Goal: Task Accomplishment & Management: Use online tool/utility

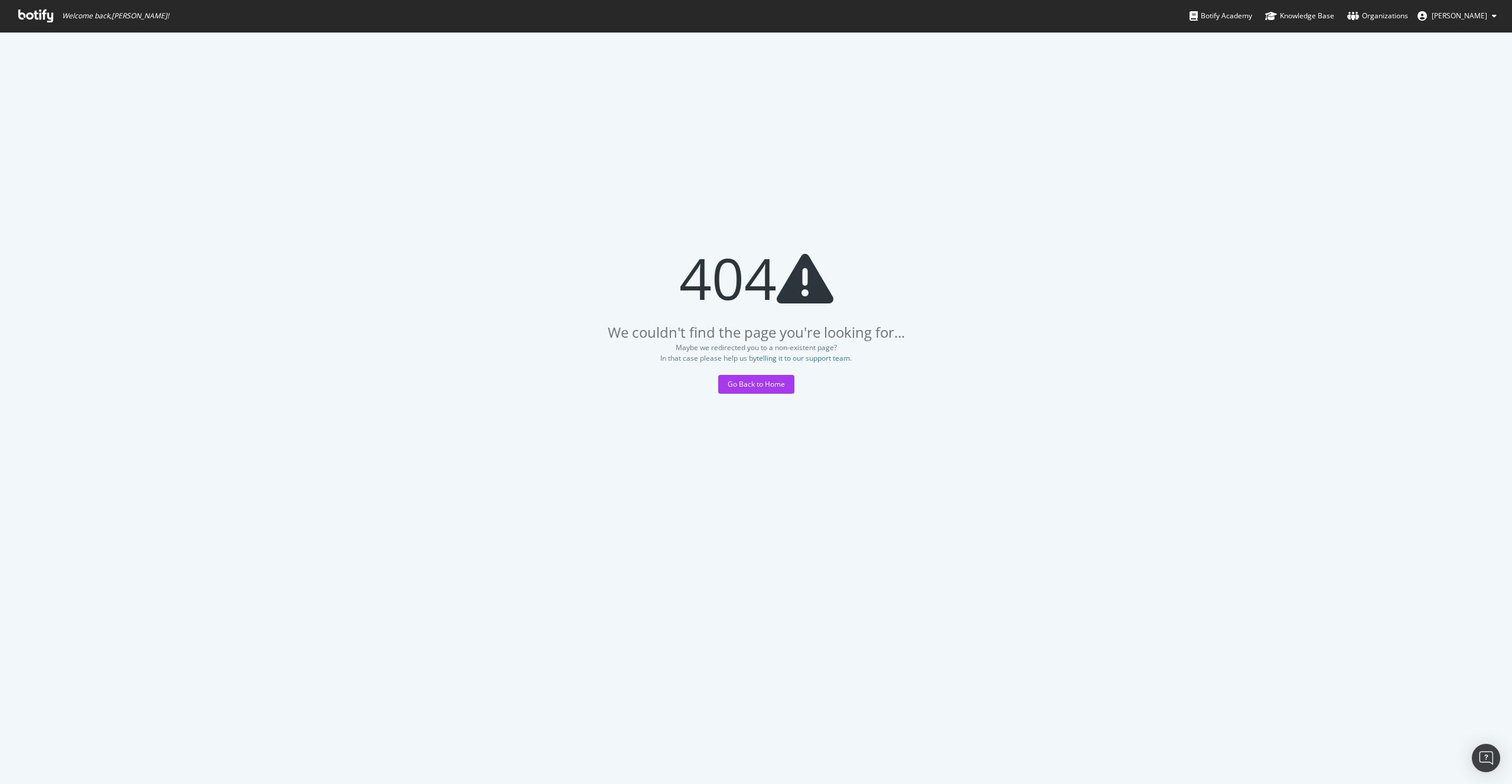
click at [39, 14] on icon at bounding box center [36, 16] width 35 height 13
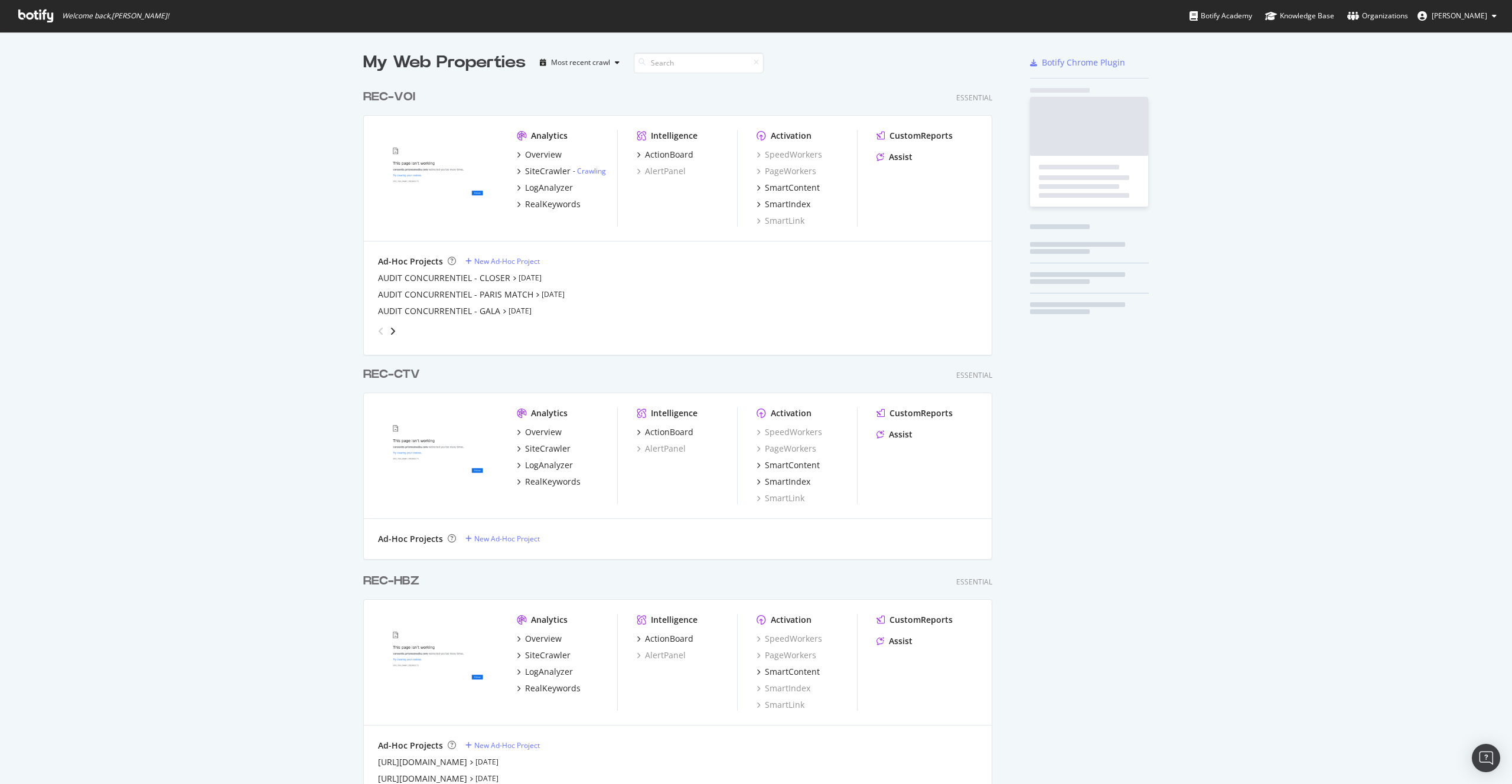
scroll to position [3126, 630]
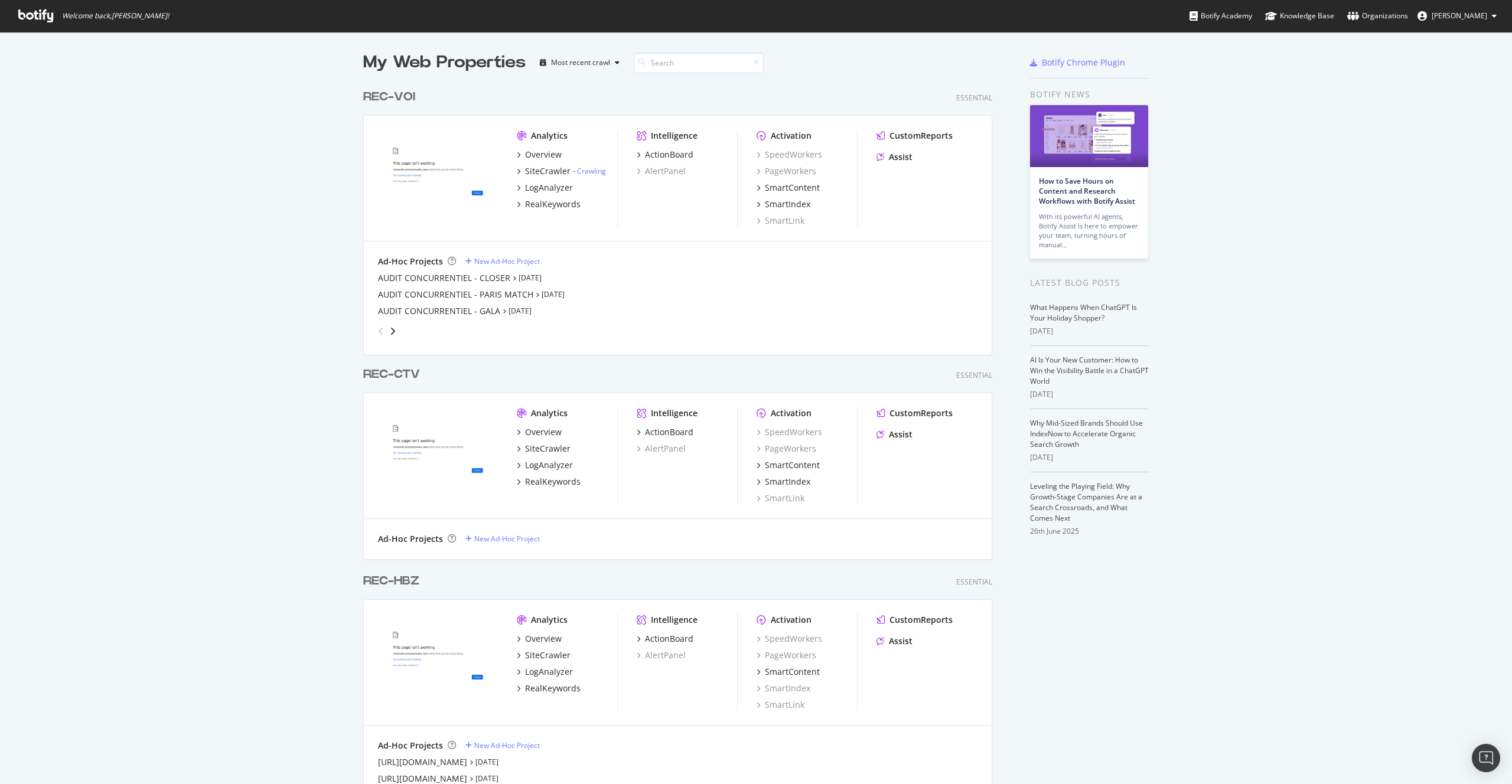
click at [381, 333] on div "angle-left" at bounding box center [381, 331] width 16 height 19
click at [390, 331] on icon "angle-right" at bounding box center [392, 331] width 6 height 9
click at [547, 279] on link "Jul 21st 25" at bounding box center [549, 278] width 23 height 10
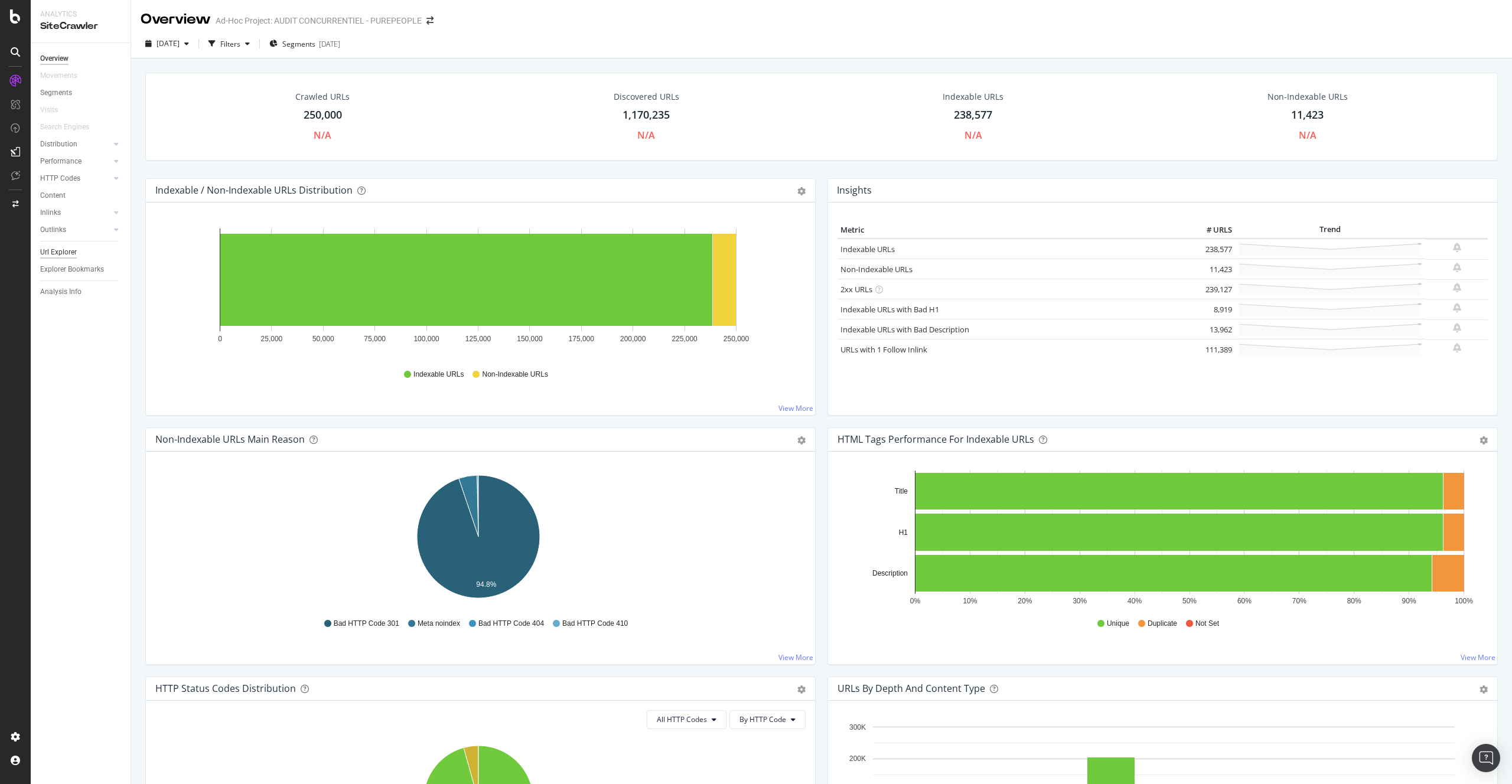
click at [63, 247] on div "Url Explorer" at bounding box center [59, 252] width 37 height 12
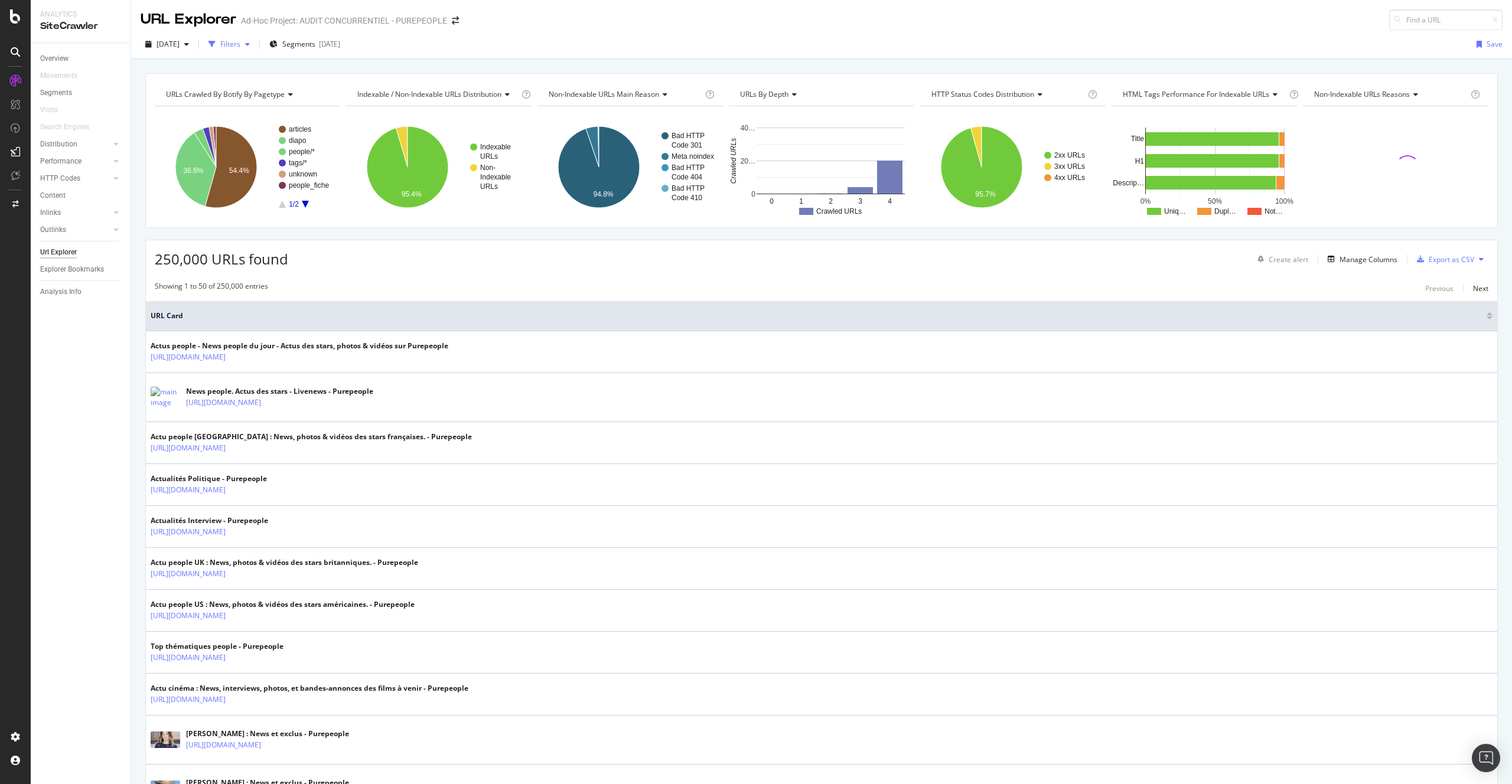
click at [240, 44] on div "Filters" at bounding box center [230, 44] width 20 height 10
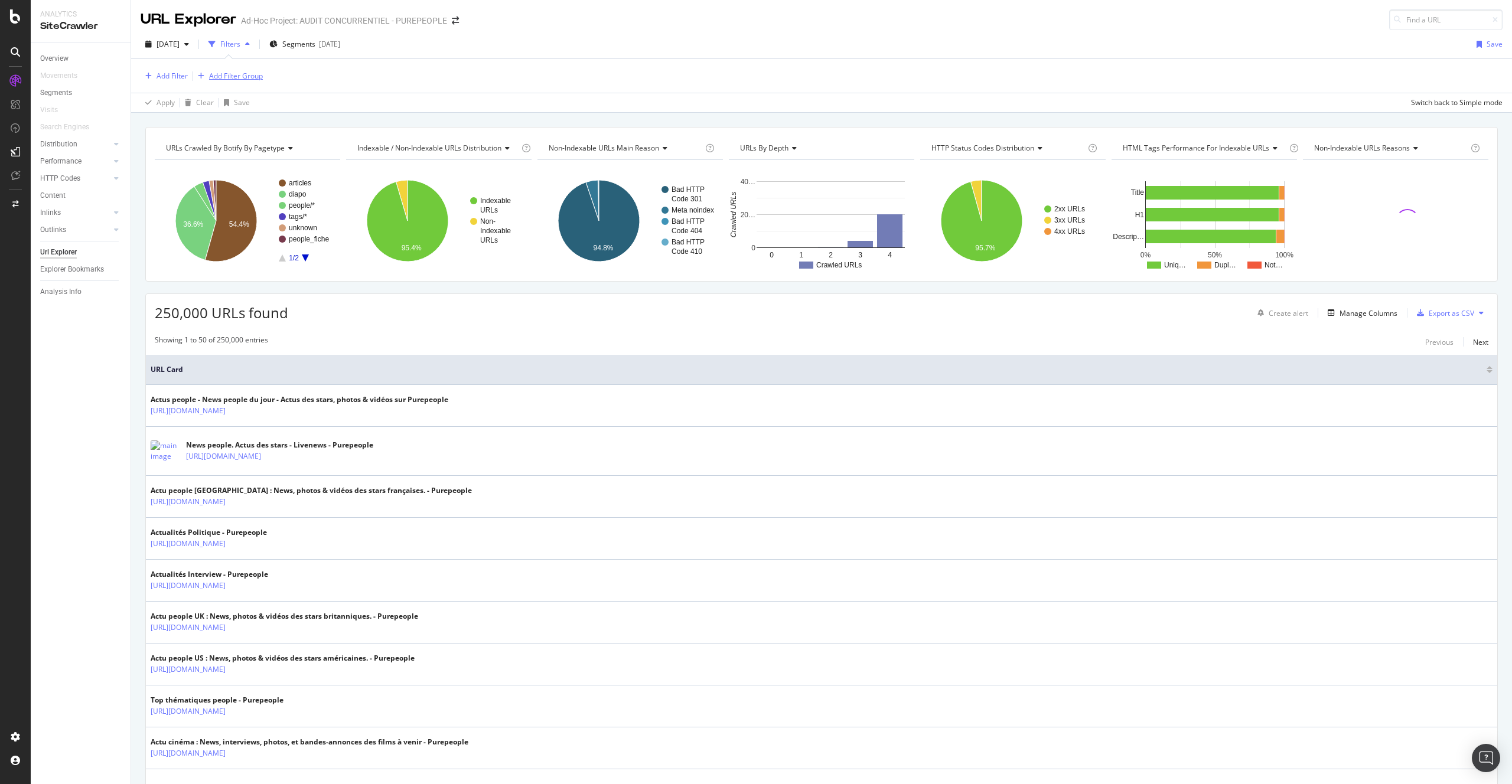
click at [232, 76] on div "Add Filter Group" at bounding box center [236, 76] width 54 height 10
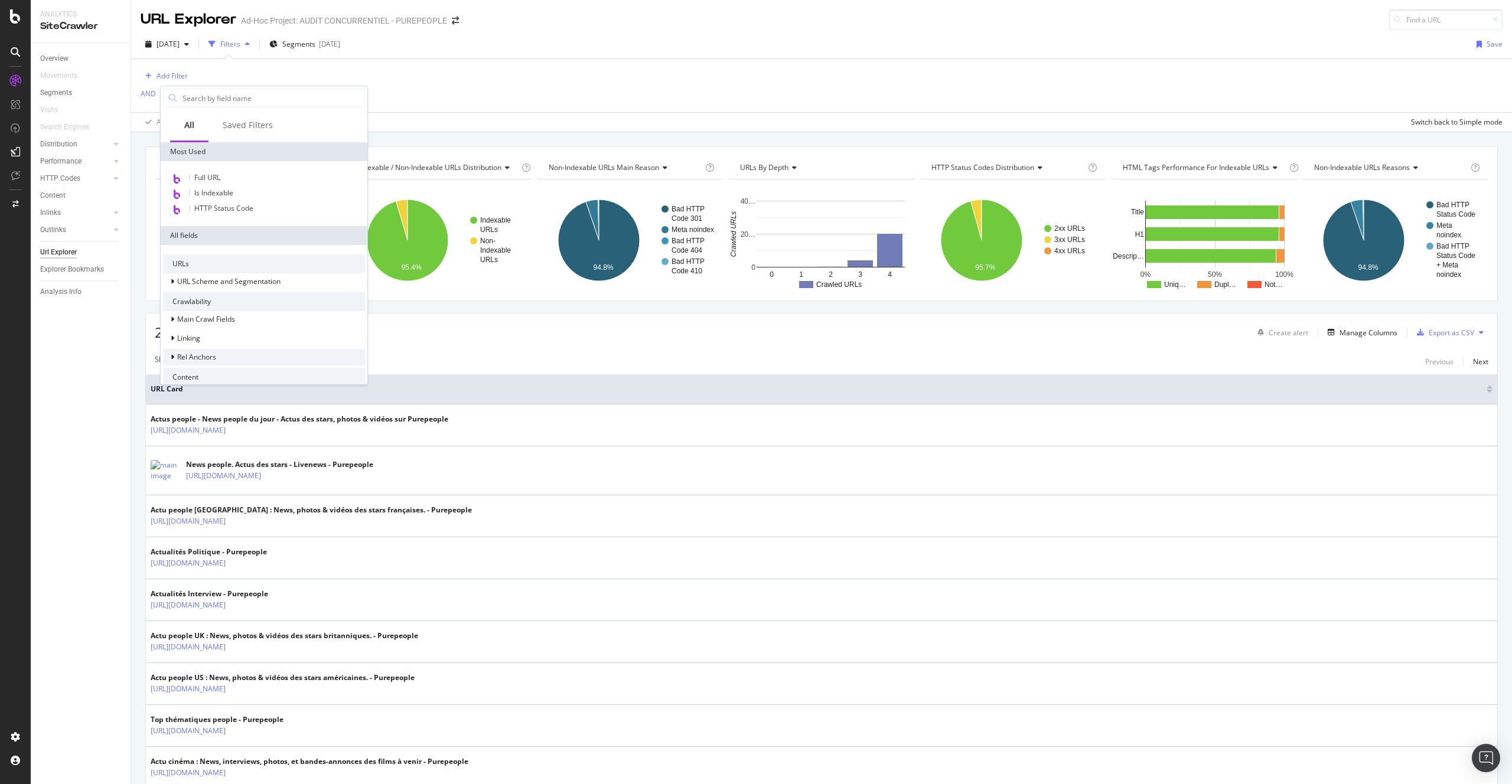
scroll to position [85, 0]
click at [235, 344] on div "Structured Data" at bounding box center [264, 348] width 202 height 16
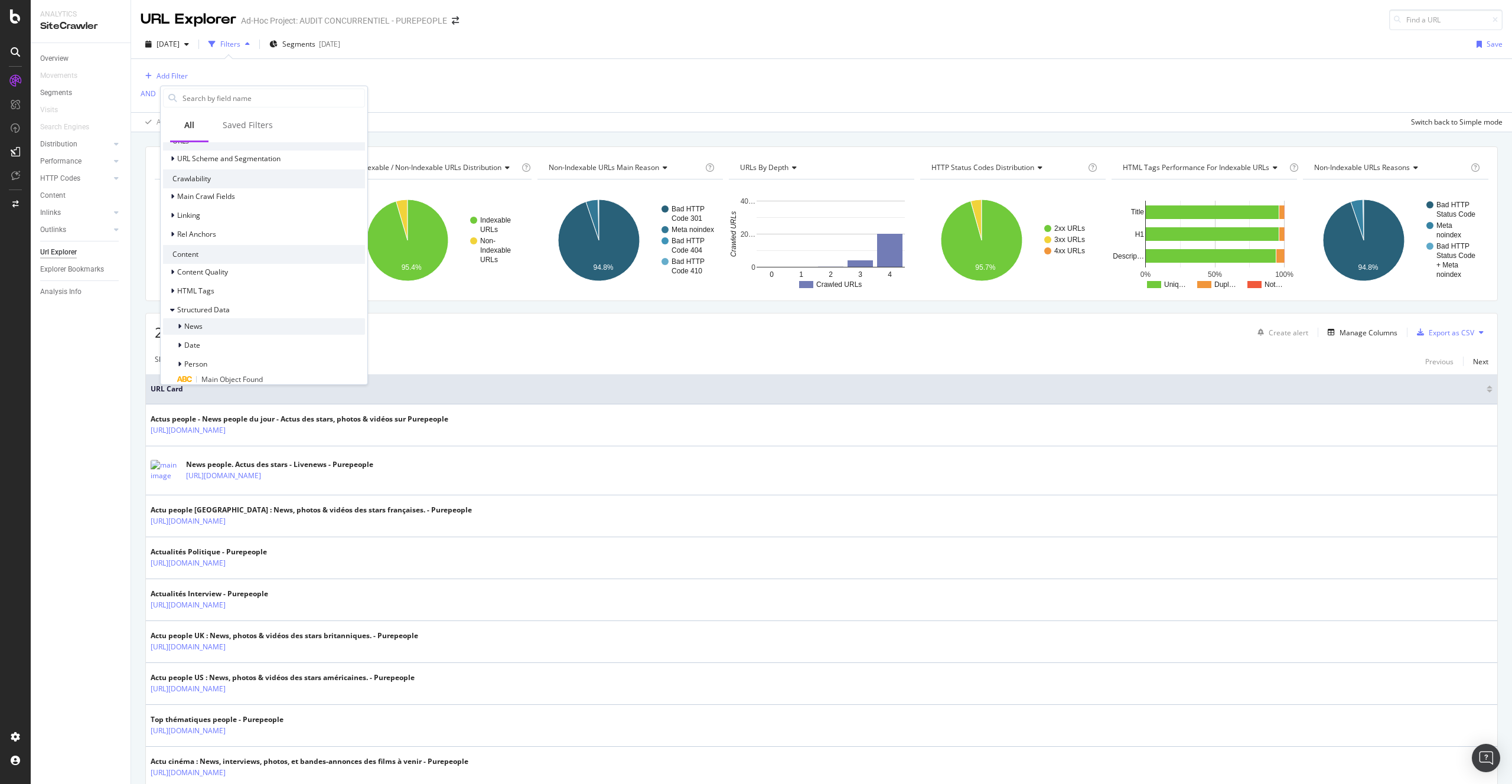
click at [214, 329] on div "News" at bounding box center [264, 326] width 202 height 16
click at [252, 355] on span "News Date Published" at bounding box center [243, 356] width 70 height 10
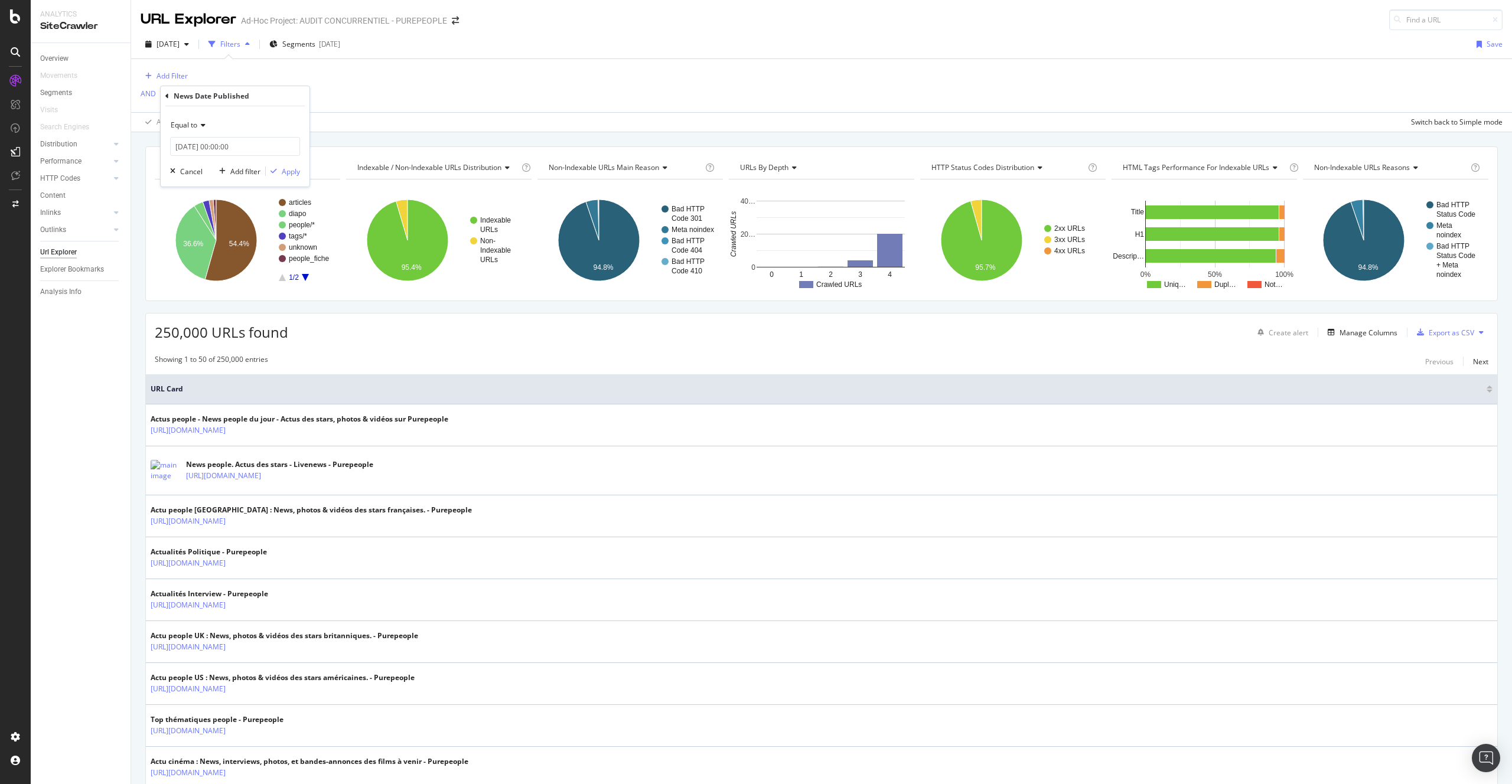
click at [187, 121] on span "Equal to" at bounding box center [183, 125] width 26 height 10
click at [183, 286] on span "Exists" at bounding box center [186, 288] width 19 height 10
click at [282, 155] on div "Apply" at bounding box center [283, 150] width 34 height 11
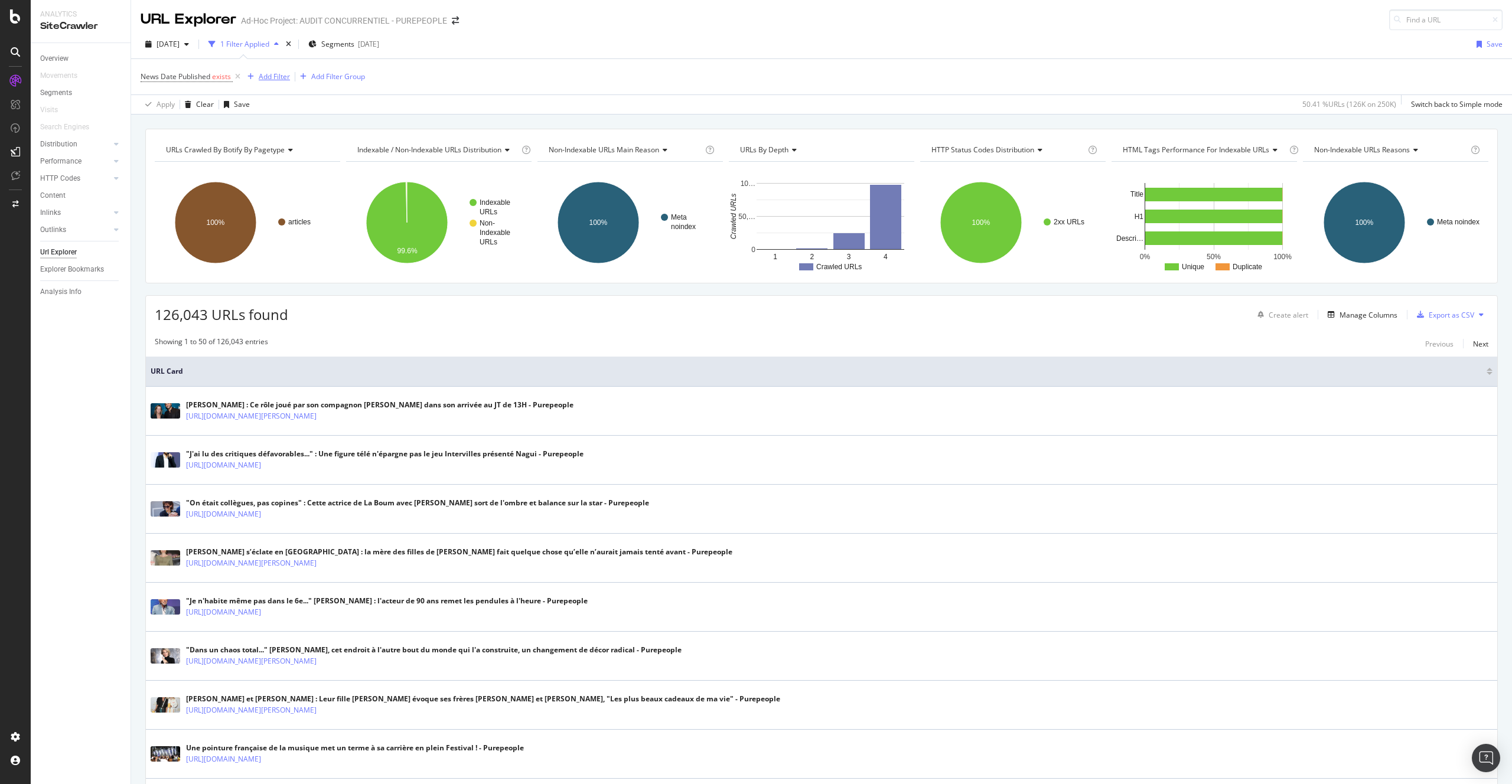
click at [267, 74] on div "Add Filter" at bounding box center [274, 77] width 31 height 10
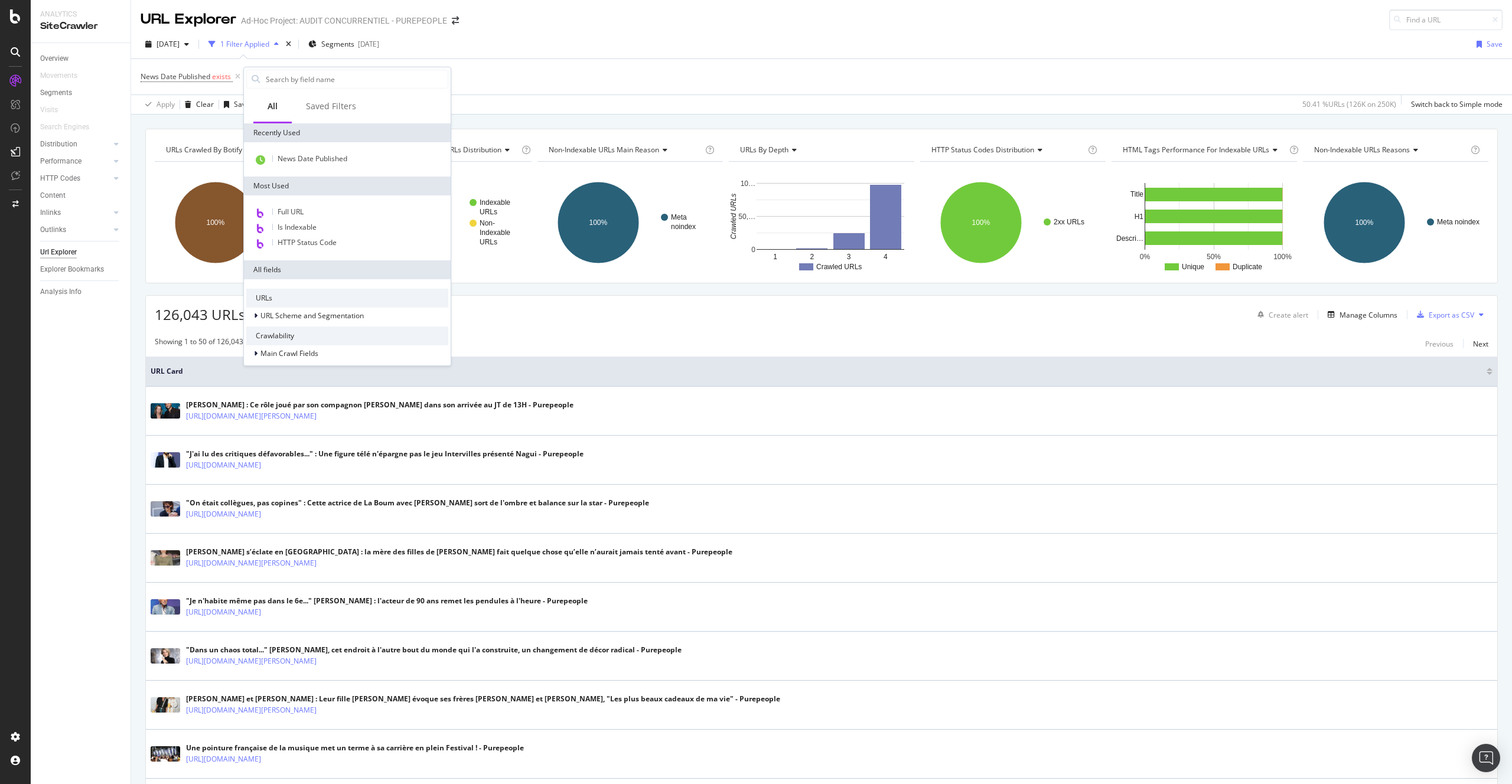
scroll to position [138, 0]
click at [316, 331] on div "Structured Data" at bounding box center [347, 328] width 202 height 16
click at [310, 339] on div "News" at bounding box center [347, 345] width 202 height 16
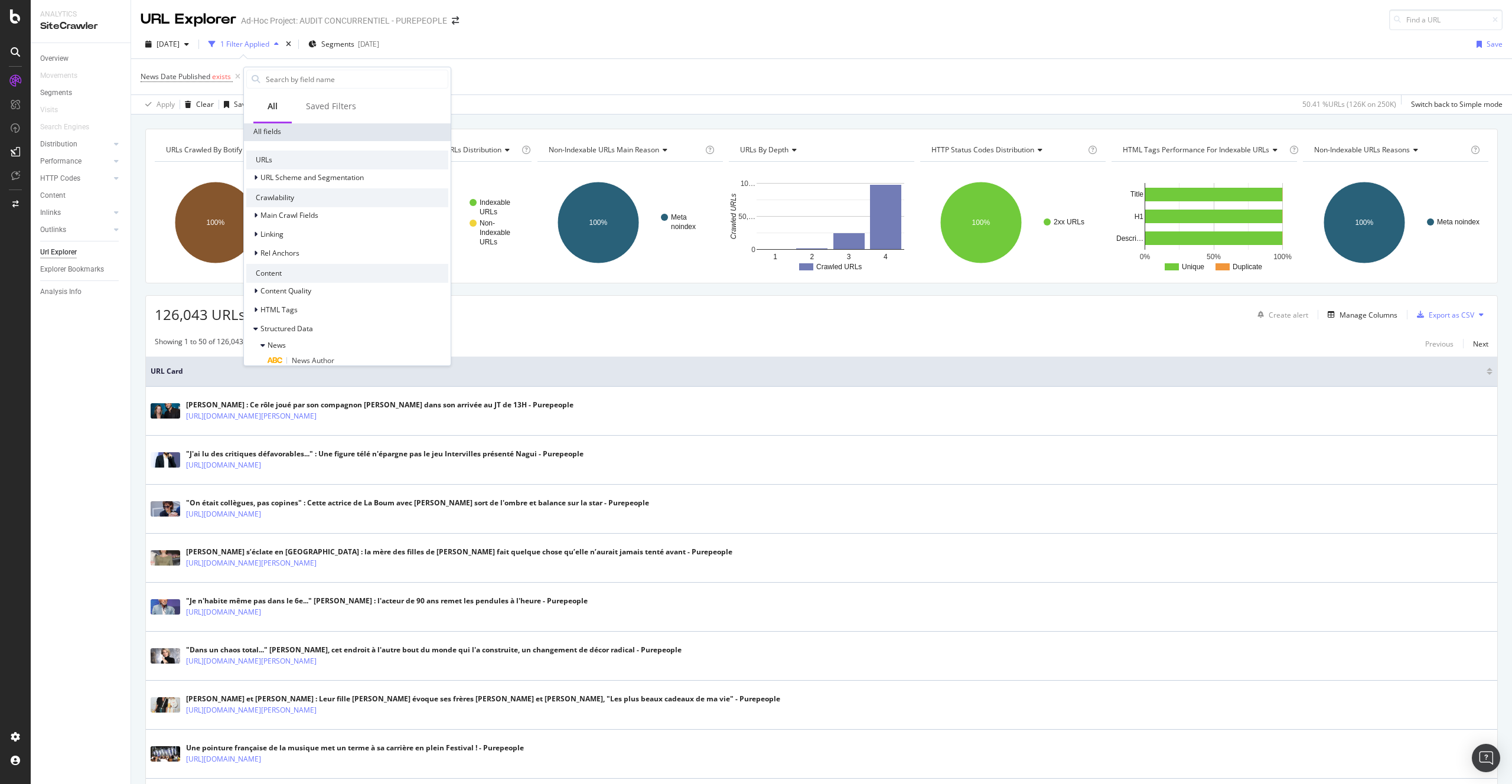
scroll to position [250, 0]
click at [330, 267] on div "News Date Published" at bounding box center [358, 264] width 181 height 16
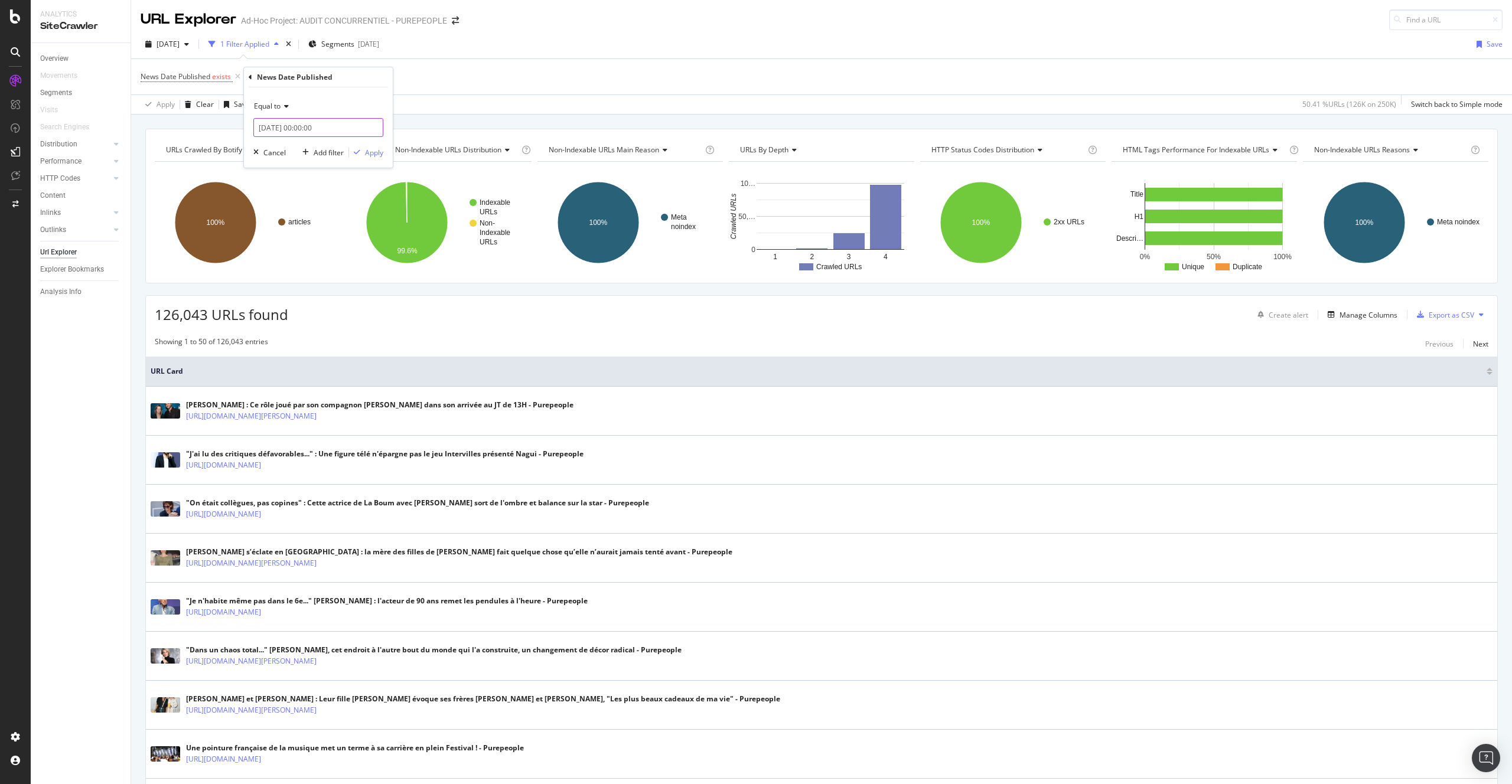
click at [271, 129] on input "[DATE] 00:00:00" at bounding box center [318, 127] width 130 height 19
click at [277, 100] on div "Equal to" at bounding box center [318, 106] width 130 height 19
click at [299, 146] on div "After" at bounding box center [320, 146] width 127 height 16
click at [294, 131] on input "2025-09-01 00:00:00" at bounding box center [318, 127] width 130 height 19
click at [280, 149] on link at bounding box center [279, 148] width 9 height 20
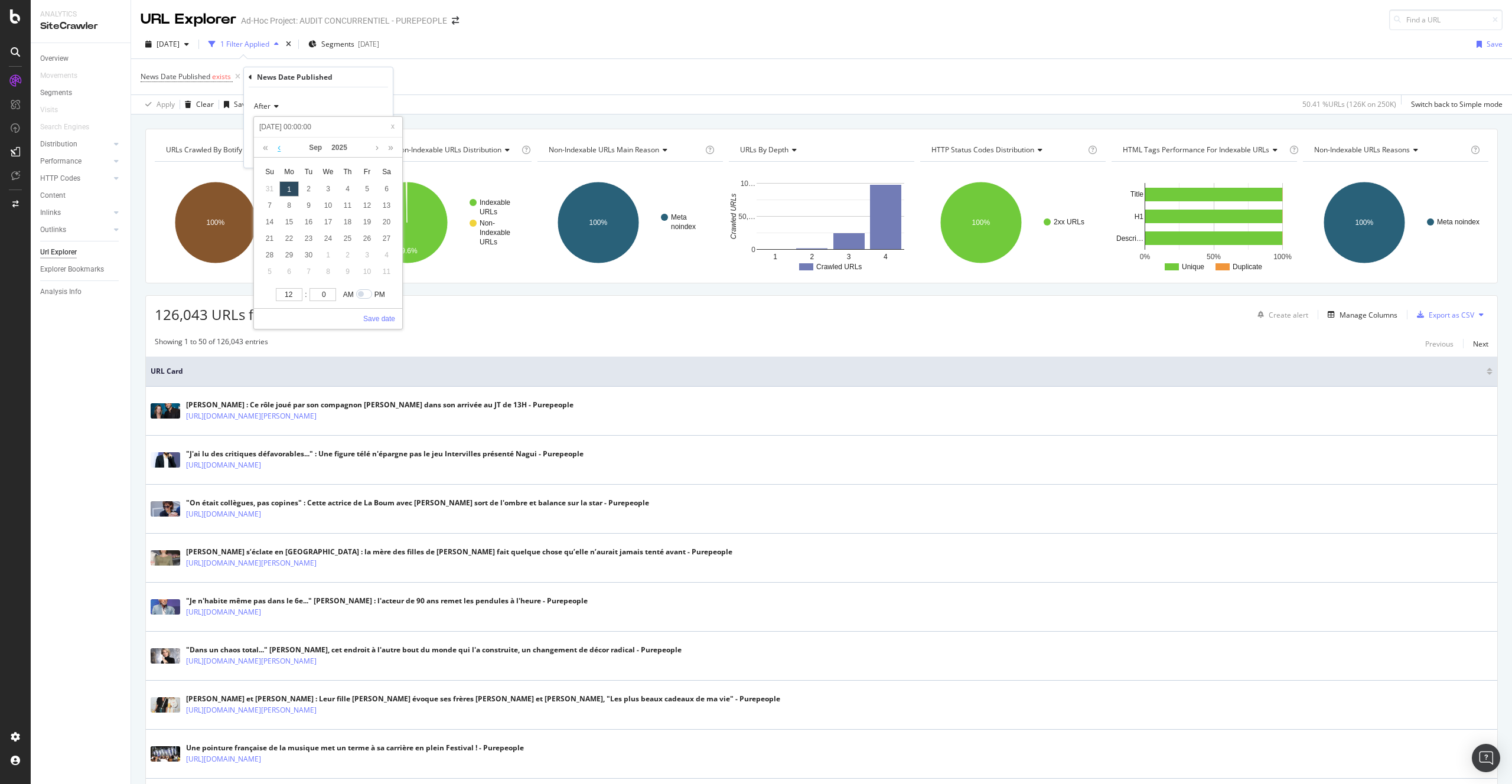
click at [280, 149] on link at bounding box center [279, 148] width 9 height 20
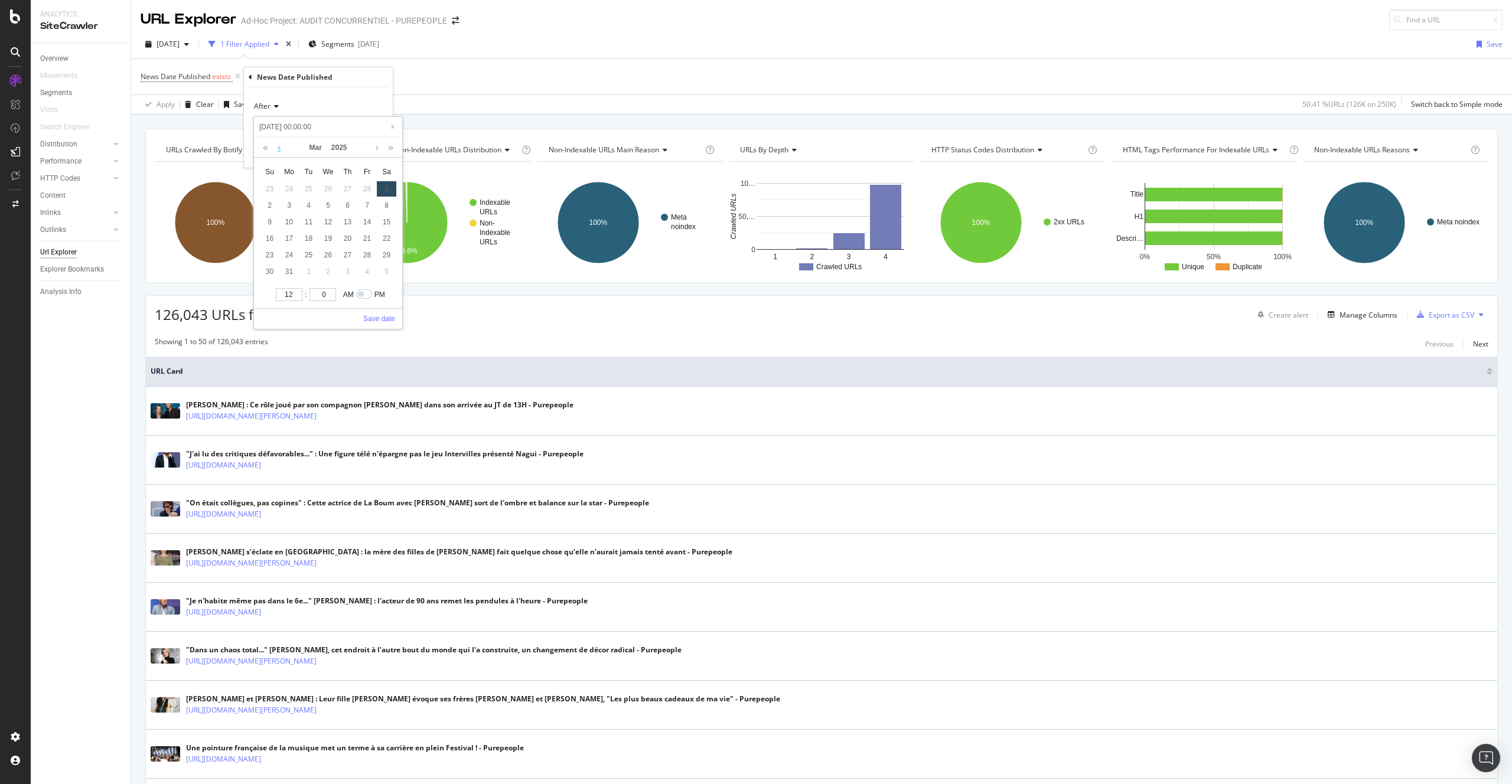
click at [280, 149] on link at bounding box center [279, 148] width 9 height 20
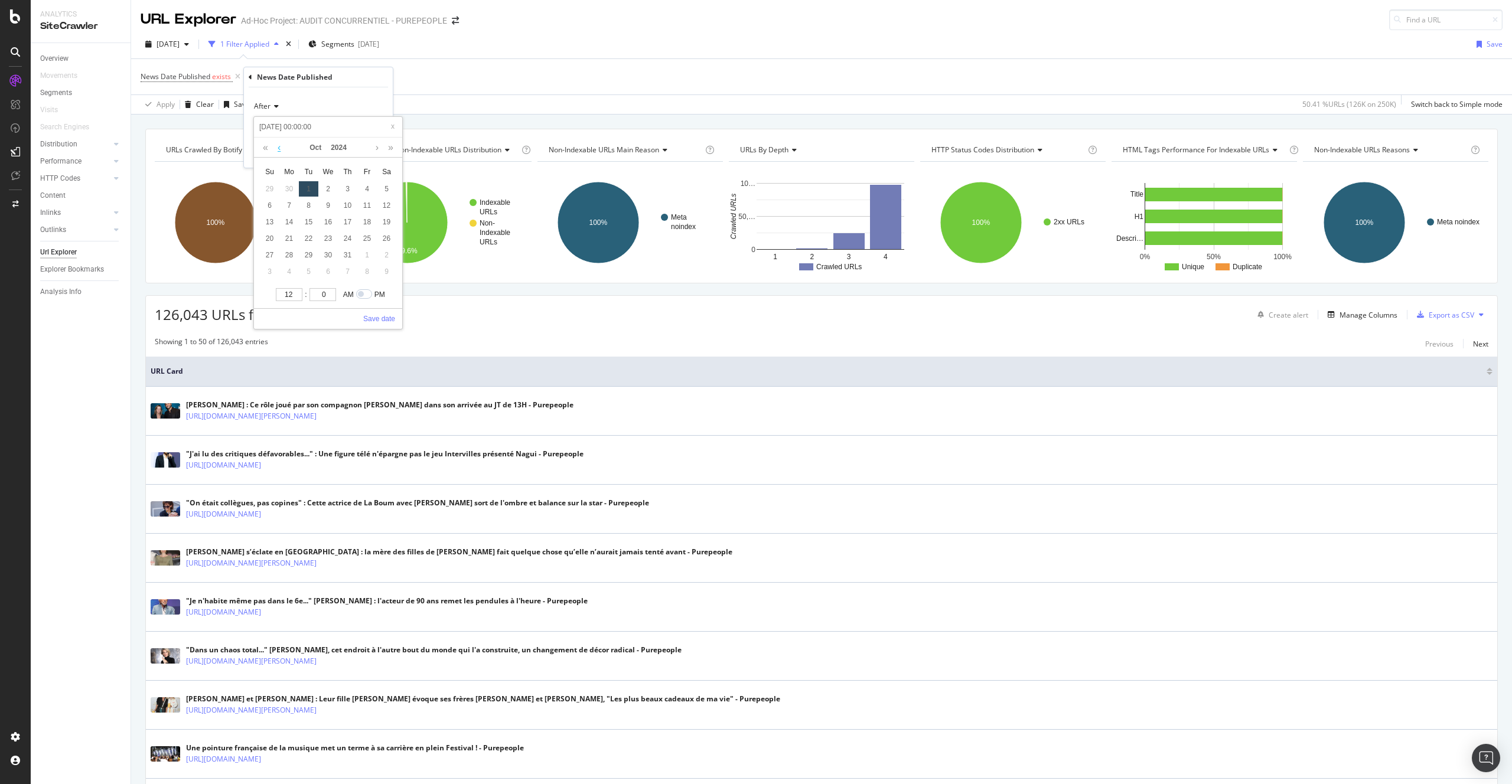
click at [280, 149] on link at bounding box center [279, 148] width 9 height 20
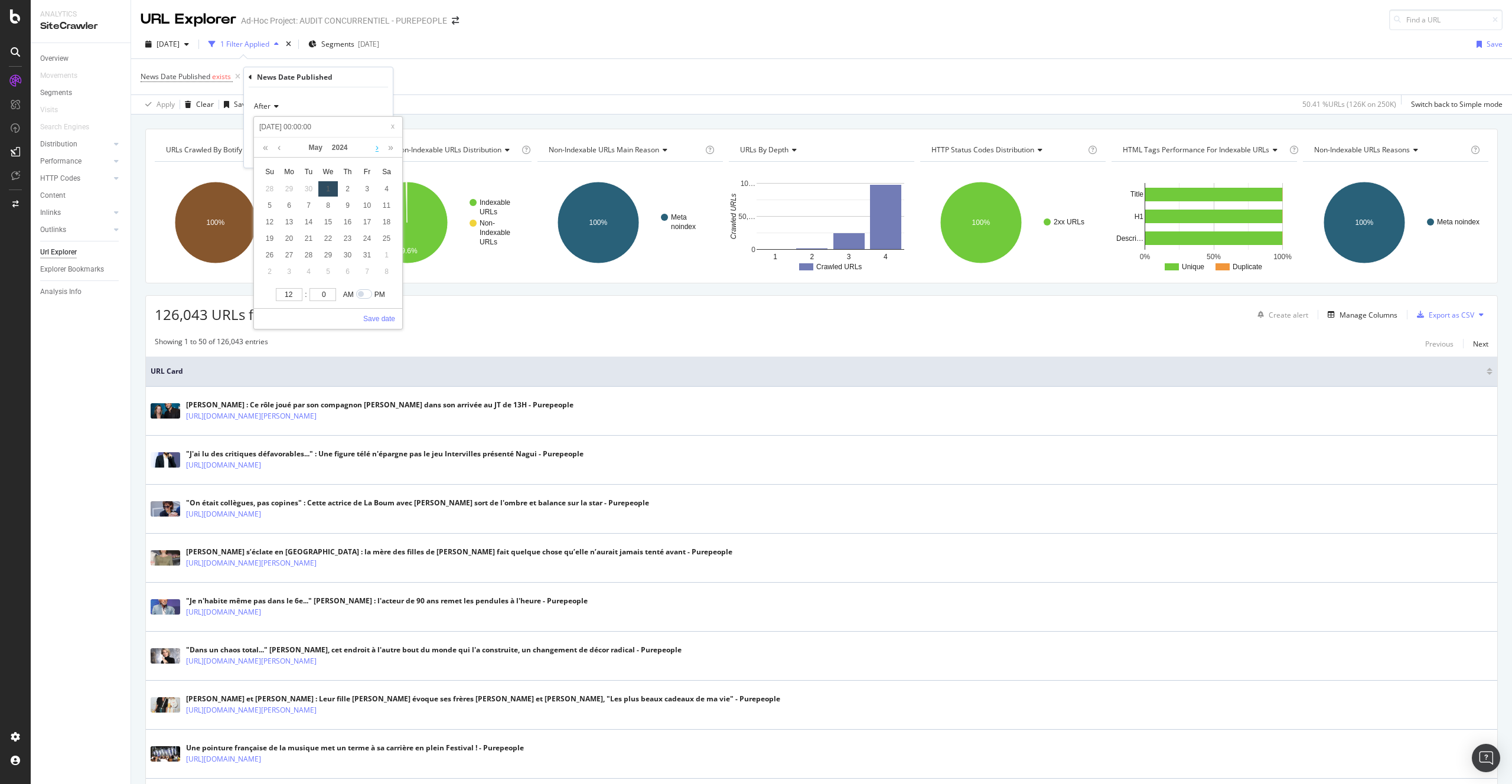
click at [372, 145] on link at bounding box center [377, 148] width 9 height 20
click at [285, 187] on div "1" at bounding box center [289, 189] width 19 height 16
type input "2024-07-02 00:00:00"
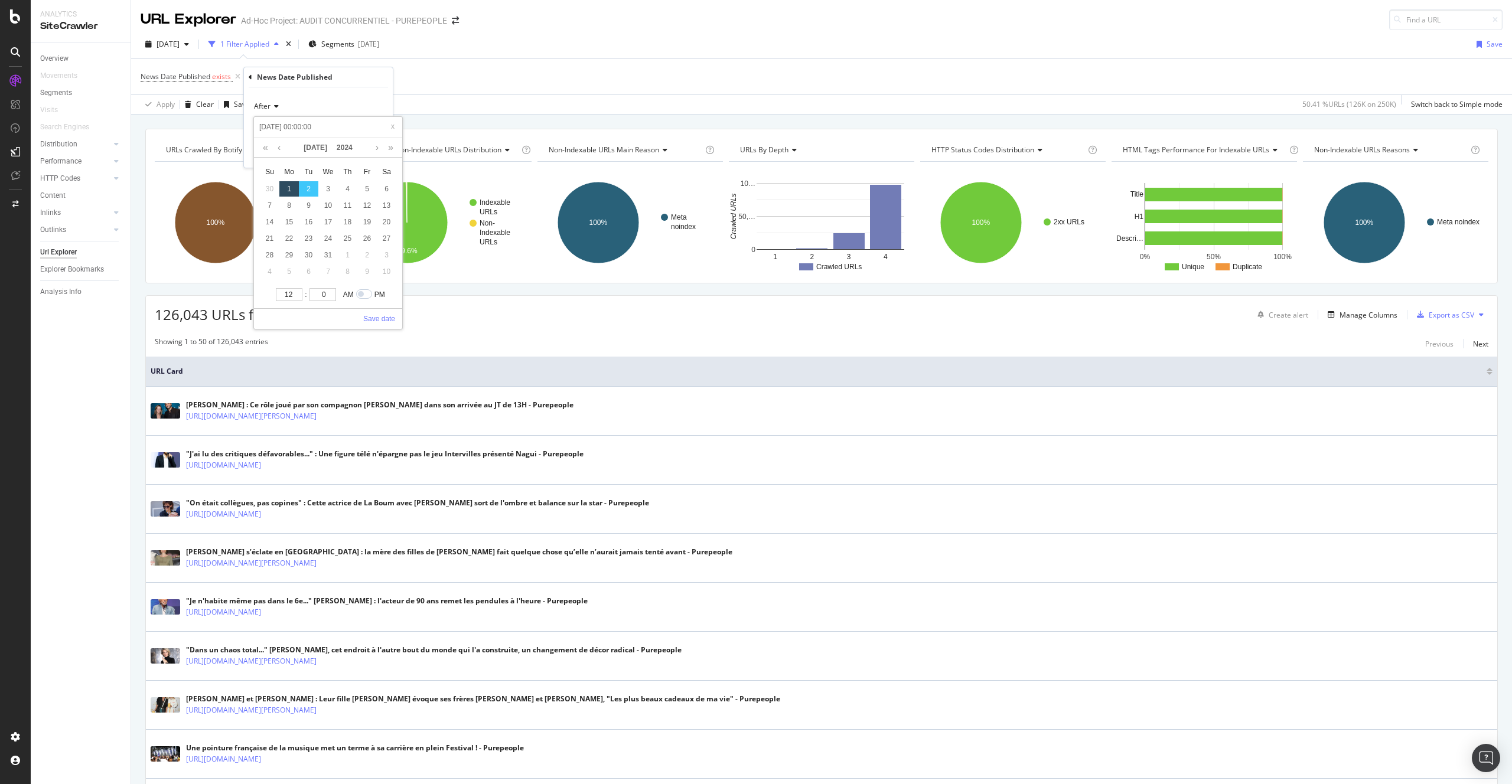
click at [297, 187] on div "1" at bounding box center [289, 189] width 19 height 16
type input "2024-07-01 00:00:00"
click at [390, 317] on link "Save date" at bounding box center [379, 318] width 32 height 11
click at [368, 150] on div "Apply" at bounding box center [375, 153] width 18 height 10
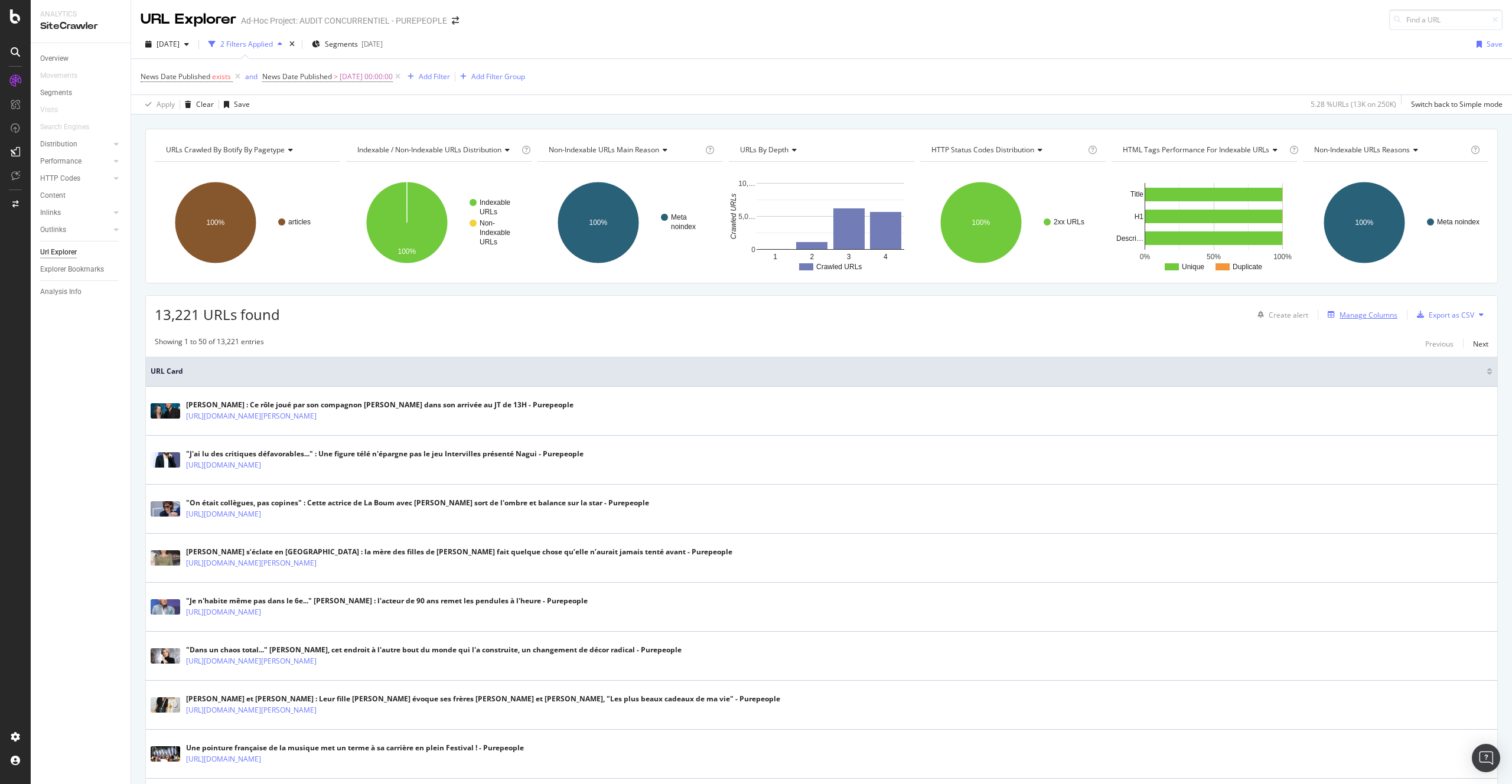
click at [1361, 317] on div "Manage Columns" at bounding box center [1368, 315] width 58 height 10
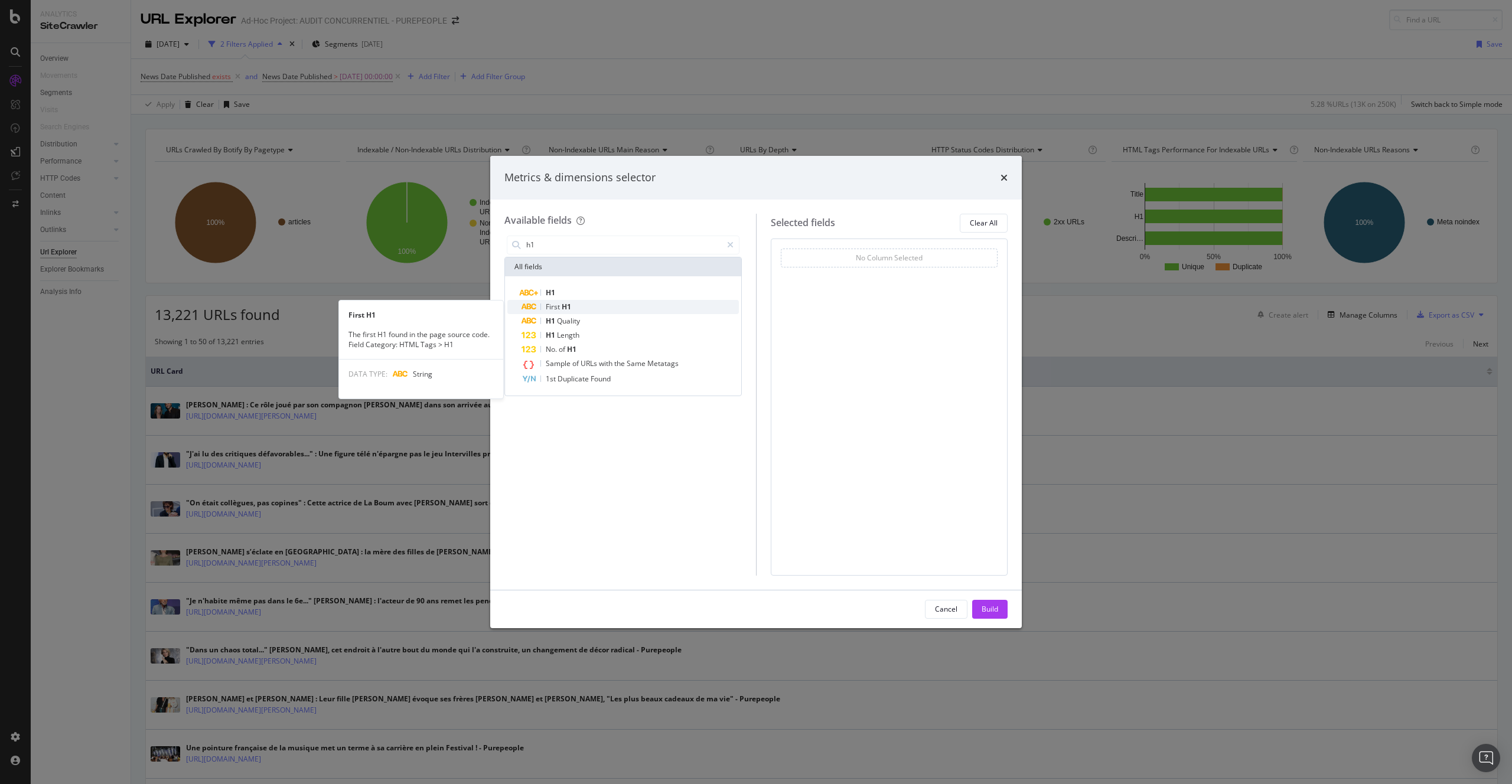
type input "h1"
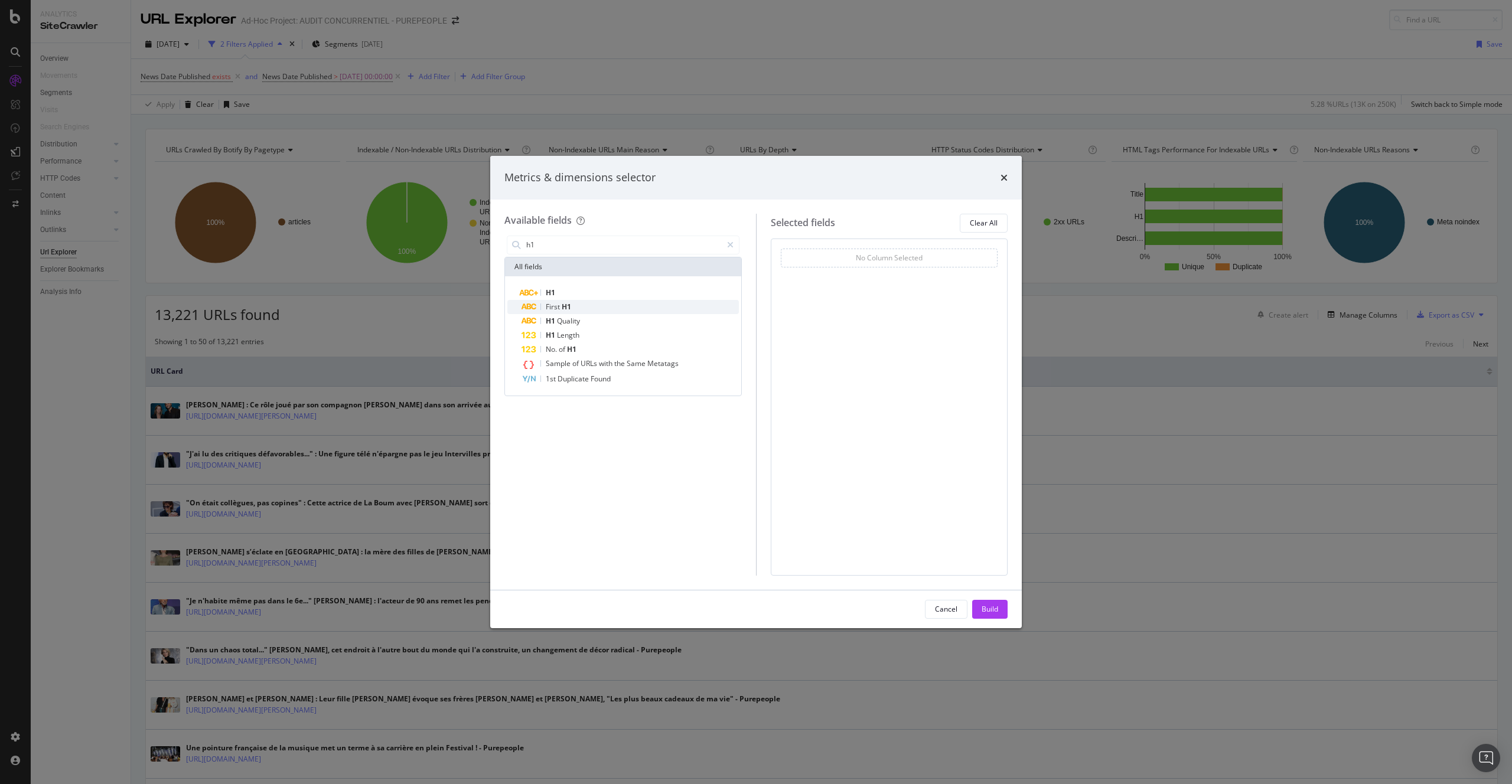
click at [581, 306] on div "First H1" at bounding box center [631, 307] width 218 height 14
click at [990, 601] on div "Build" at bounding box center [990, 609] width 16 height 18
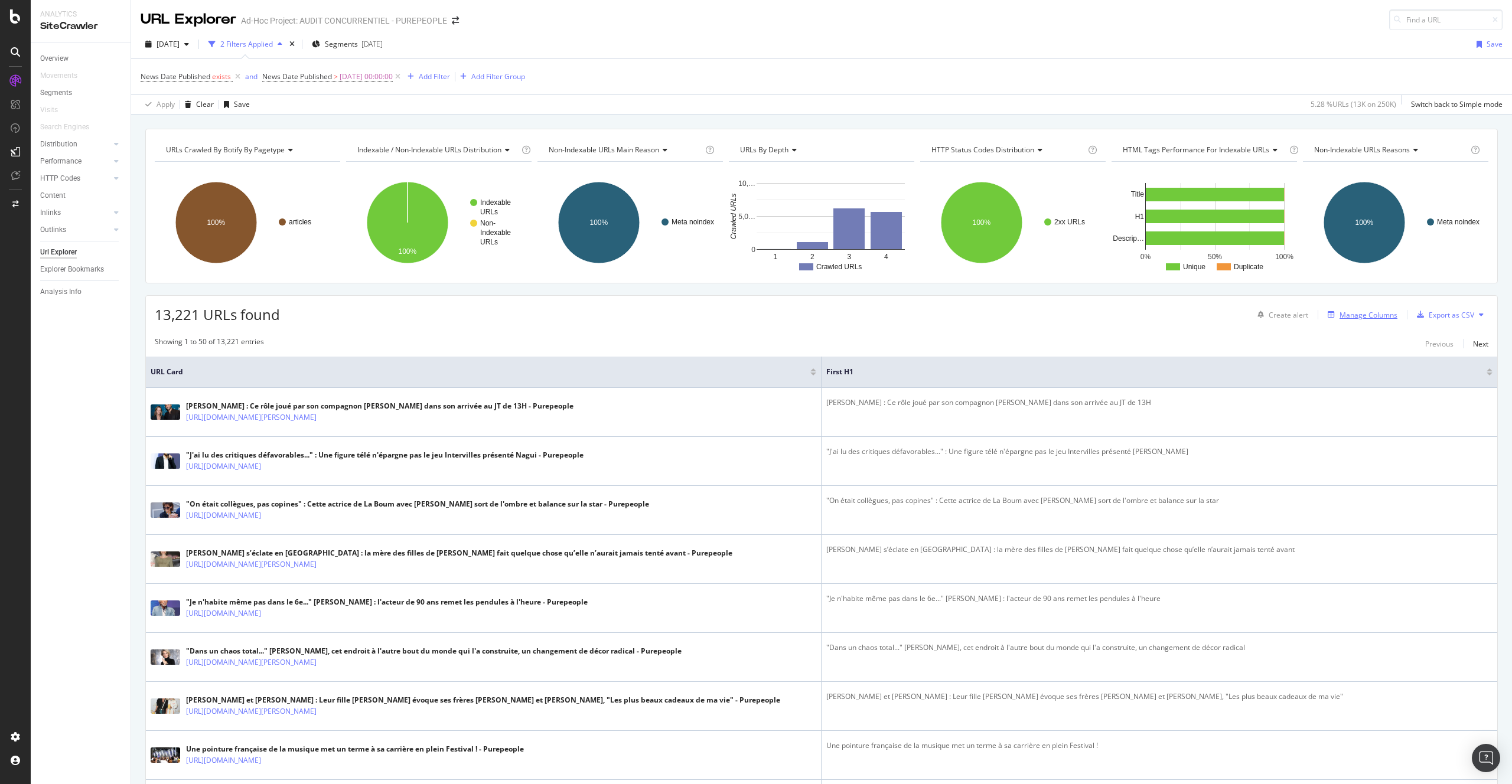
click at [1385, 313] on div "Manage Columns" at bounding box center [1368, 315] width 58 height 10
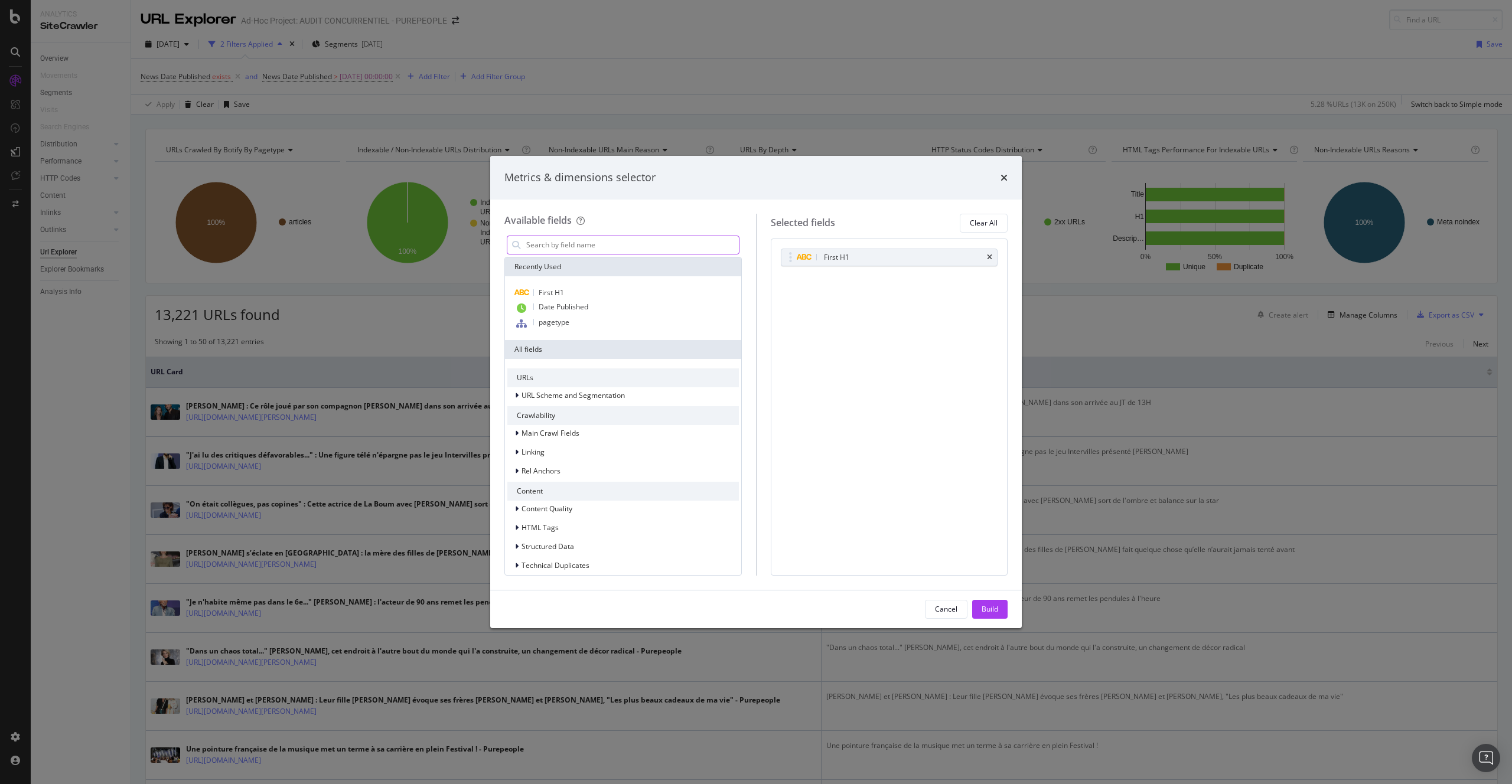
click at [588, 241] on input "modal" at bounding box center [632, 245] width 214 height 18
click at [577, 302] on span "Date Published" at bounding box center [564, 307] width 50 height 10
click at [1007, 600] on div "Cancel Build" at bounding box center [966, 609] width 82 height 19
click at [992, 602] on div "Build" at bounding box center [990, 609] width 16 height 18
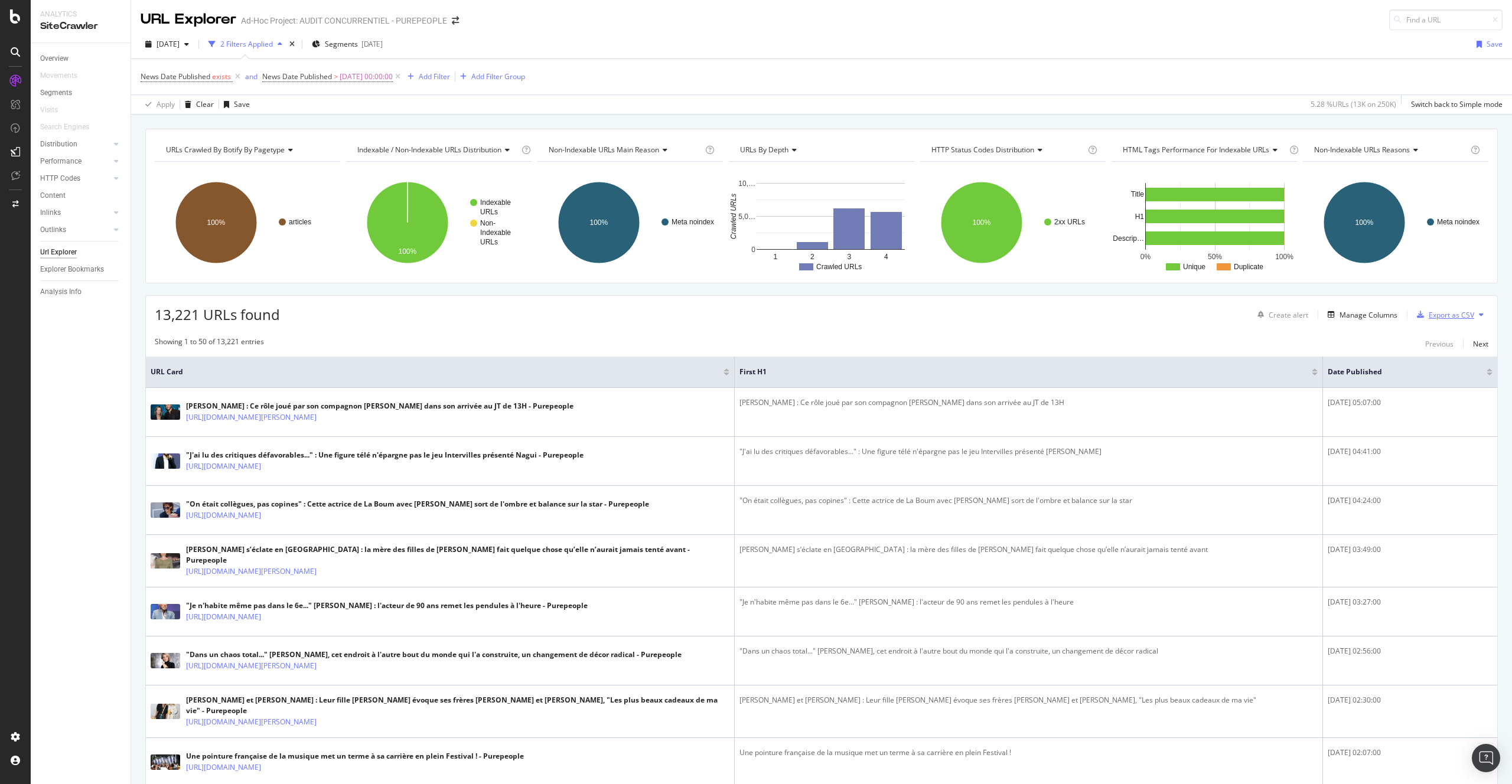
click at [1464, 316] on div "Export as CSV" at bounding box center [1452, 315] width 45 height 10
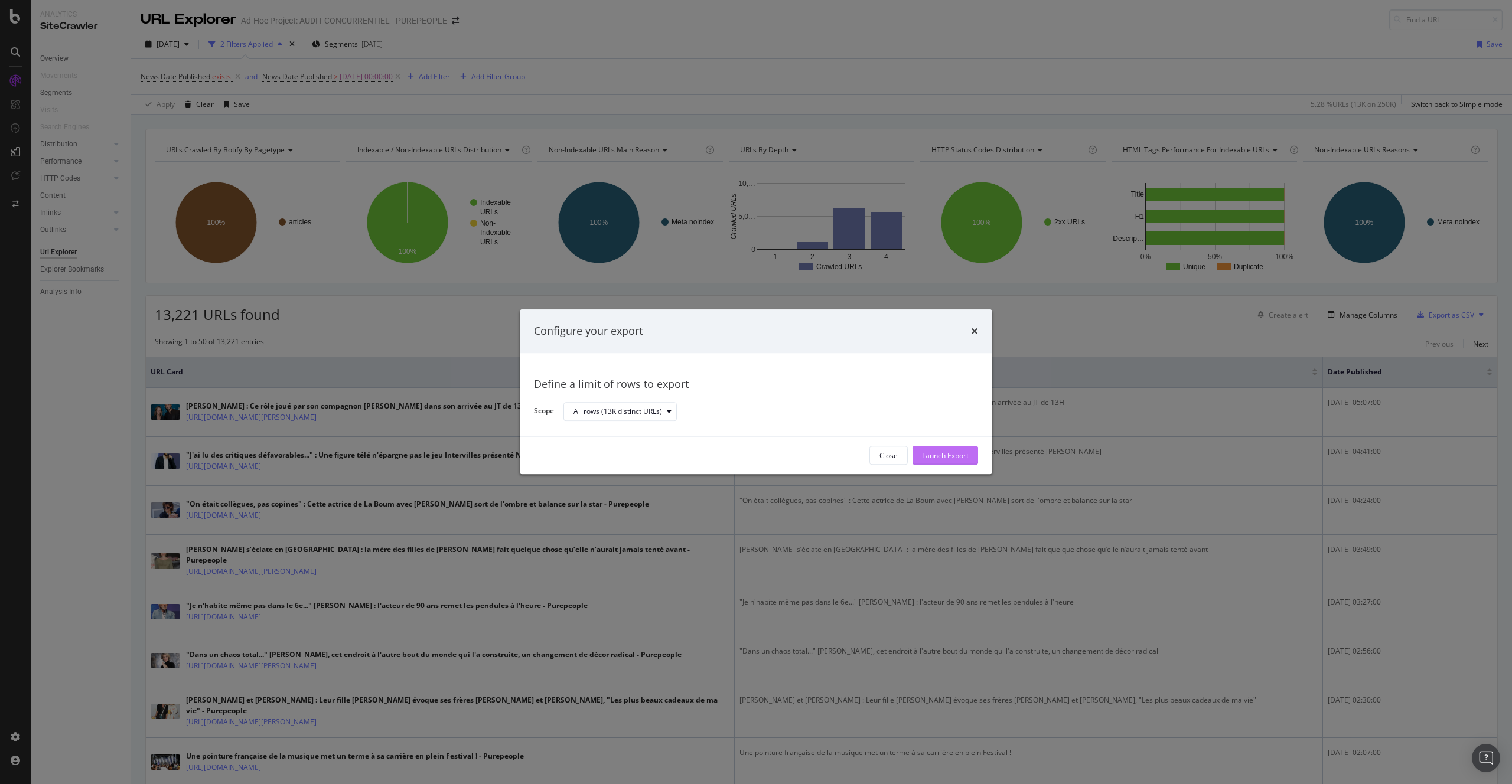
click at [963, 456] on div "Launch Export" at bounding box center [945, 456] width 47 height 10
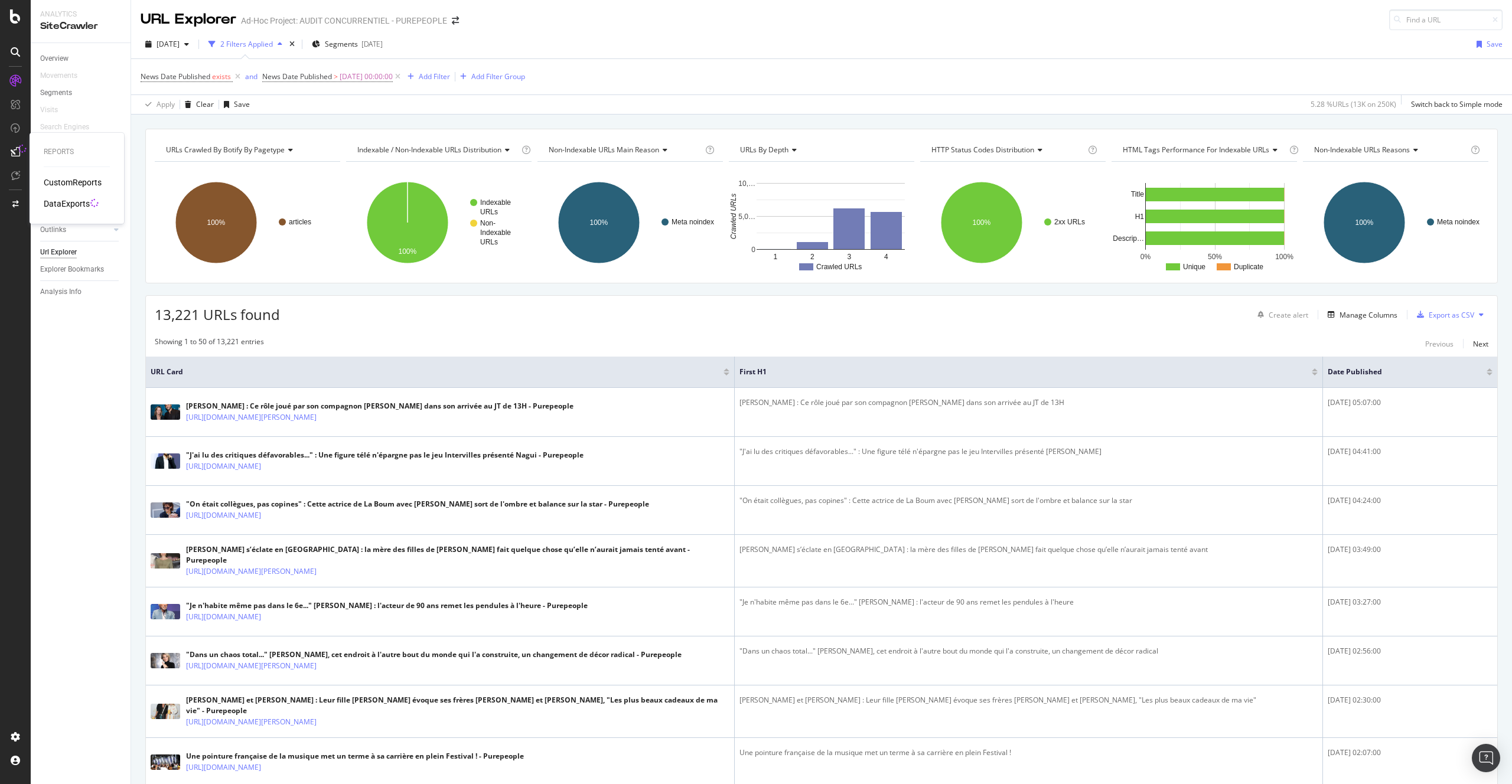
click at [60, 201] on div "DataExports" at bounding box center [66, 203] width 46 height 12
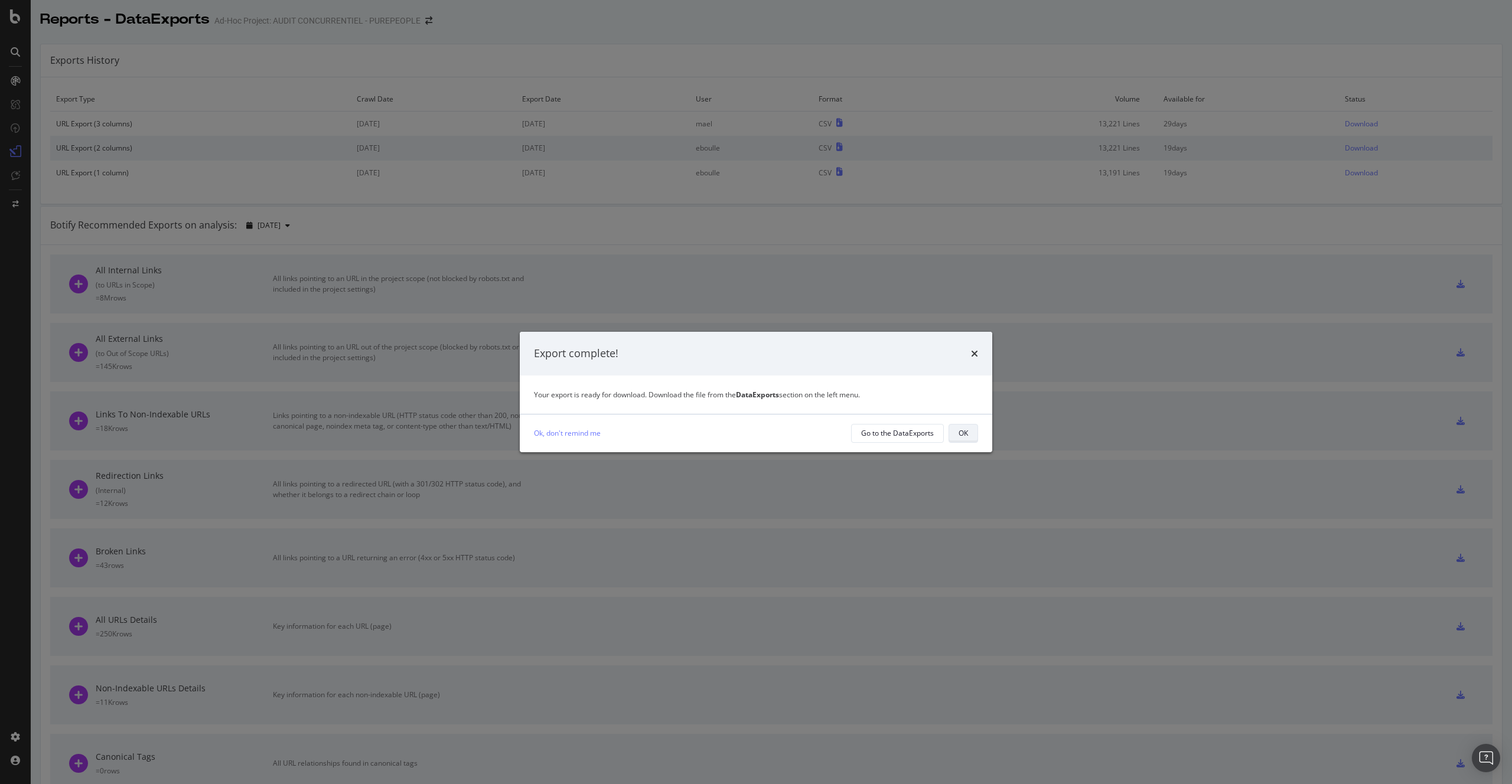
click at [950, 435] on button "OK" at bounding box center [963, 434] width 30 height 19
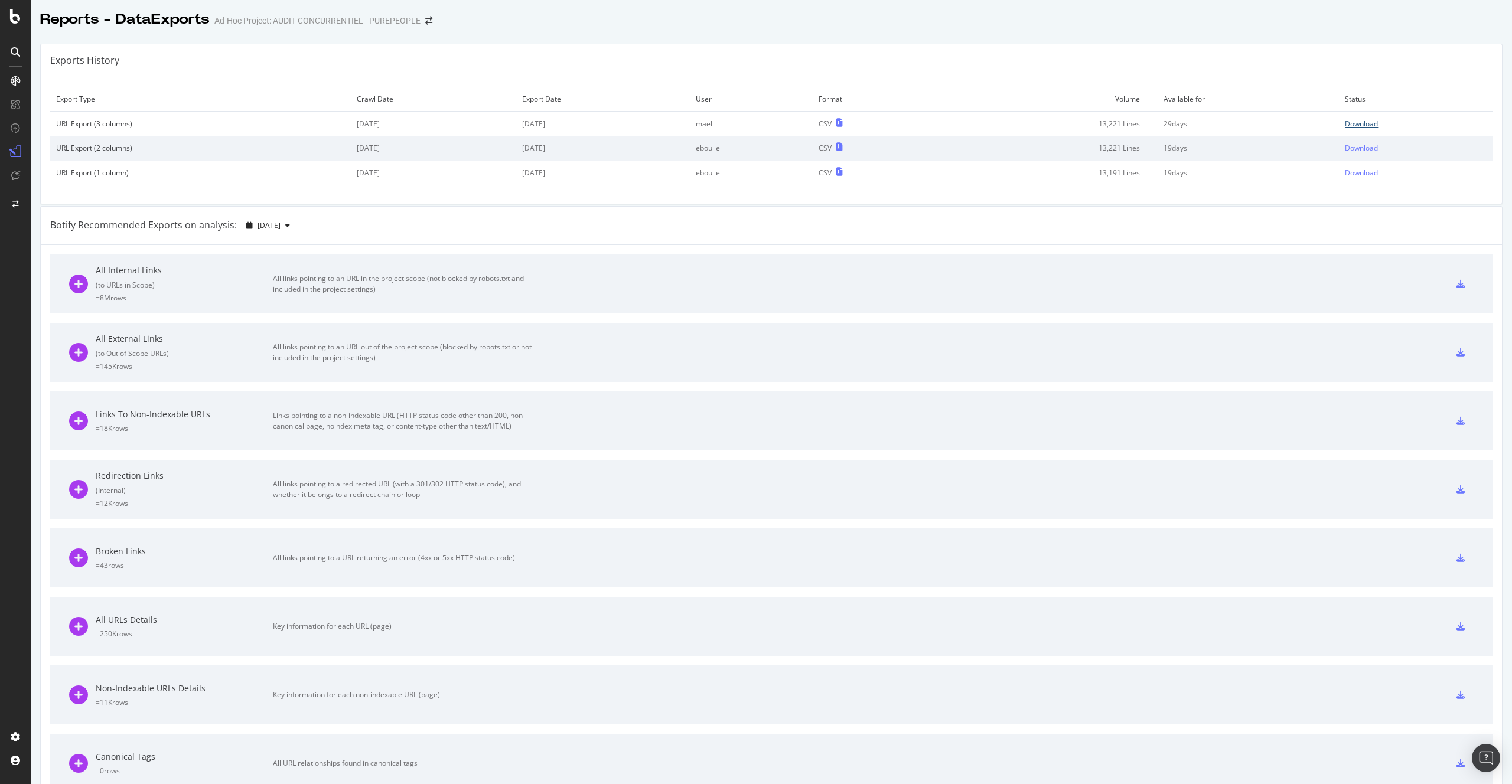
click at [1345, 124] on div "Download" at bounding box center [1361, 124] width 33 height 10
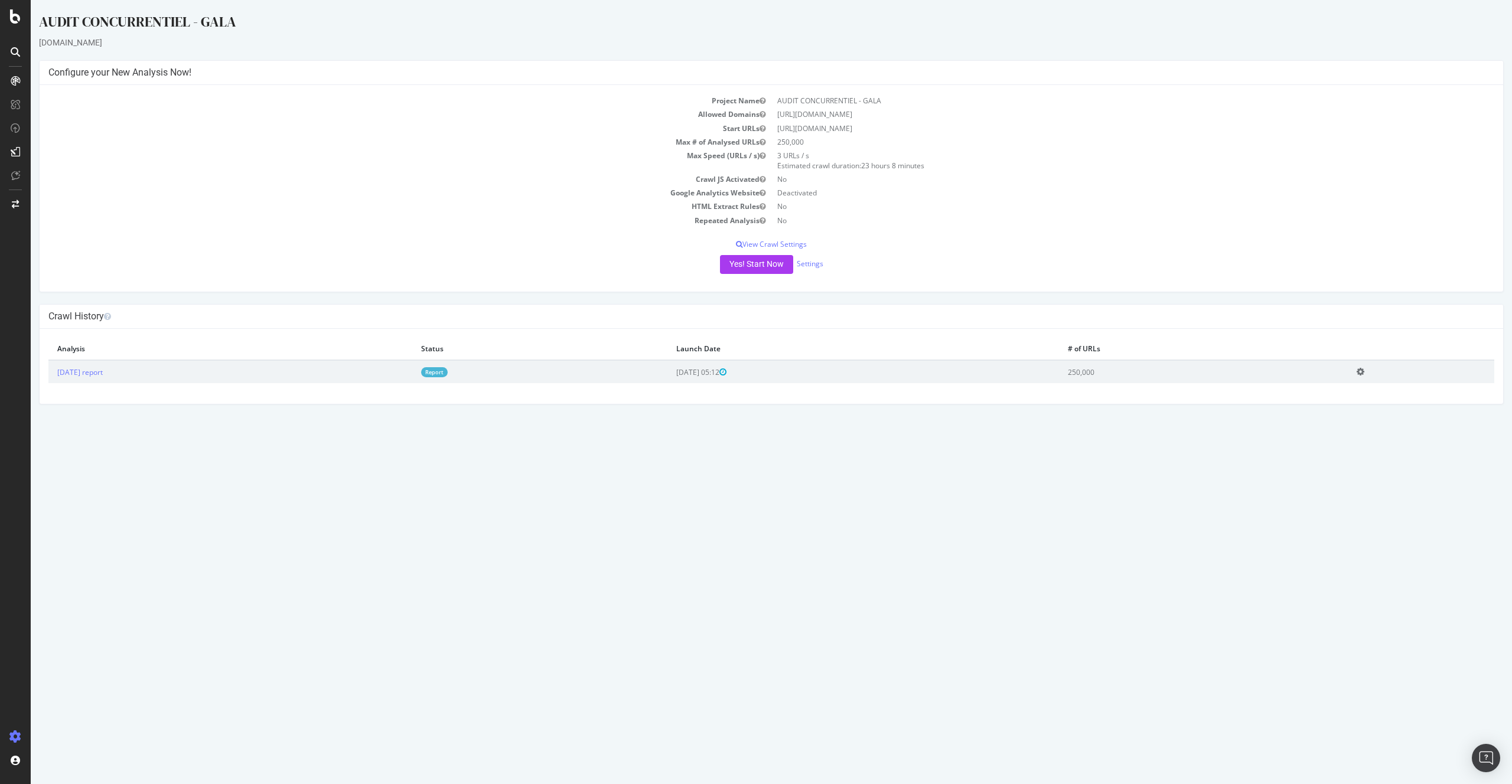
click at [448, 373] on link "Report" at bounding box center [434, 372] width 26 height 10
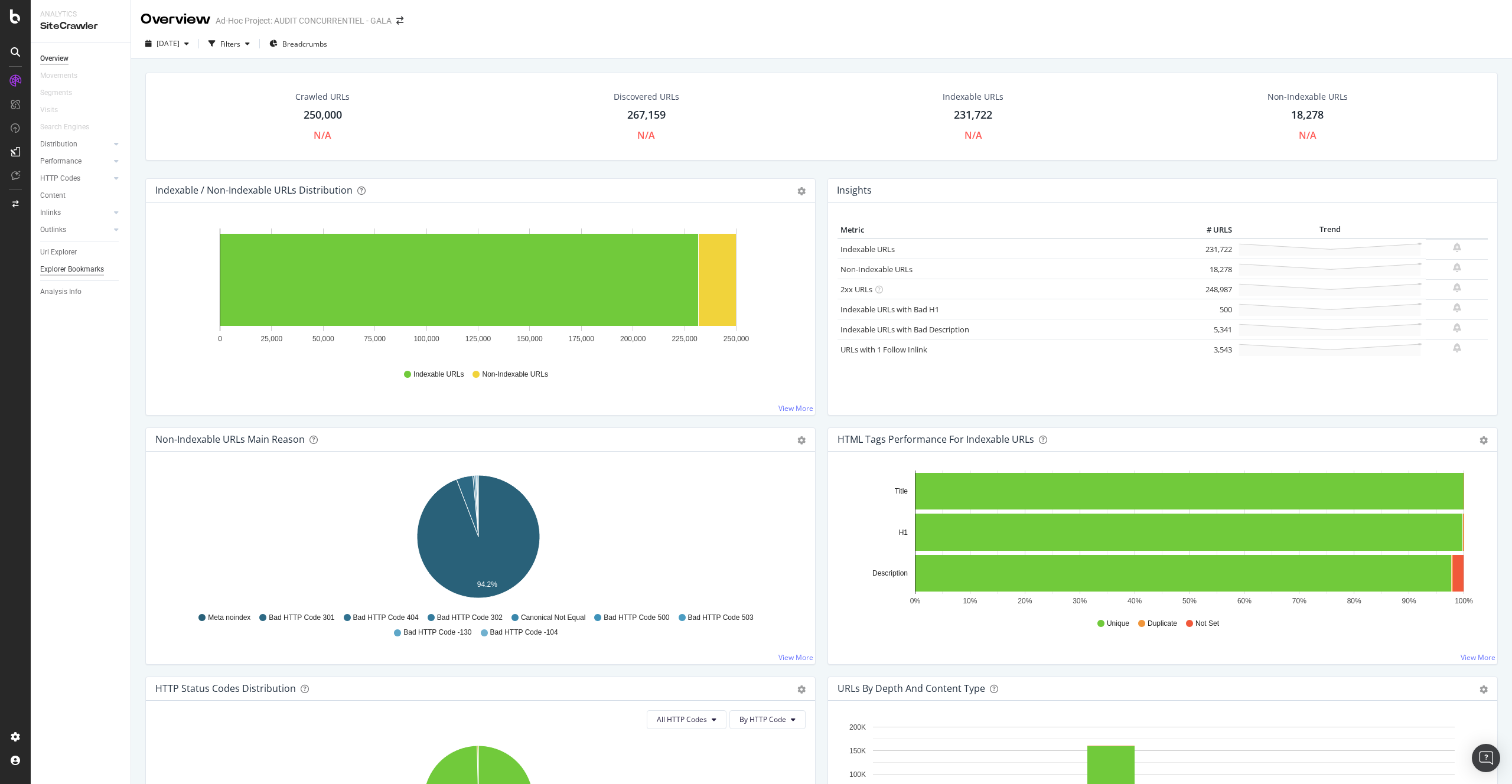
click at [66, 268] on div "Explorer Bookmarks" at bounding box center [73, 269] width 64 height 12
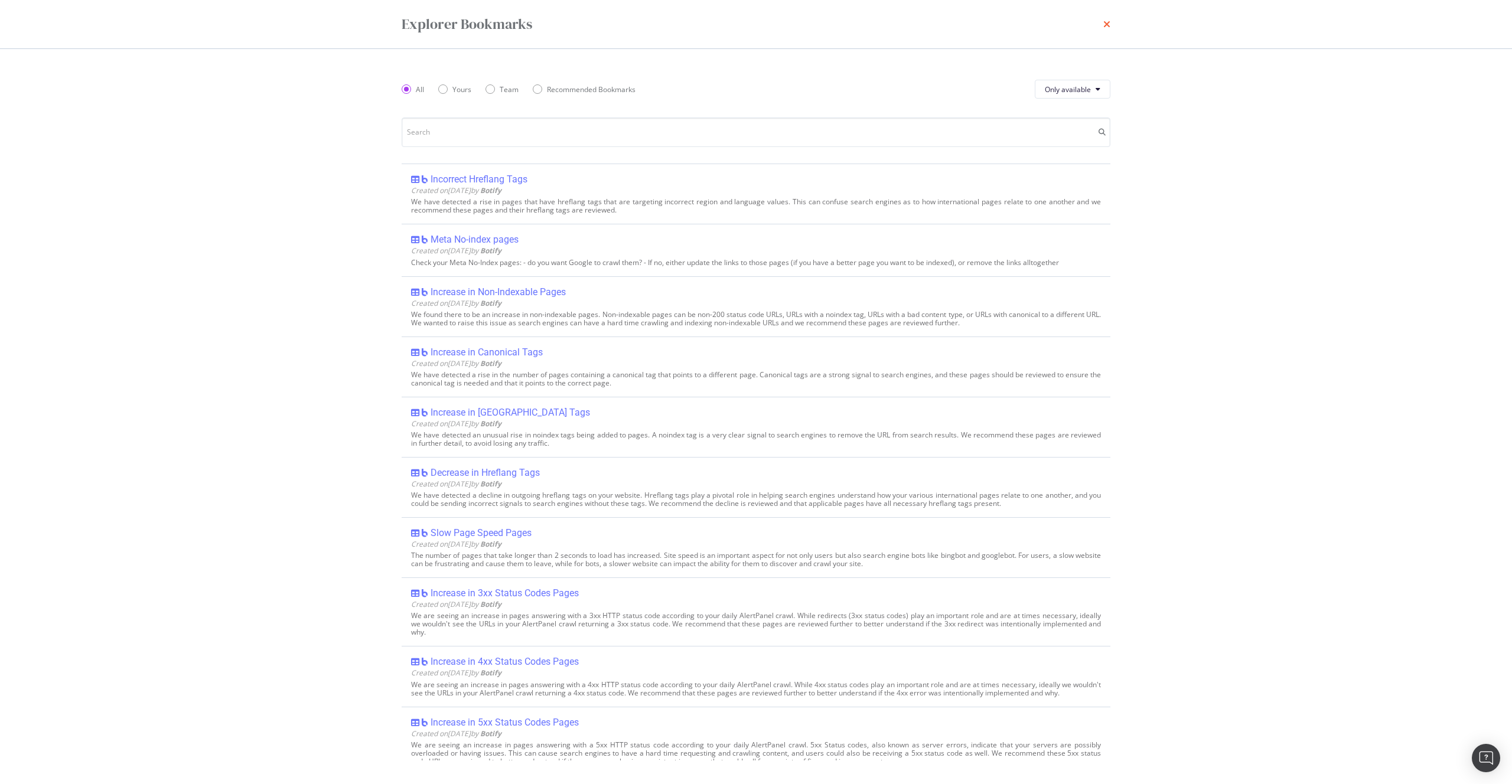
click at [1104, 19] on icon "times" at bounding box center [1107, 23] width 7 height 9
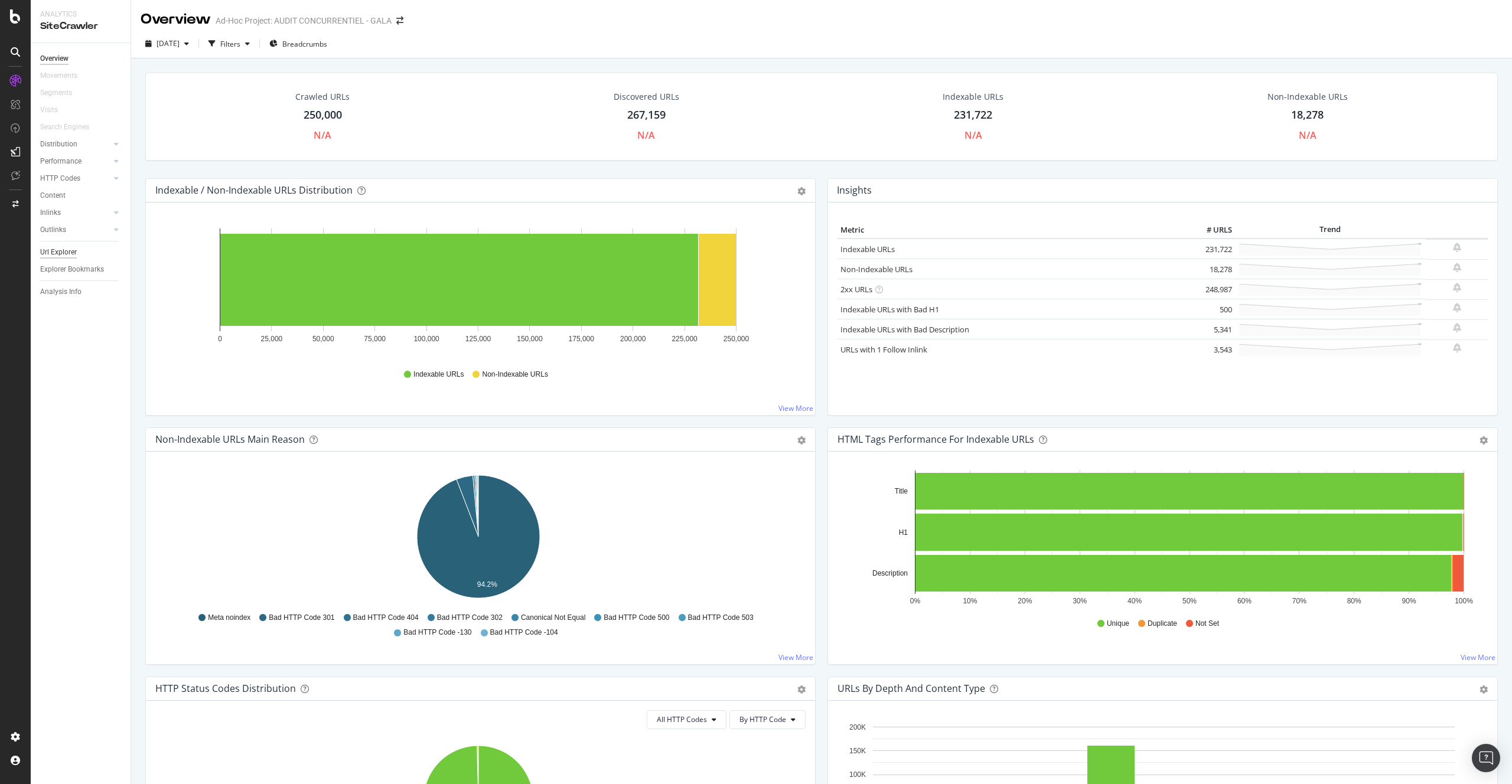
click at [48, 246] on div "Url Explorer" at bounding box center [59, 252] width 37 height 12
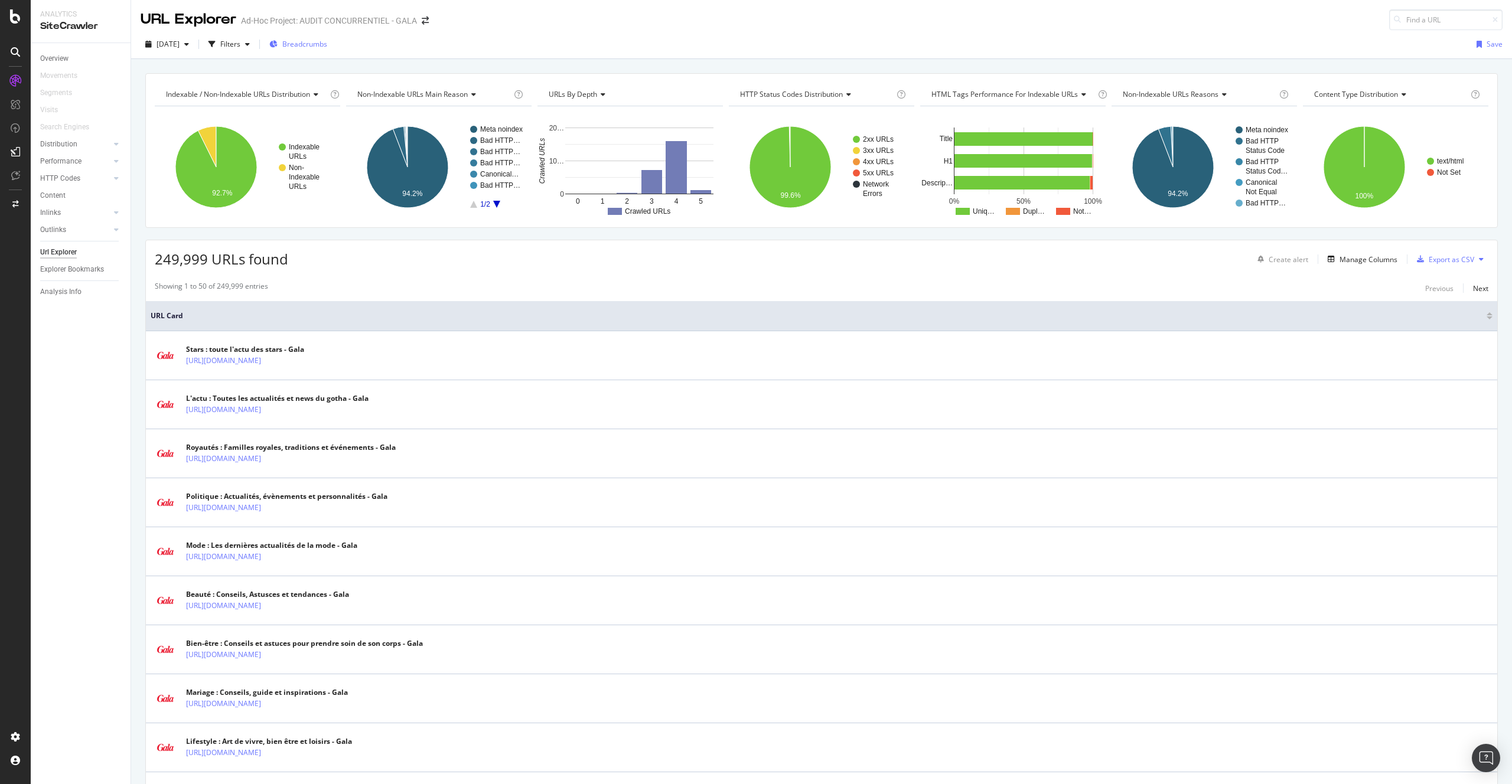
click at [327, 45] on span "Breadcrumbs" at bounding box center [304, 44] width 45 height 10
click at [240, 47] on div "Filters" at bounding box center [230, 44] width 20 height 10
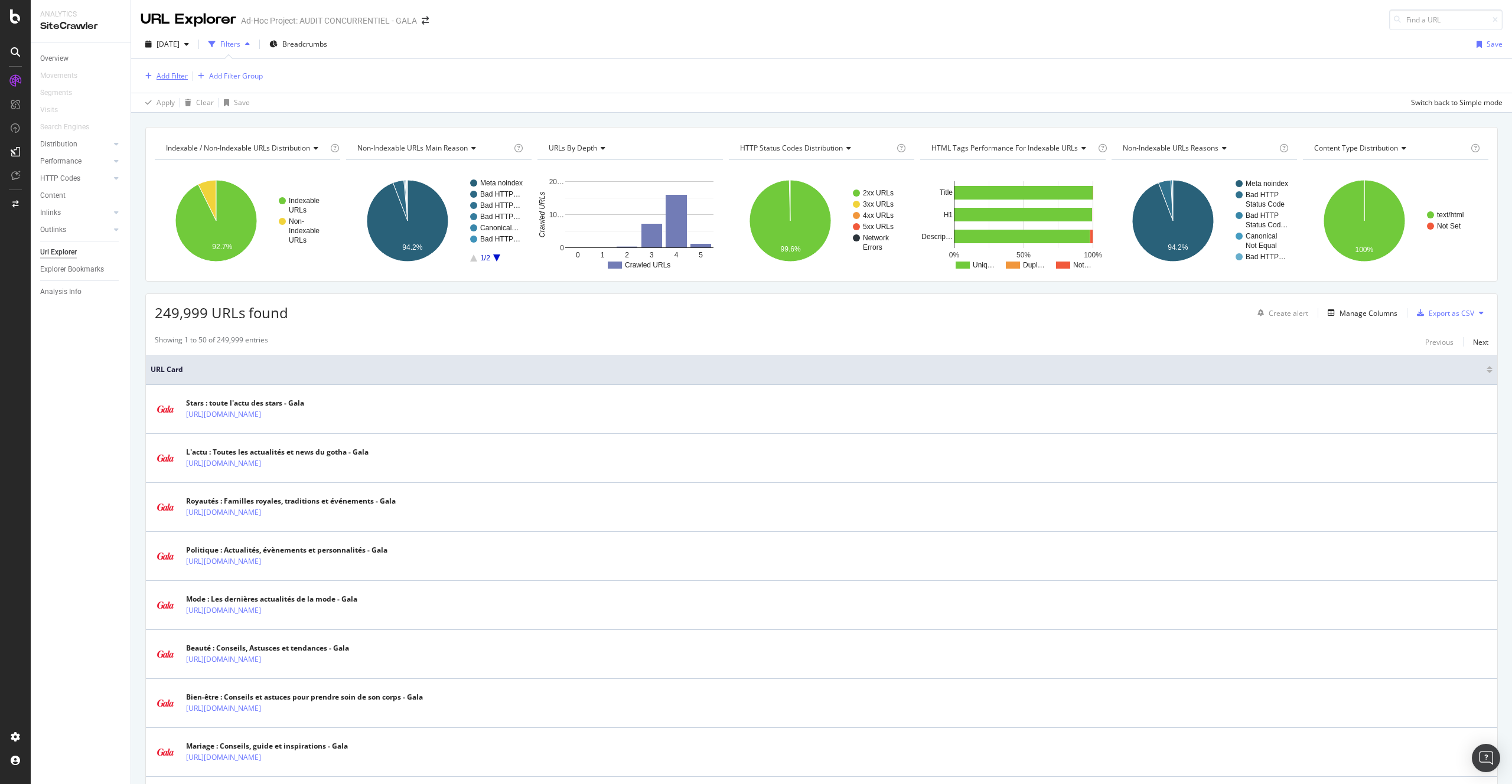
click at [170, 77] on div "Add Filter" at bounding box center [172, 76] width 31 height 10
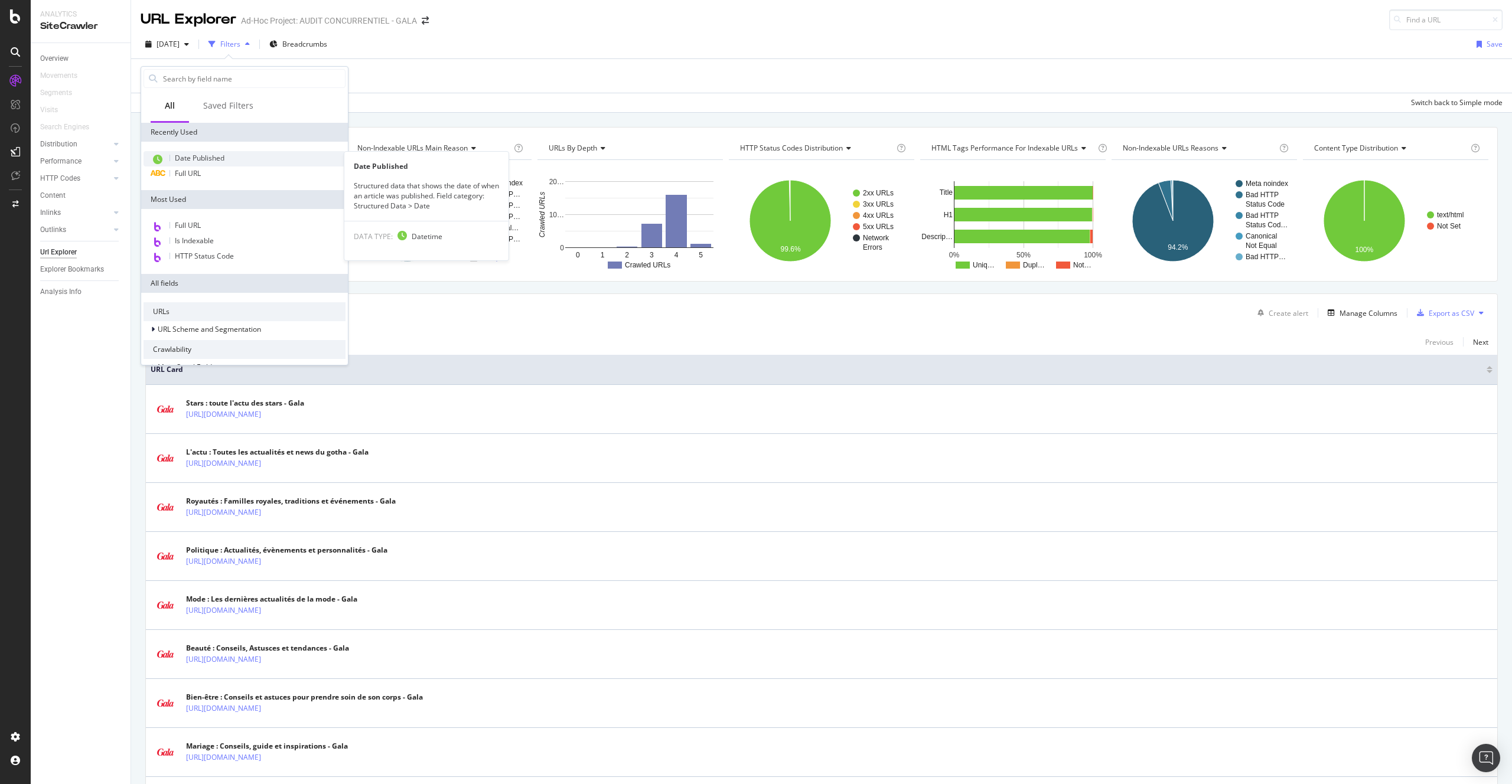
click at [205, 159] on span "Date Published" at bounding box center [200, 158] width 50 height 10
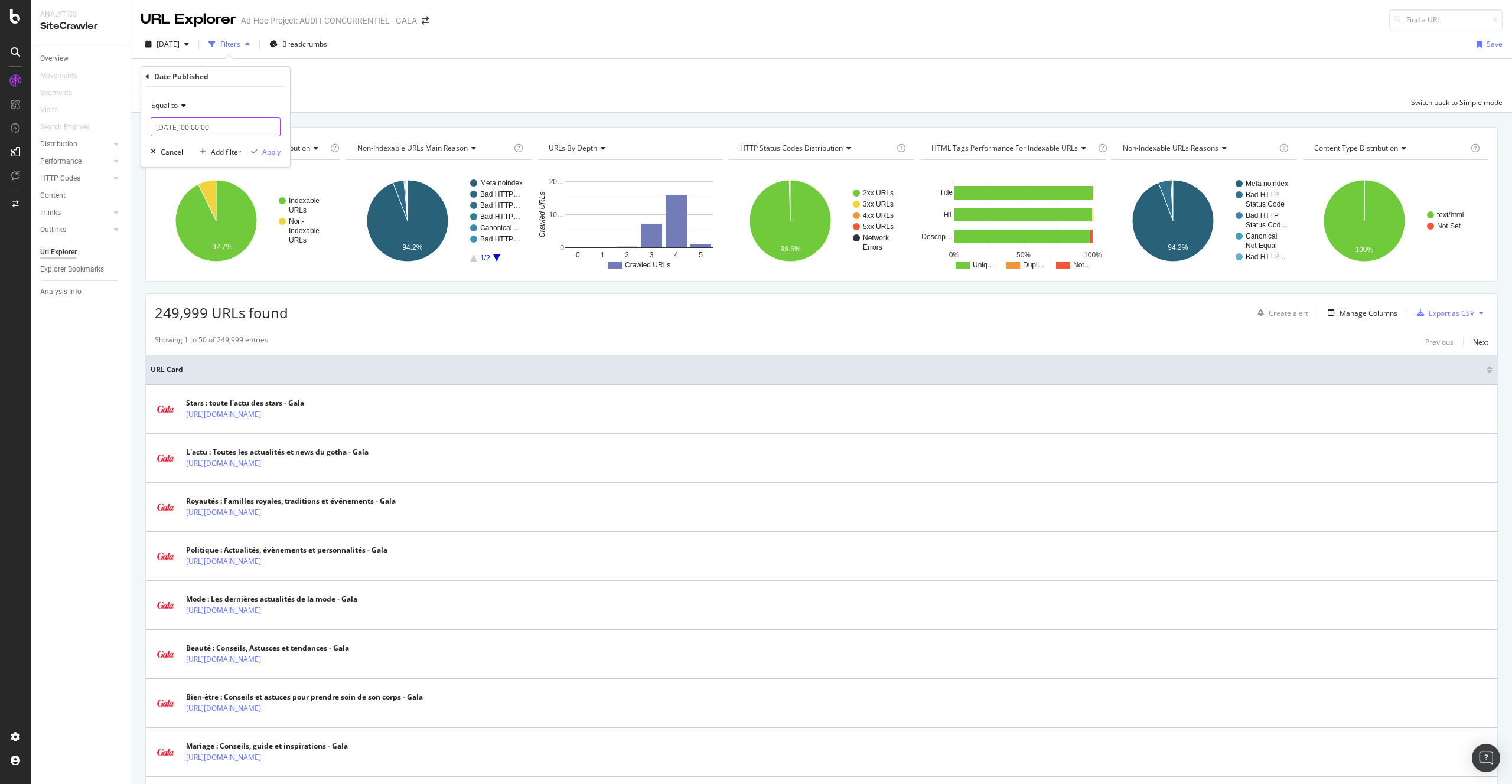
click at [188, 129] on input "2025-09-01 00:00:00" at bounding box center [215, 127] width 130 height 19
click at [181, 108] on icon at bounding box center [182, 106] width 9 height 7
click at [193, 267] on div "Exists" at bounding box center [217, 268] width 127 height 16
click at [262, 131] on div "Apply" at bounding box center [272, 131] width 18 height 10
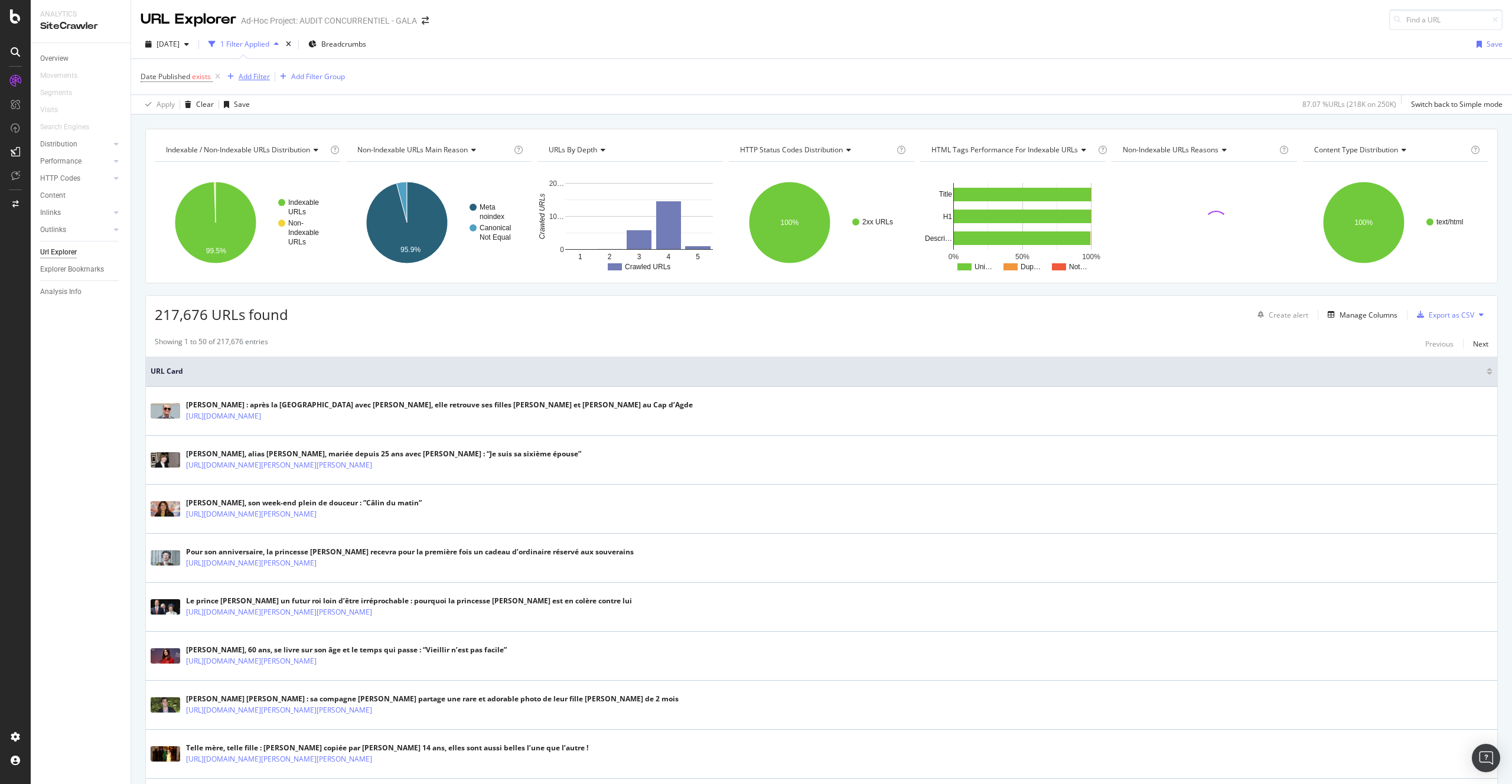
click at [240, 72] on div "Add Filter" at bounding box center [254, 77] width 31 height 10
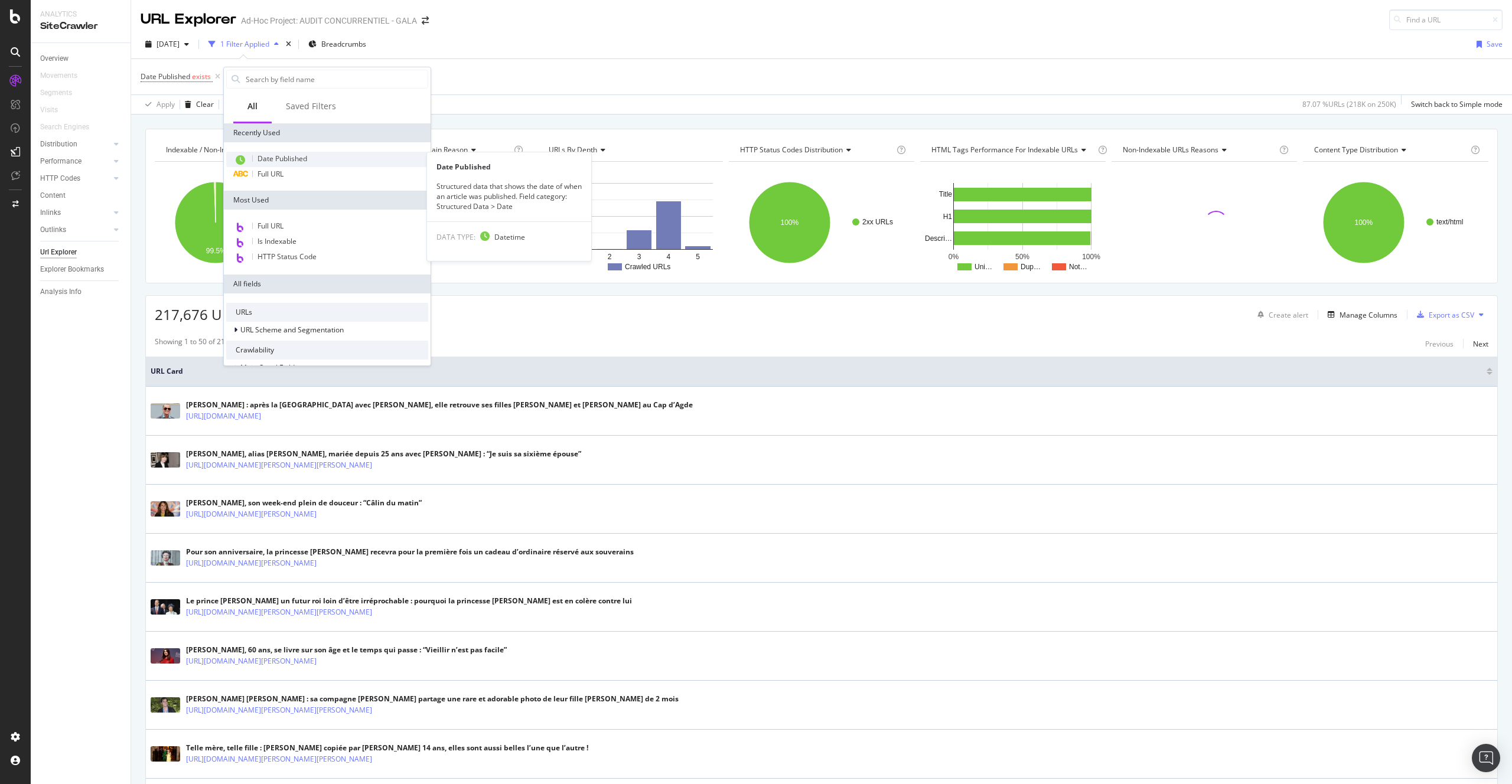
click at [298, 156] on span "Date Published" at bounding box center [282, 159] width 50 height 10
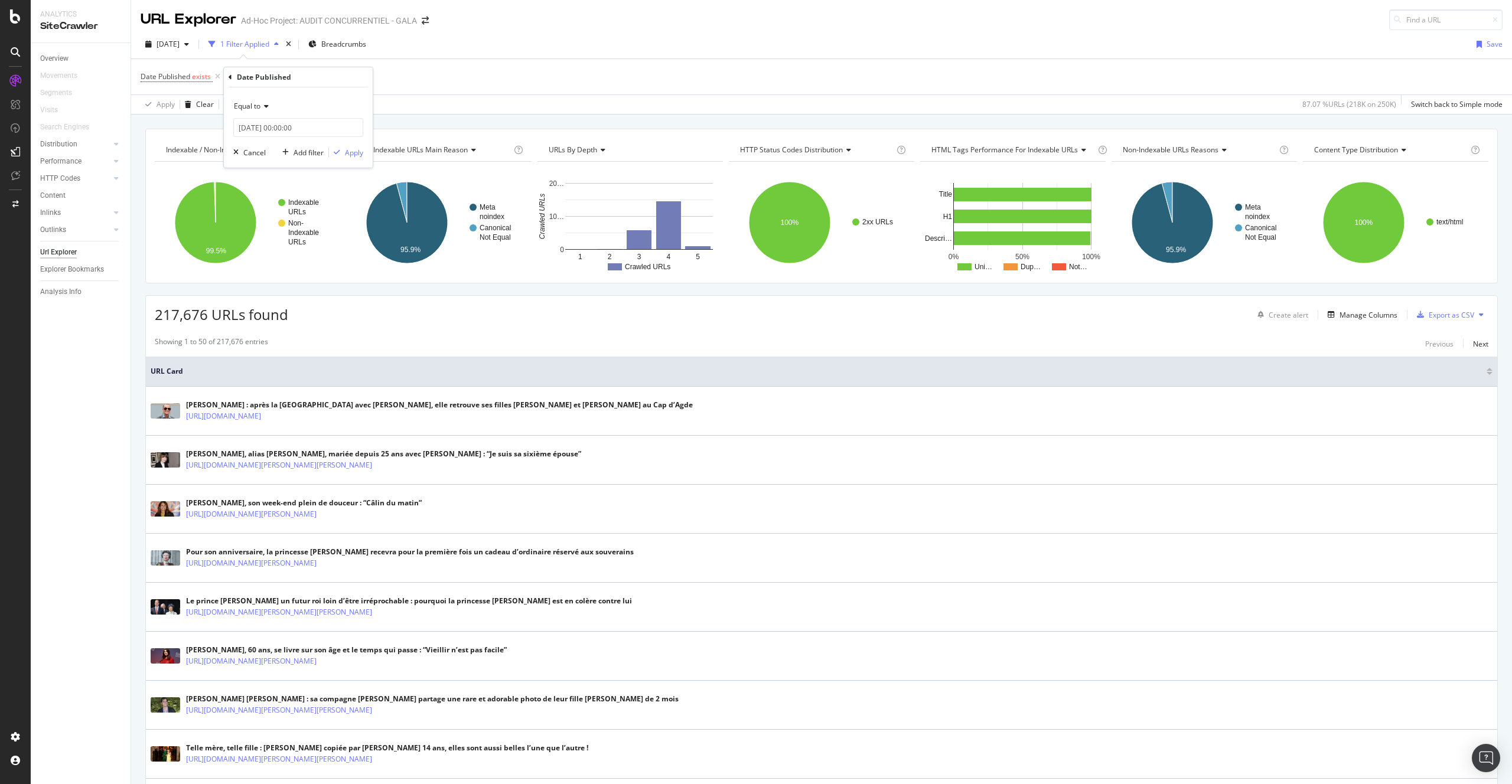
click at [265, 114] on div "Equal to" at bounding box center [298, 106] width 130 height 19
click at [259, 144] on div "After" at bounding box center [299, 146] width 127 height 16
click at [254, 128] on input "2025-09-01 00:00:00" at bounding box center [298, 127] width 130 height 19
click at [262, 149] on link at bounding box center [259, 148] width 9 height 20
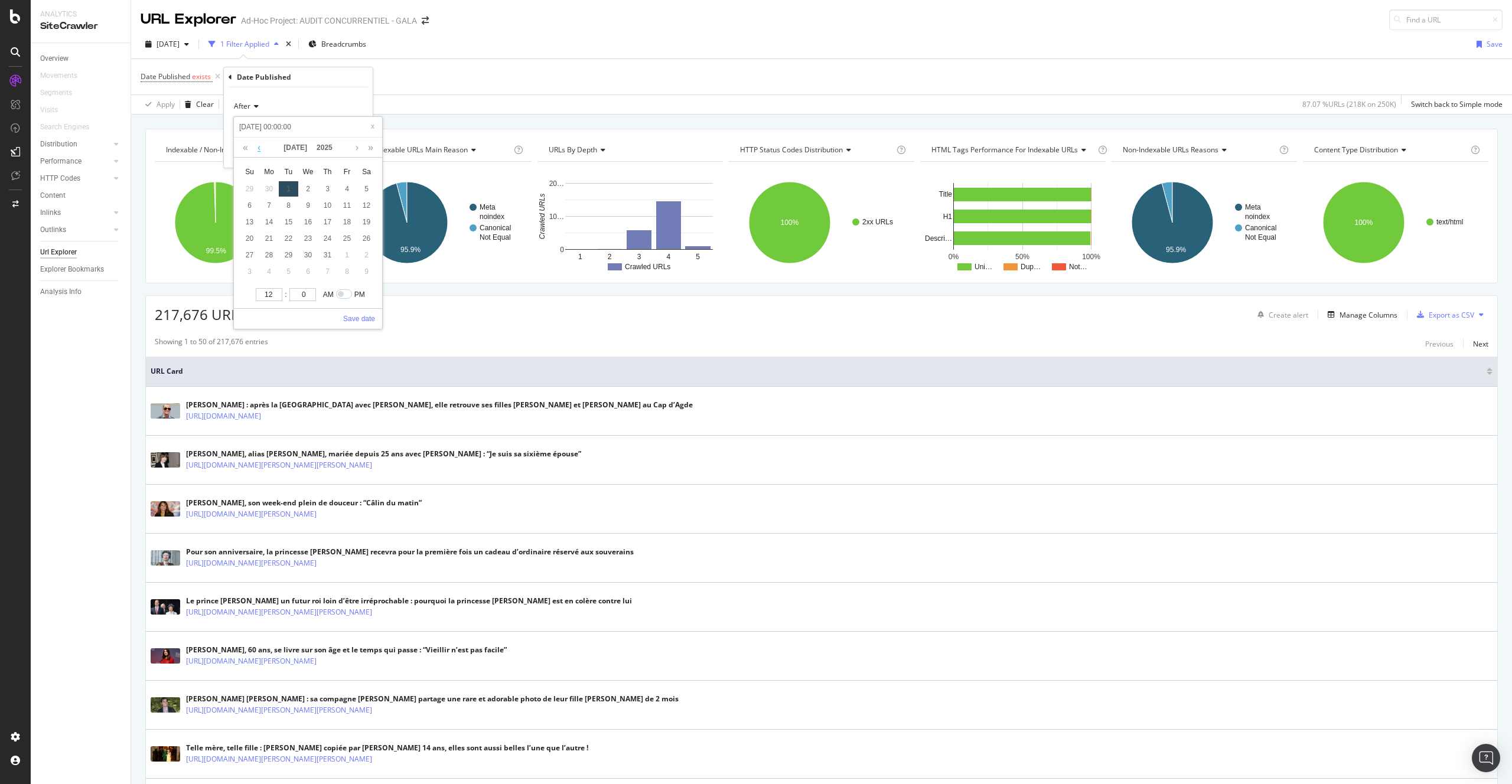
click at [262, 149] on link at bounding box center [259, 148] width 9 height 20
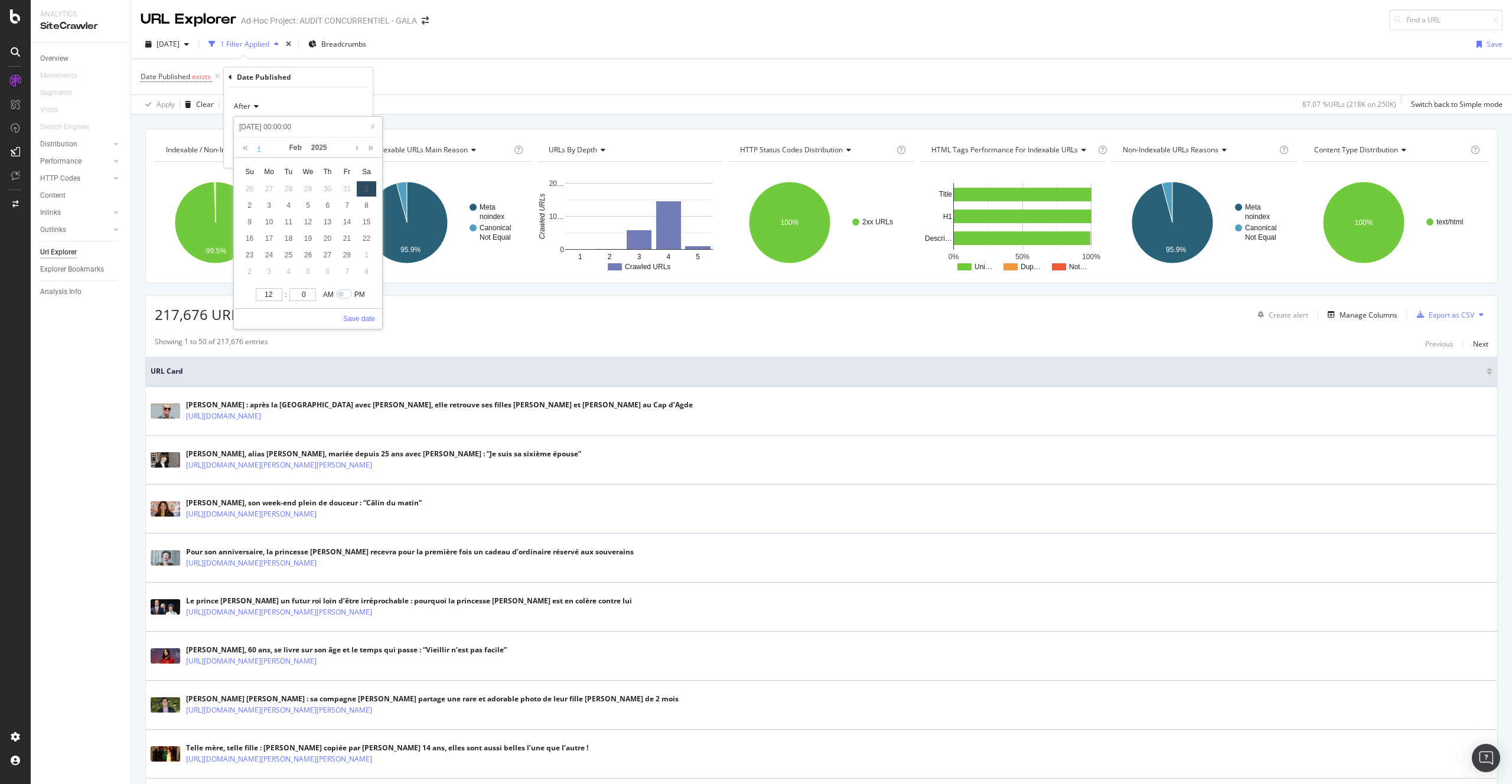
click at [262, 149] on link at bounding box center [259, 148] width 9 height 20
click at [355, 145] on link at bounding box center [357, 148] width 9 height 20
click at [259, 148] on link at bounding box center [259, 148] width 9 height 20
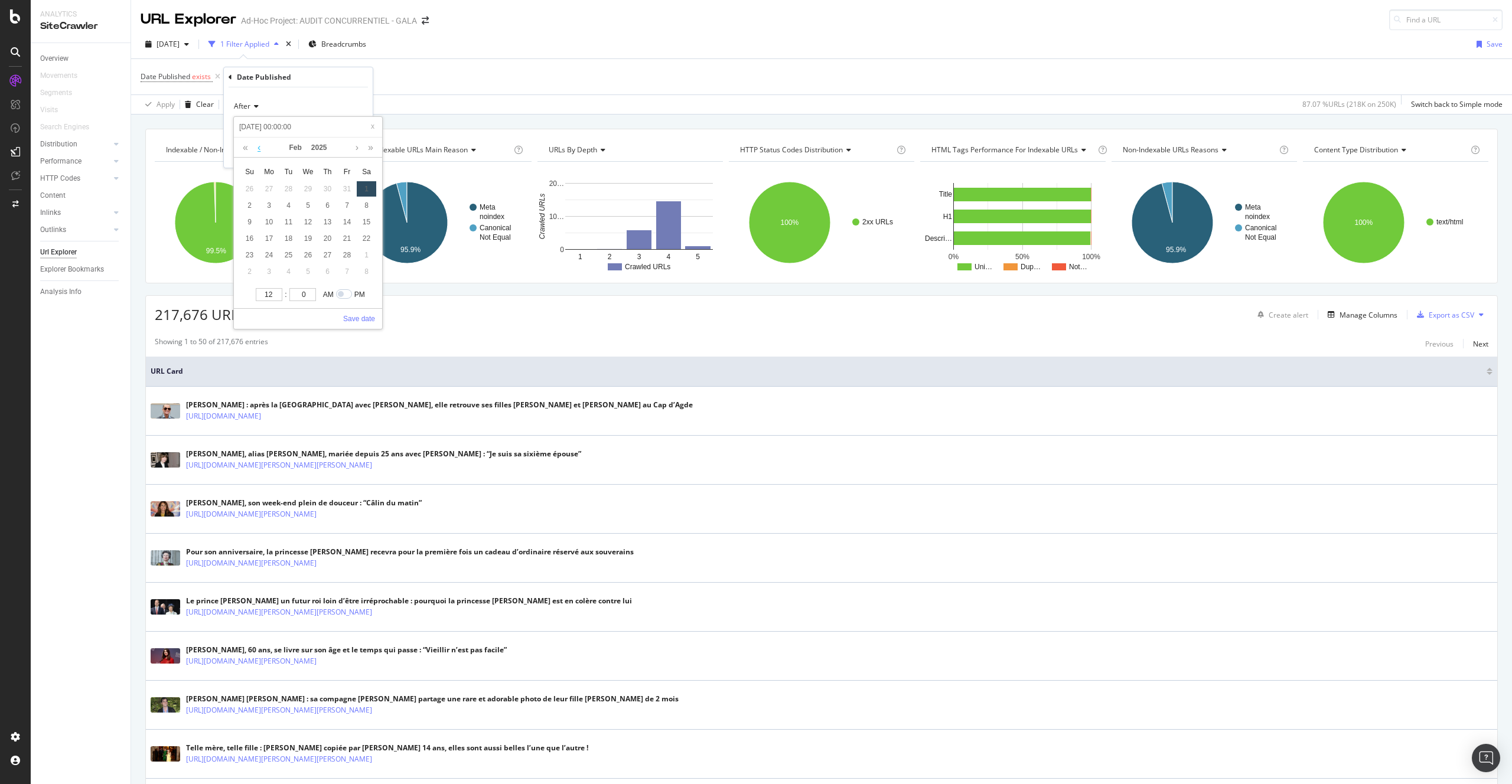
click at [259, 148] on link at bounding box center [259, 148] width 9 height 20
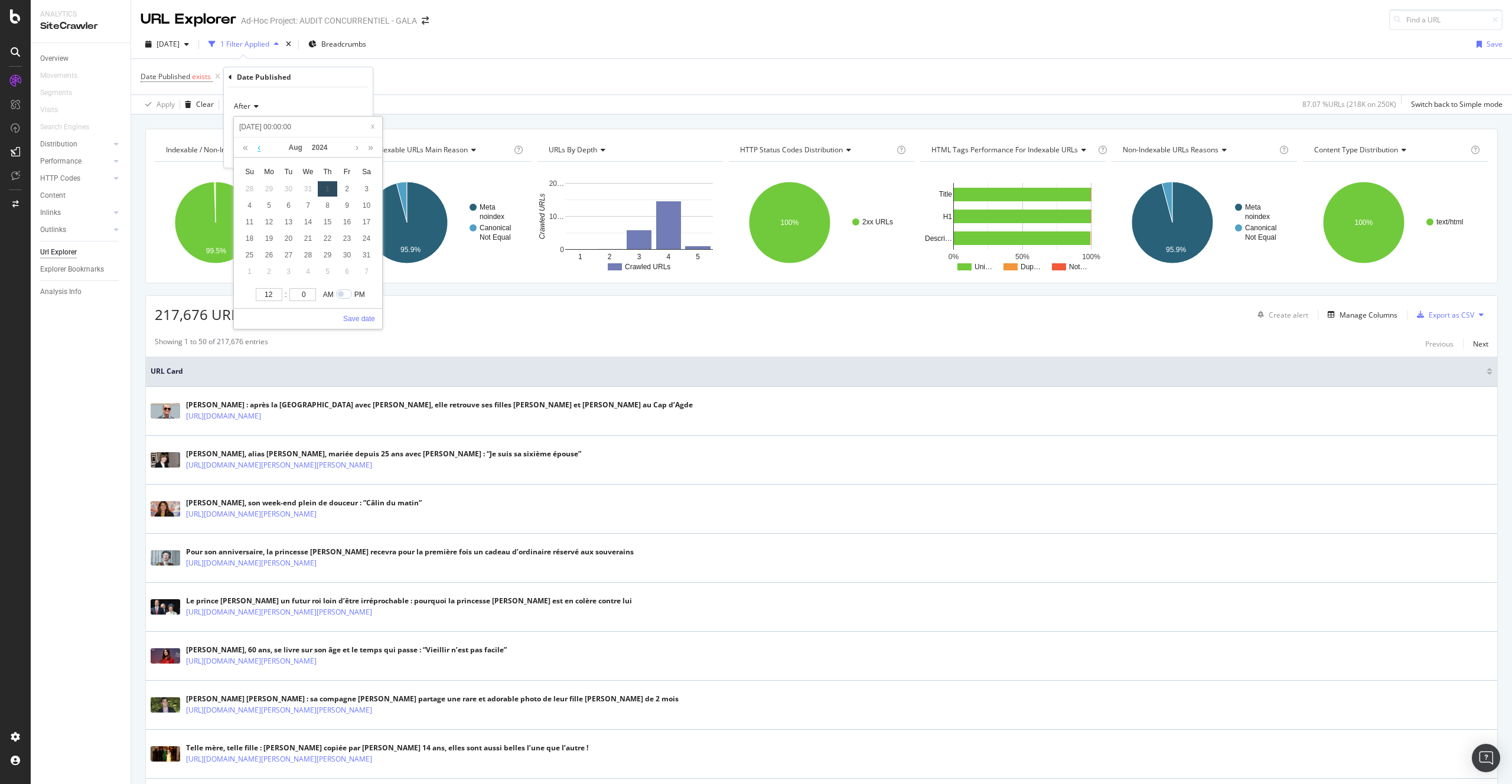
click at [259, 148] on link at bounding box center [259, 148] width 9 height 20
click at [357, 152] on link at bounding box center [357, 148] width 9 height 20
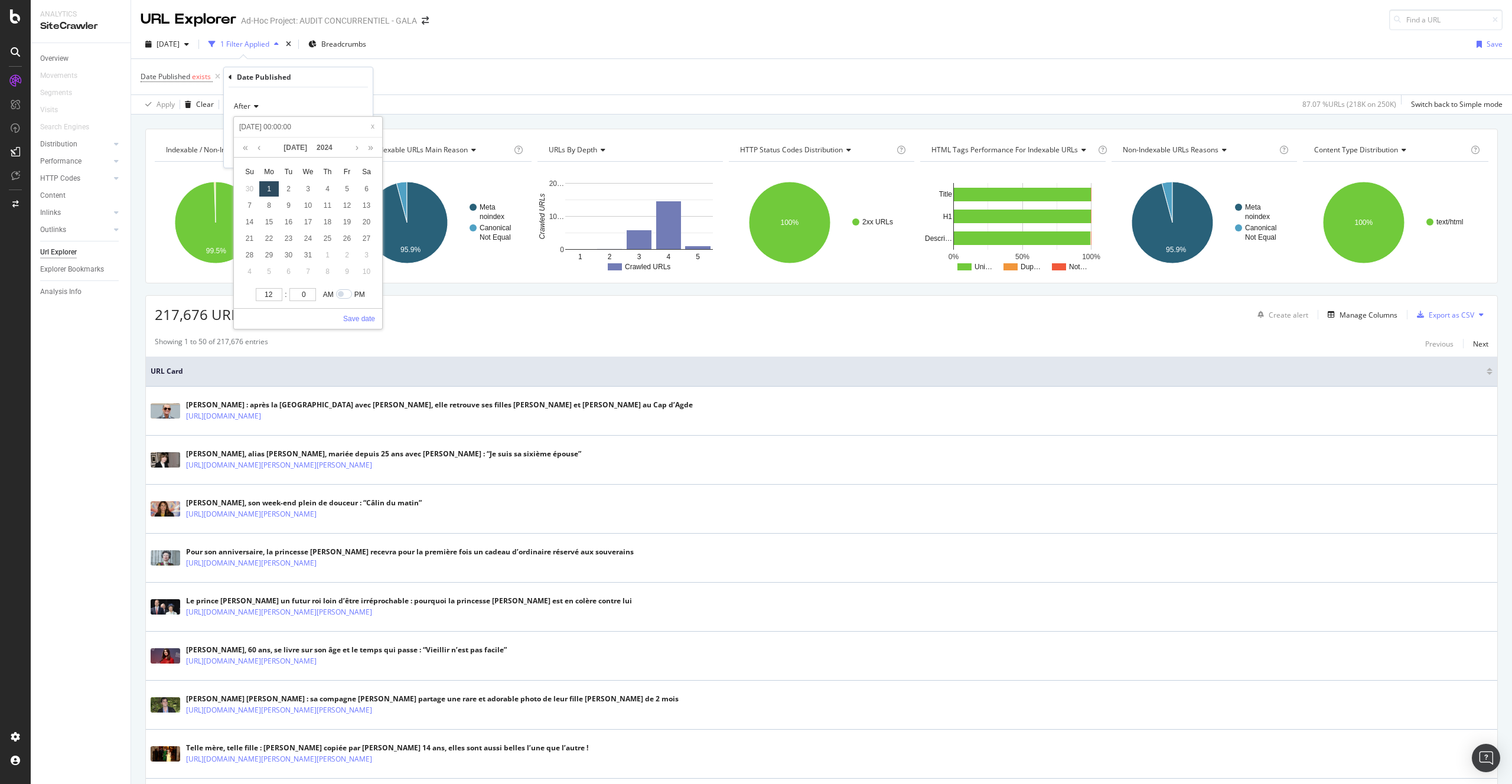
click at [270, 188] on div "1" at bounding box center [269, 189] width 19 height 16
type input "2024-07-02 00:00:00"
type input "[DATE] 00:00:00"
click at [269, 188] on div "1" at bounding box center [269, 189] width 19 height 16
type input "[DATE] 00:00:00"
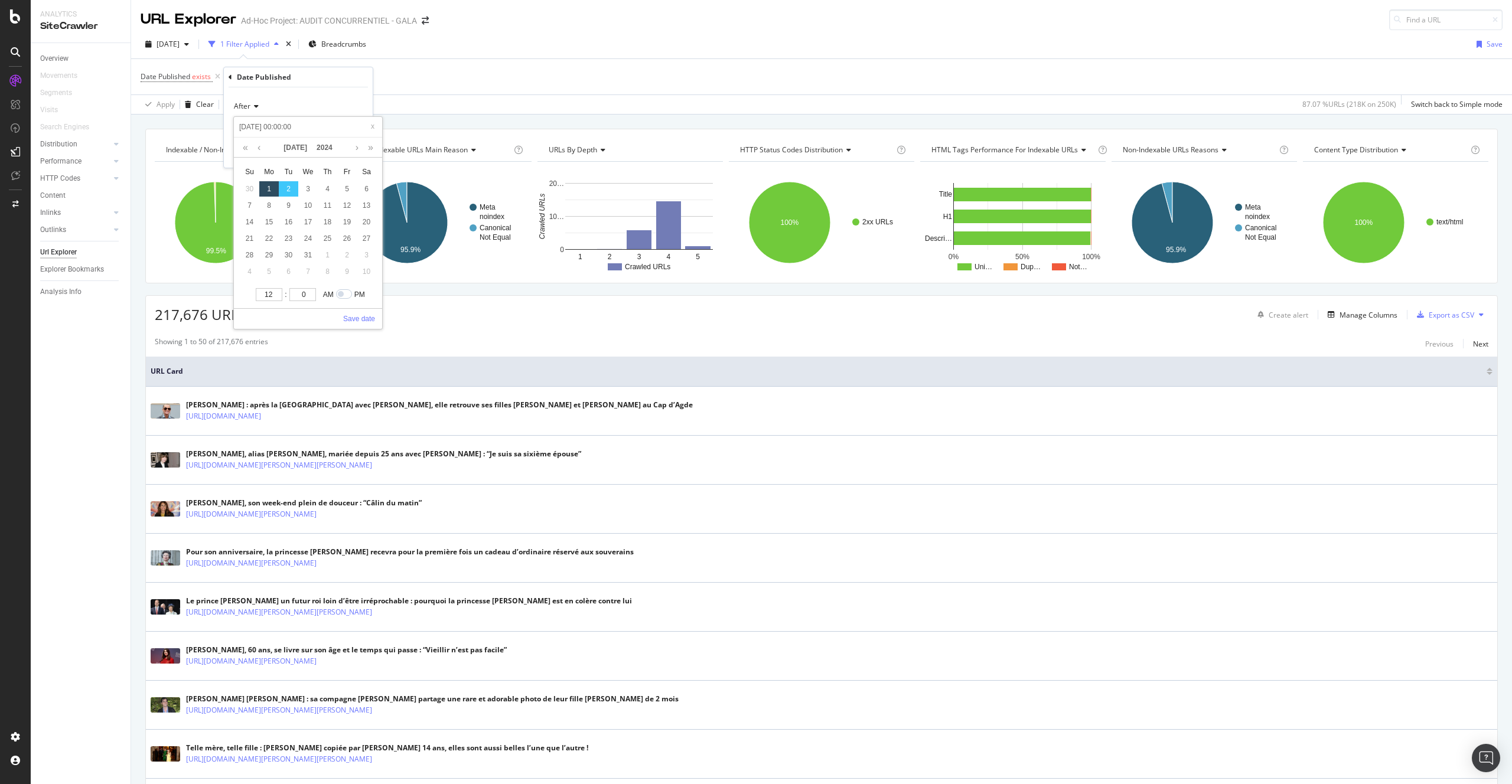
type input "[DATE] 00:00:00"
click at [365, 317] on link "Save date" at bounding box center [359, 318] width 32 height 11
click at [353, 155] on div "Apply" at bounding box center [354, 153] width 18 height 10
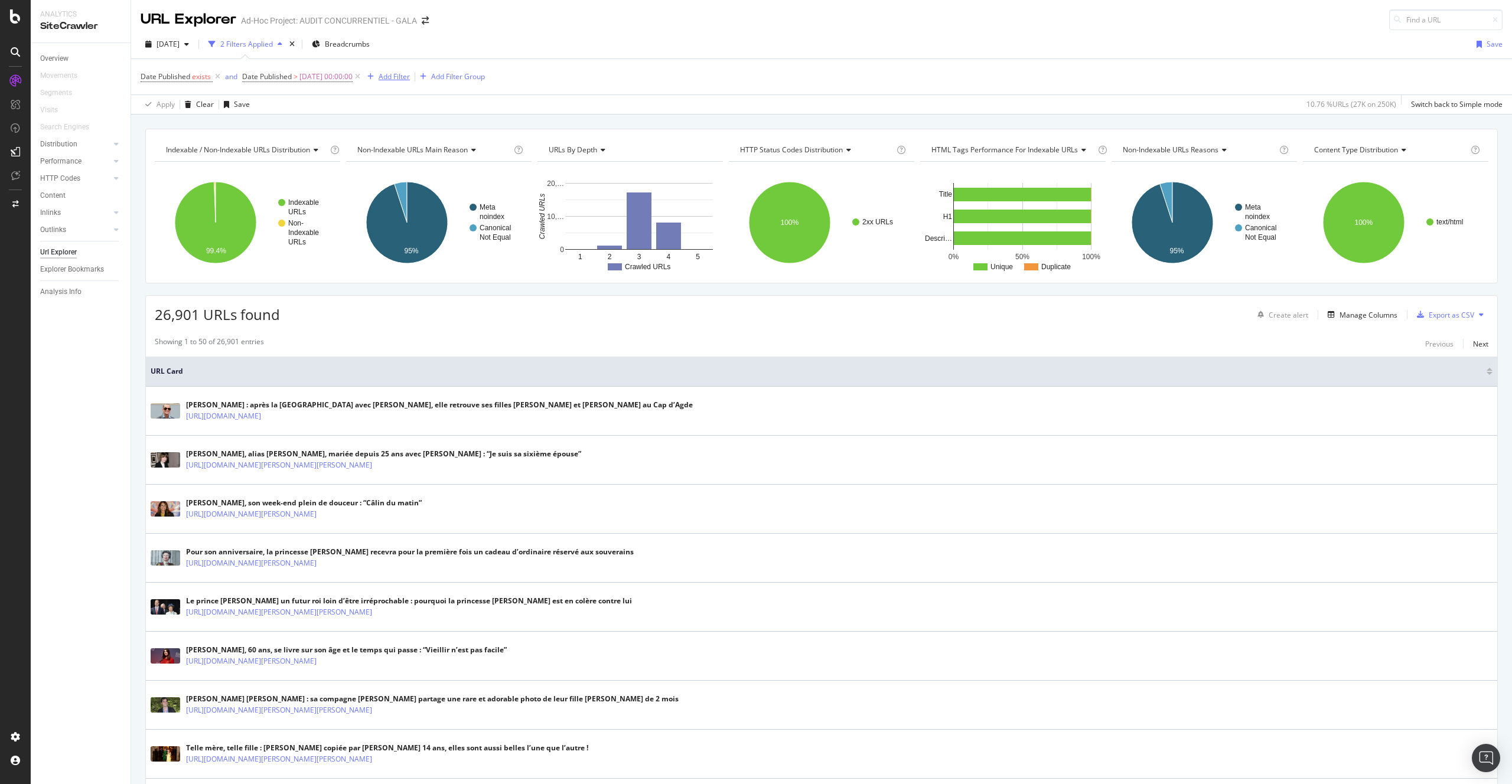
click at [410, 79] on div "Add Filter" at bounding box center [395, 77] width 31 height 10
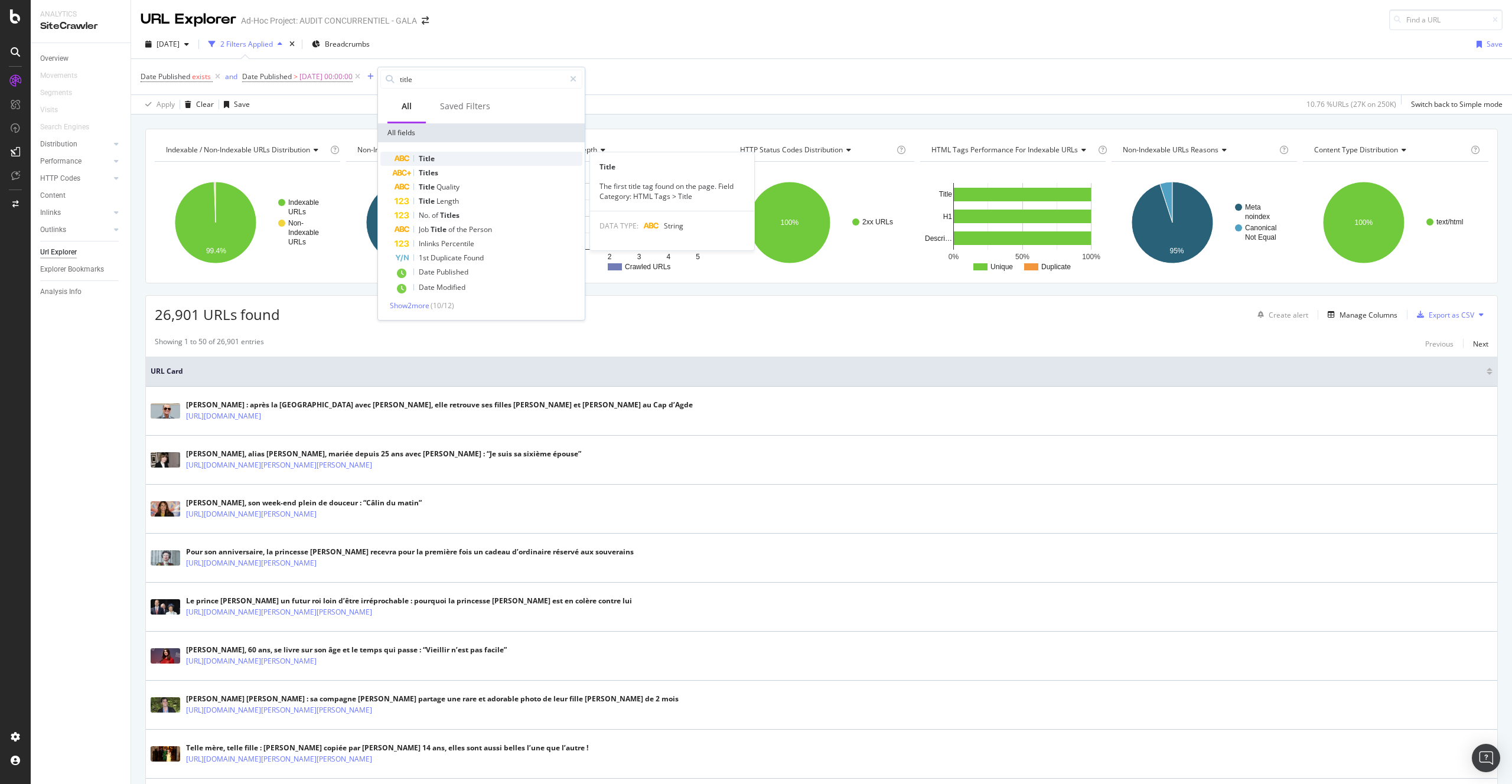
type input "title"
click at [467, 152] on div "Title" at bounding box center [488, 159] width 188 height 14
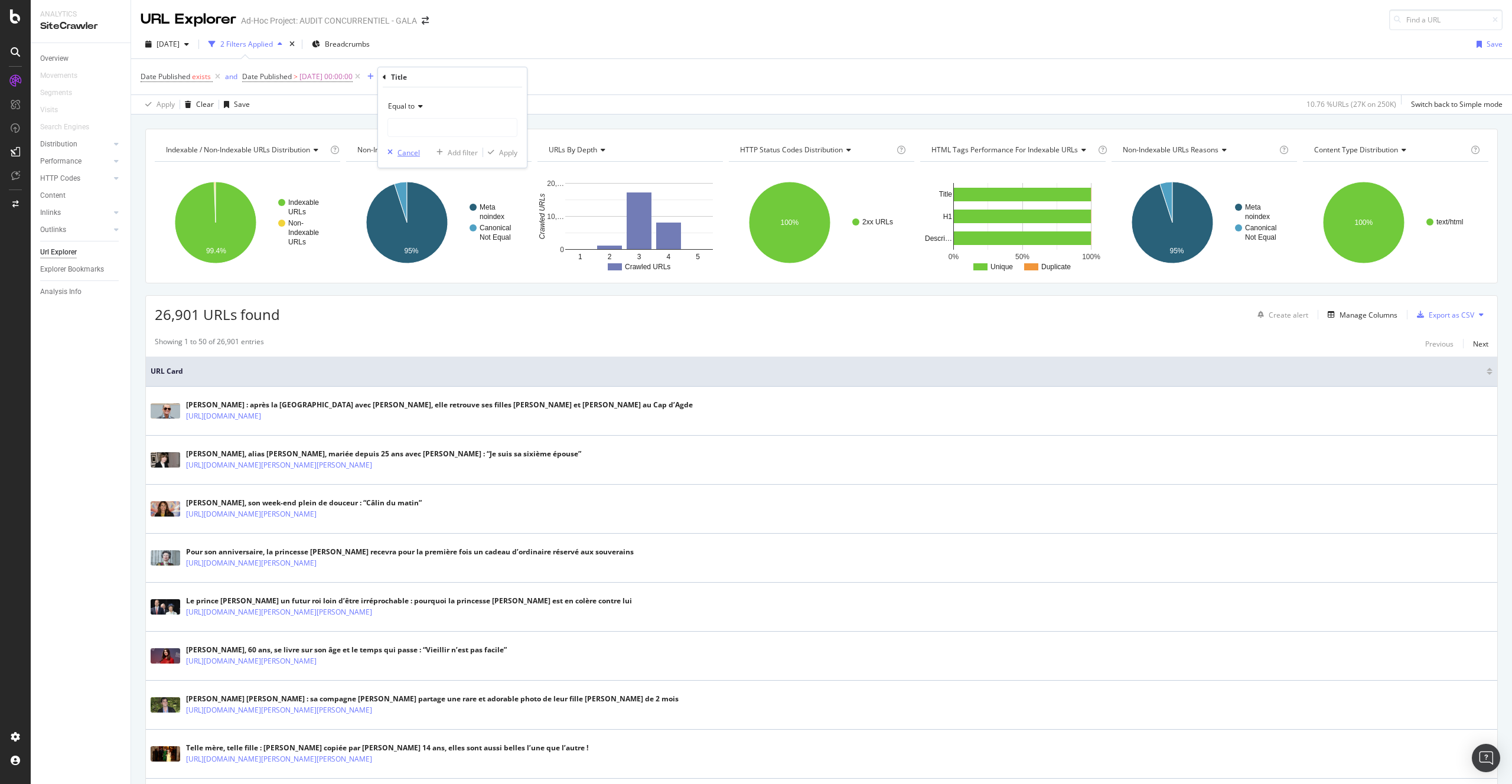
click at [401, 155] on div "Cancel" at bounding box center [409, 153] width 23 height 10
click at [1378, 318] on div "Manage Columns" at bounding box center [1368, 315] width 58 height 10
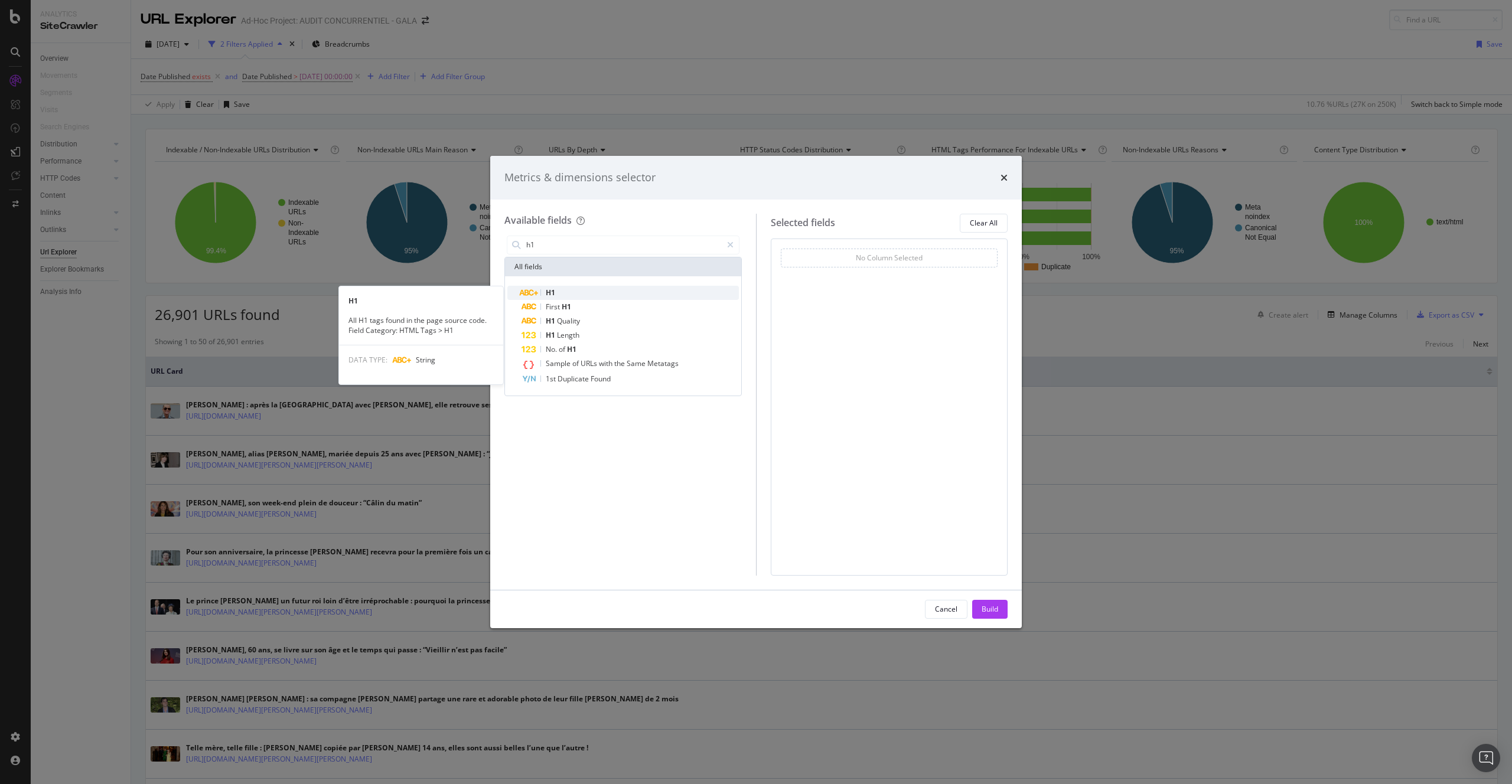
type input "h1"
click at [571, 297] on div "H1" at bounding box center [631, 293] width 218 height 14
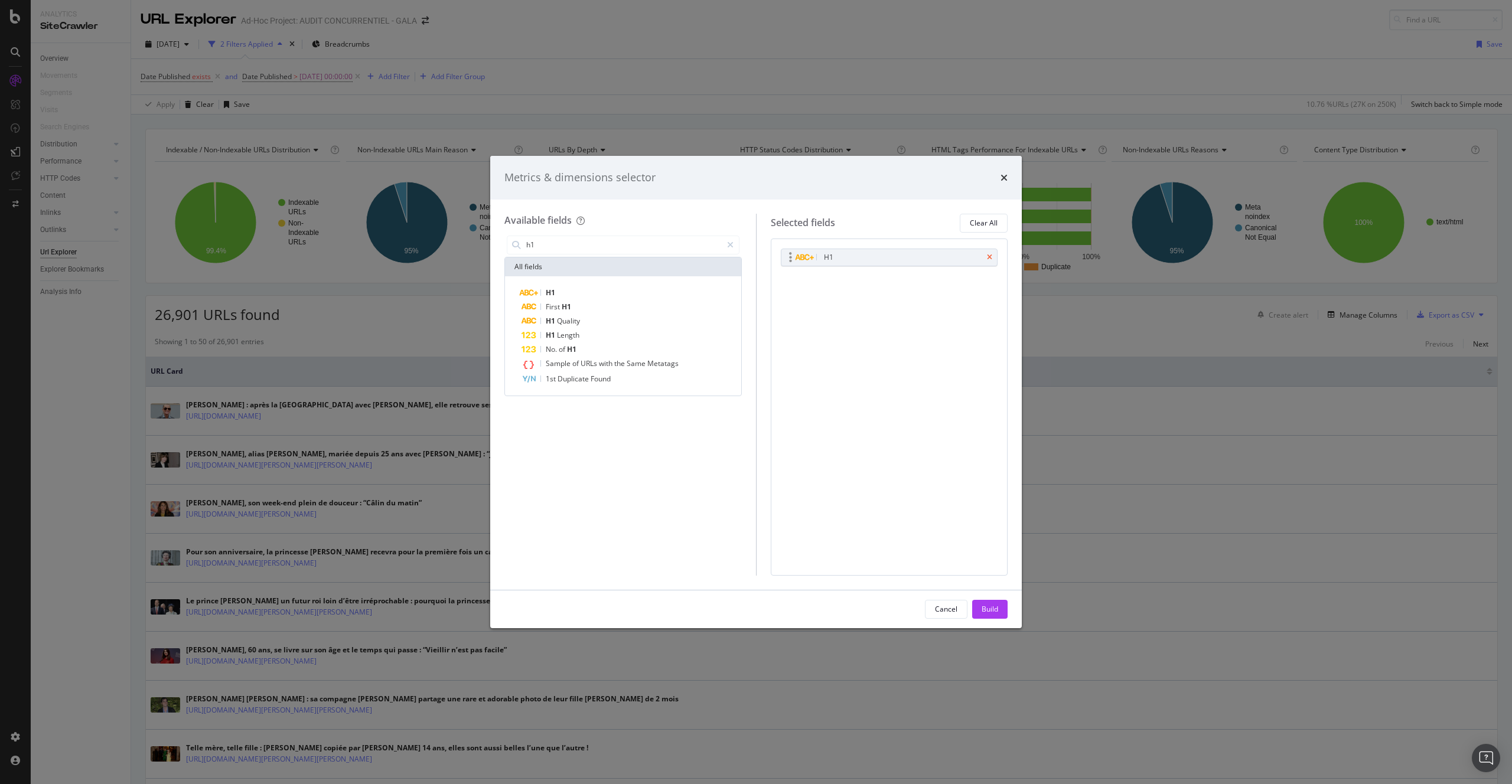
click at [987, 254] on icon "times" at bounding box center [989, 257] width 5 height 7
click at [607, 302] on div "First H1" at bounding box center [631, 307] width 218 height 14
click at [987, 610] on div "Build" at bounding box center [990, 609] width 16 height 10
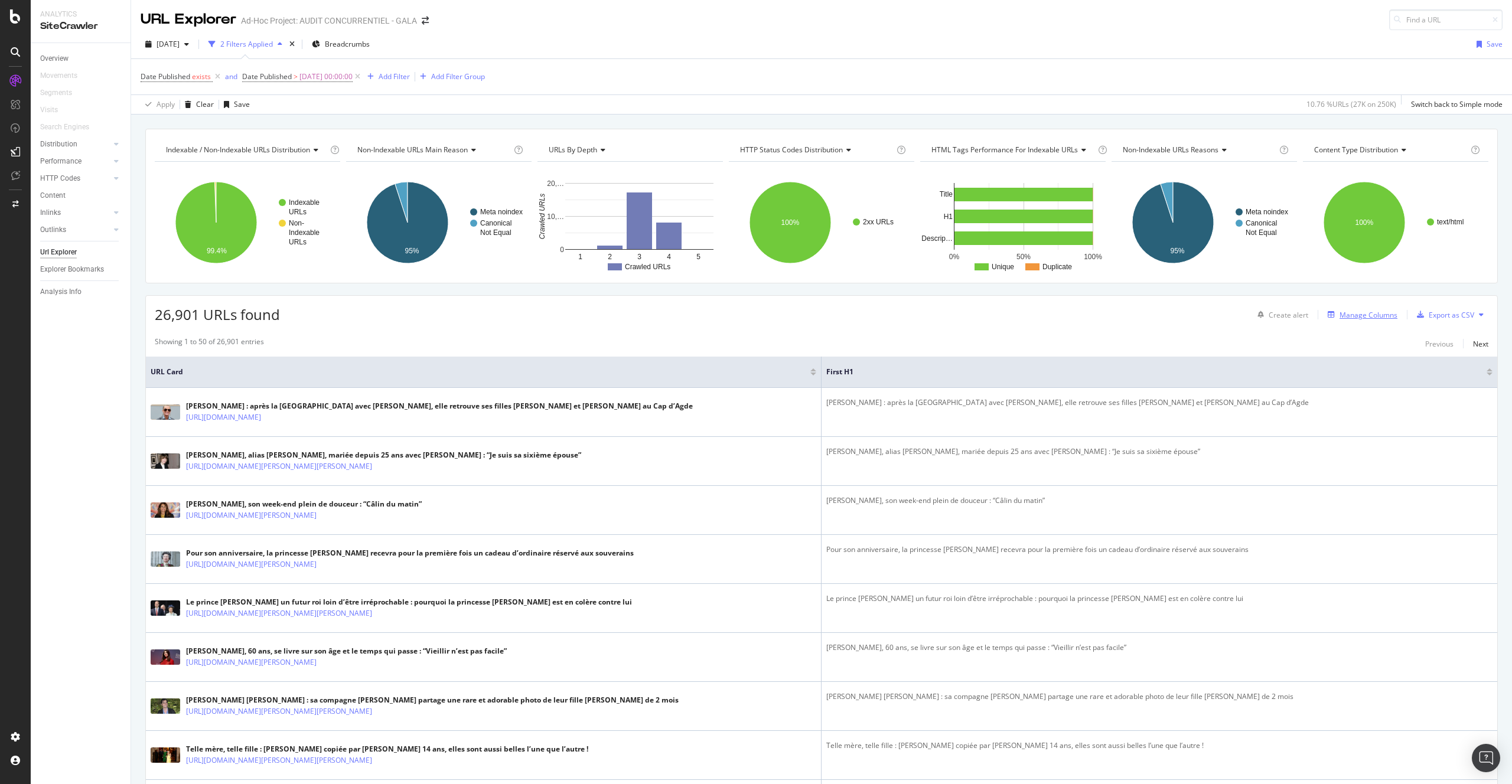
click at [1376, 315] on div "Manage Columns" at bounding box center [1368, 315] width 58 height 10
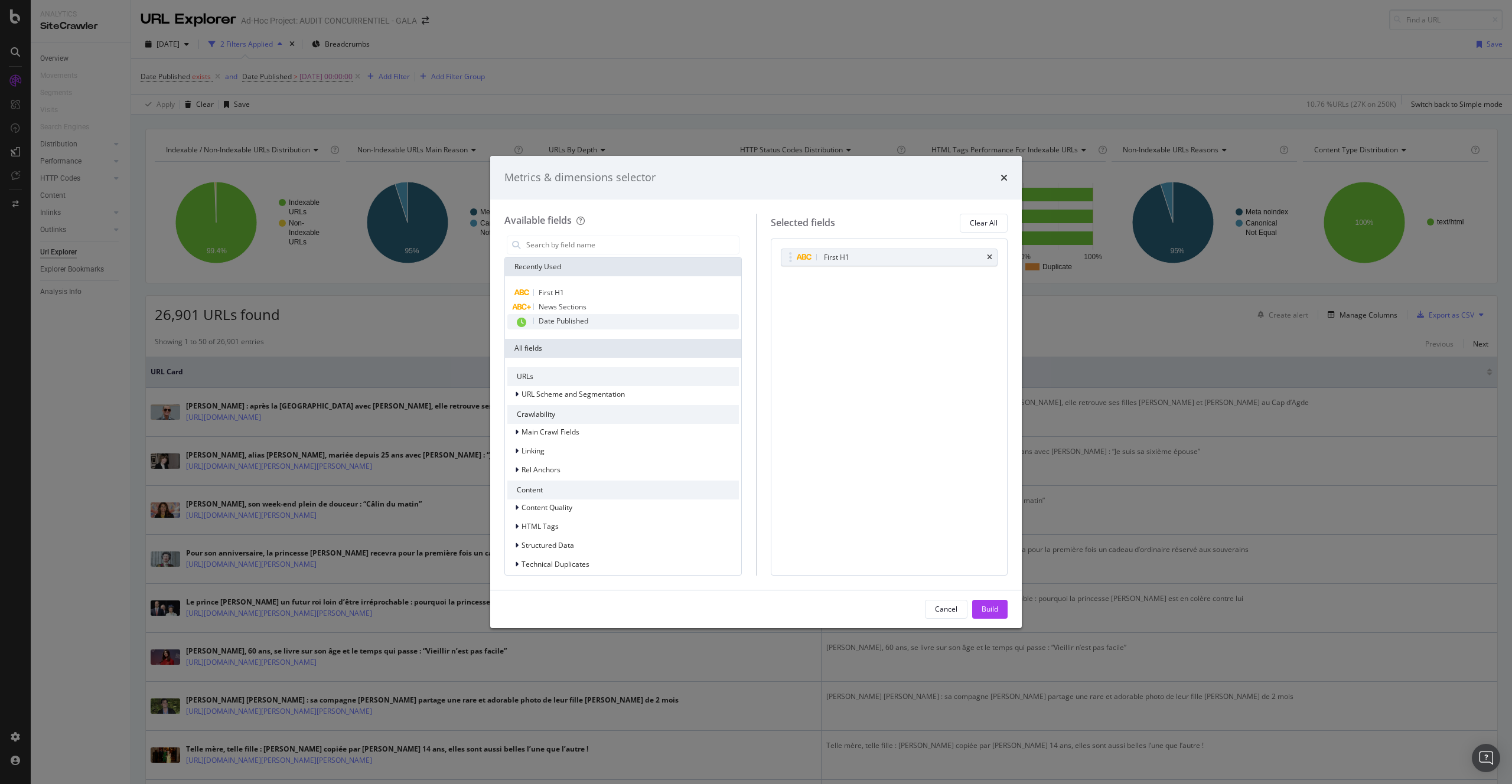
click at [579, 323] on span "Date Published" at bounding box center [564, 321] width 50 height 10
click at [982, 603] on div "Build" at bounding box center [990, 609] width 16 height 18
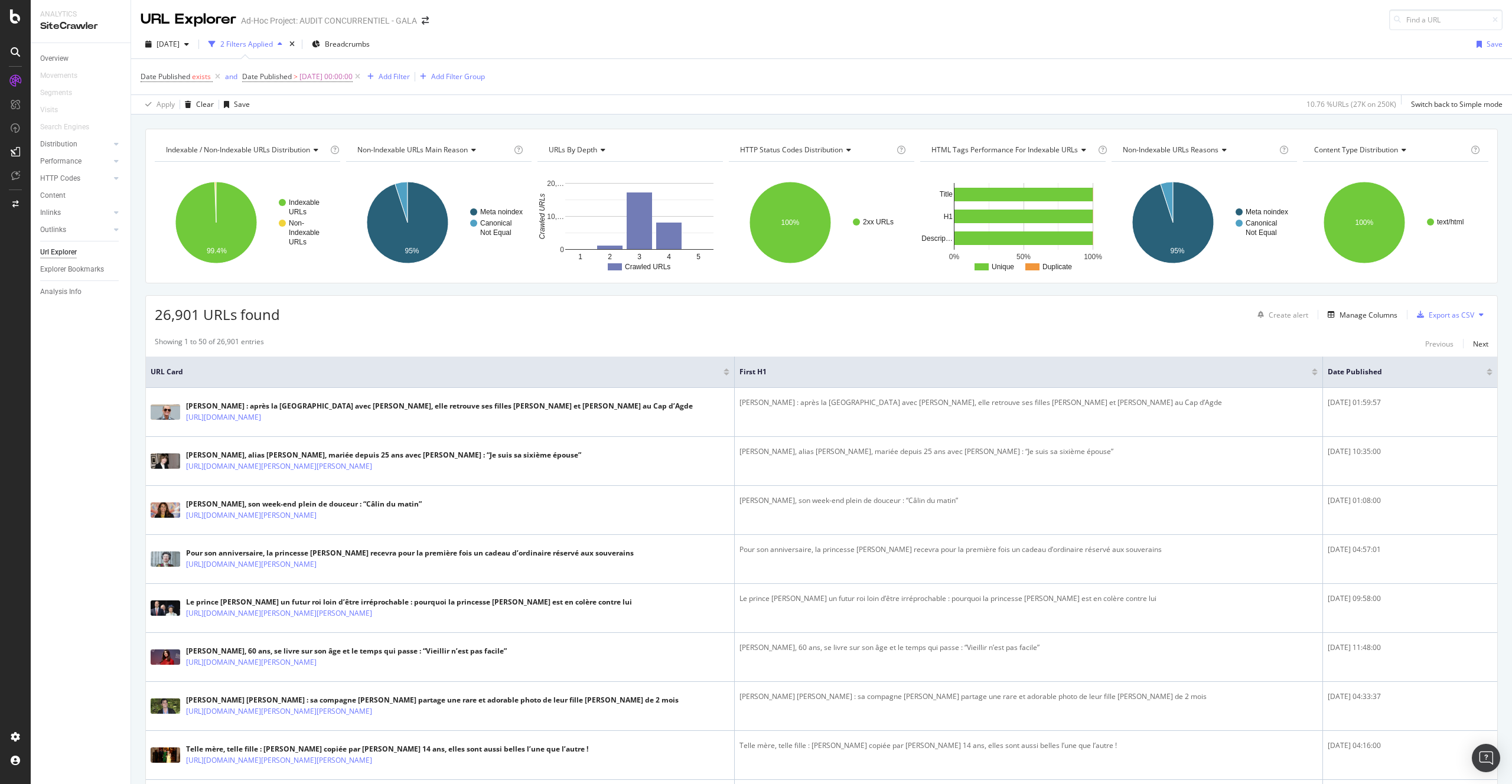
click at [1192, 310] on div "26,901 URLs found Create alert Manage Columns Export as CSV" at bounding box center [821, 310] width 1351 height 29
click at [1442, 318] on div "Export as CSV" at bounding box center [1452, 315] width 45 height 10
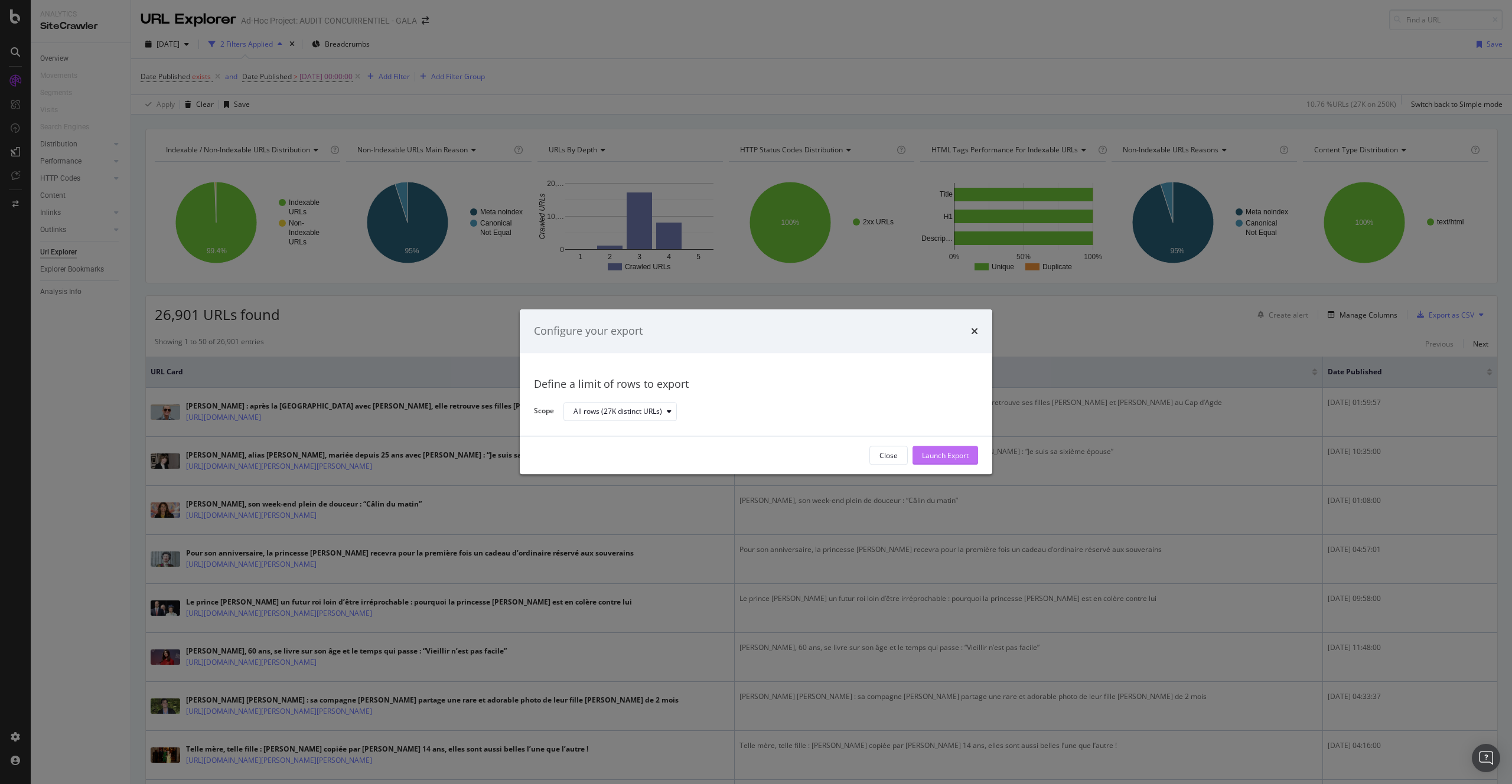
click at [938, 452] on div "Launch Export" at bounding box center [945, 456] width 47 height 10
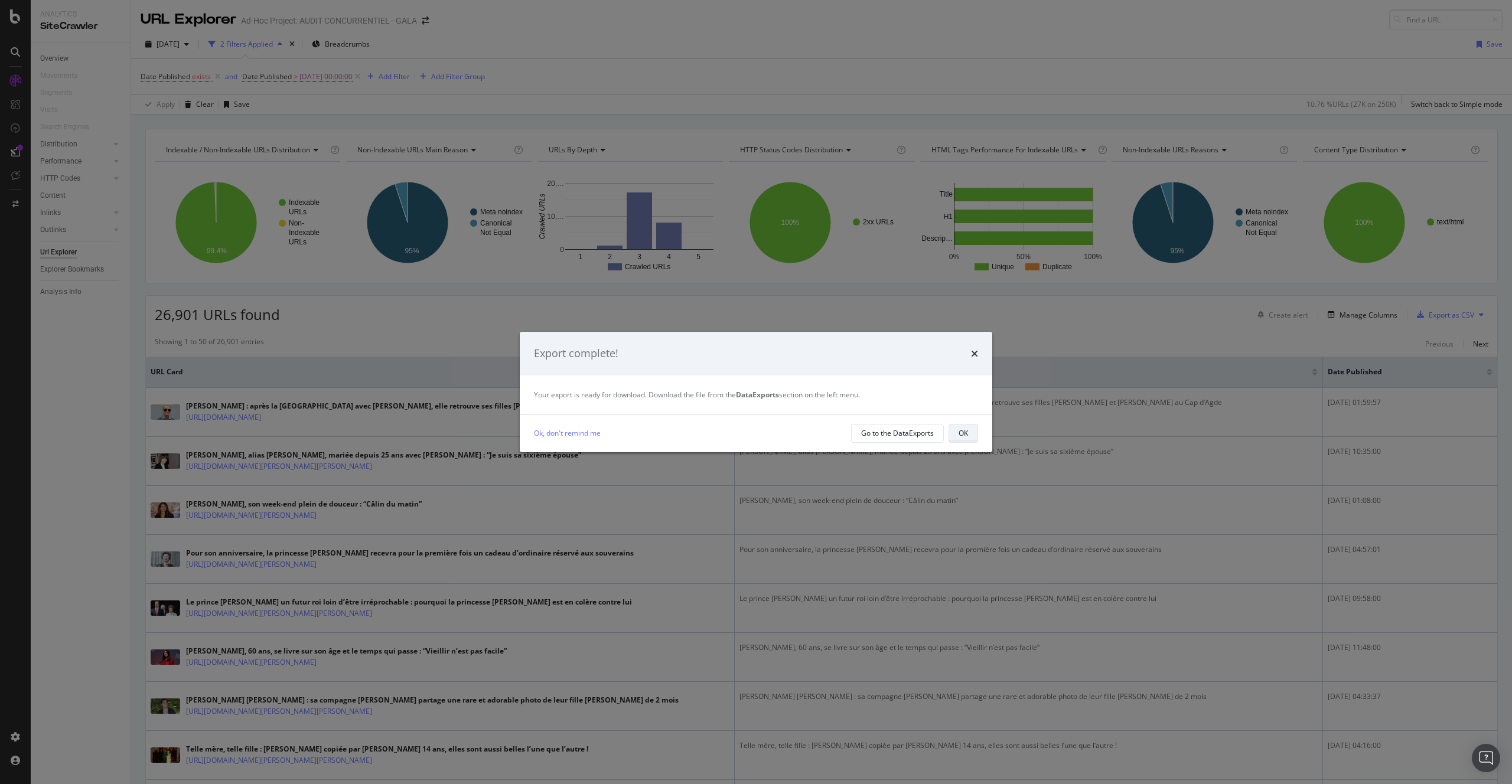
click at [973, 430] on button "OK" at bounding box center [963, 434] width 30 height 19
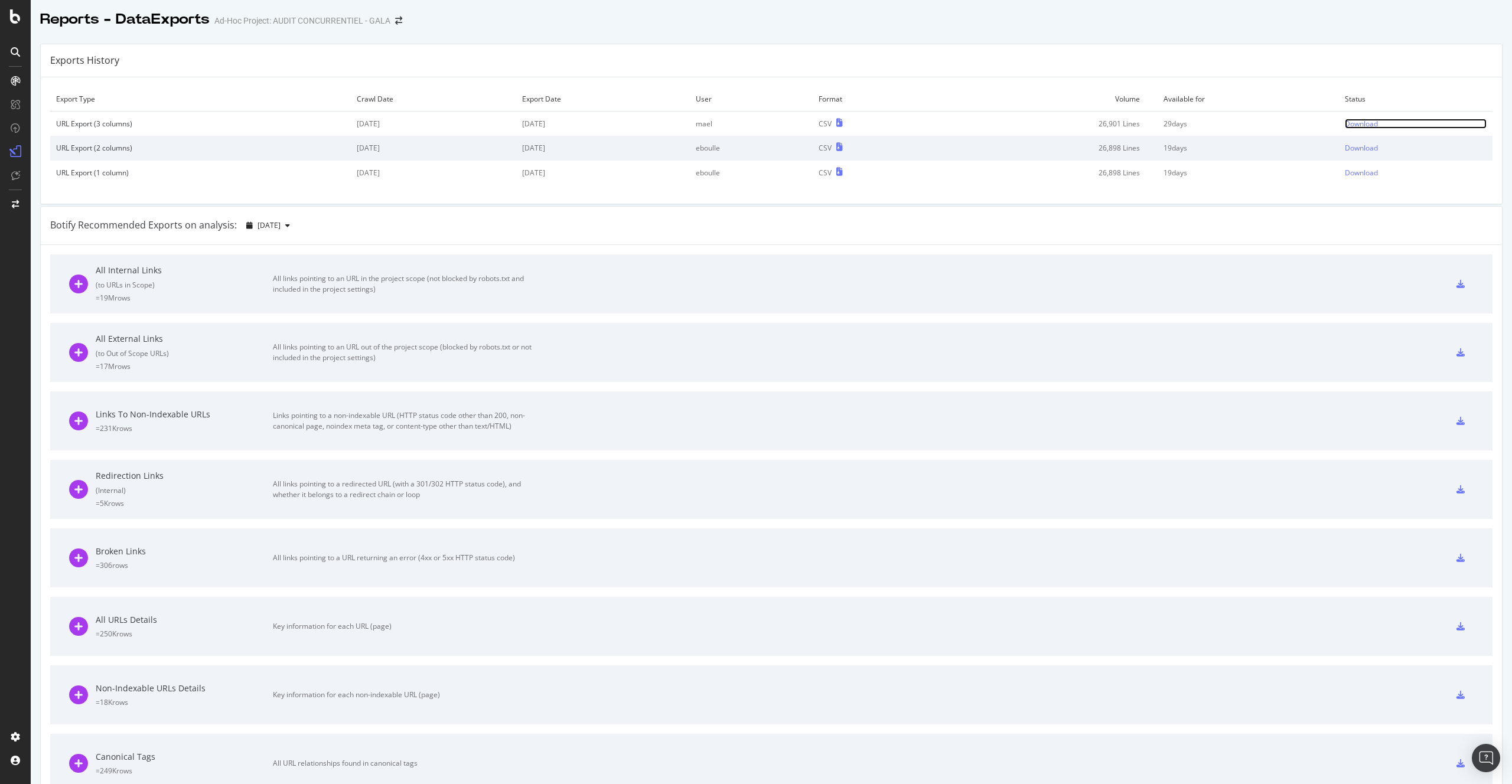
click at [1359, 120] on div "Download" at bounding box center [1361, 124] width 33 height 10
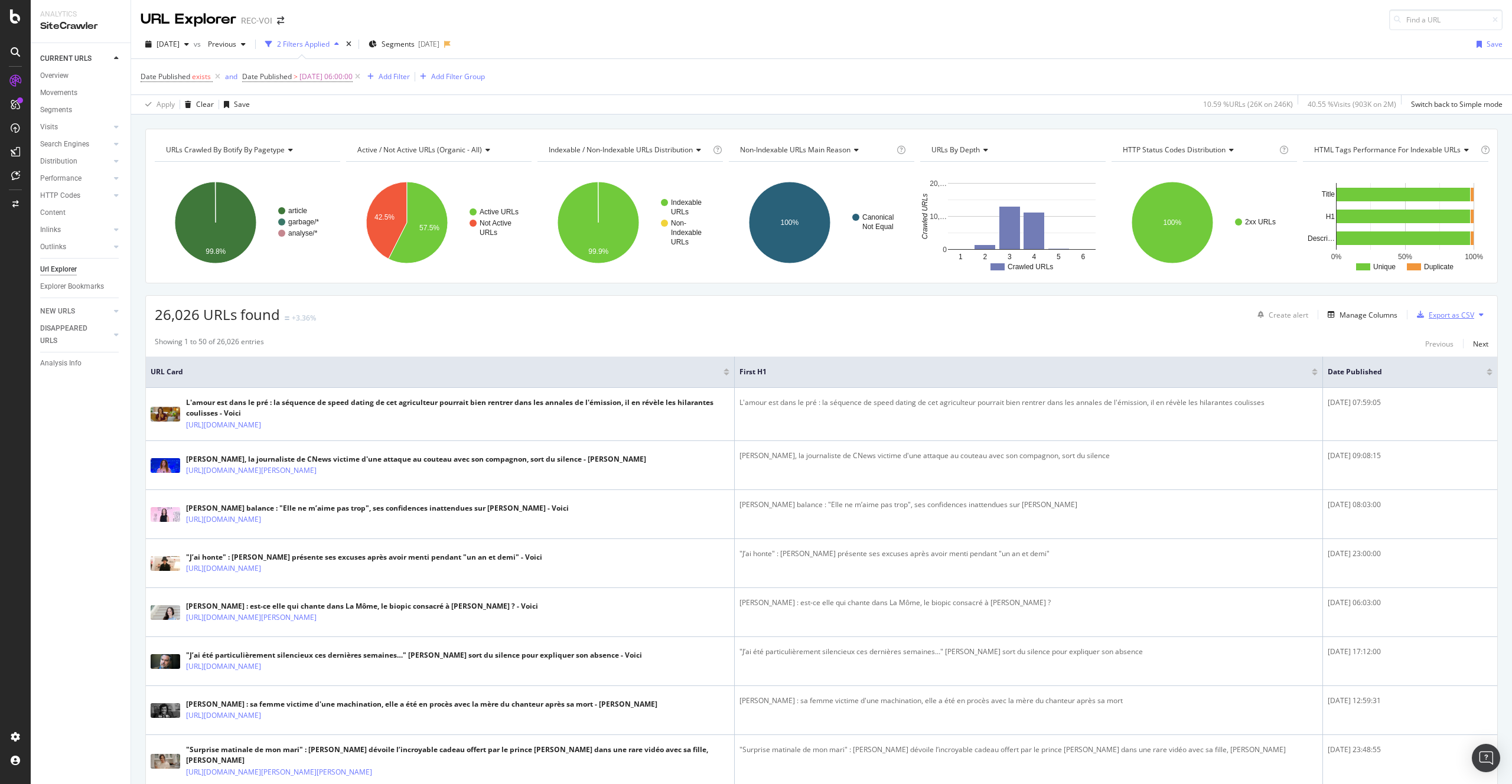
click at [1429, 315] on div "Export as CSV" at bounding box center [1452, 315] width 45 height 10
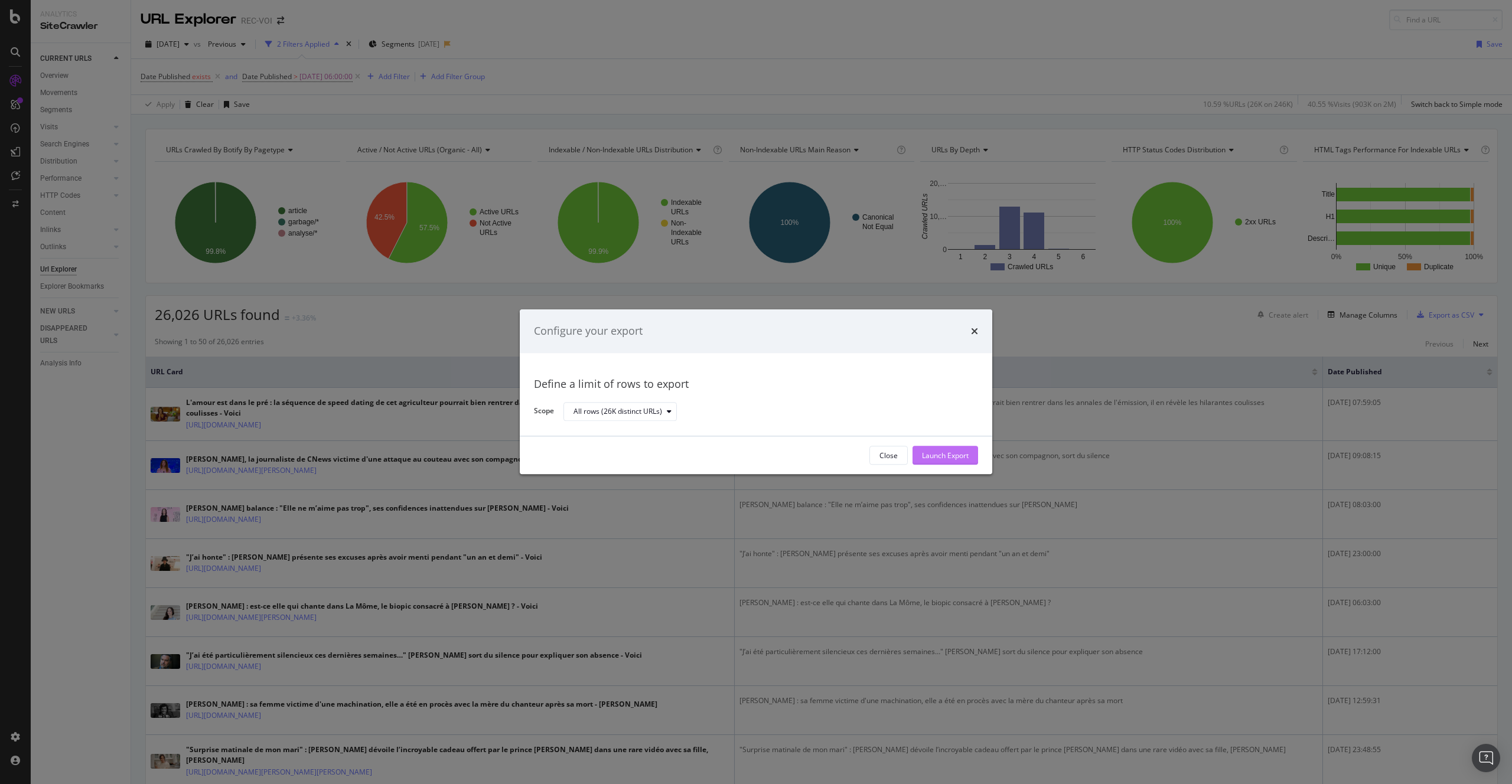
click at [925, 451] on div "Launch Export" at bounding box center [945, 456] width 47 height 10
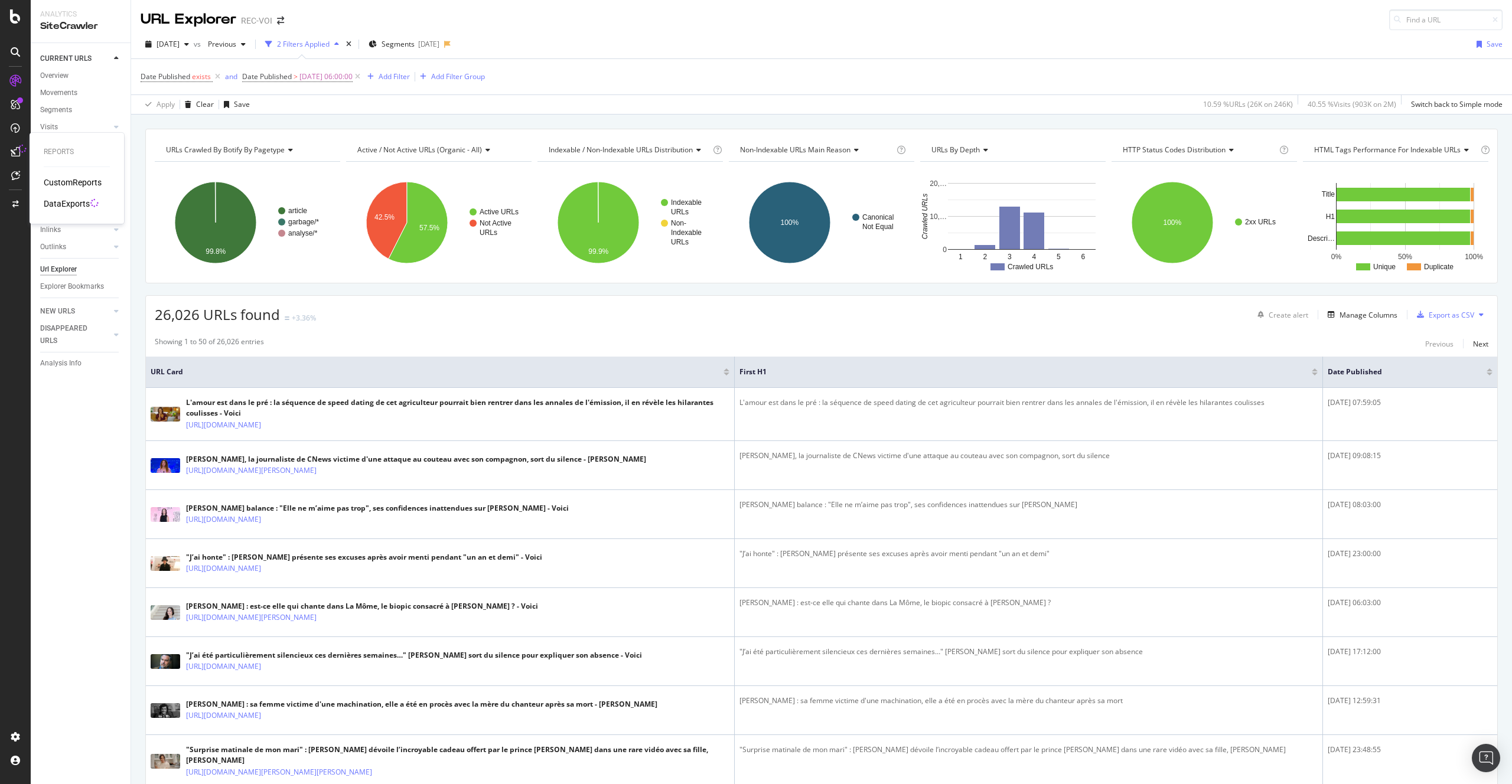
click at [68, 201] on div "DataExports" at bounding box center [66, 203] width 46 height 12
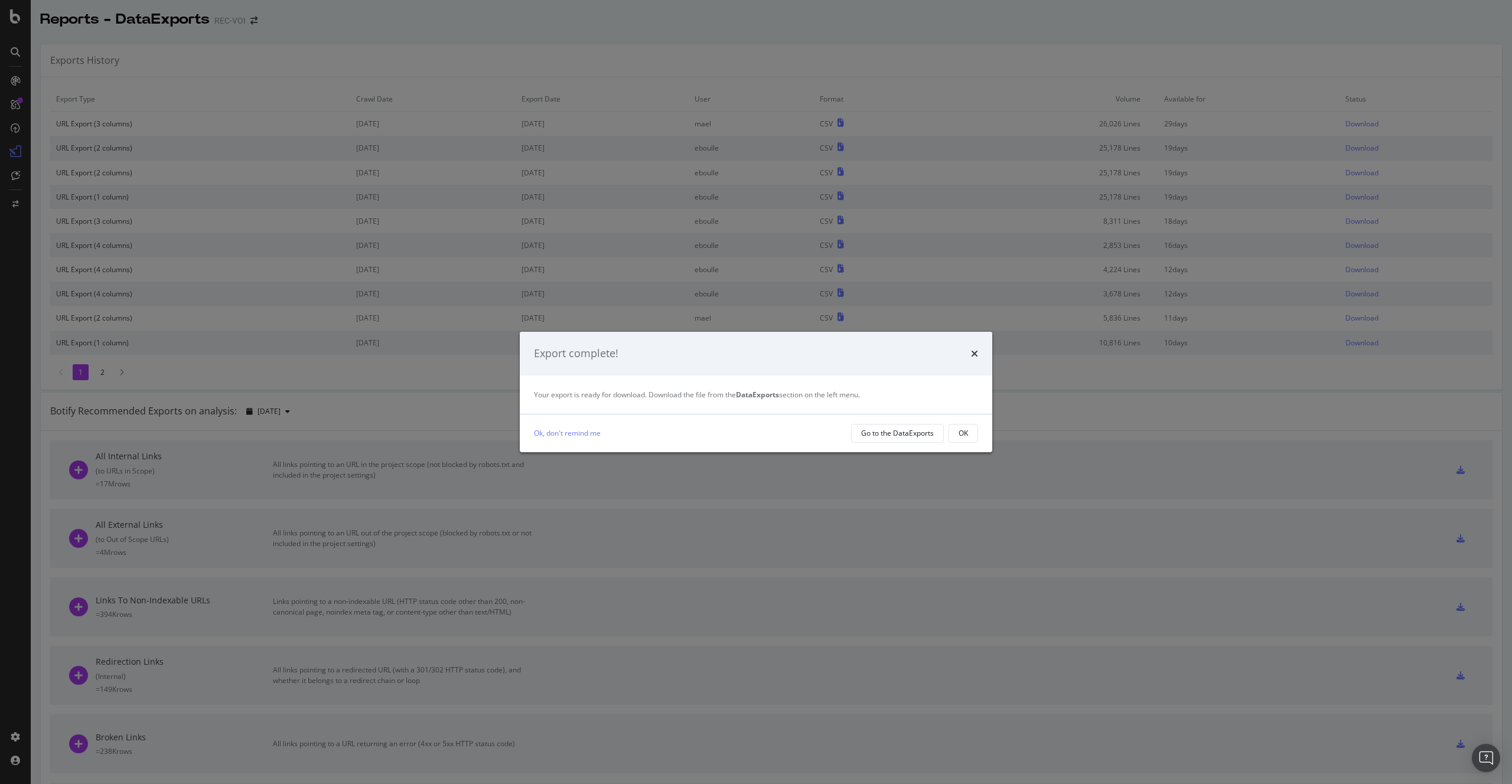
click at [955, 426] on button "OK" at bounding box center [963, 434] width 30 height 19
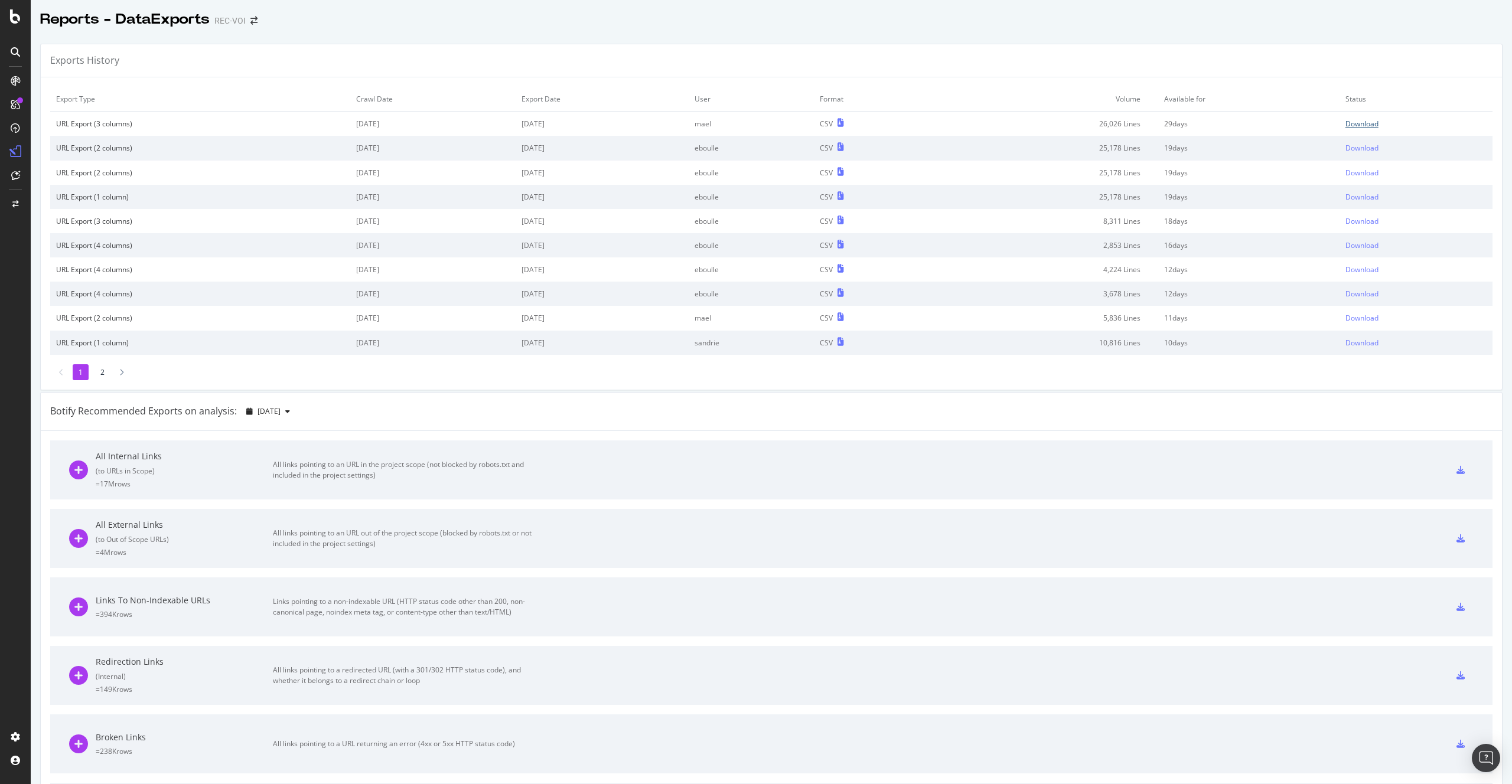
click at [1356, 122] on div "Download" at bounding box center [1362, 124] width 33 height 10
click at [250, 44] on div "Exports History" at bounding box center [771, 60] width 1462 height 33
click at [72, 107] on div "Overview" at bounding box center [60, 112] width 33 height 12
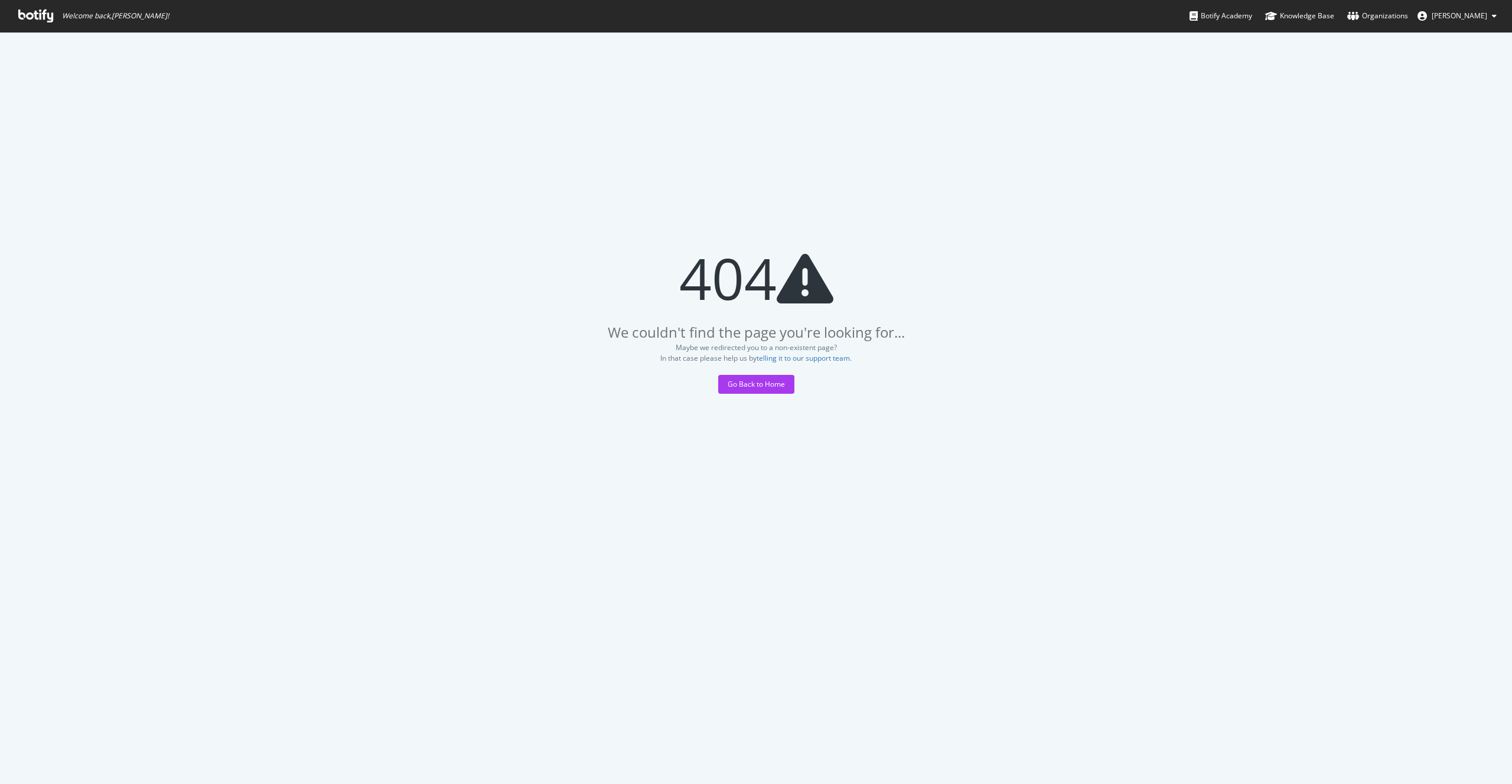
click at [29, 16] on icon at bounding box center [36, 16] width 35 height 13
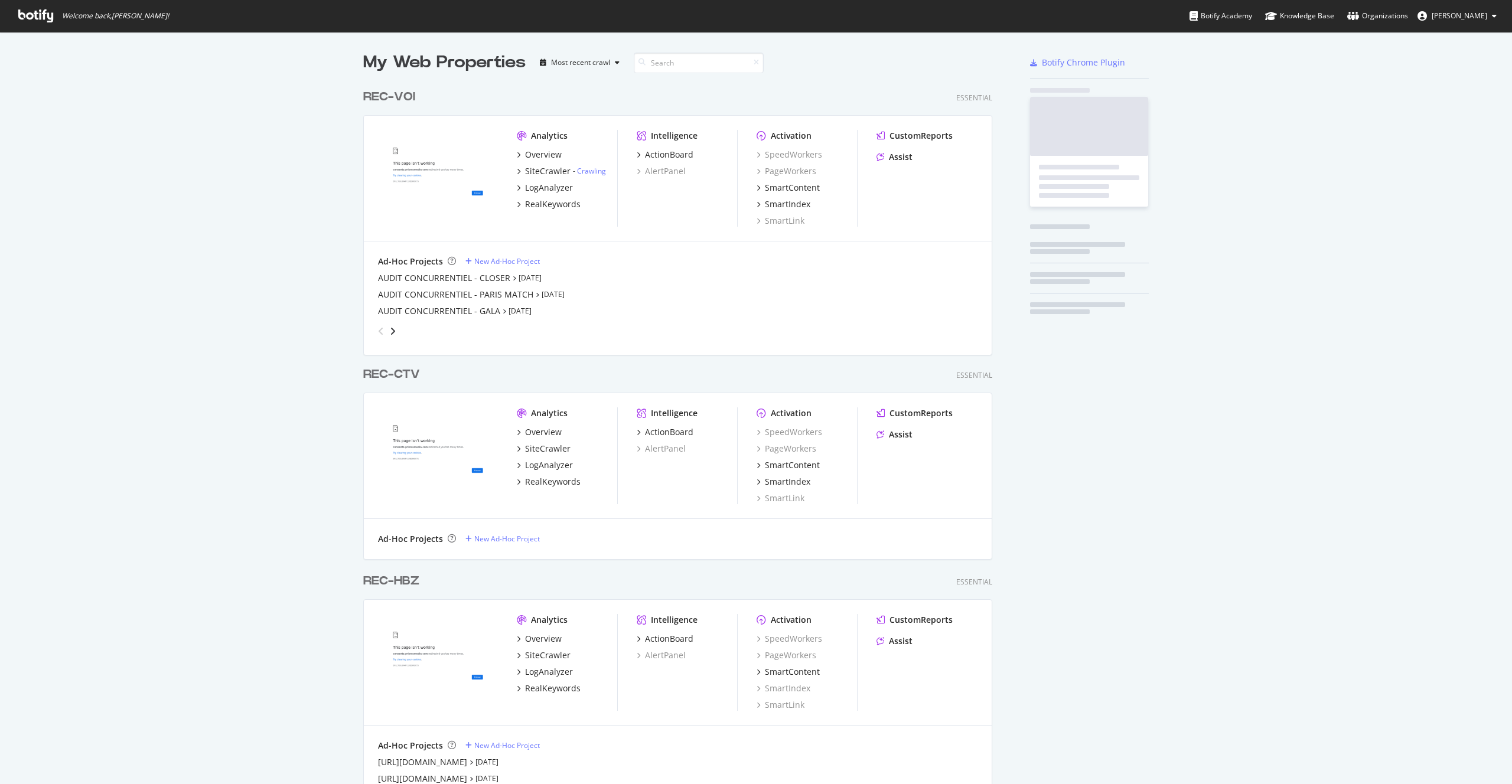
scroll to position [3126, 630]
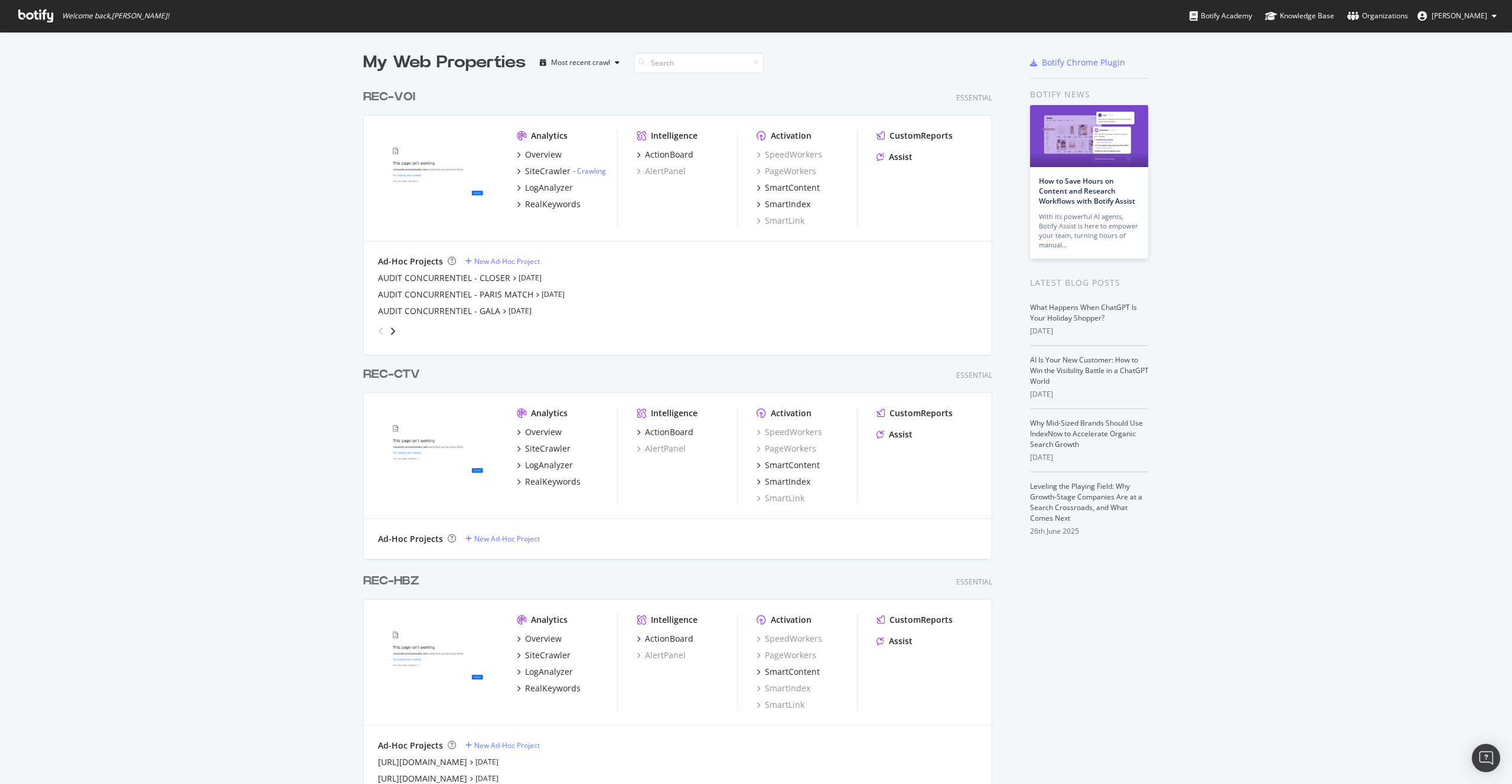
click at [392, 330] on div "angle-right" at bounding box center [393, 331] width 9 height 12
click at [552, 279] on link "[DATE]" at bounding box center [549, 278] width 23 height 10
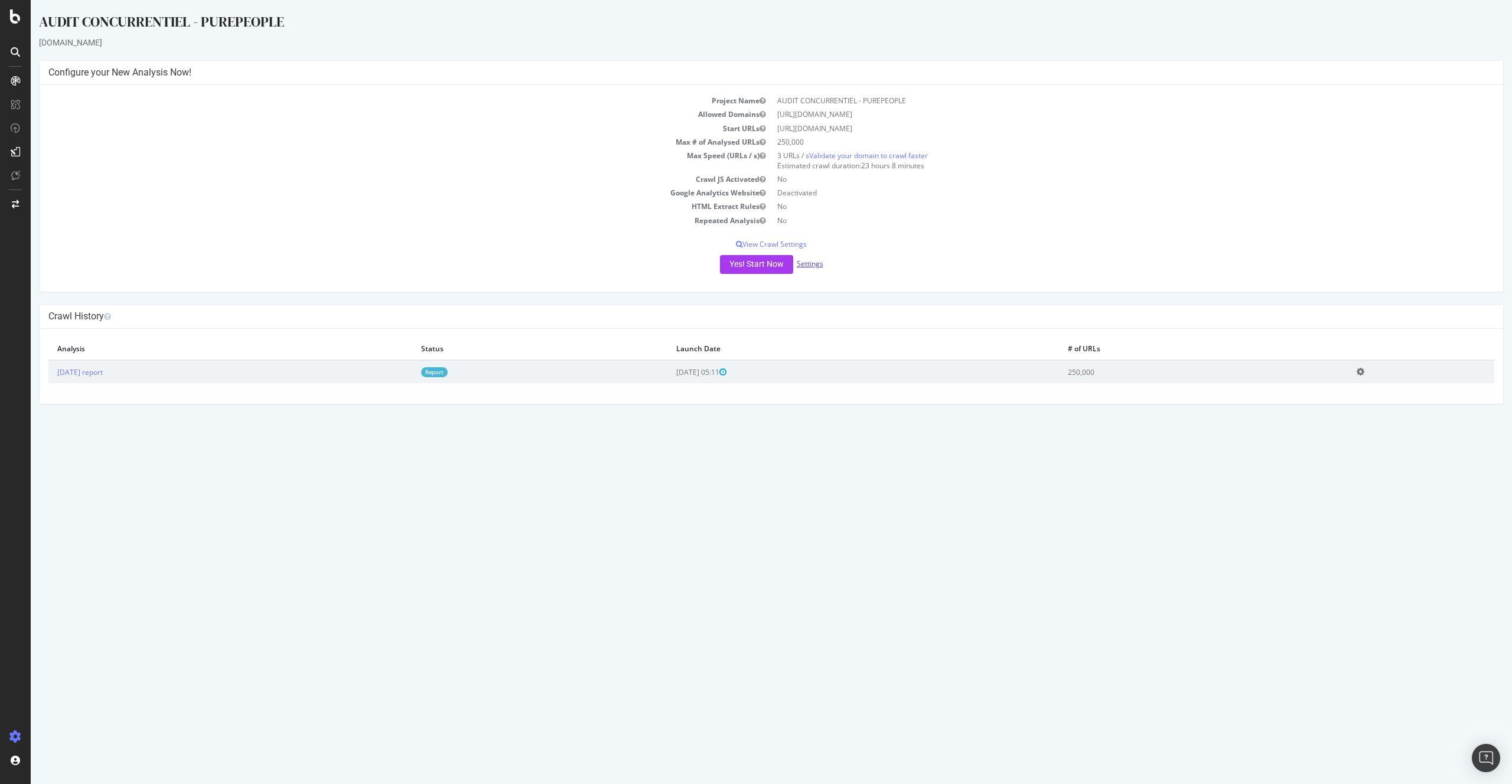
click at [821, 260] on link "Settings" at bounding box center [810, 264] width 26 height 10
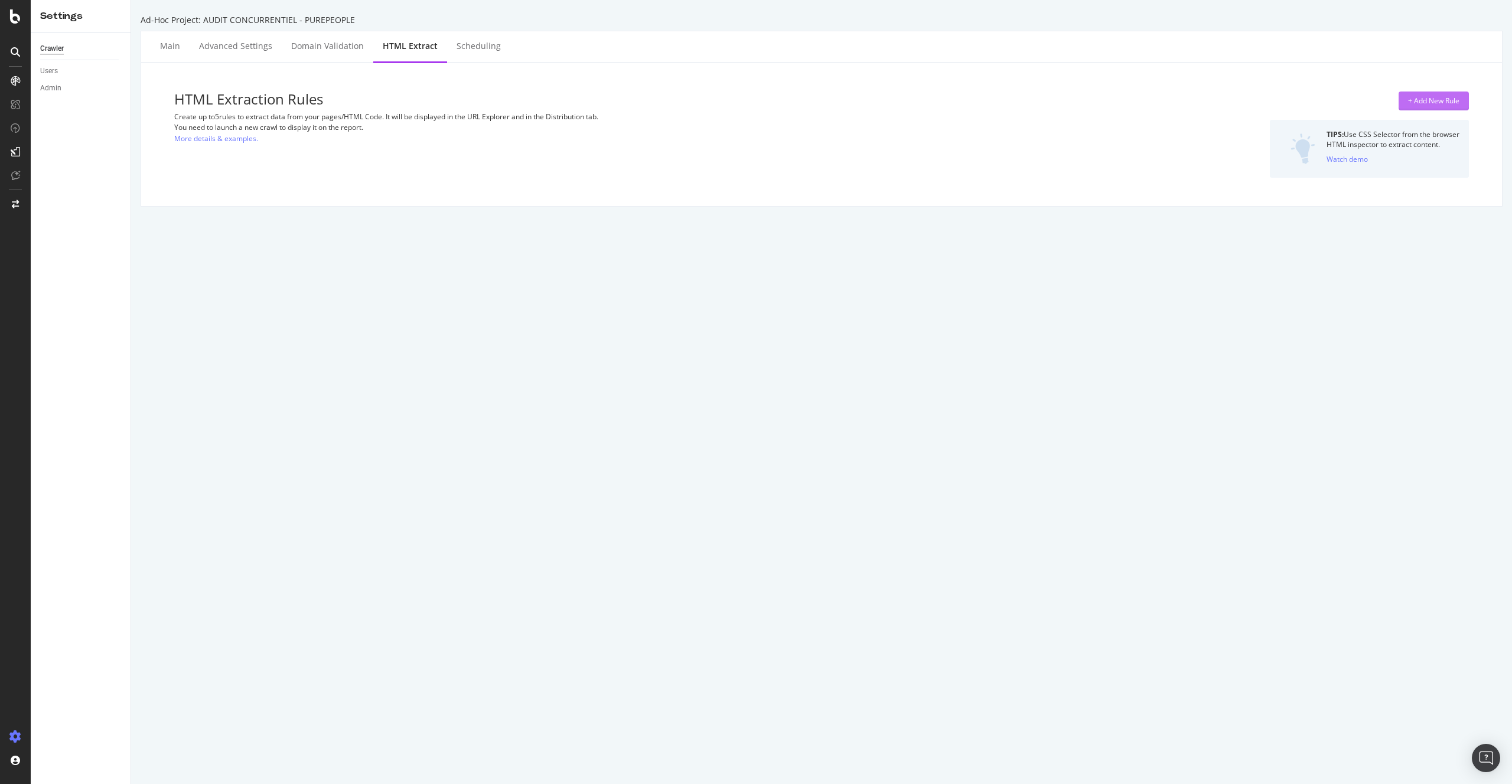
click at [1449, 104] on div "+ Add New Rule" at bounding box center [1434, 101] width 51 height 10
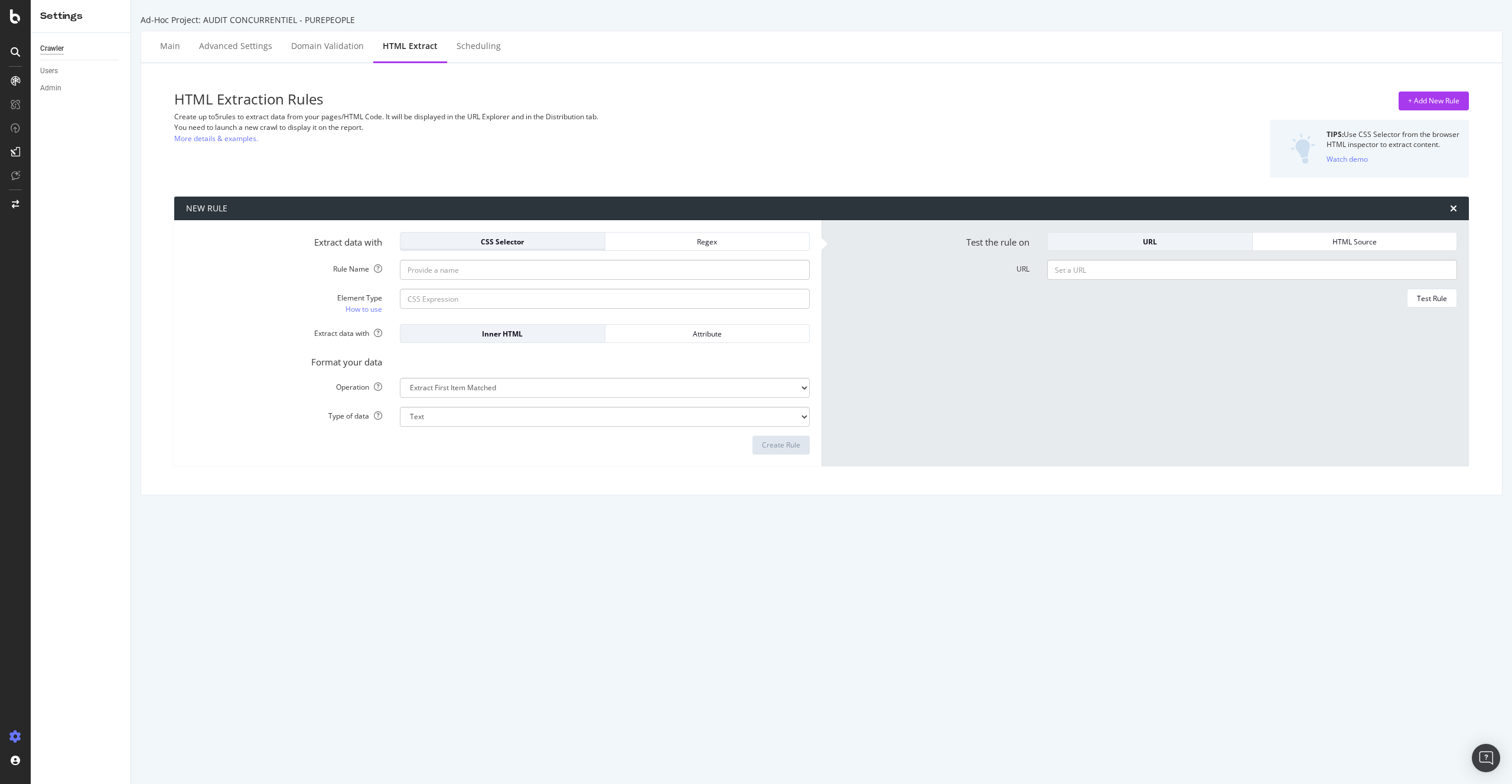
click at [518, 247] on div "CSS Selector" at bounding box center [503, 241] width 186 height 16
click at [482, 264] on input "Rule Name" at bounding box center [605, 270] width 410 height 20
type input "content"
click at [433, 296] on input "Element Type How to use" at bounding box center [605, 299] width 410 height 20
paste input "<div class="mg-container js-editorial-content" id="article-content"> <div class…"
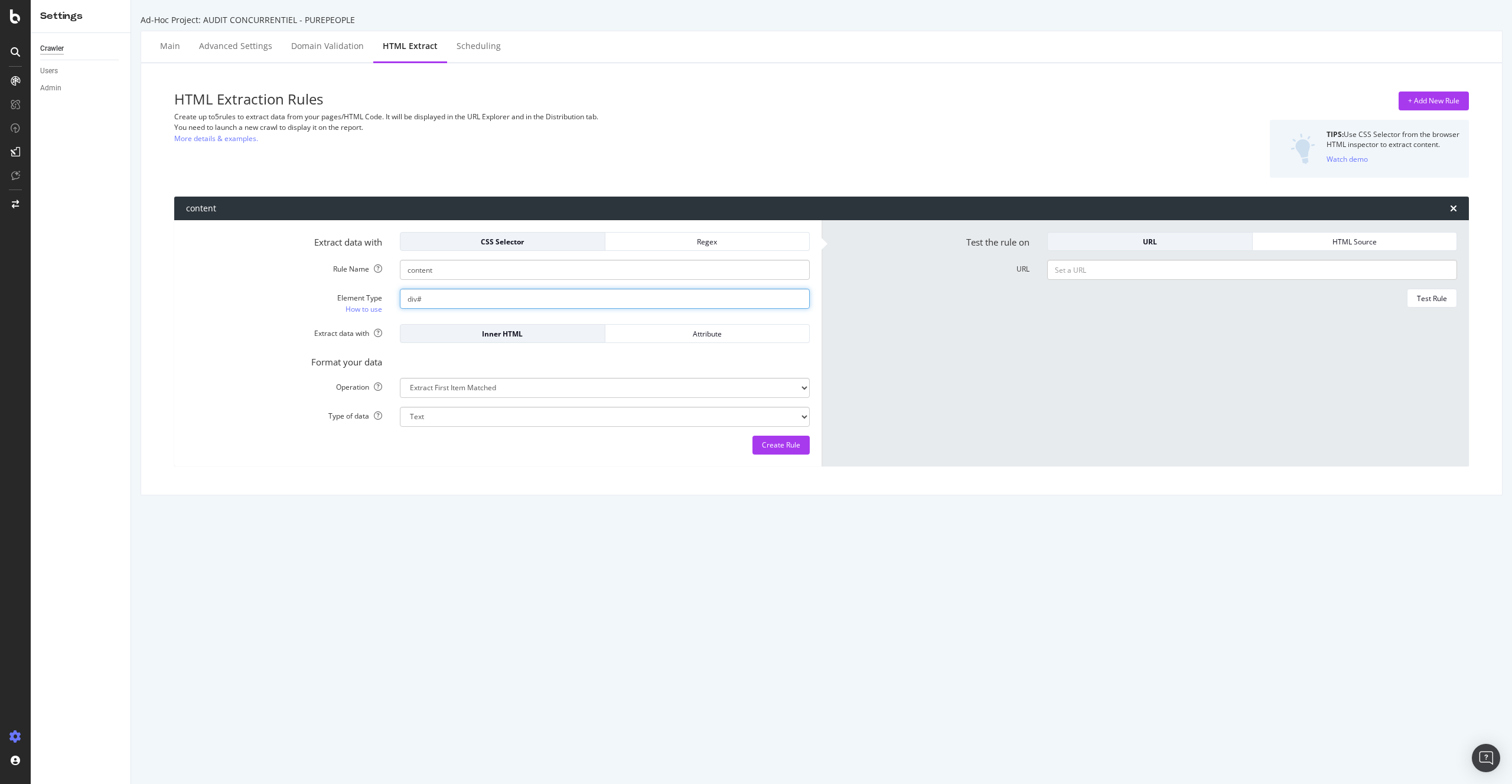
paste input "article-content"
type input "div#article-content"
click at [904, 355] on form "Test the rule on URL HTML Source URL Test Rule" at bounding box center [1144, 343] width 623 height 222
click at [1154, 289] on div "Test Rule" at bounding box center [1144, 298] width 623 height 19
click at [1144, 276] on input "URL" at bounding box center [1252, 270] width 410 height 20
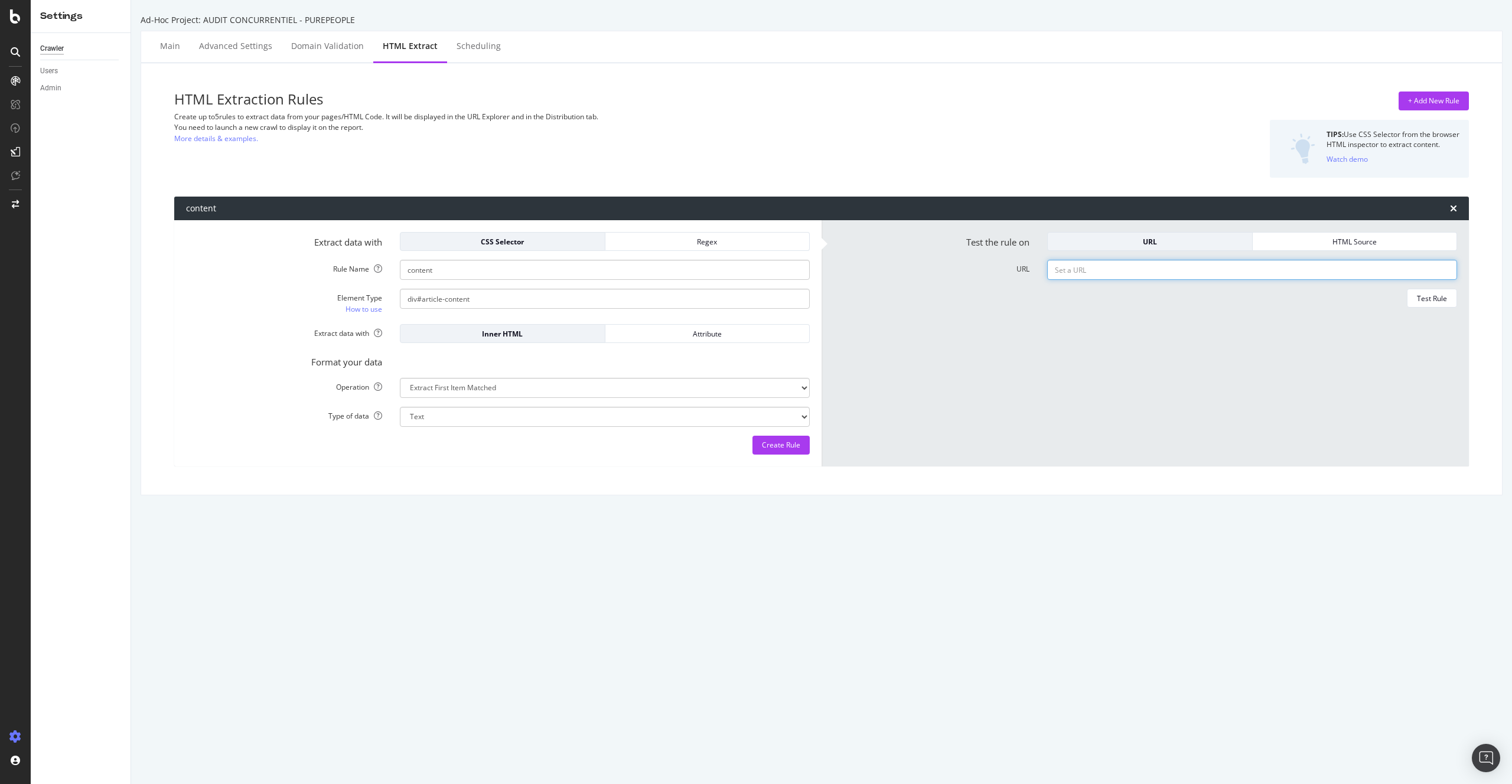
paste input "https://www.purepeople.com/article/affaire-jean-imbert-le-soutien-inattendu-au-…"
type input "https://www.purepeople.com/article/affaire-jean-imbert-le-soutien-inattendu-au-…"
click at [1421, 301] on div "Test Rule" at bounding box center [1432, 299] width 30 height 10
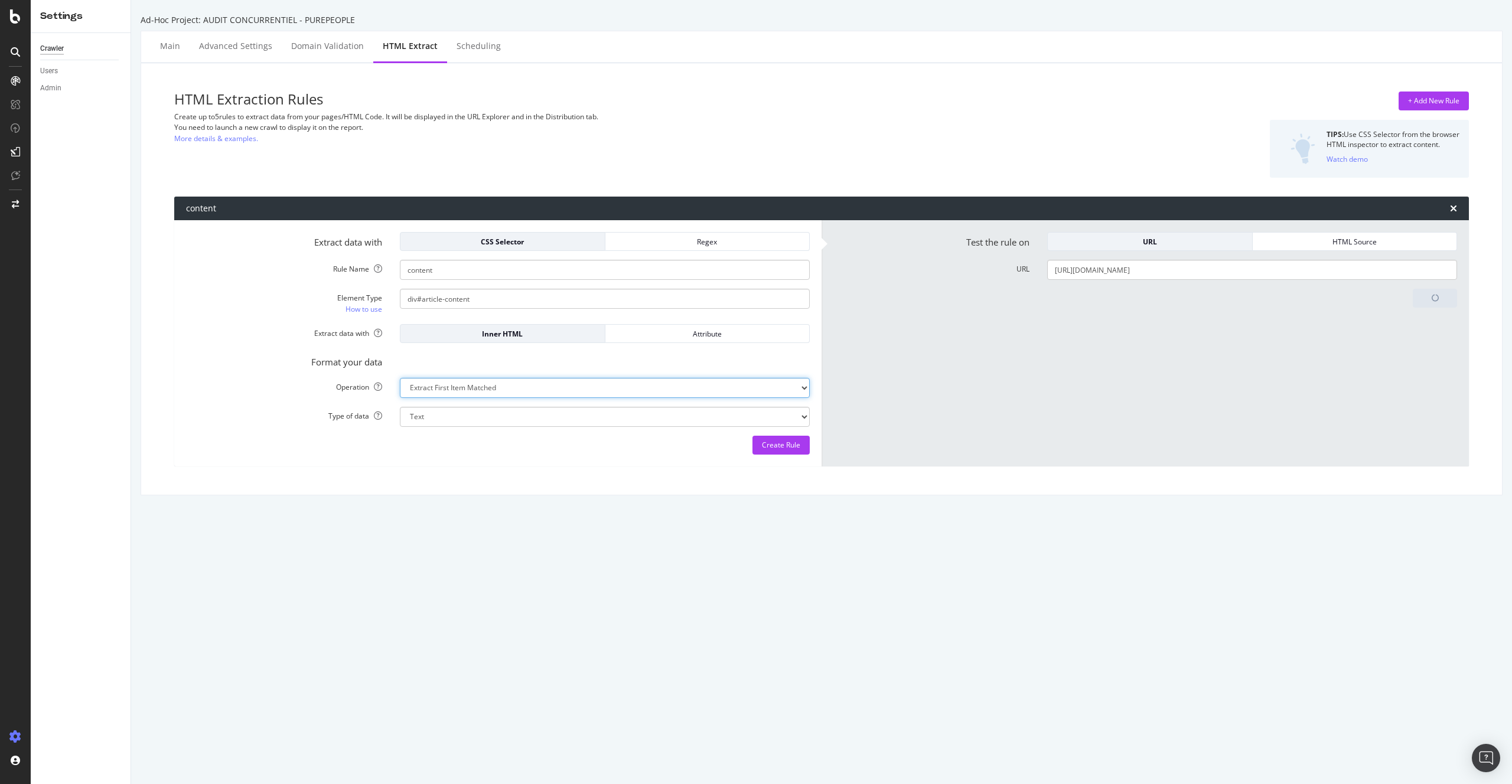
click at [504, 389] on select "Extract First Item Matched Extract First 3 Items Matched Count Number of Occure…" at bounding box center [605, 388] width 410 height 20
select select "html.length"
click at [400, 378] on select "Extract First Item Matched Extract First 3 Items Matched Count Number of Occure…" at bounding box center [605, 388] width 410 height 20
select select "i"
click at [1417, 451] on div "Test Again" at bounding box center [1430, 445] width 35 height 16
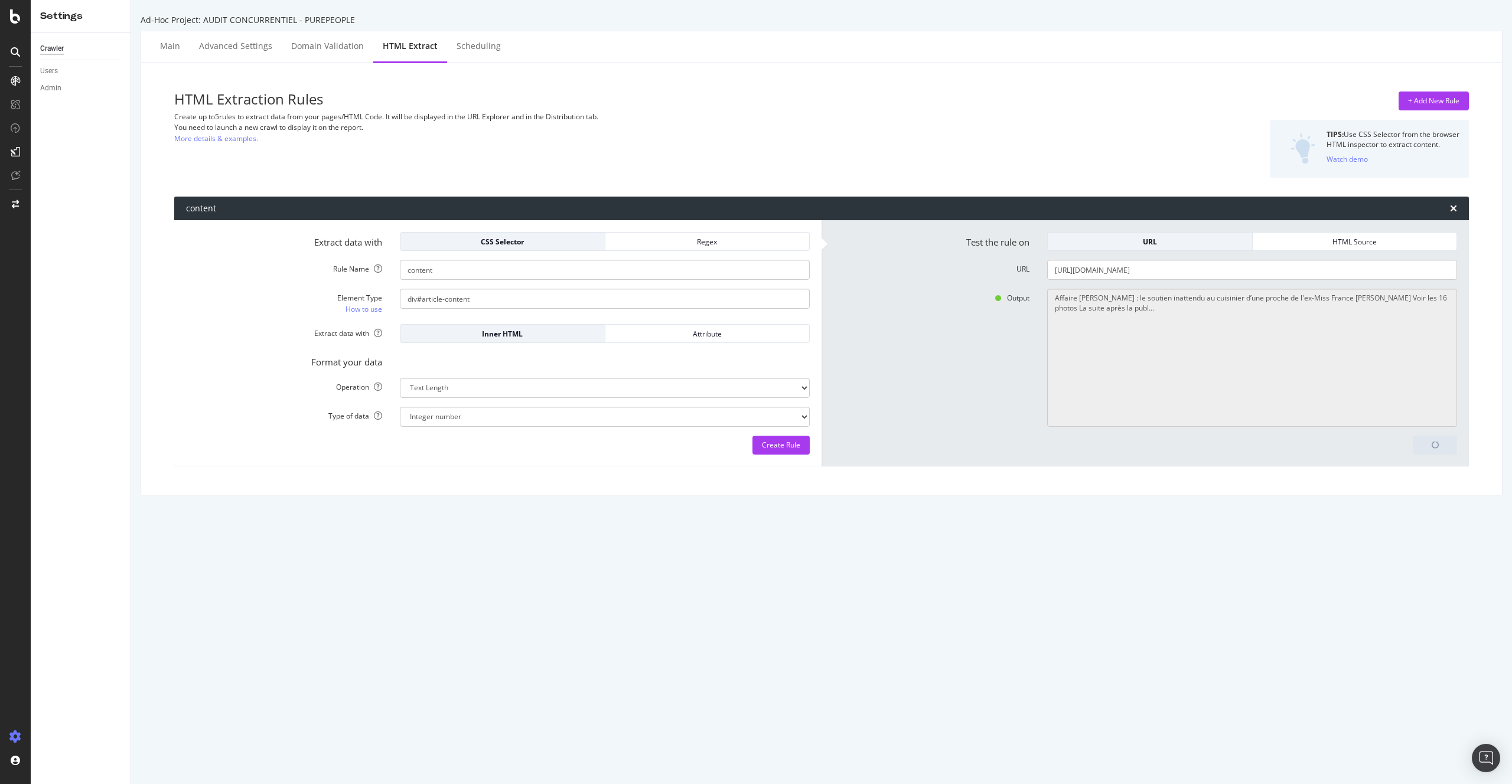
type textarea "4442"
click at [465, 390] on select "Extract First Item Matched Extract First 3 Items Matched Count Number of Occure…" at bounding box center [605, 388] width 410 height 20
click at [400, 378] on select "Extract First Item Matched Extract First 3 Items Matched Count Number of Occure…" at bounding box center [605, 388] width 410 height 20
click at [1112, 274] on input "https://www.purepeople.com/article/affaire-jean-imbert-le-soutien-inattendu-au-…" at bounding box center [1252, 270] width 410 height 20
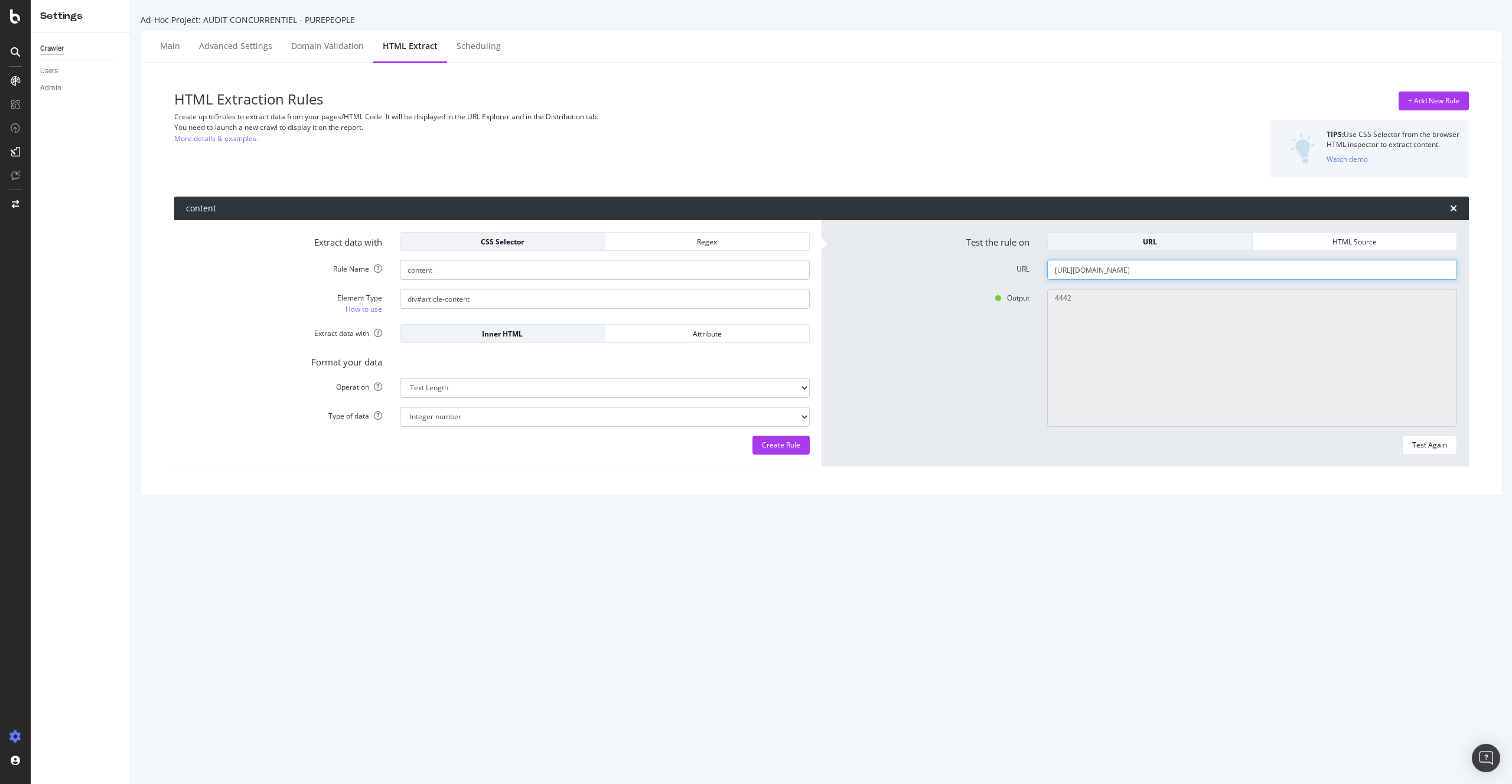
click at [1112, 274] on input "https://www.purepeople.com/article/affaire-jean-imbert-le-soutien-inattendu-au-…" at bounding box center [1252, 270] width 410 height 20
paste input "udrey-crespo-mara-invitee-dans-la-ferme-fortifiee-de-florent-pagny-en-bourgogne…"
type input "https://www.purepeople.com/article/audrey-crespo-mara-invitee-dans-la-ferme-for…"
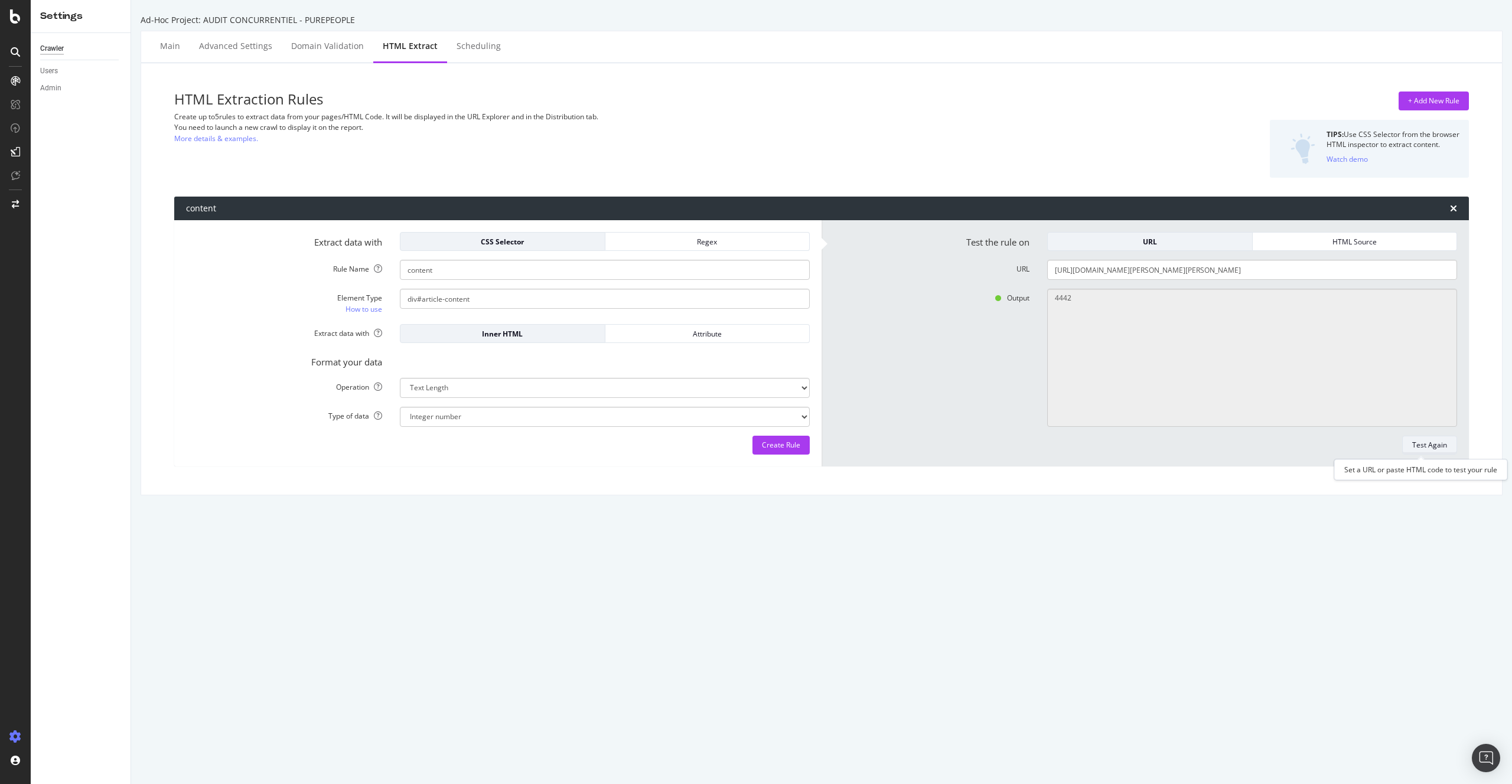
click at [1422, 439] on div "Test Again" at bounding box center [1430, 445] width 35 height 16
type textarea "3333"
click at [163, 44] on div "Main" at bounding box center [170, 46] width 20 height 12
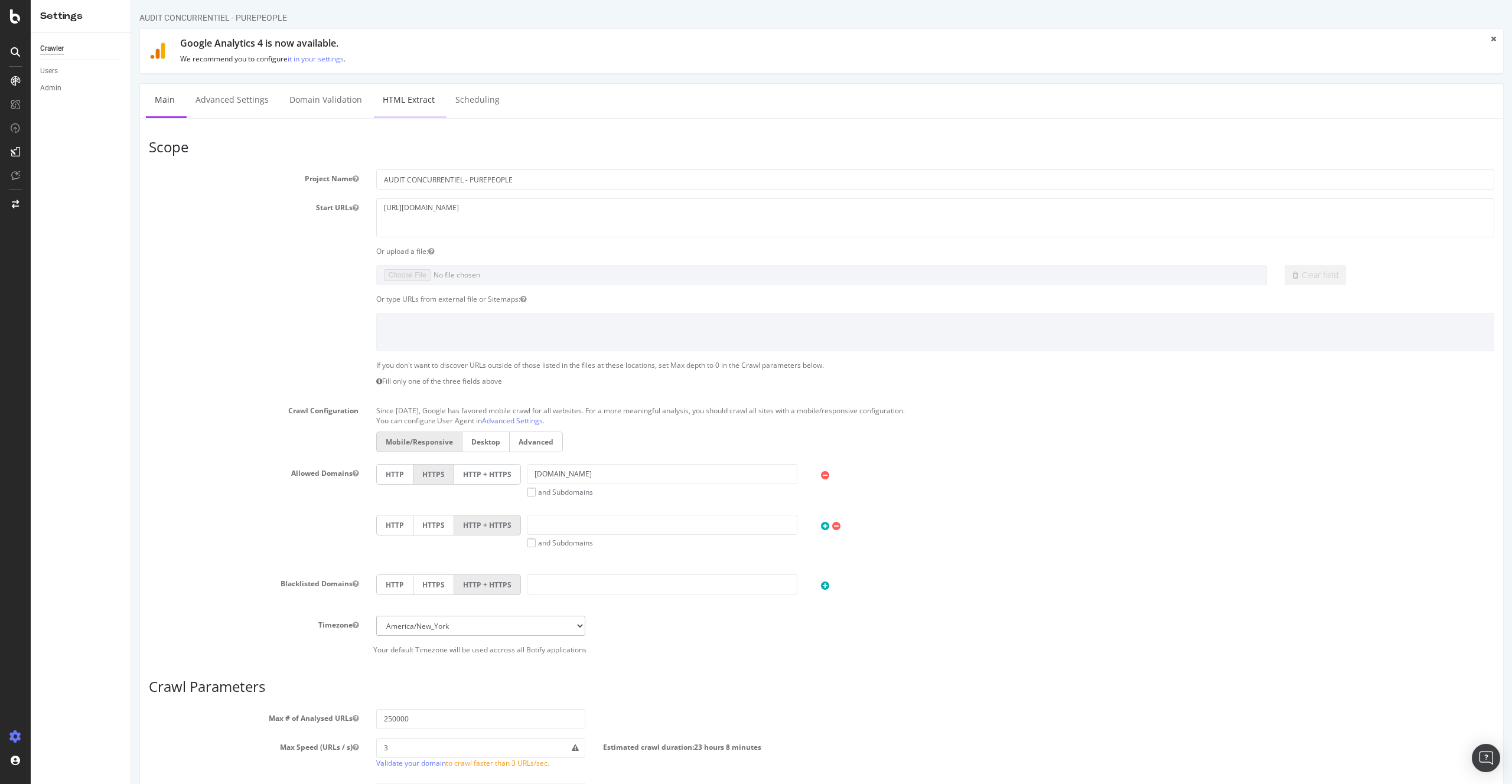
click at [390, 97] on link "HTML Extract" at bounding box center [409, 100] width 70 height 33
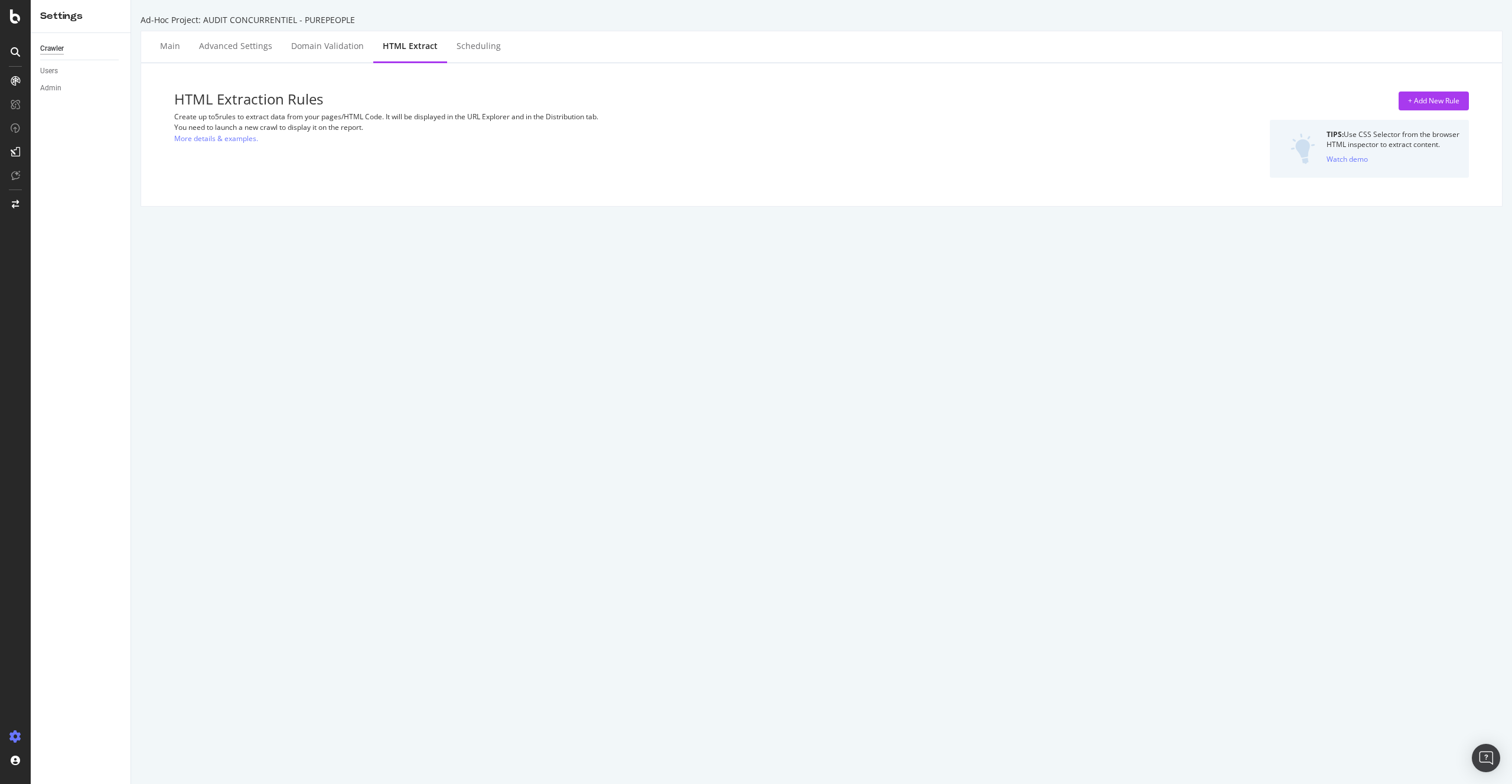
click at [1454, 114] on div "+ Add New Rule TIPS: Use CSS Selector from the browser HTML inspector to extrac…" at bounding box center [1255, 134] width 428 height 86
click at [1448, 105] on div "+ Add New Rule" at bounding box center [1434, 101] width 51 height 10
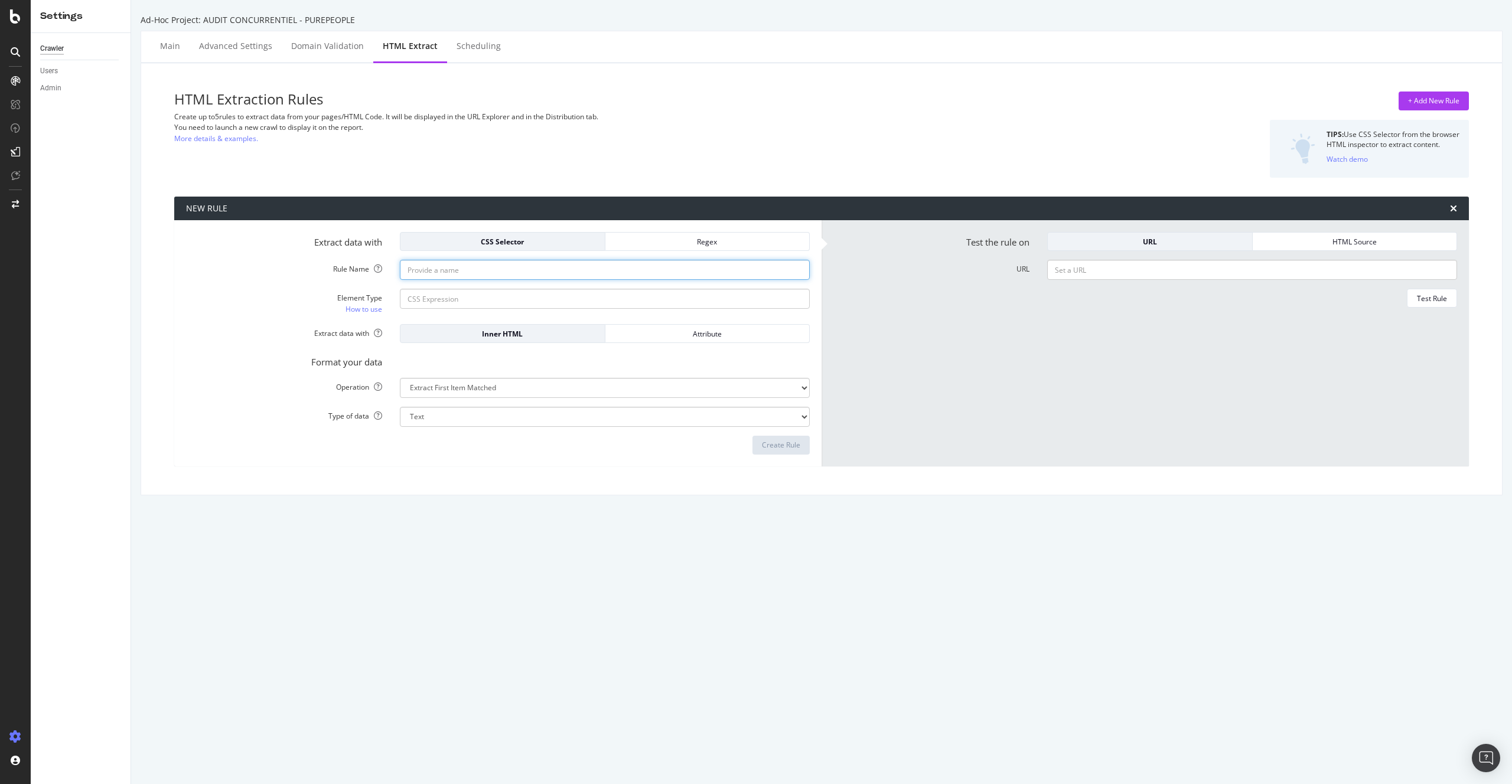
click at [441, 276] on input "Rule Name" at bounding box center [605, 270] width 410 height 20
click at [434, 299] on input "Element Type How to use" at bounding box center [605, 299] width 410 height 20
paste input "https://www.purepeople.com/article/audrey-crespo-mara-invitee-dans-la-ferme-for…"
type input "div#"
click at [1086, 281] on form "Test the rule on URL HTML Source URL Test Rule" at bounding box center [1144, 343] width 623 height 222
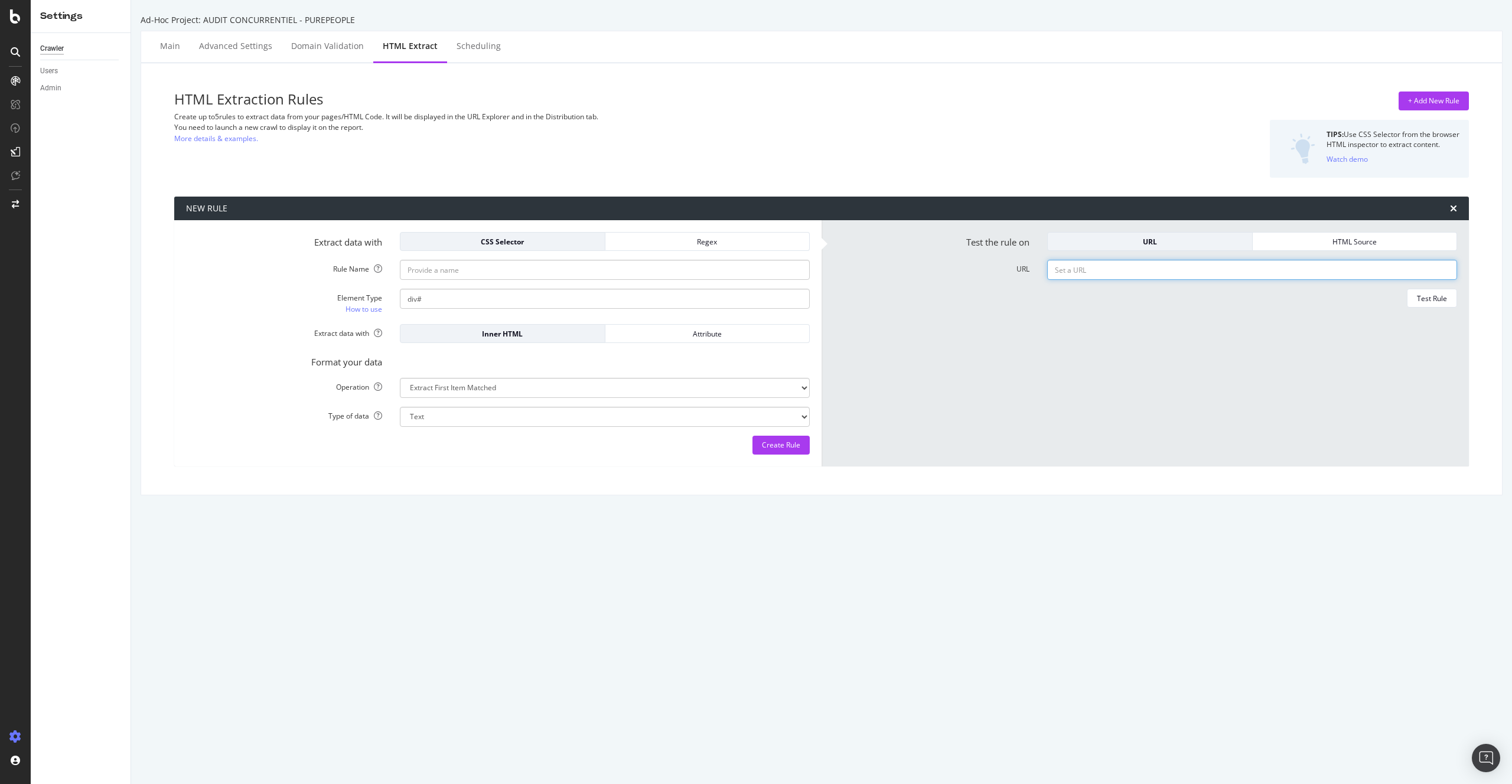
click at [1081, 274] on input "URL" at bounding box center [1252, 270] width 410 height 20
paste input "https://www.purepeople.com/article/audrey-crespo-mara-invitee-dans-la-ferme-for…"
type input "https://www.purepeople.com/article/audrey-crespo-mara-invitee-dans-la-ferme-for…"
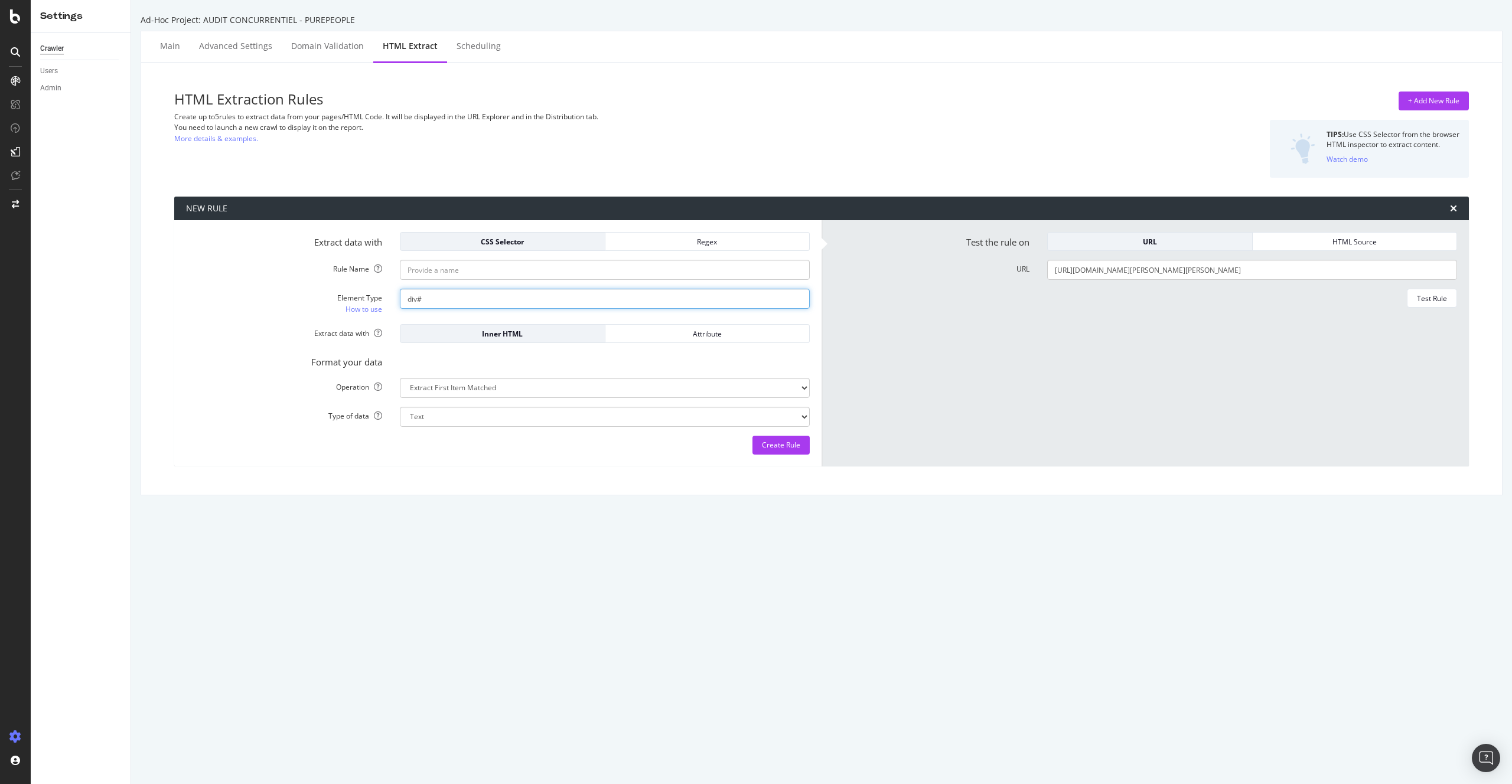
click at [431, 297] on input "div#" at bounding box center [605, 299] width 410 height 20
paste input "article-content"
type input "div#article-content"
click at [470, 271] on input "Rule Name" at bounding box center [605, 270] width 410 height 20
paste input "article-content"
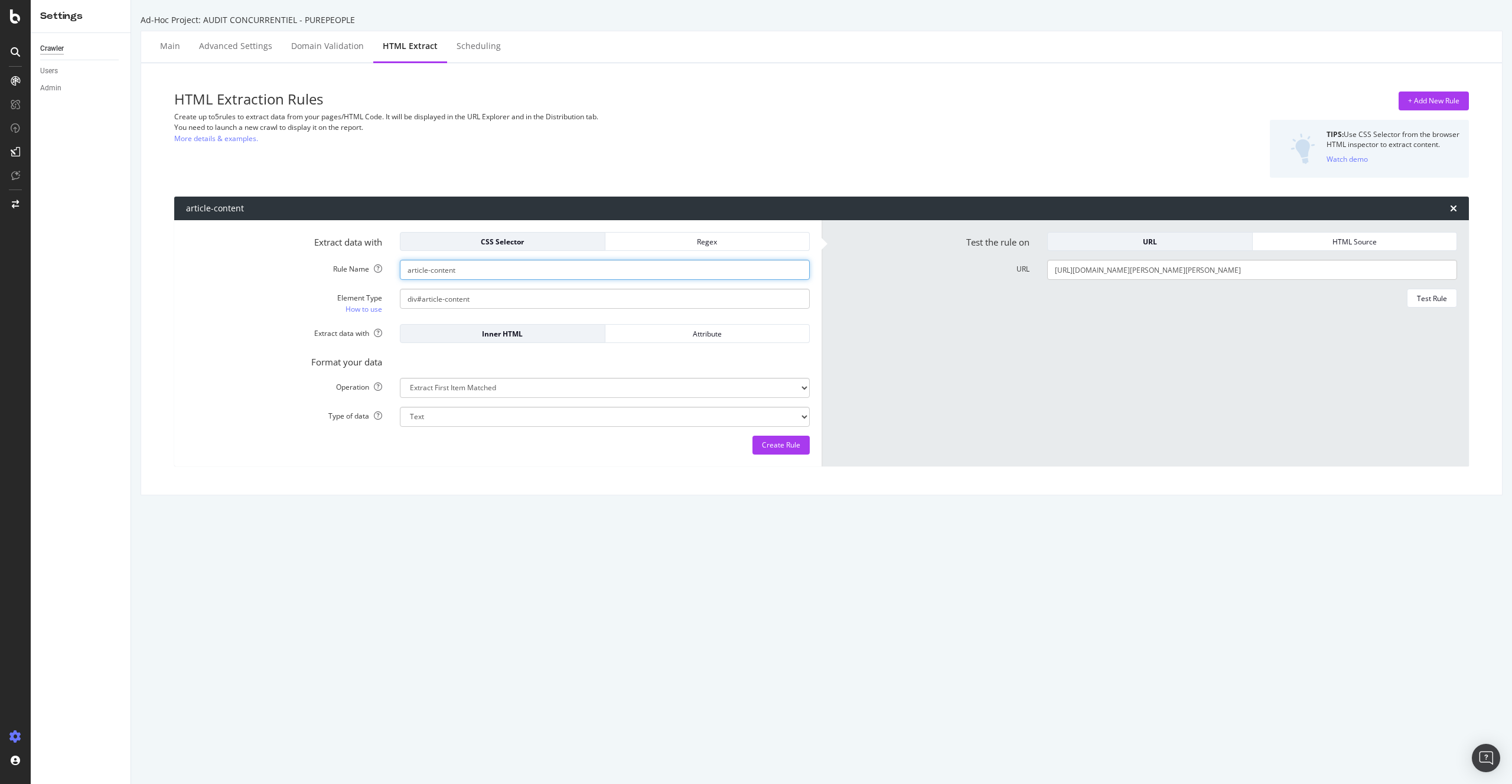
type input "article-content"
click at [938, 392] on form "Test the rule on URL HTML Source URL https://www.purepeople.com/article/audrey-…" at bounding box center [1144, 343] width 623 height 222
click at [548, 390] on select "Extract First Item Matched Extract First 3 Items Matched Count Number of Occure…" at bounding box center [605, 388] width 410 height 20
select select "exist"
click at [400, 378] on select "Extract First Item Matched Extract First 3 Items Matched Count Number of Occure…" at bounding box center [605, 388] width 410 height 20
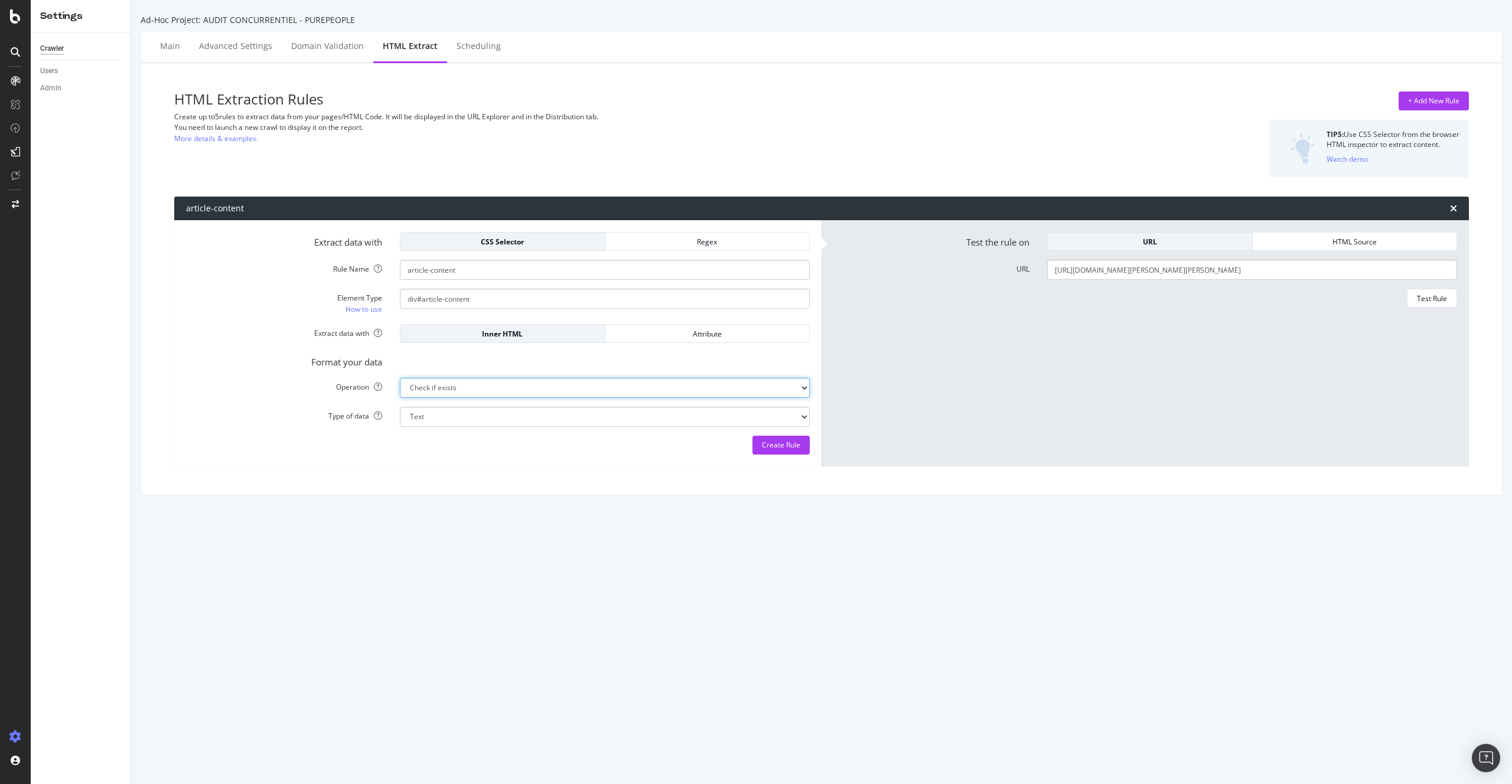
select select "b"
click at [497, 386] on select "Extract First Item Matched Extract First 3 Items Matched Count Number of Occure…" at bounding box center [605, 388] width 410 height 20
select select "html.length"
click at [400, 378] on select "Extract First Item Matched Extract First 3 Items Matched Count Number of Occure…" at bounding box center [605, 388] width 410 height 20
select select "i"
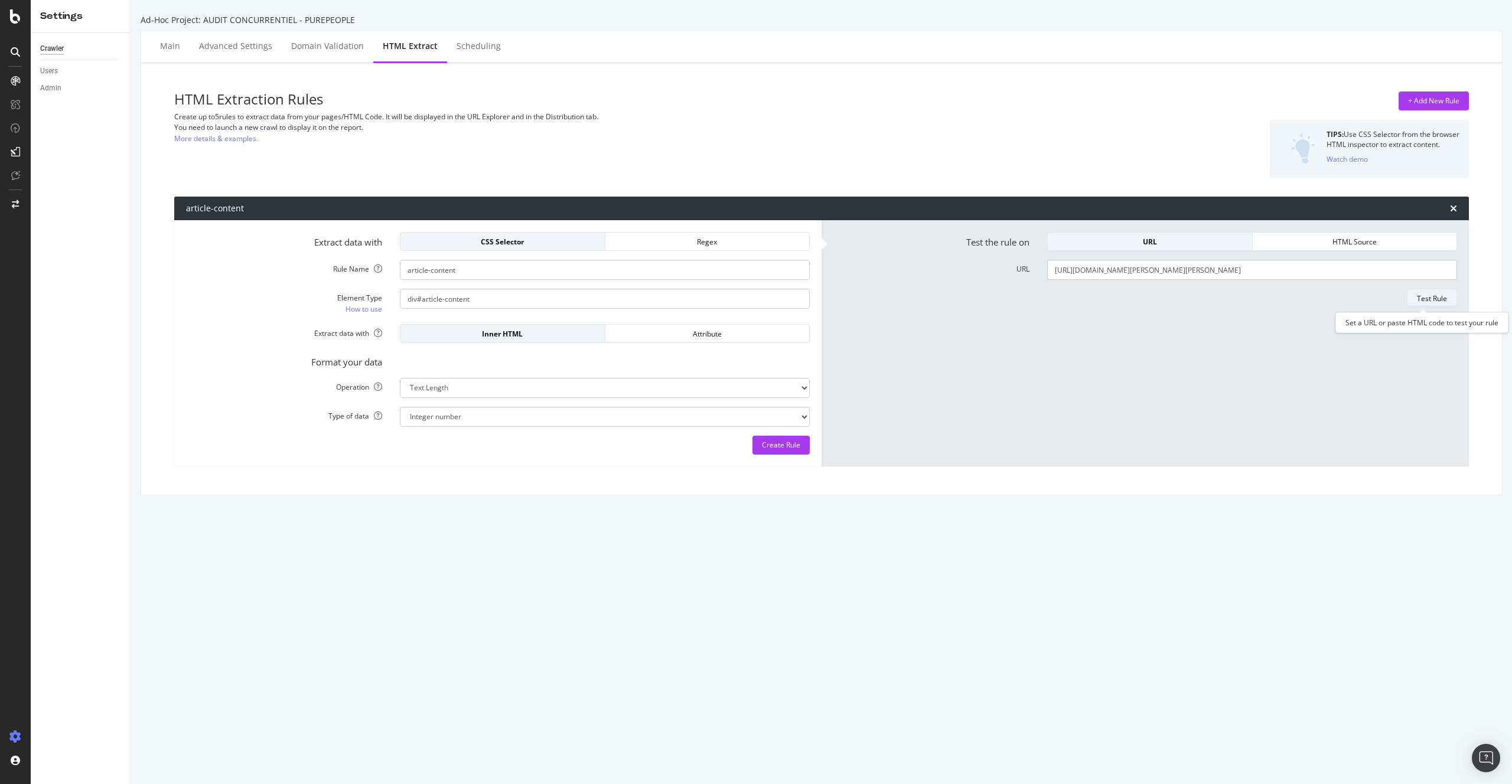
click at [1422, 299] on div "Test Rule" at bounding box center [1432, 299] width 30 height 10
click at [789, 447] on div "Create Rule" at bounding box center [781, 445] width 38 height 10
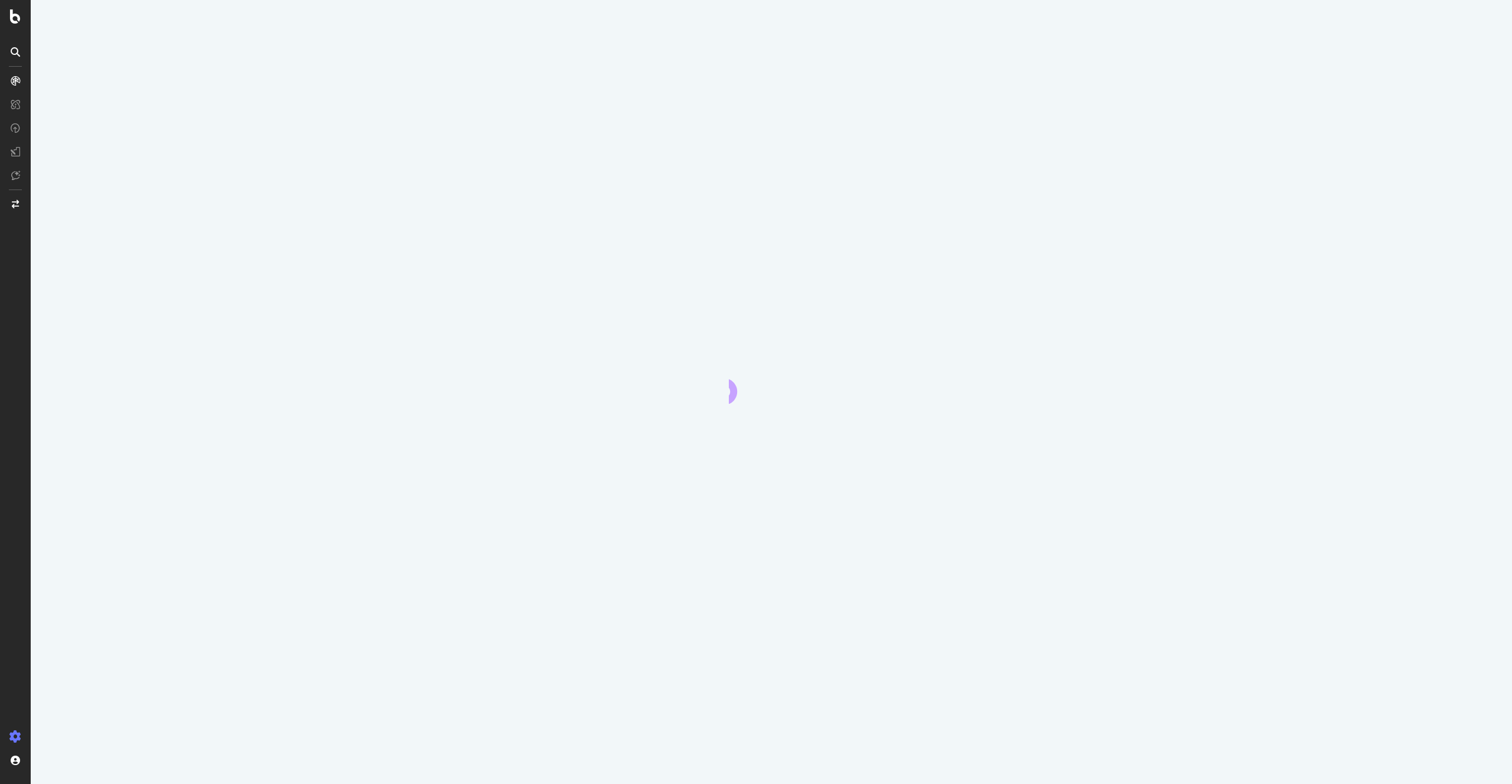
select select "html.length"
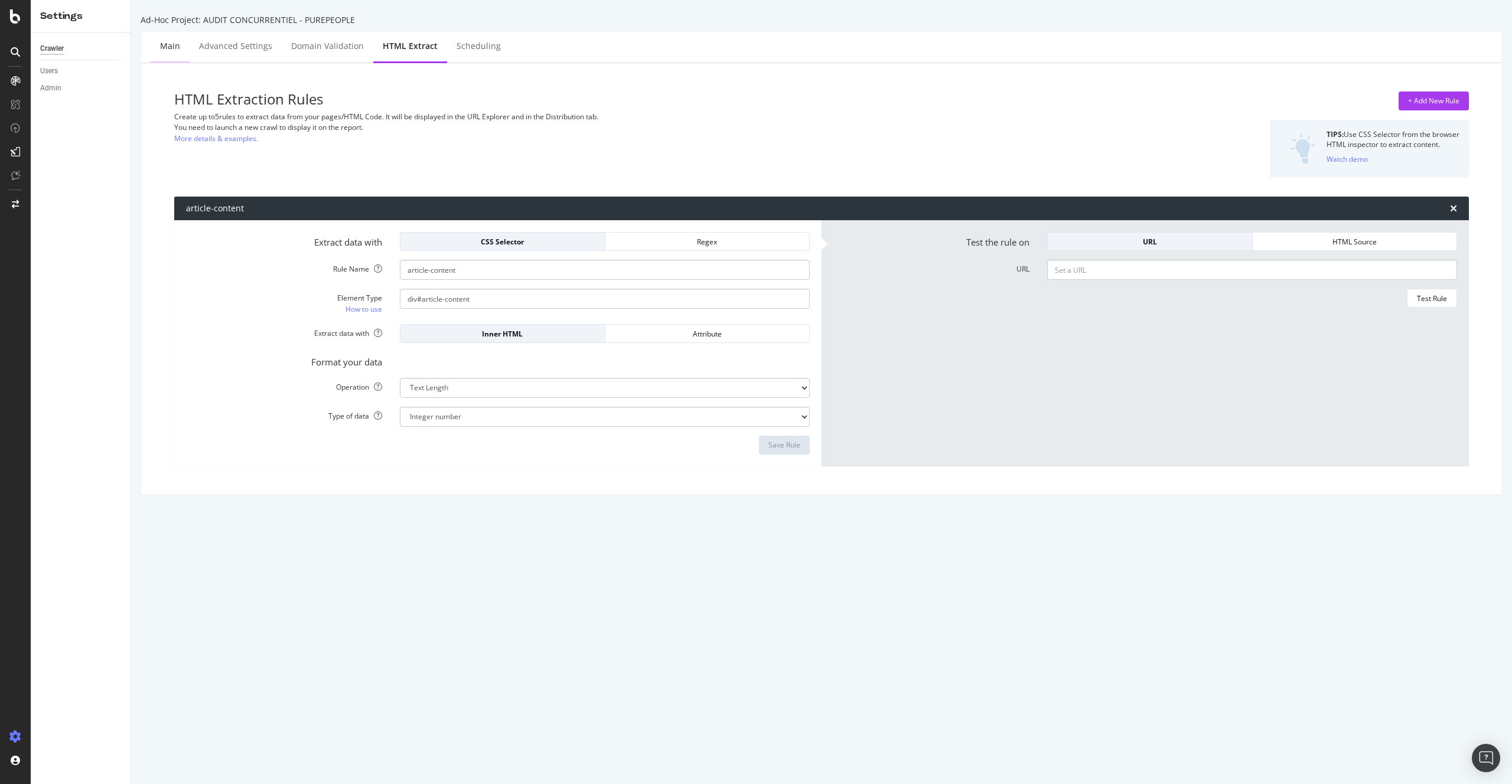
click at [176, 41] on div "Main" at bounding box center [170, 46] width 20 height 12
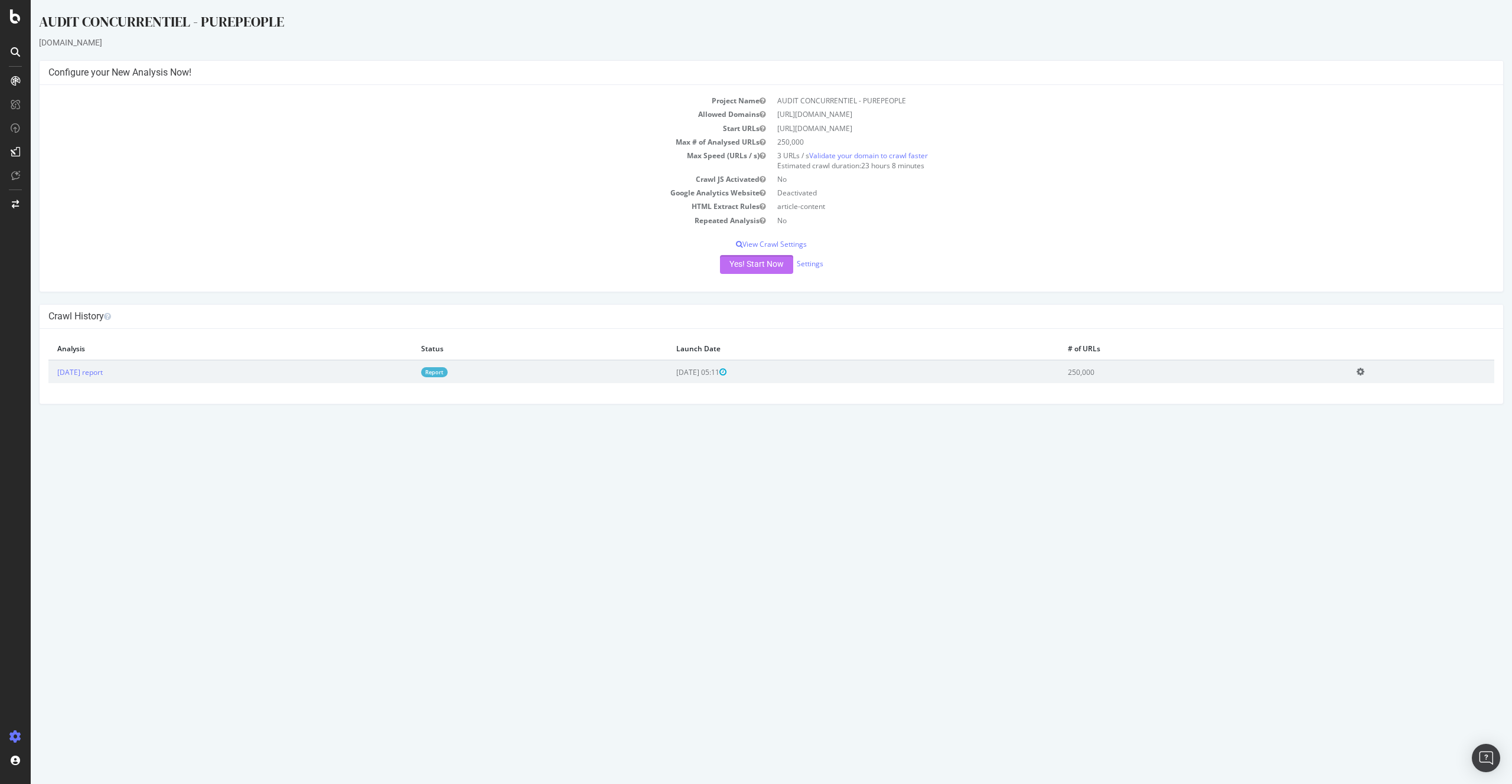
click at [722, 271] on button "Yes! Start Now" at bounding box center [756, 264] width 73 height 19
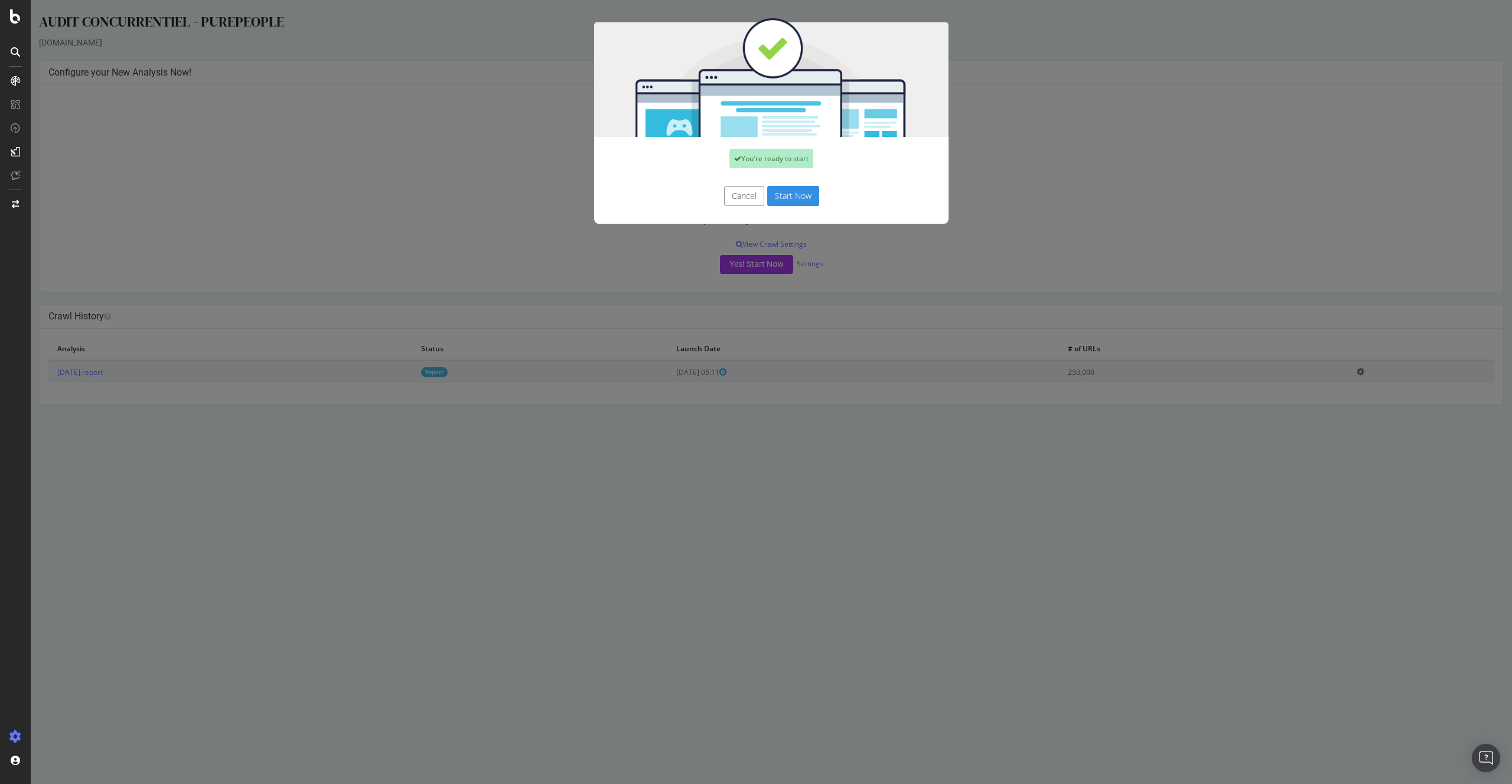
click at [786, 200] on button "Start Now" at bounding box center [793, 196] width 52 height 20
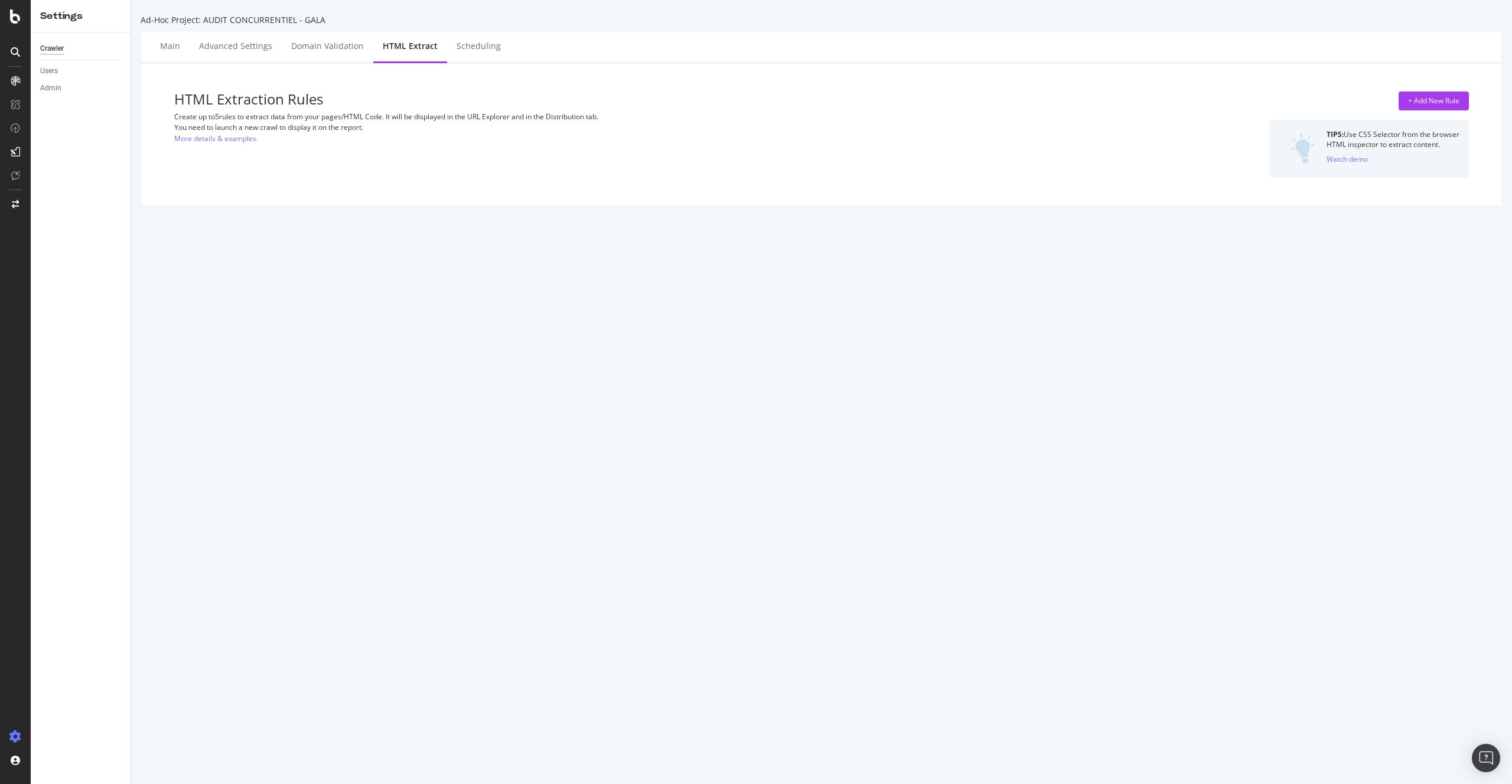
click at [1433, 112] on div "+ Add New Rule TIPS: Use CSS Selector from the browser HTML inspector to extrac…" at bounding box center [1255, 134] width 428 height 86
click at [1433, 97] on div "+ Add New Rule" at bounding box center [1434, 101] width 51 height 10
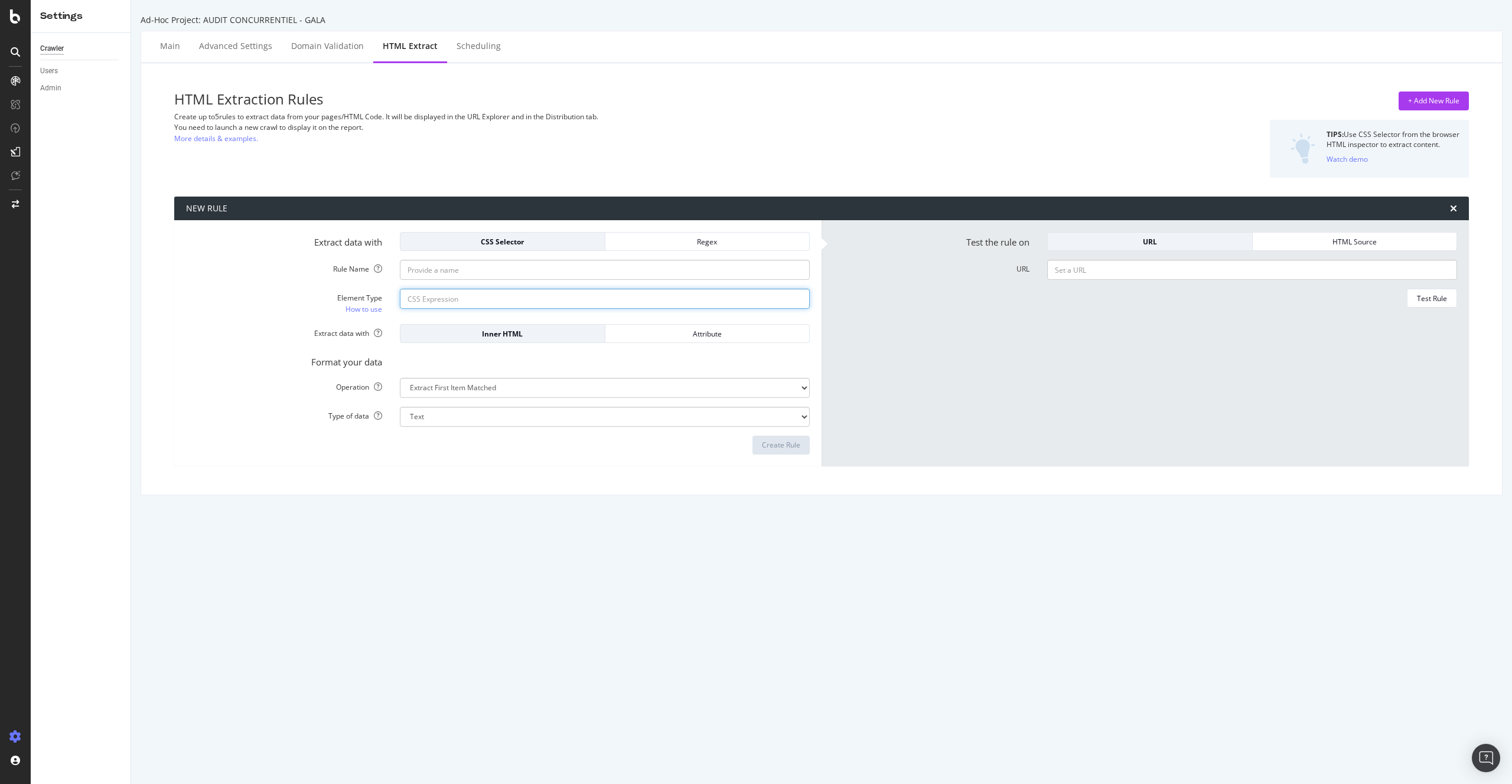
click at [431, 305] on input "Element Type How to use" at bounding box center [605, 299] width 410 height 20
paste input "fig-content-body"
type input "div.fig-content-body"
click at [431, 269] on input "Rule Name" at bounding box center [605, 270] width 410 height 20
paste input "fig-content-body"
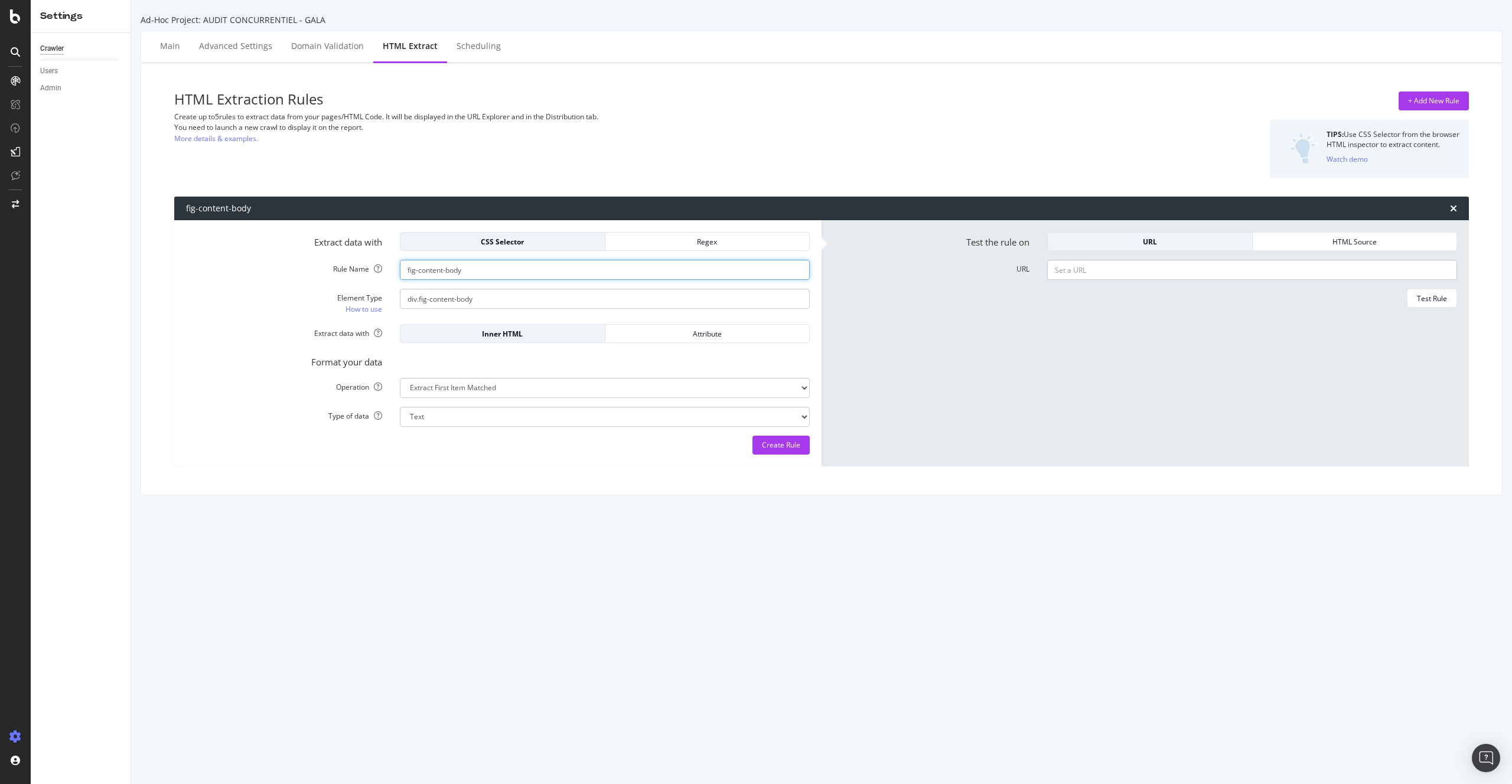
type input "fig-content-body"
click at [429, 496] on div "Ad-Hoc Project: AUDIT CONCURRENTIEL - GALA Main Advanced Settings Domain Valida…" at bounding box center [821, 392] width 1381 height 784
click at [452, 391] on select "Extract First Item Matched Extract First 3 Items Matched Count Number of Occure…" at bounding box center [605, 388] width 410 height 20
select select "html.length"
click at [400, 378] on select "Extract First Item Matched Extract First 3 Items Matched Count Number of Occure…" at bounding box center [605, 388] width 410 height 20
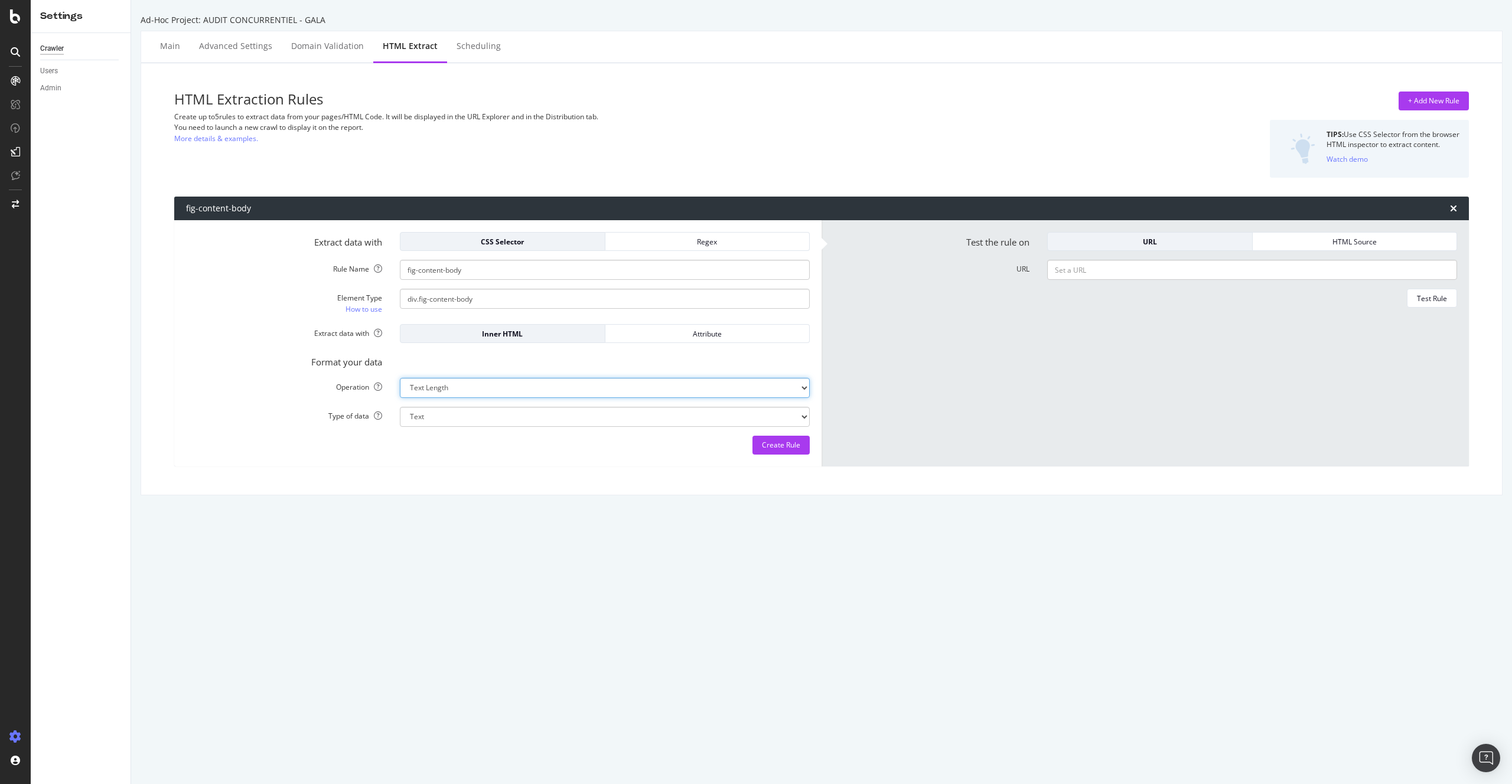
select select "i"
click at [1061, 275] on input "URL" at bounding box center [1252, 270] width 410 height 20
paste input "[URL][DOMAIN_NAME][PERSON_NAME][PERSON_NAME][PERSON_NAME]"
click at [1420, 299] on div "Test Rule" at bounding box center [1432, 299] width 30 height 10
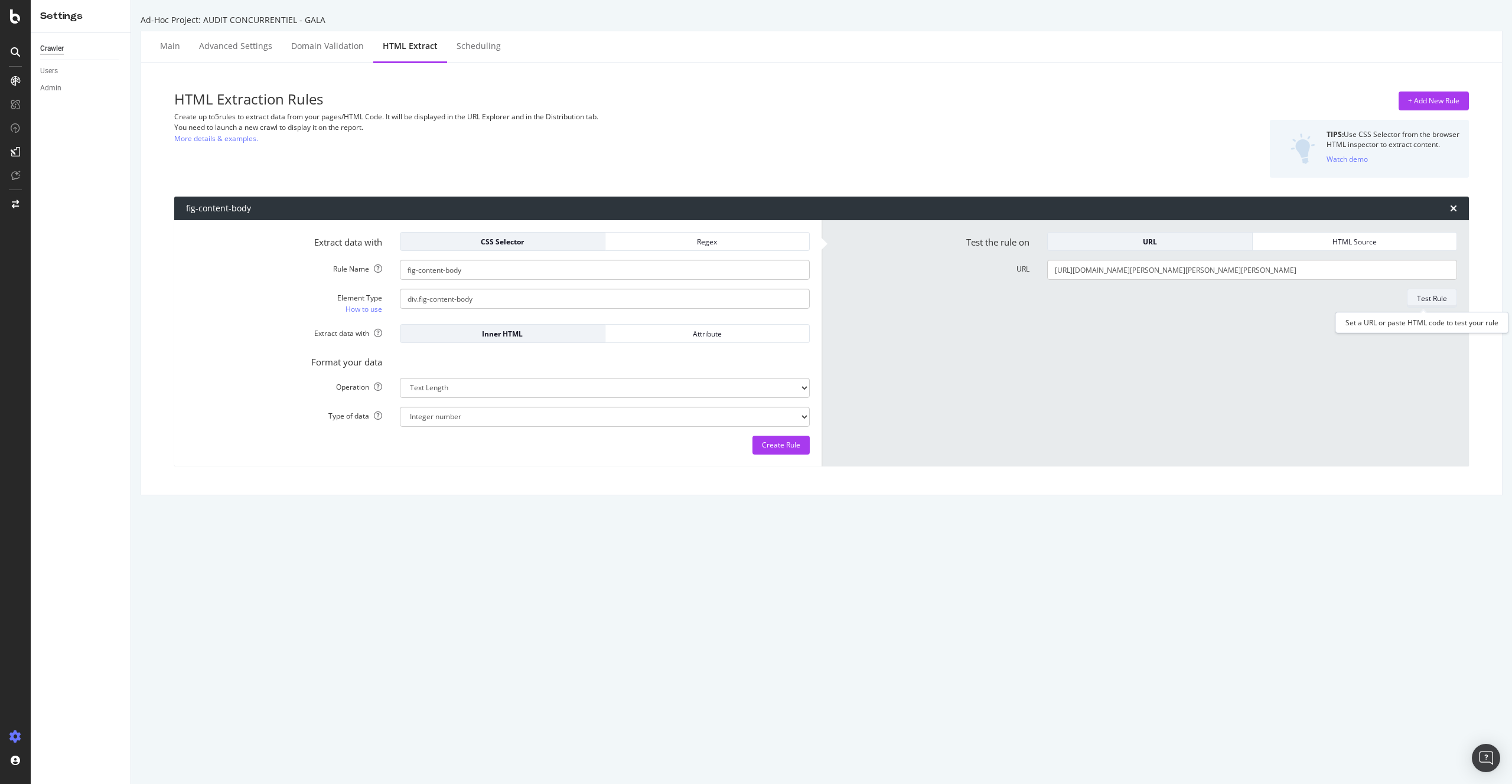
scroll to position [0, 0]
click at [1213, 276] on input "[URL][DOMAIN_NAME][PERSON_NAME][PERSON_NAME][PERSON_NAME]" at bounding box center [1252, 270] width 410 height 20
paste input "royautes/changement-de-decor-au-palais-[PERSON_NAME]-et-[PERSON_NAME]-s-offrent…"
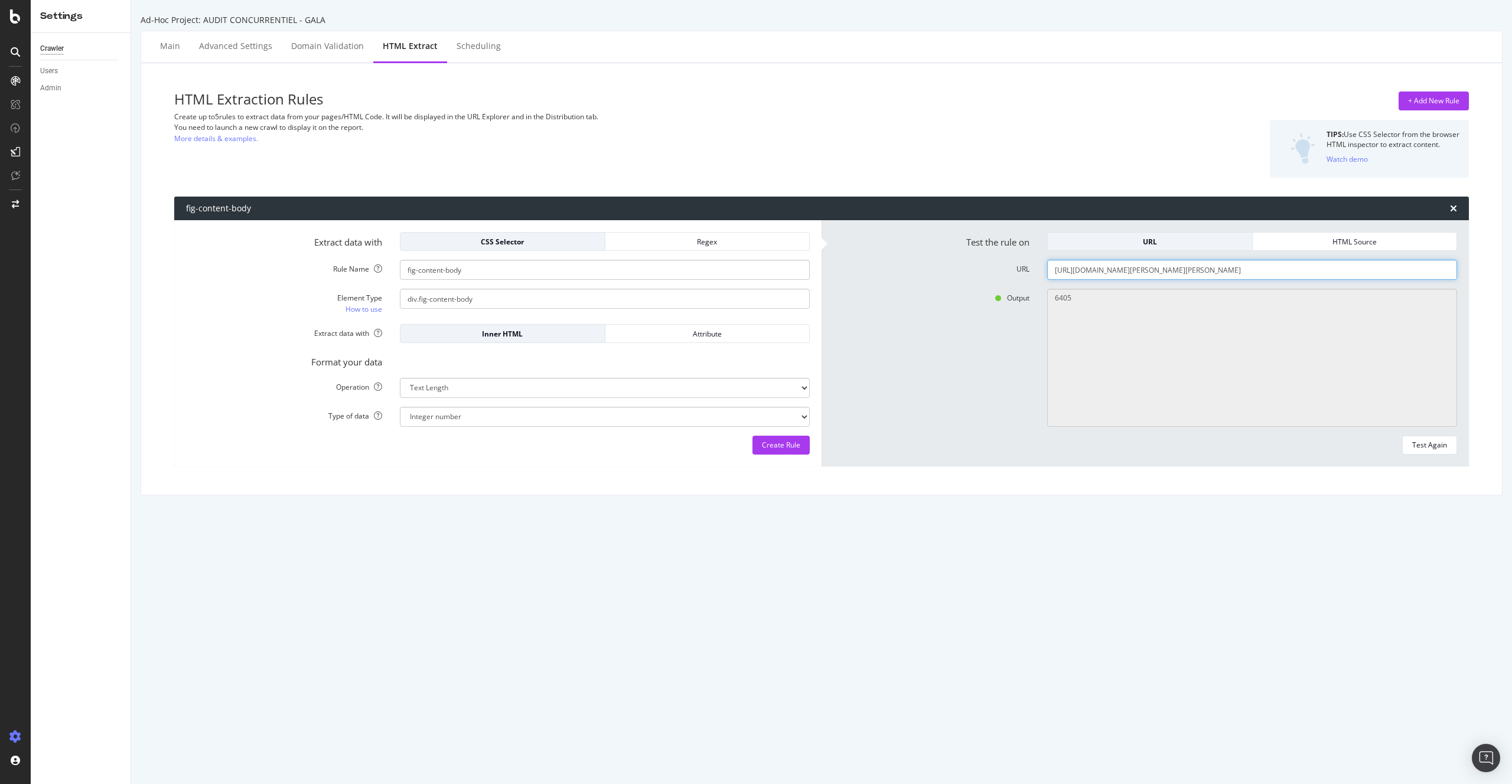
scroll to position [0, 130]
type input "[URL][DOMAIN_NAME][PERSON_NAME][PERSON_NAME]"
click at [1305, 464] on div "Test the rule on URL HTML Source URL [URL][DOMAIN_NAME][PERSON_NAME][PERSON_NAM…" at bounding box center [1145, 343] width 648 height 246
click at [1412, 446] on div "Test Again" at bounding box center [1430, 445] width 35 height 10
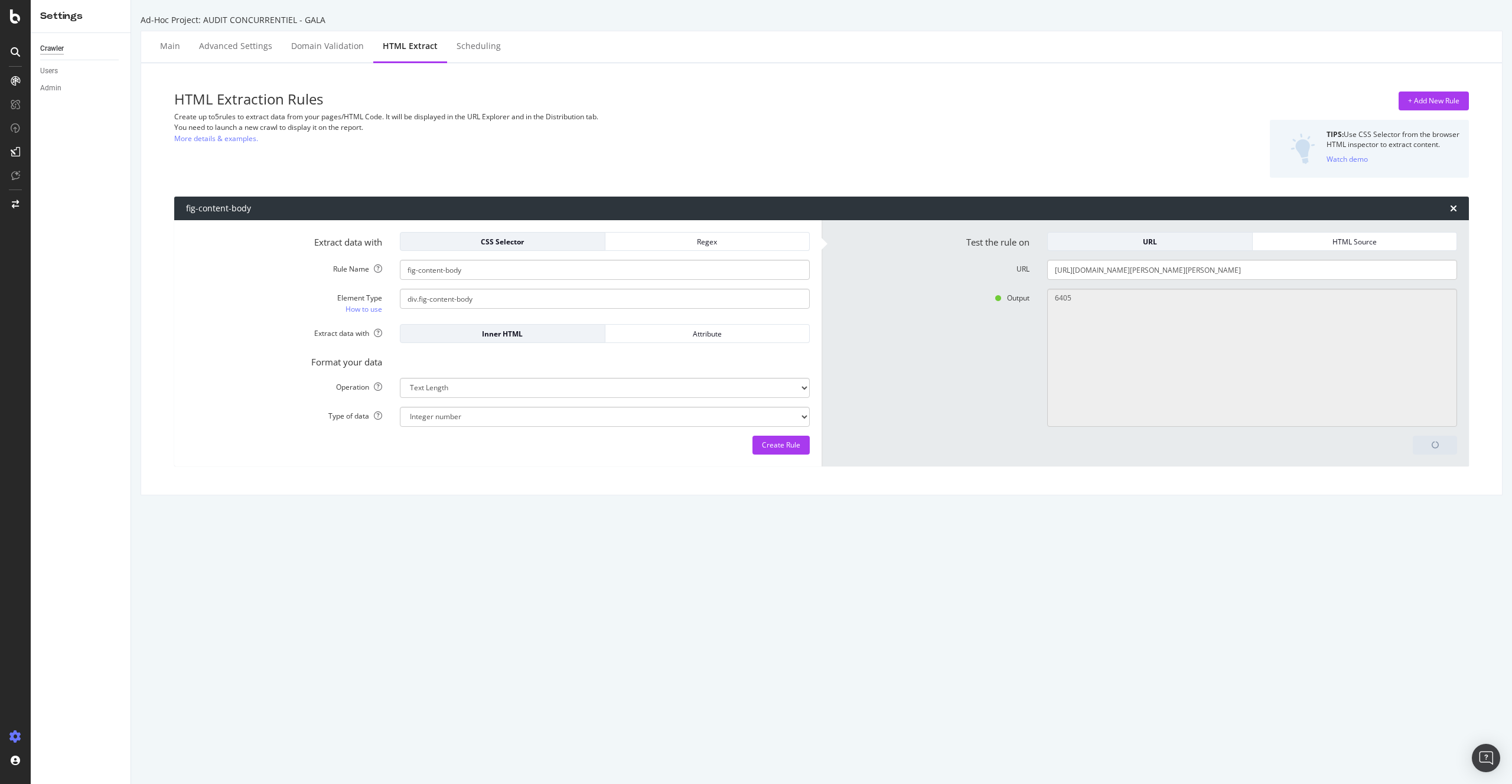
type textarea "5999"
click at [411, 299] on input "div.fig-content-body" at bounding box center [605, 299] width 410 height 20
drag, startPoint x: 414, startPoint y: 296, endPoint x: 494, endPoint y: 294, distance: 80.0
click at [494, 294] on input "p.fig-content-body" at bounding box center [605, 299] width 410 height 20
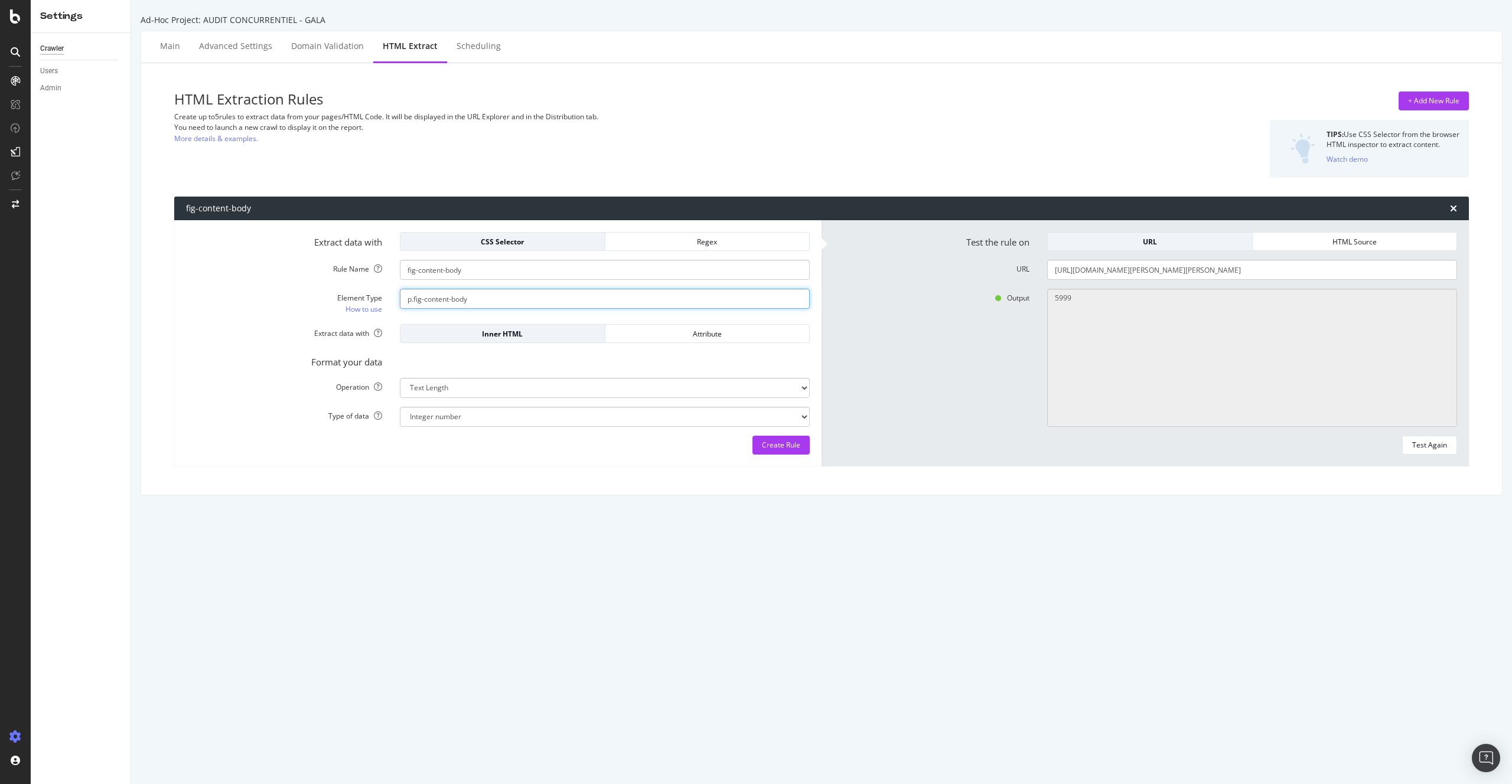
click at [493, 299] on input "p.fig-content-body" at bounding box center [605, 299] width 410 height 20
drag, startPoint x: 412, startPoint y: 299, endPoint x: 516, endPoint y: 299, distance: 104.0
click at [516, 299] on input "p.fig-content-body" at bounding box center [605, 299] width 410 height 20
paste input "paragraph"
type input "p.fig-paragraph"
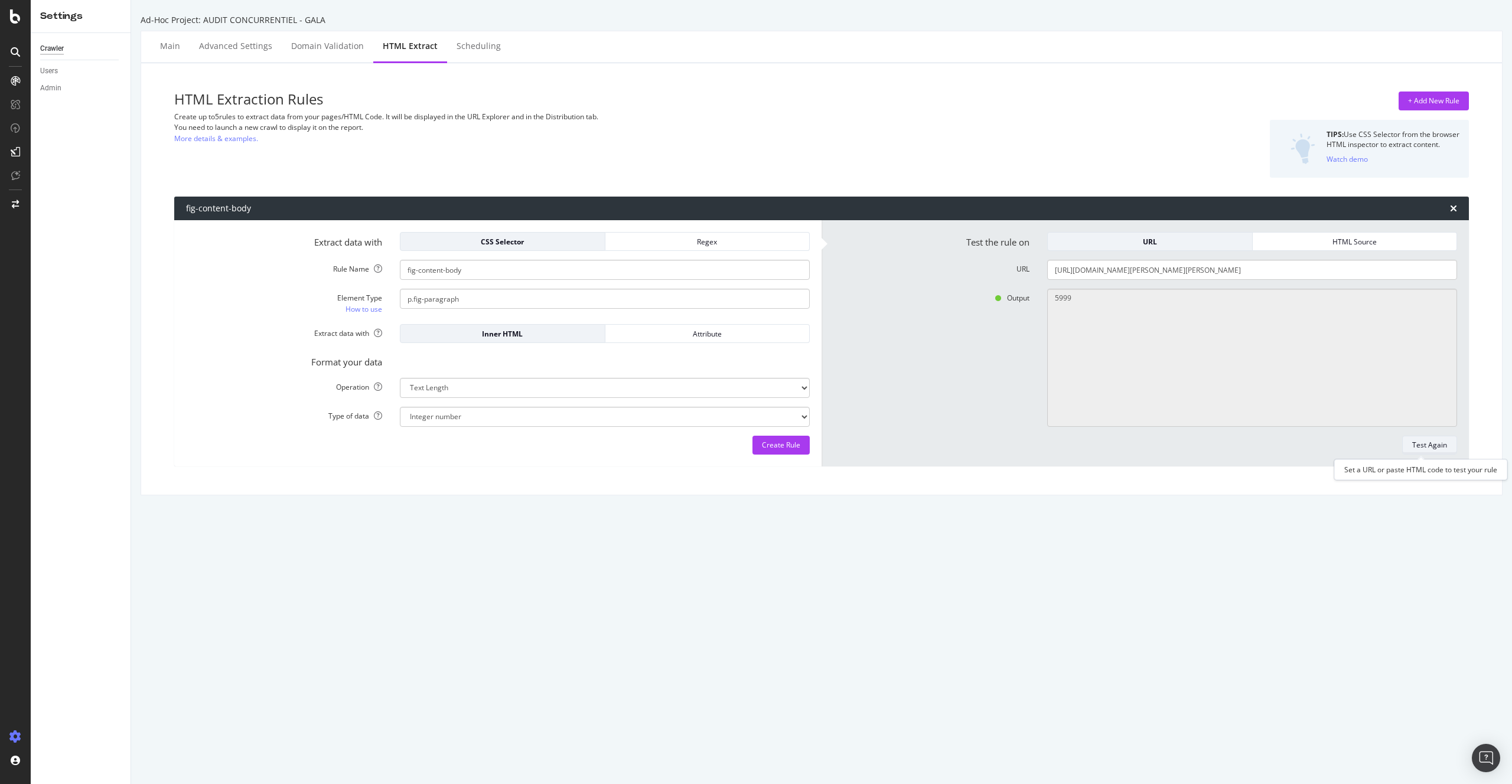
click at [1427, 445] on div "Test Again" at bounding box center [1430, 445] width 35 height 10
type textarea "741"
click at [493, 304] on input "p.fig-paragraph" at bounding box center [605, 299] width 410 height 20
type input "div.fig-content-body"
click at [1437, 439] on div "Test Again" at bounding box center [1430, 445] width 35 height 16
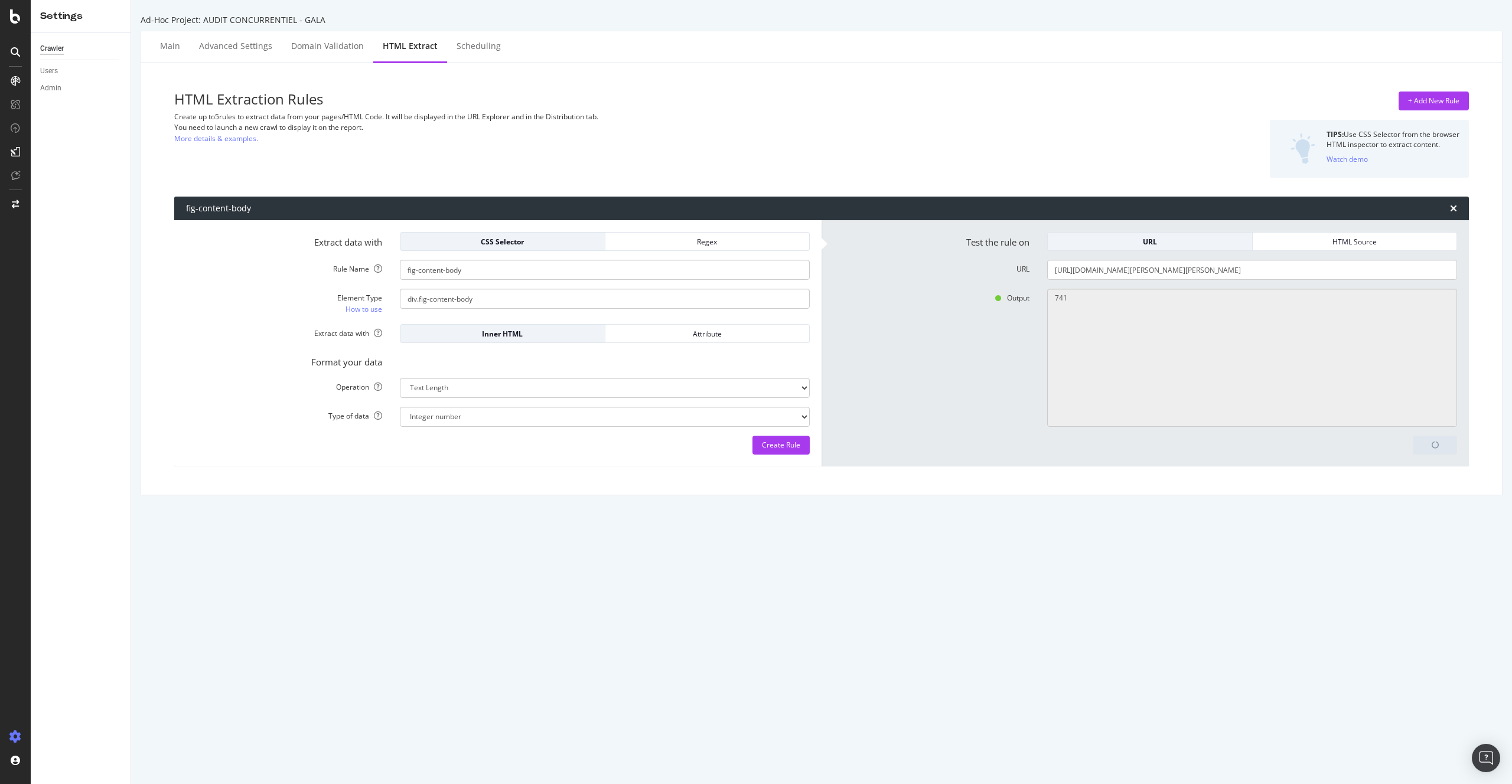
type textarea "5999"
click at [793, 442] on div "Create Rule" at bounding box center [781, 445] width 38 height 10
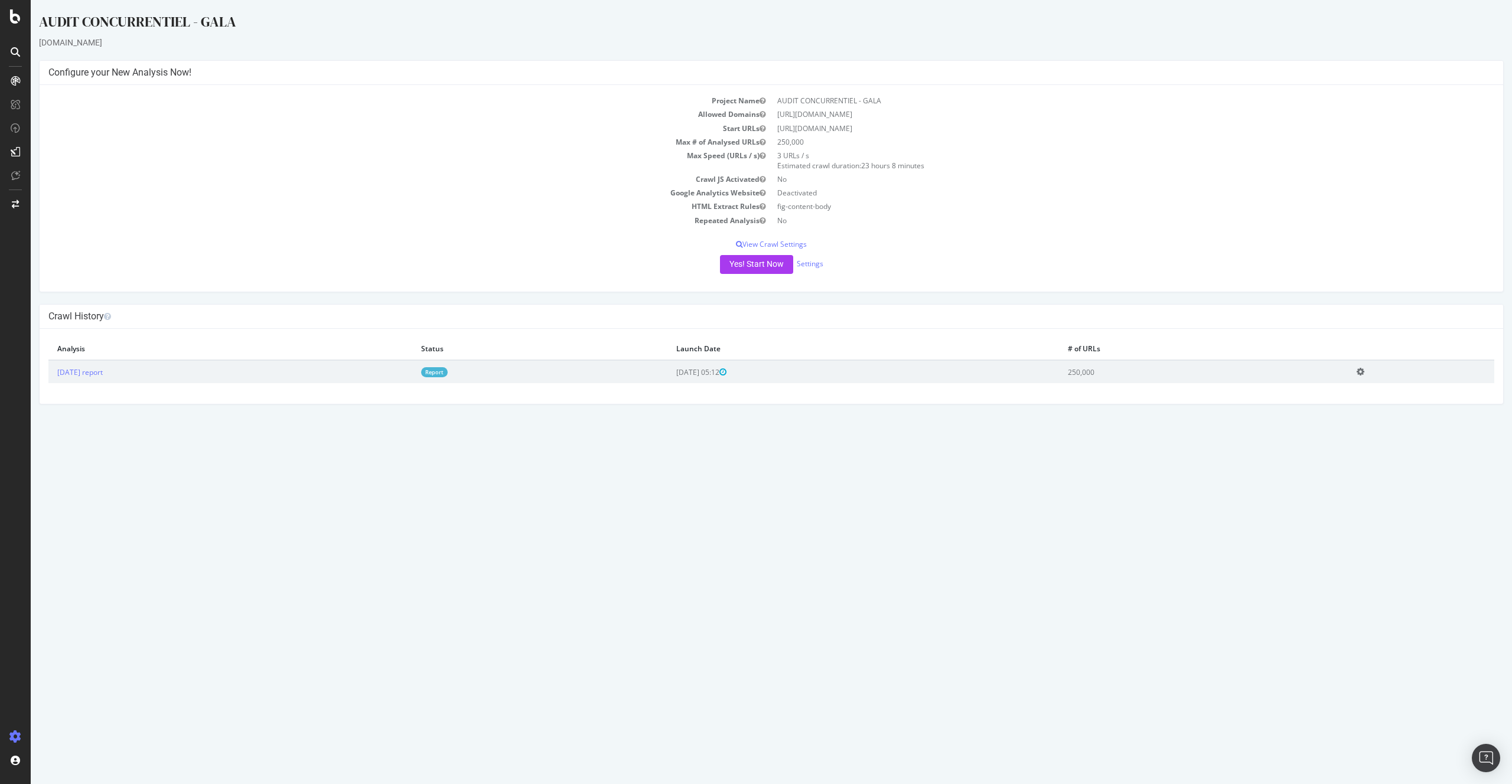
click at [448, 372] on link "Report" at bounding box center [434, 372] width 26 height 10
click at [773, 264] on button "Yes! Start Now" at bounding box center [756, 264] width 73 height 19
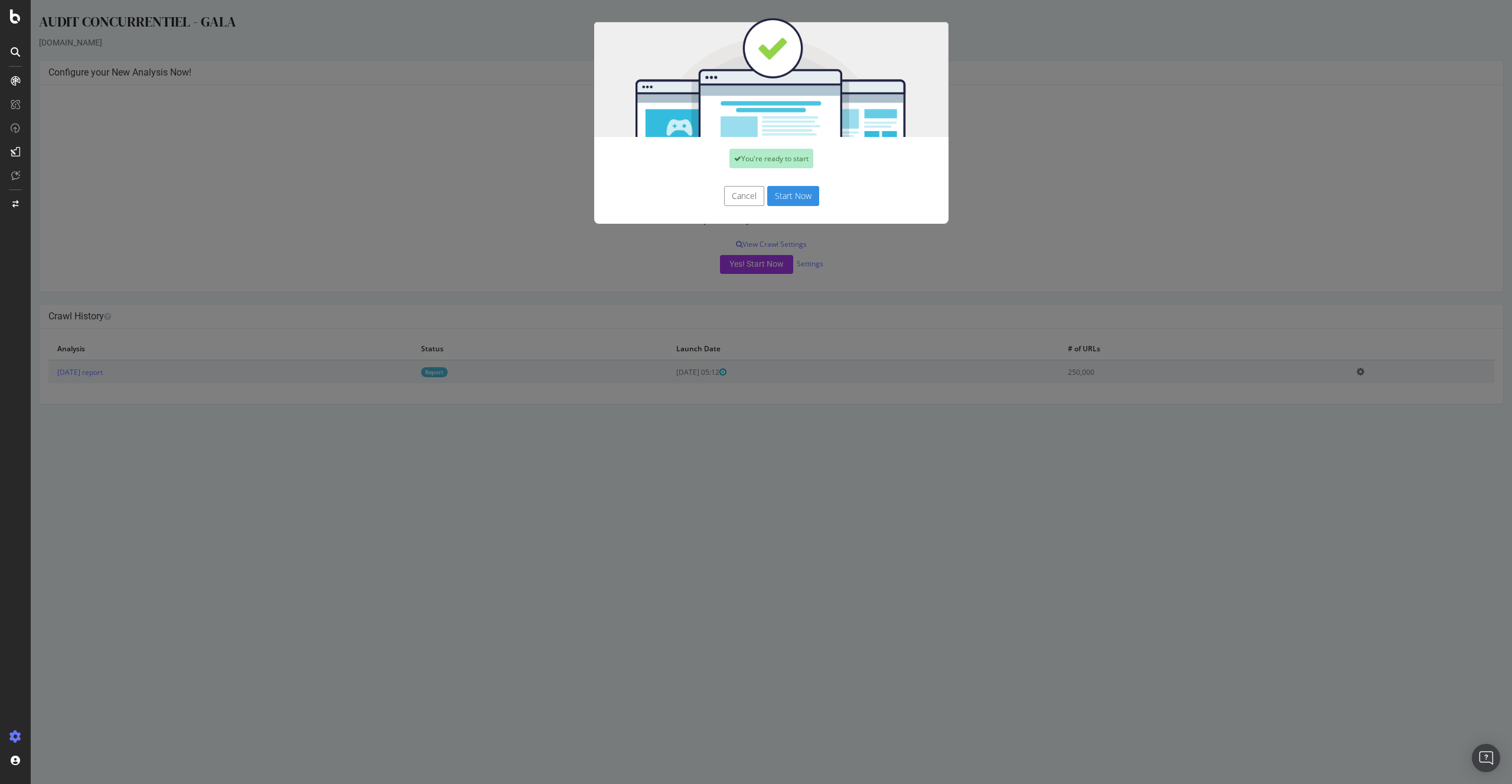
click at [793, 197] on button "Start Now" at bounding box center [793, 196] width 52 height 20
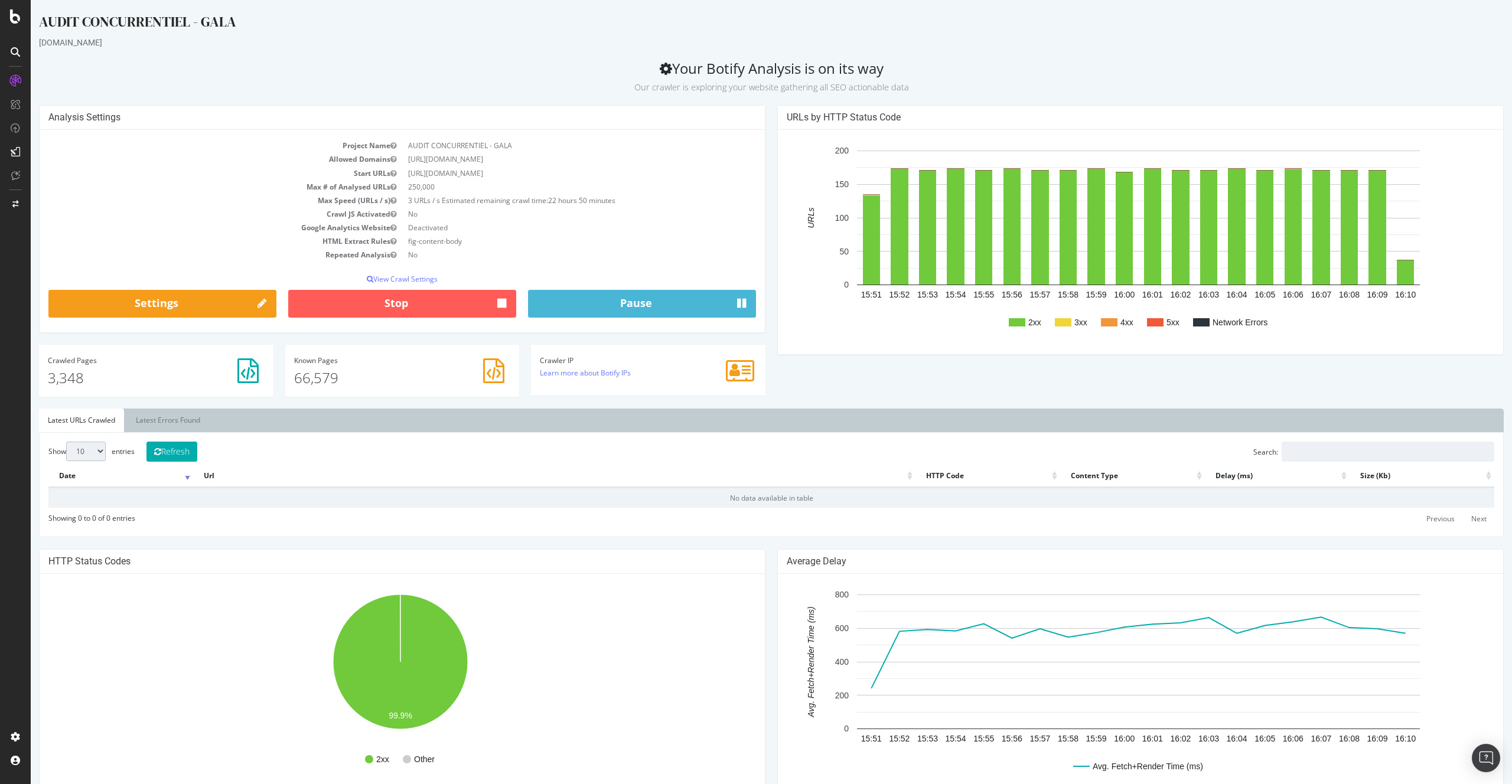
click at [333, 48] on div "www.gala.fr" at bounding box center [771, 43] width 1465 height 12
drag, startPoint x: 690, startPoint y: -17, endPoint x: 766, endPoint y: -33, distance: 77.7
click at [766, 0] on html "AUDIT CONCURRENTIEL - GALA www.gala.fr Your Botify Analysis is on its way Our c…" at bounding box center [771, 536] width 1481 height 1073
click at [375, 34] on div "AUDIT CONCURRENTIEL - GALA" at bounding box center [771, 24] width 1465 height 25
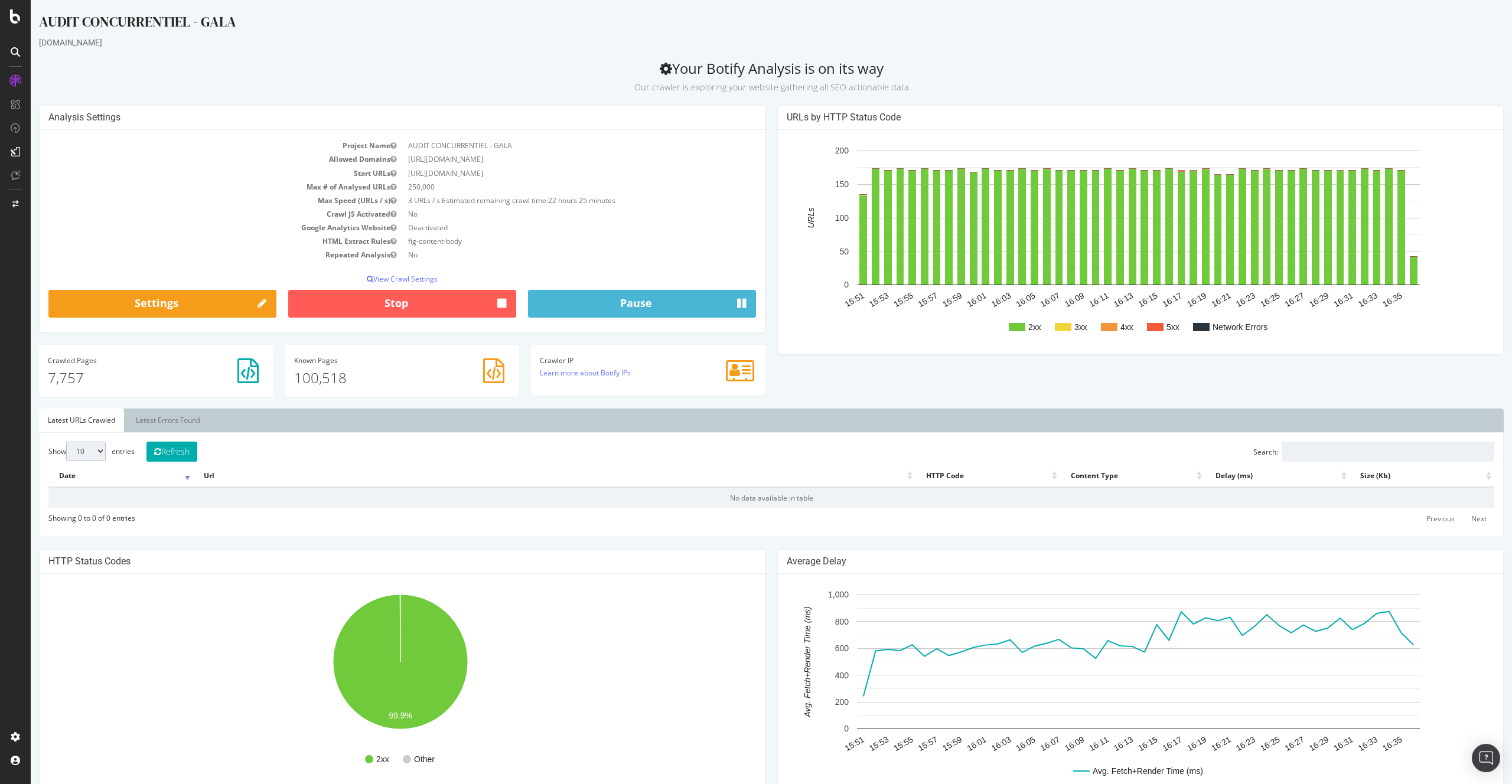
click at [345, 54] on div "AUDIT CONCURRENTIEL - GALA www.gala.fr Your Botify Analysis is on its way Our c…" at bounding box center [771, 542] width 1481 height 1060
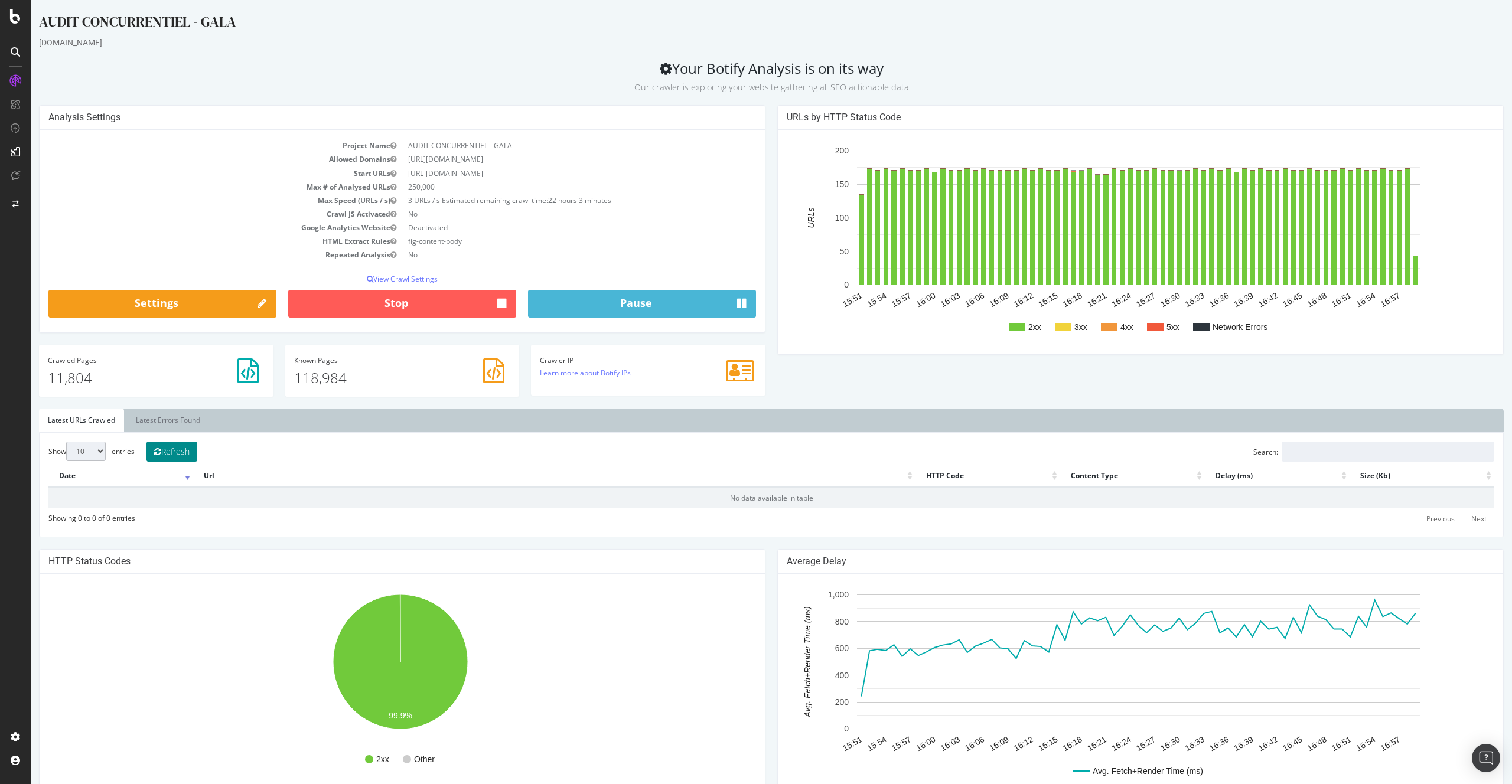
click at [184, 450] on button "Refresh" at bounding box center [171, 452] width 50 height 20
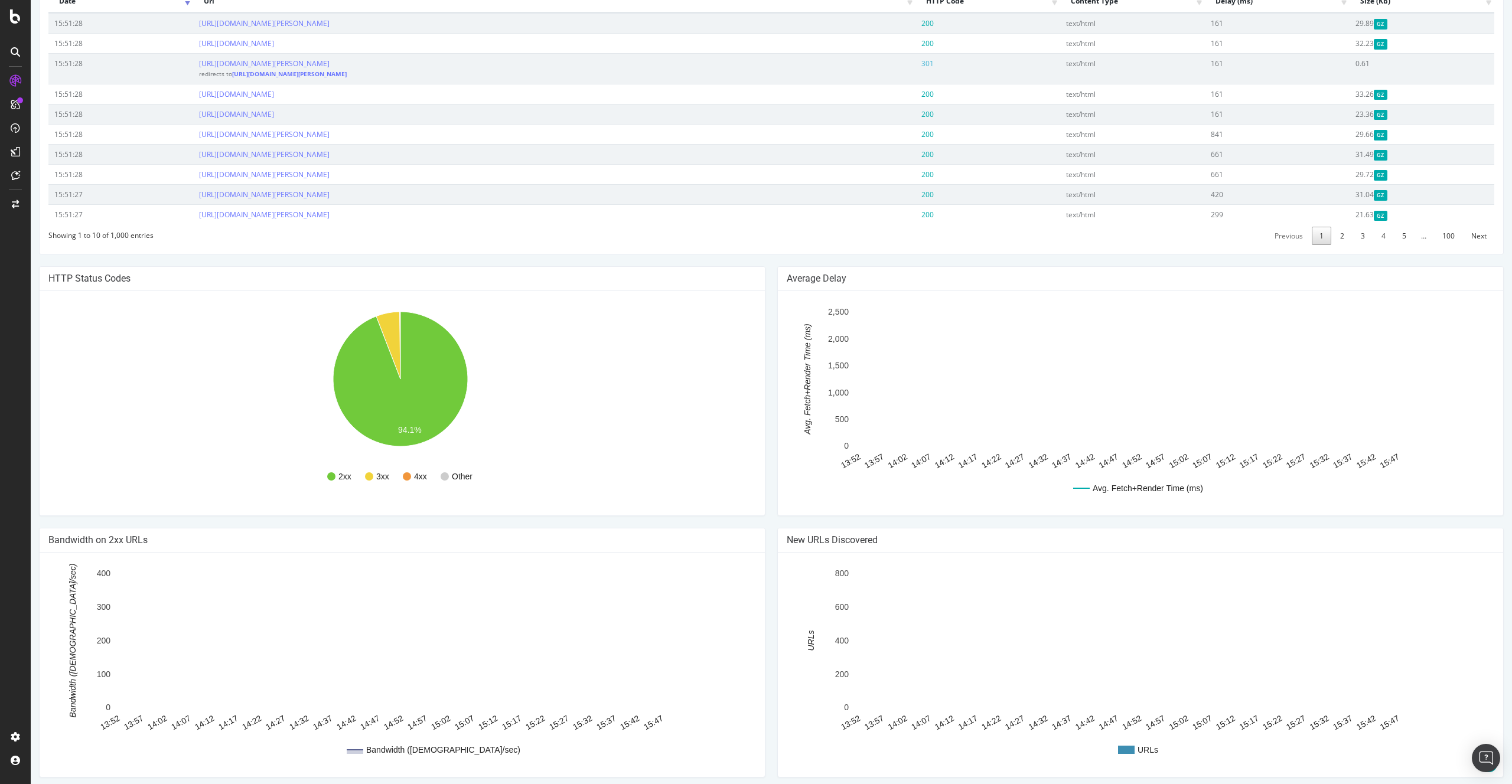
scroll to position [43, 0]
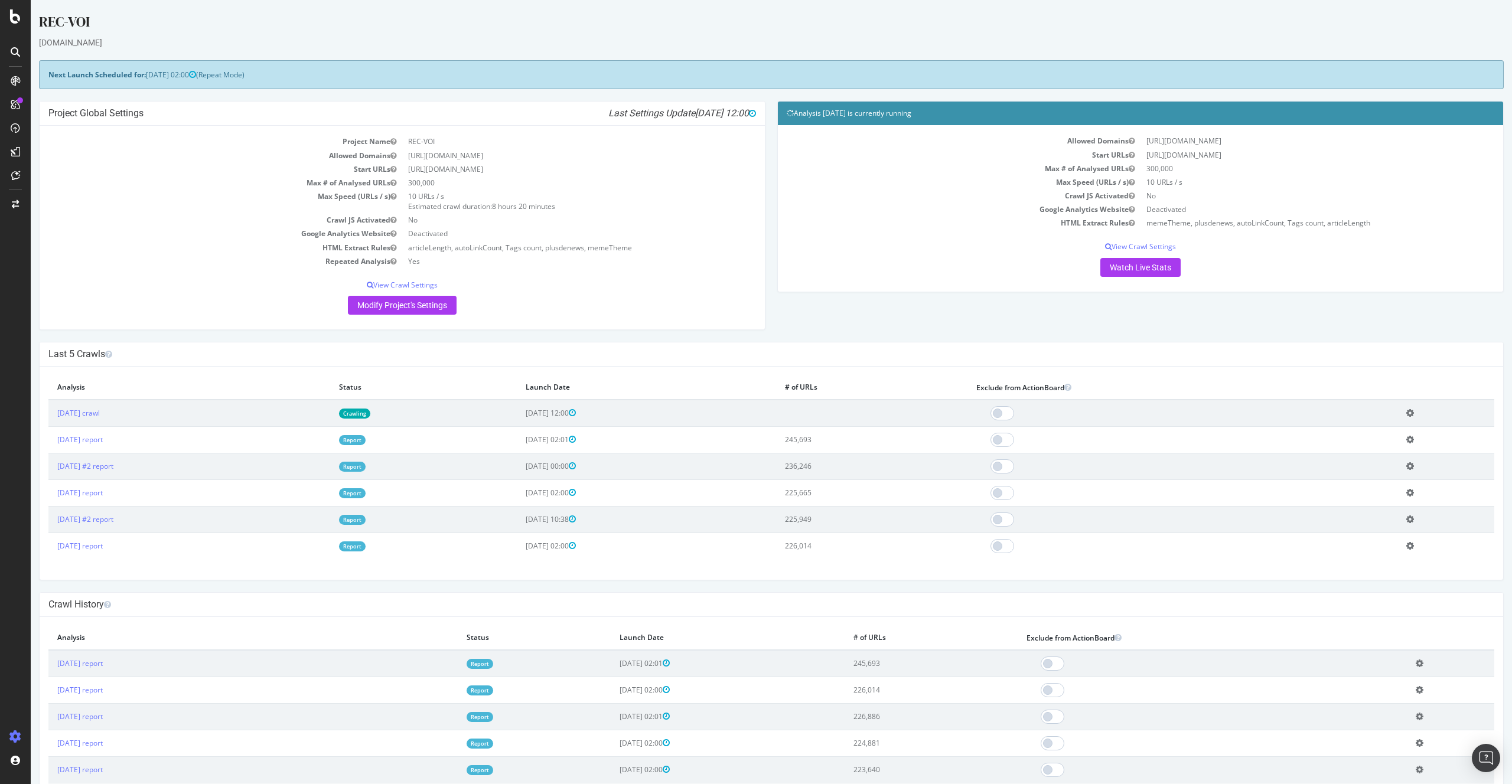
click at [430, 435] on td "Report" at bounding box center [423, 439] width 187 height 26
click at [419, 446] on td "Report" at bounding box center [423, 439] width 187 height 26
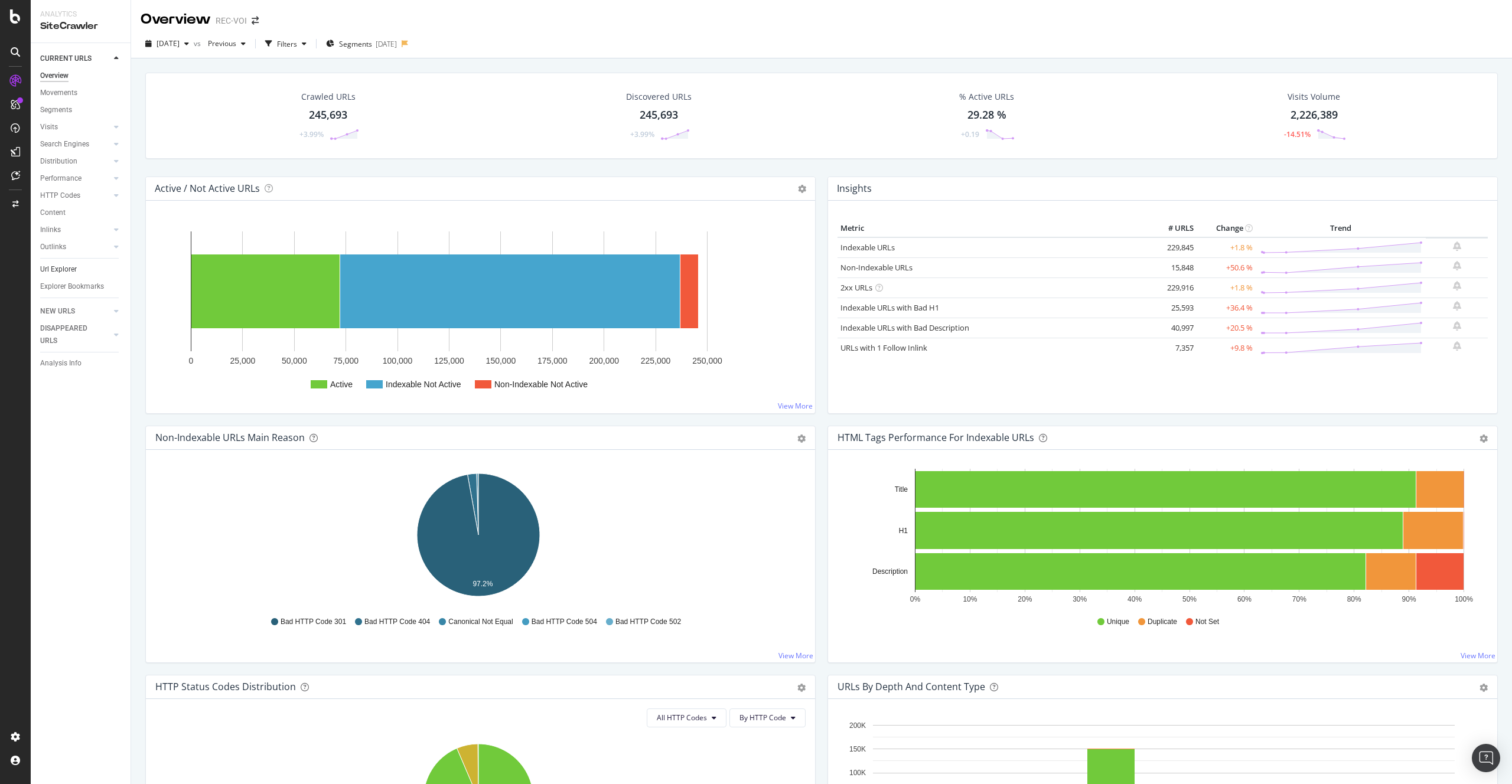
click at [79, 267] on link "Url Explorer" at bounding box center [81, 269] width 82 height 12
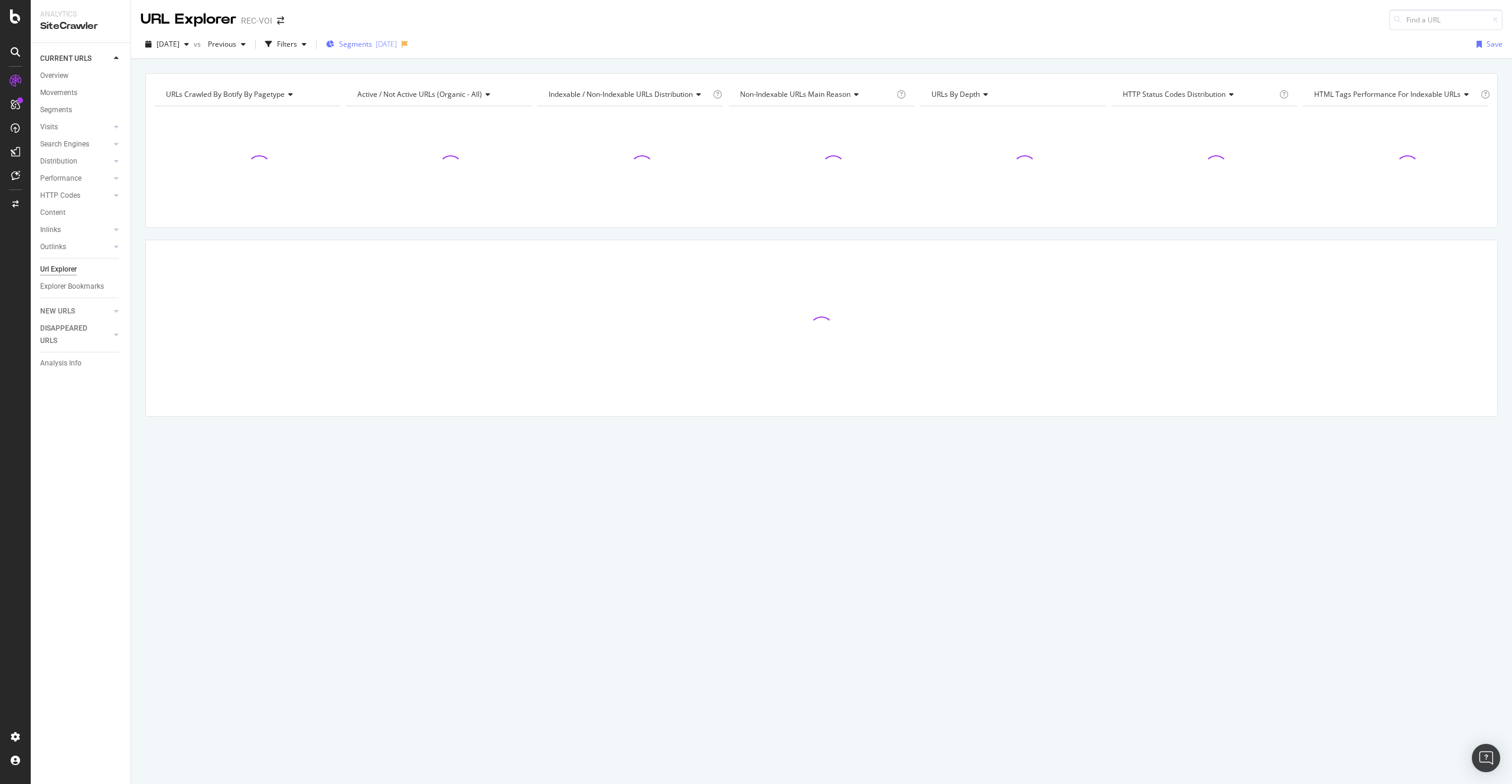
click at [397, 43] on div "2025-08-13" at bounding box center [386, 44] width 21 height 10
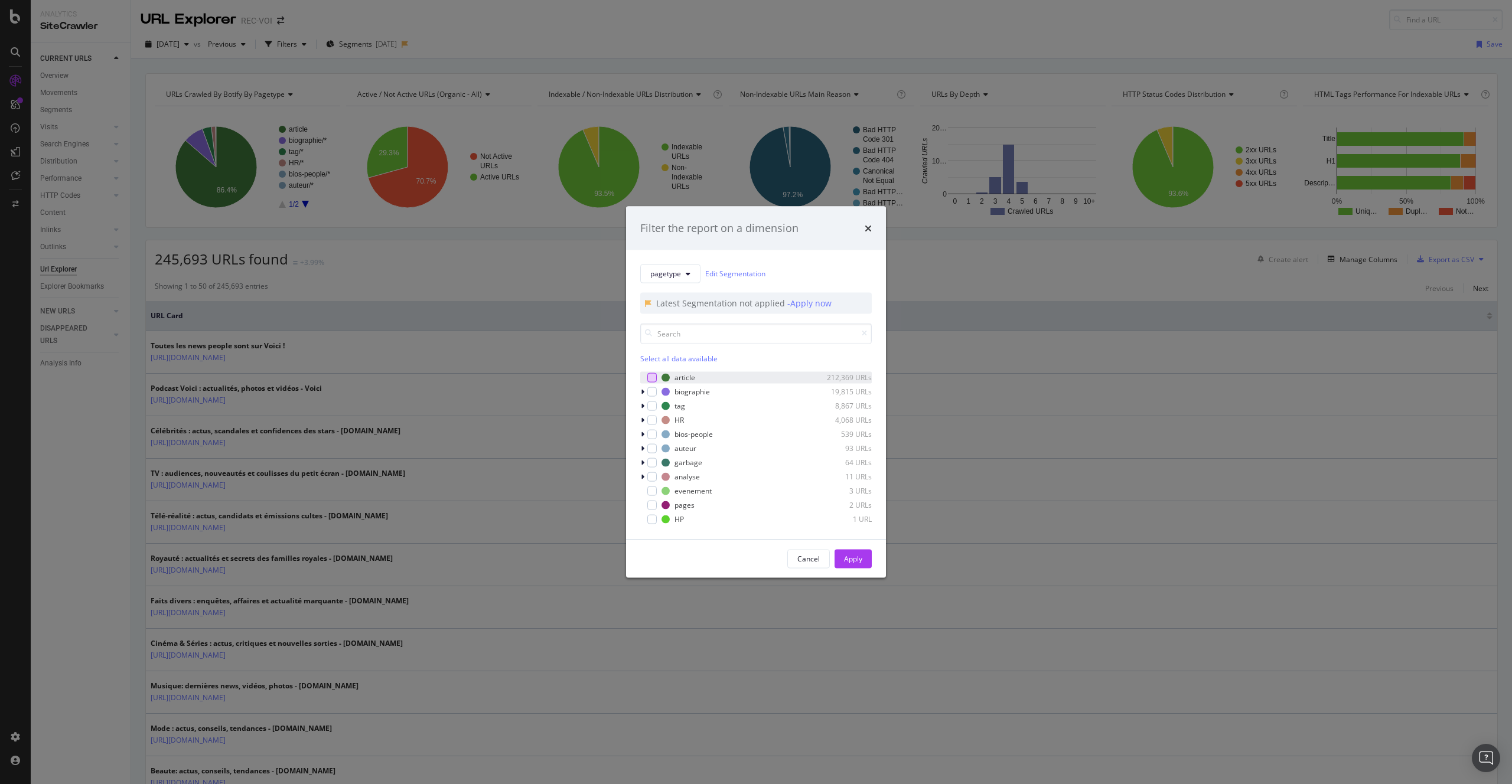
click at [655, 379] on div "modal" at bounding box center [652, 377] width 9 height 9
click at [859, 559] on div "Apply" at bounding box center [853, 559] width 18 height 10
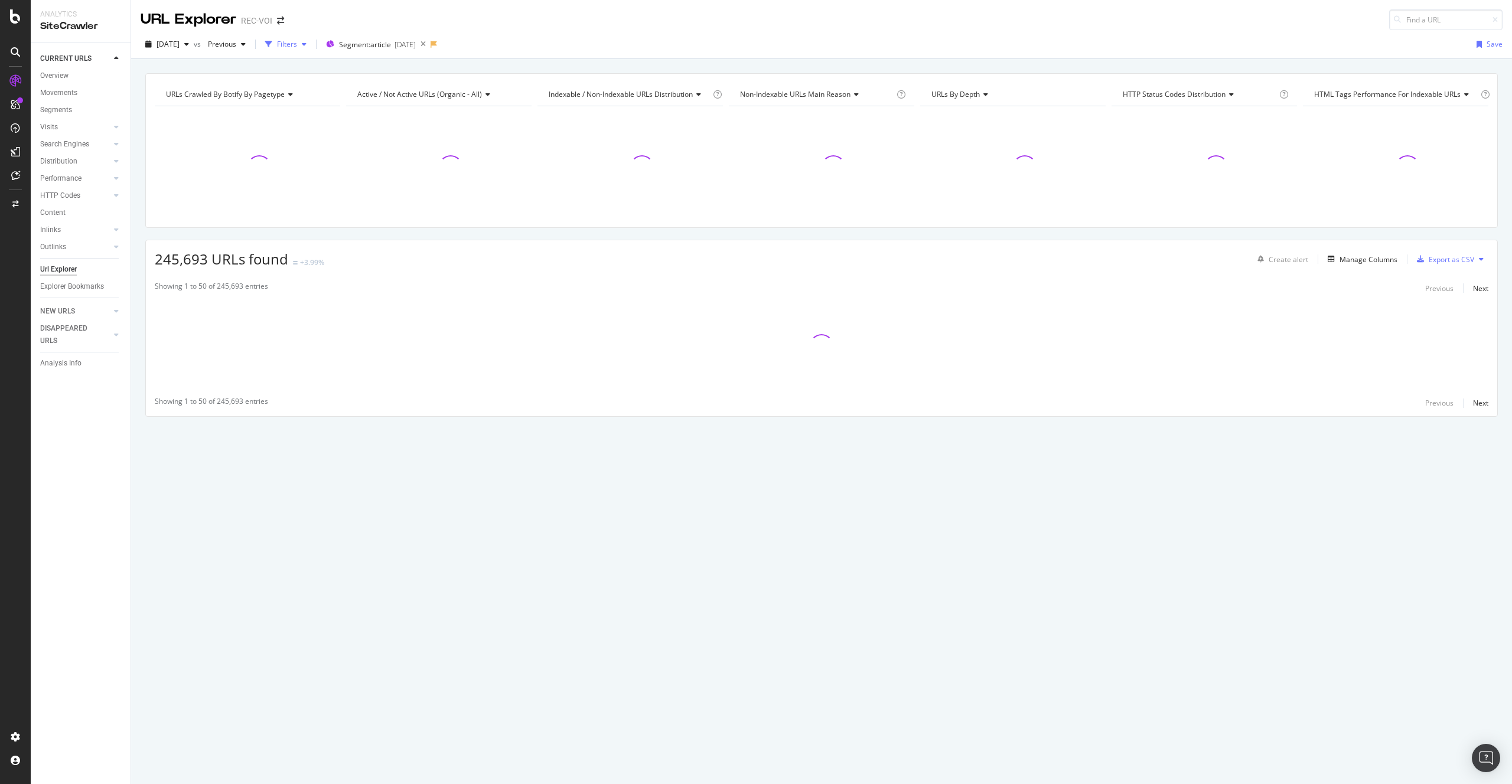
click at [297, 44] on div "Filters" at bounding box center [287, 44] width 20 height 10
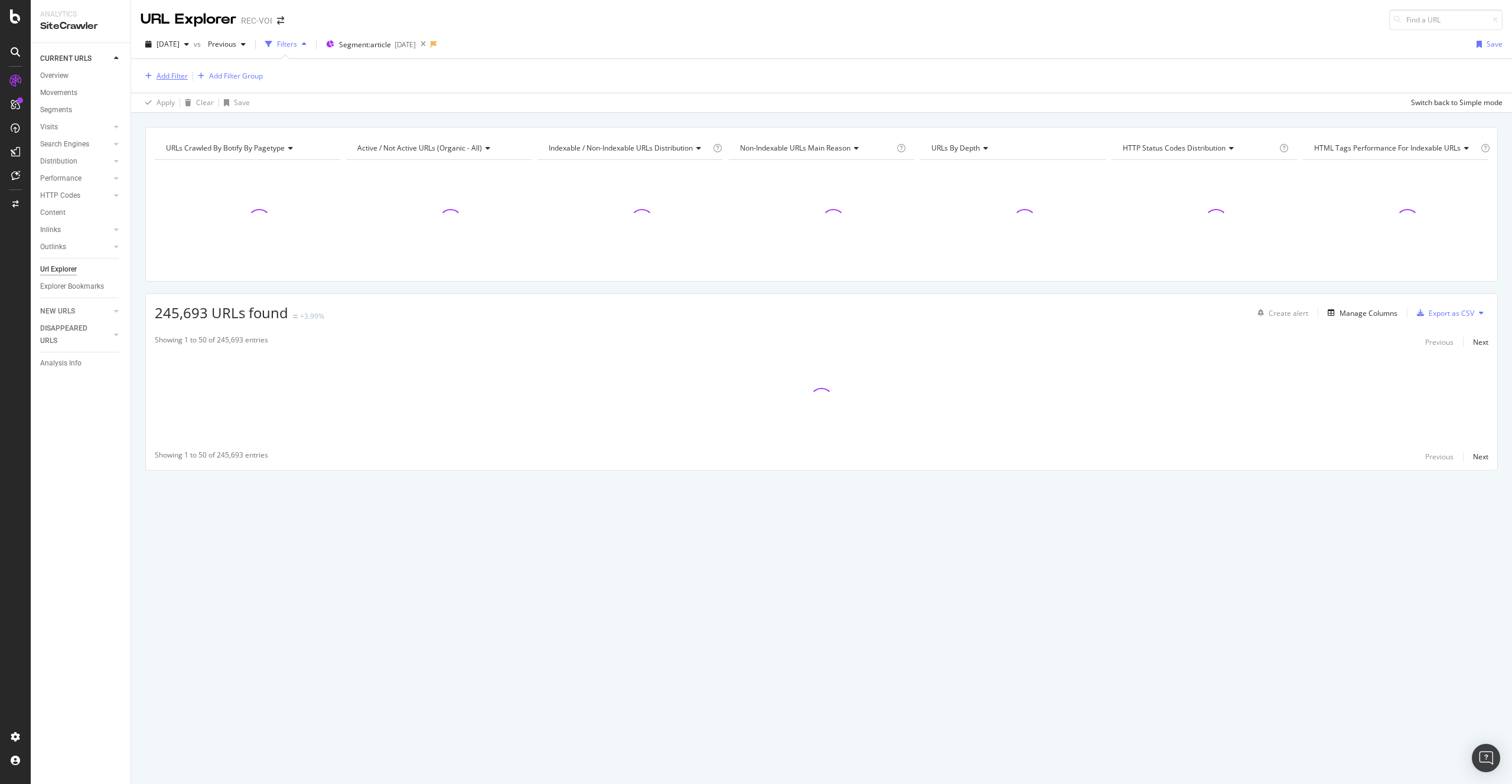
click at [174, 70] on div "Add Filter" at bounding box center [164, 76] width 47 height 13
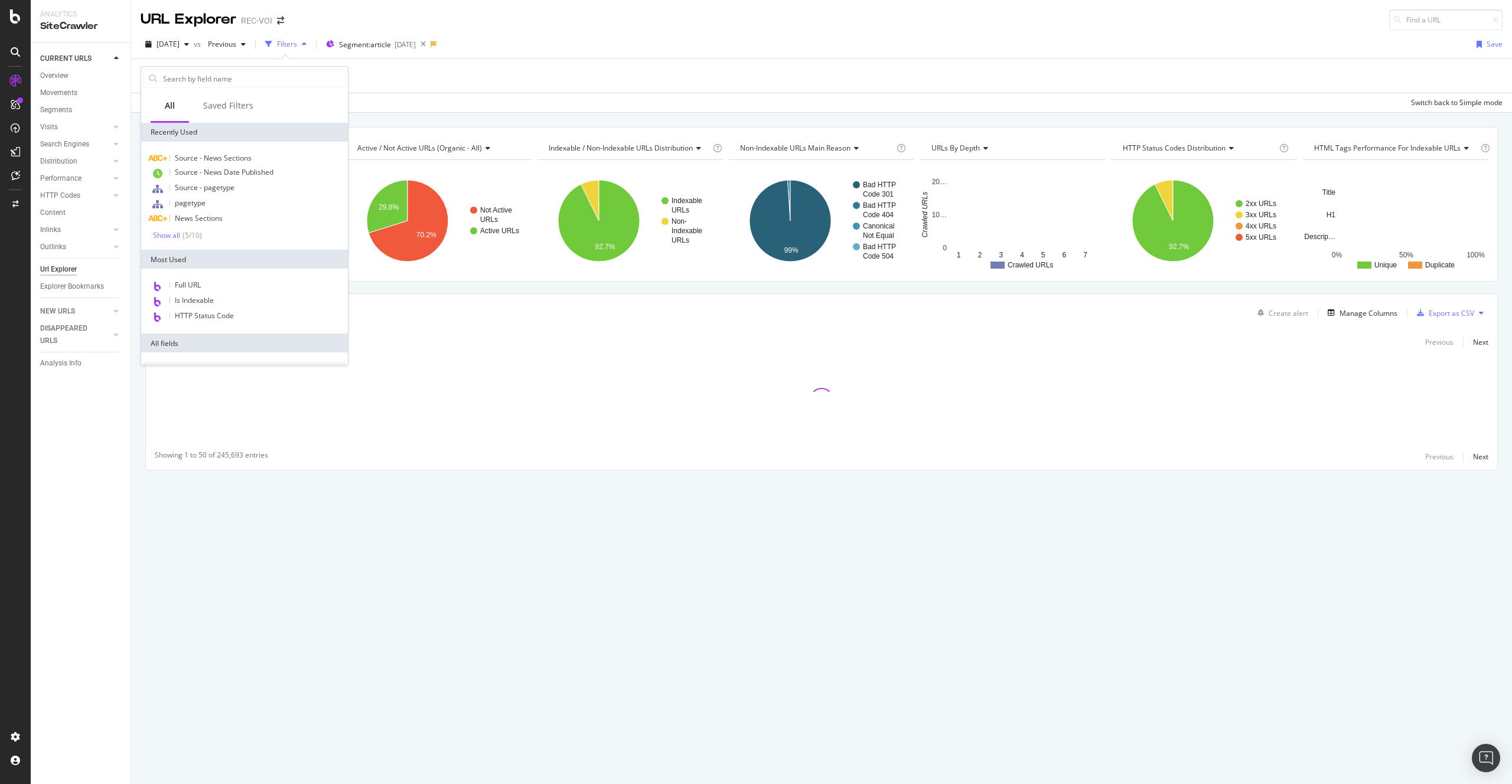
scroll to position [390, 0]
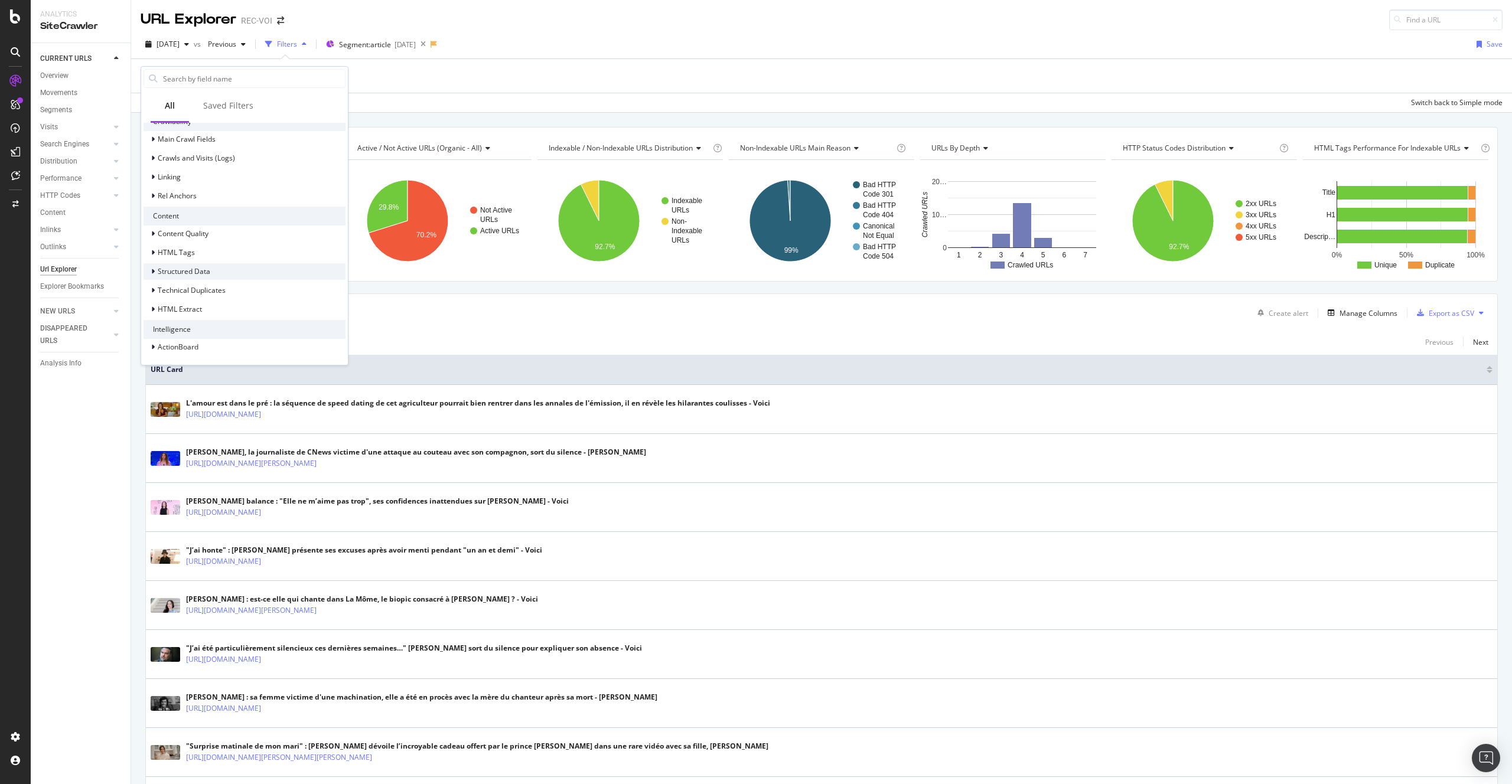
click at [202, 272] on span "Structured Data" at bounding box center [184, 272] width 53 height 10
click at [199, 286] on div "News" at bounding box center [245, 288] width 202 height 16
click at [235, 315] on span "News Date Published" at bounding box center [224, 318] width 70 height 10
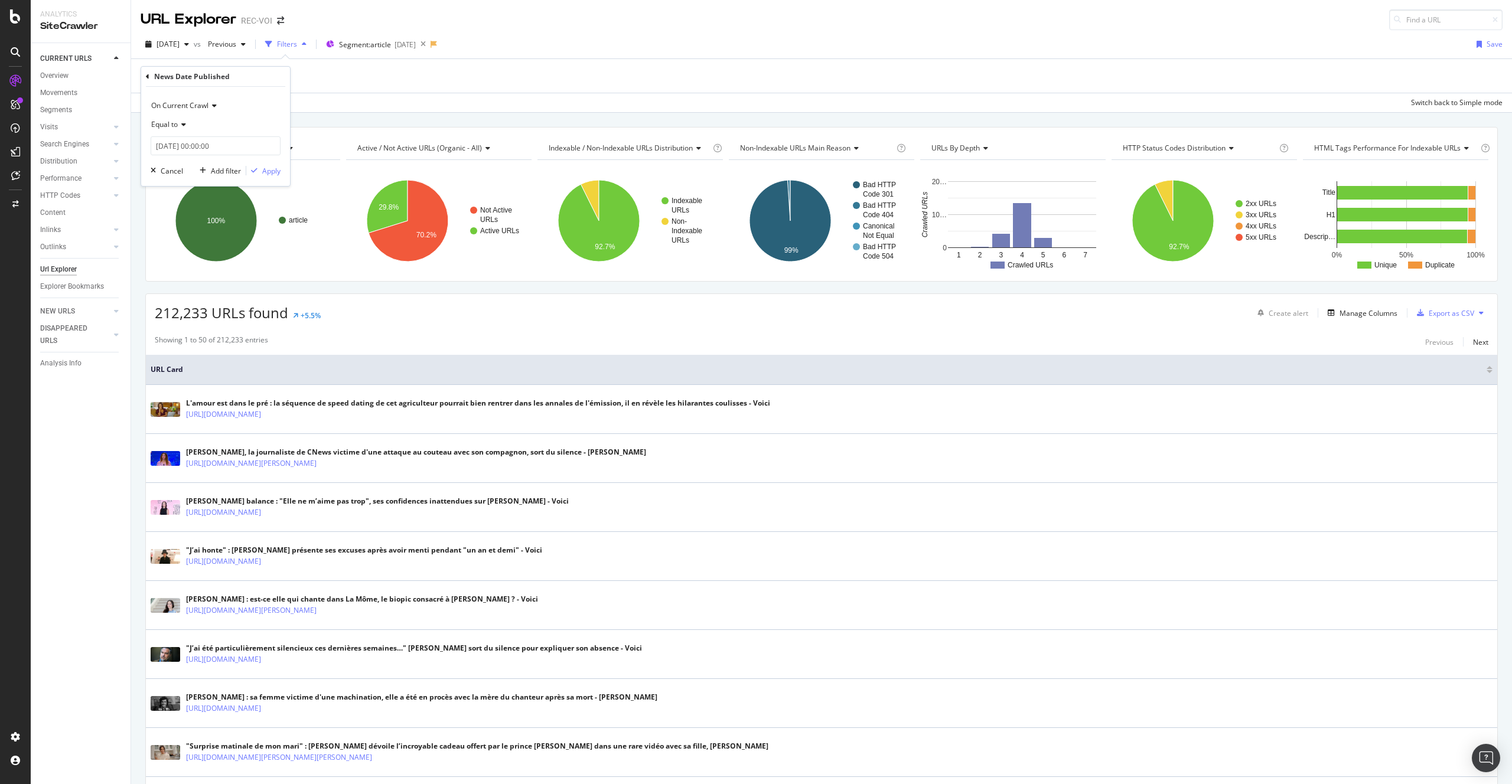
click at [180, 131] on div "Equal to" at bounding box center [215, 124] width 130 height 19
click at [192, 284] on div "Exists" at bounding box center [217, 287] width 127 height 16
click at [267, 157] on div "On Current Crawl Exists Cancel Add filter Apply" at bounding box center [215, 126] width 149 height 78
click at [267, 151] on div "Apply" at bounding box center [272, 150] width 18 height 10
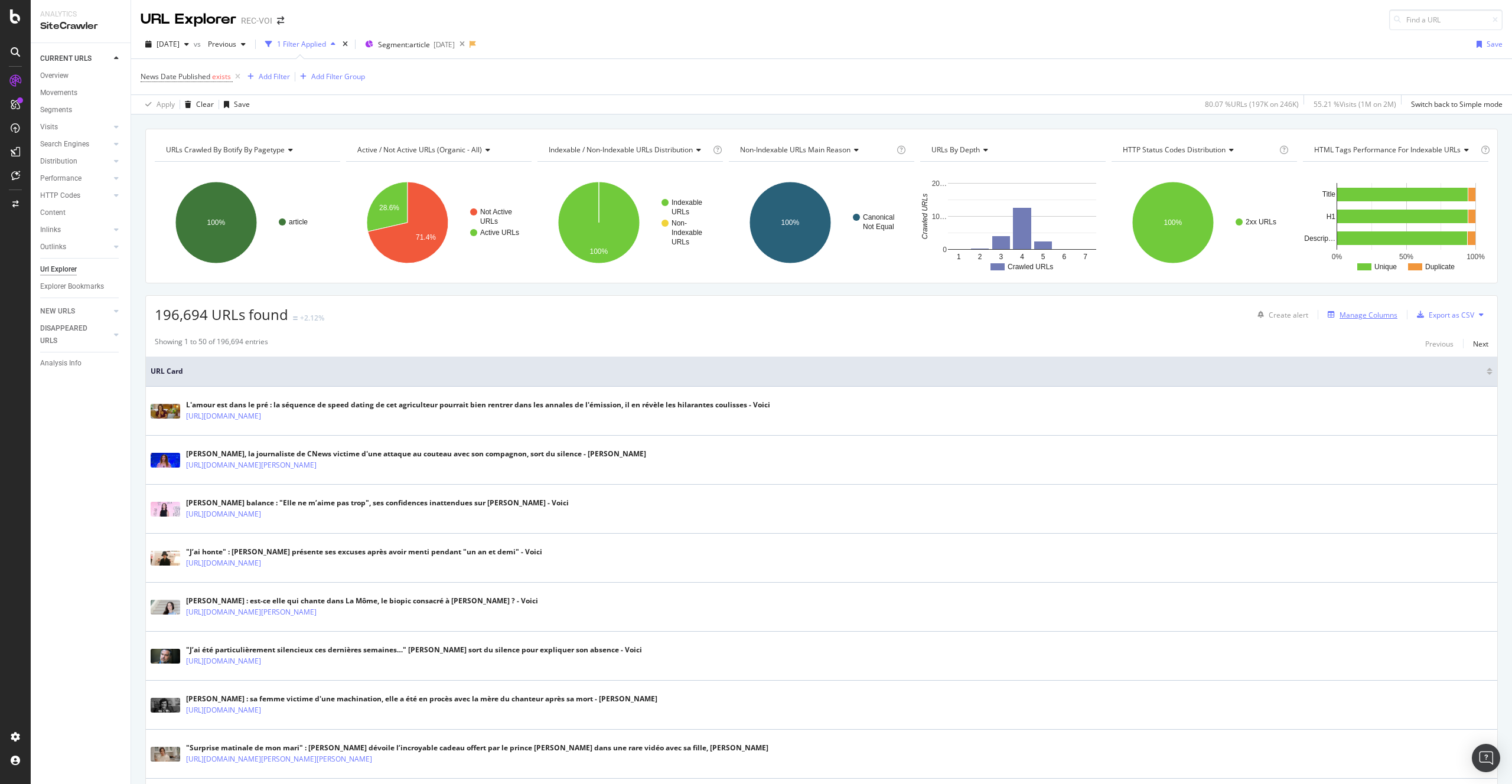
click at [1375, 316] on div "Manage Columns" at bounding box center [1368, 315] width 58 height 10
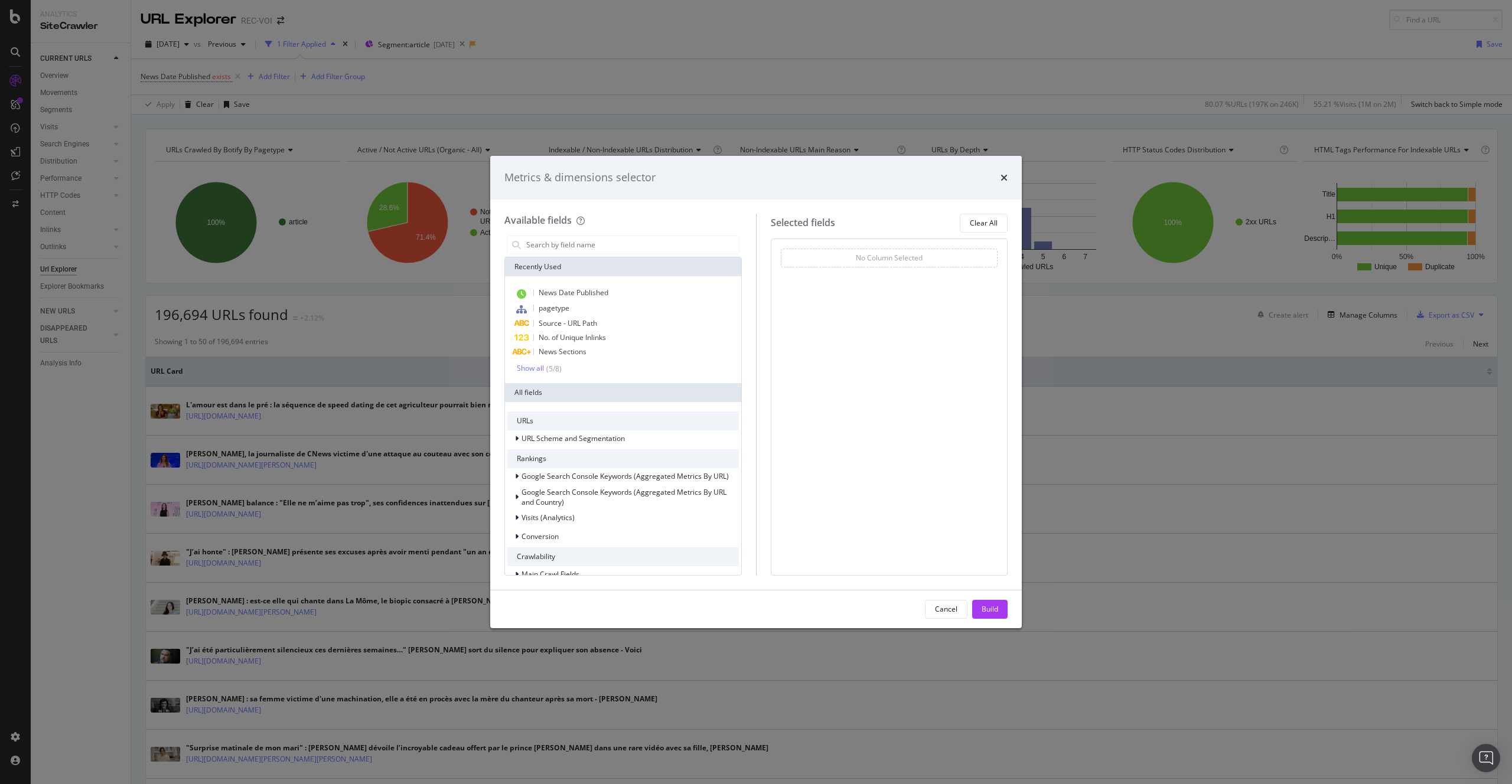
scroll to position [225, 0]
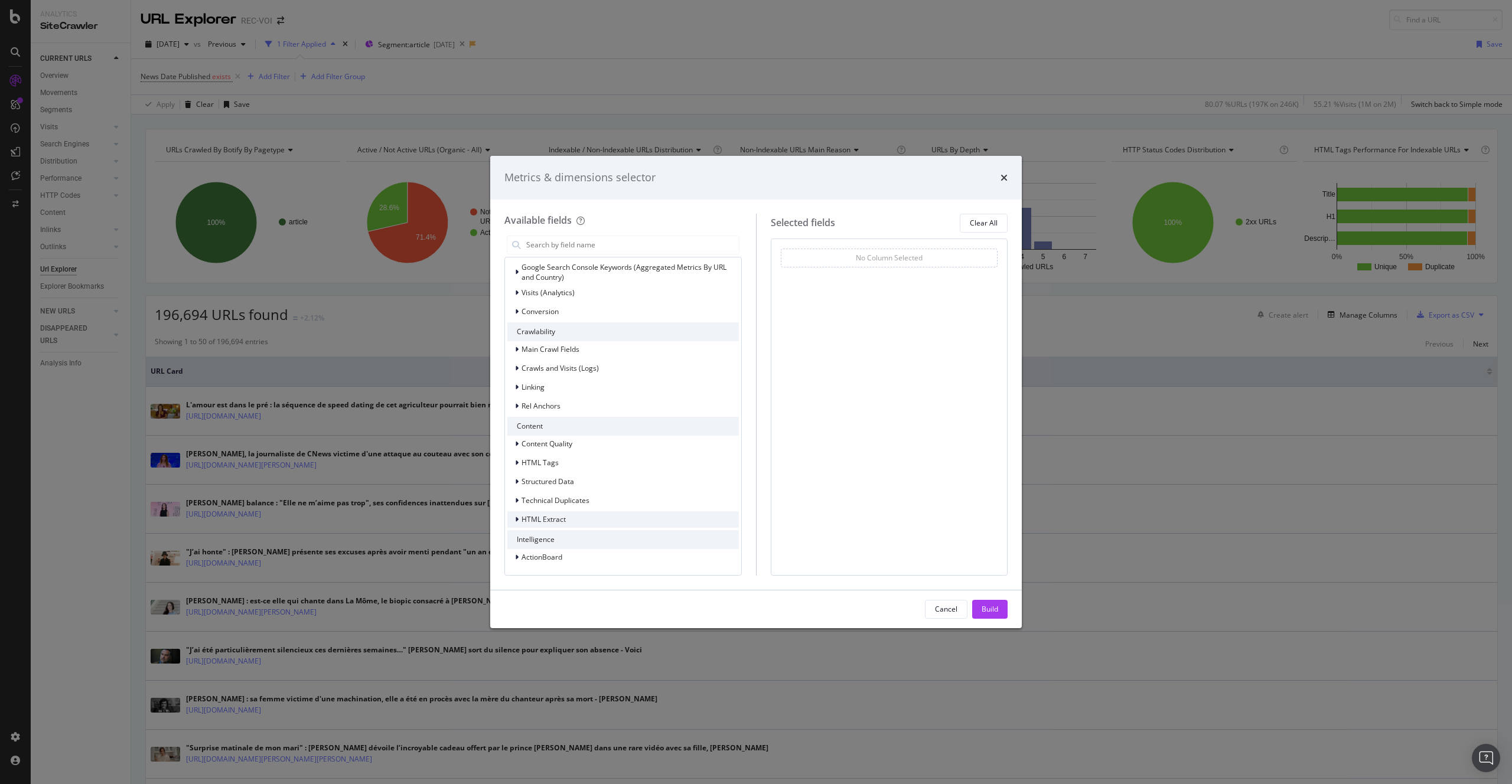
click at [569, 512] on div "HTML Extract" at bounding box center [623, 520] width 232 height 16
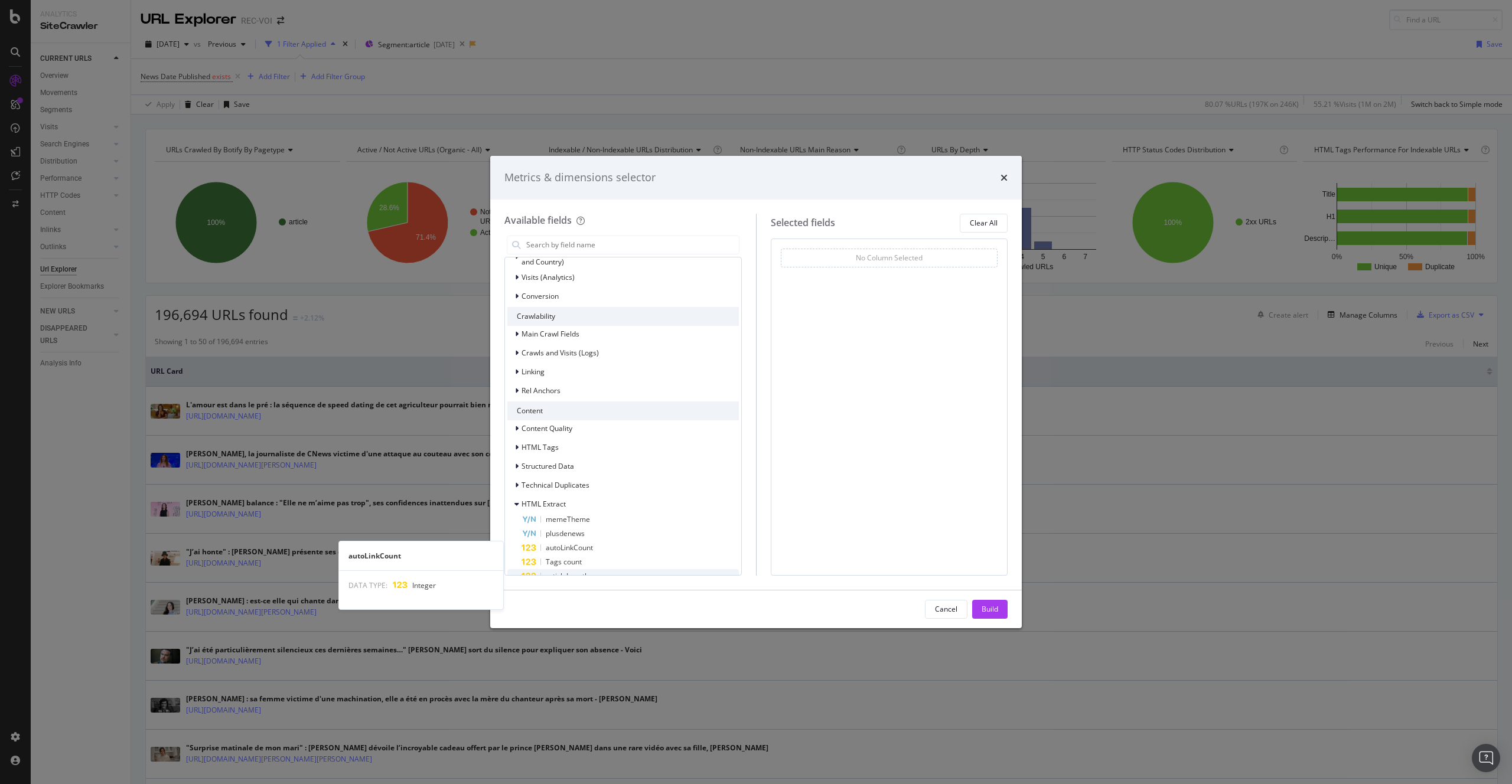
scroll to position [275, 0]
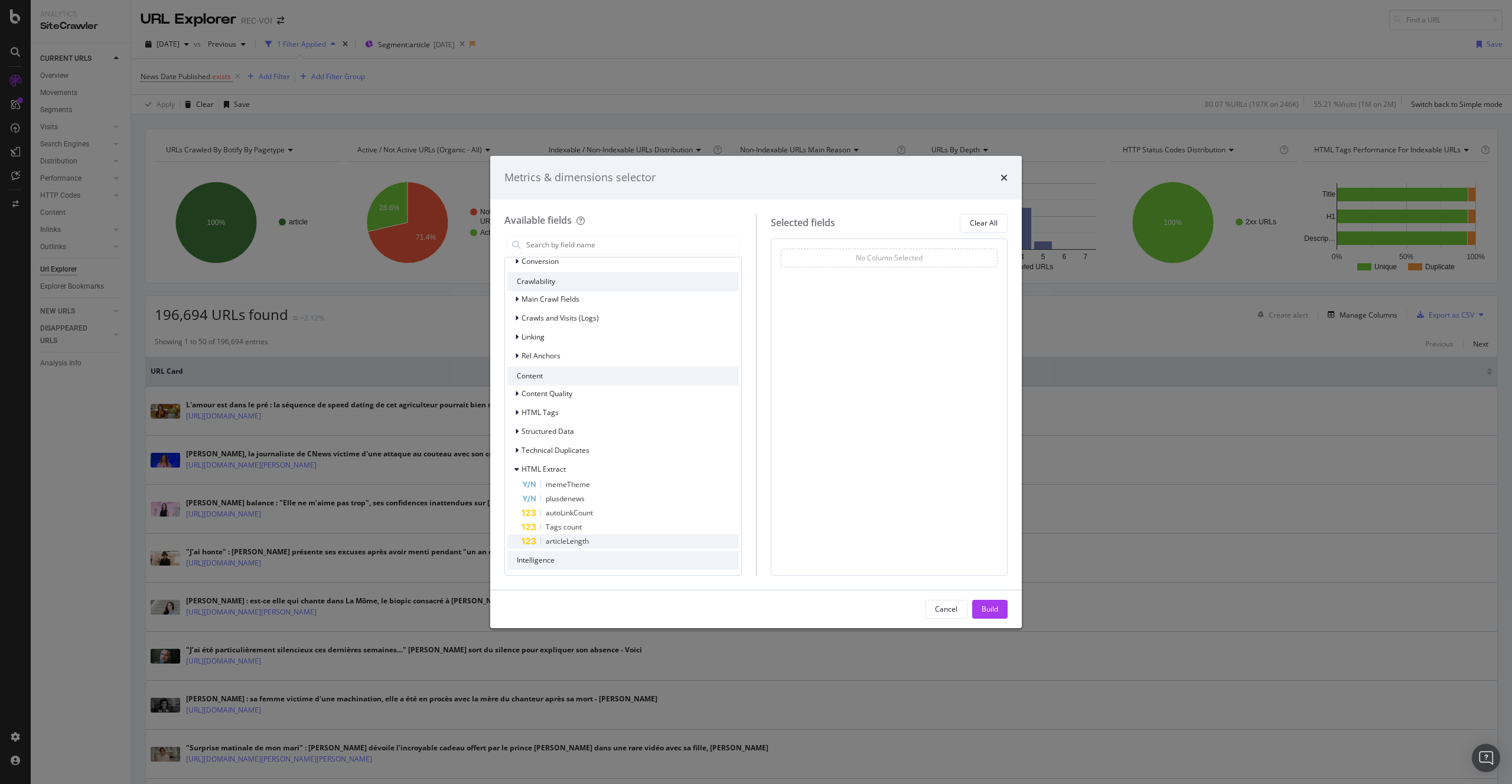
click at [612, 537] on div "articleLength" at bounding box center [631, 542] width 218 height 14
click at [992, 613] on div "Build" at bounding box center [990, 609] width 16 height 10
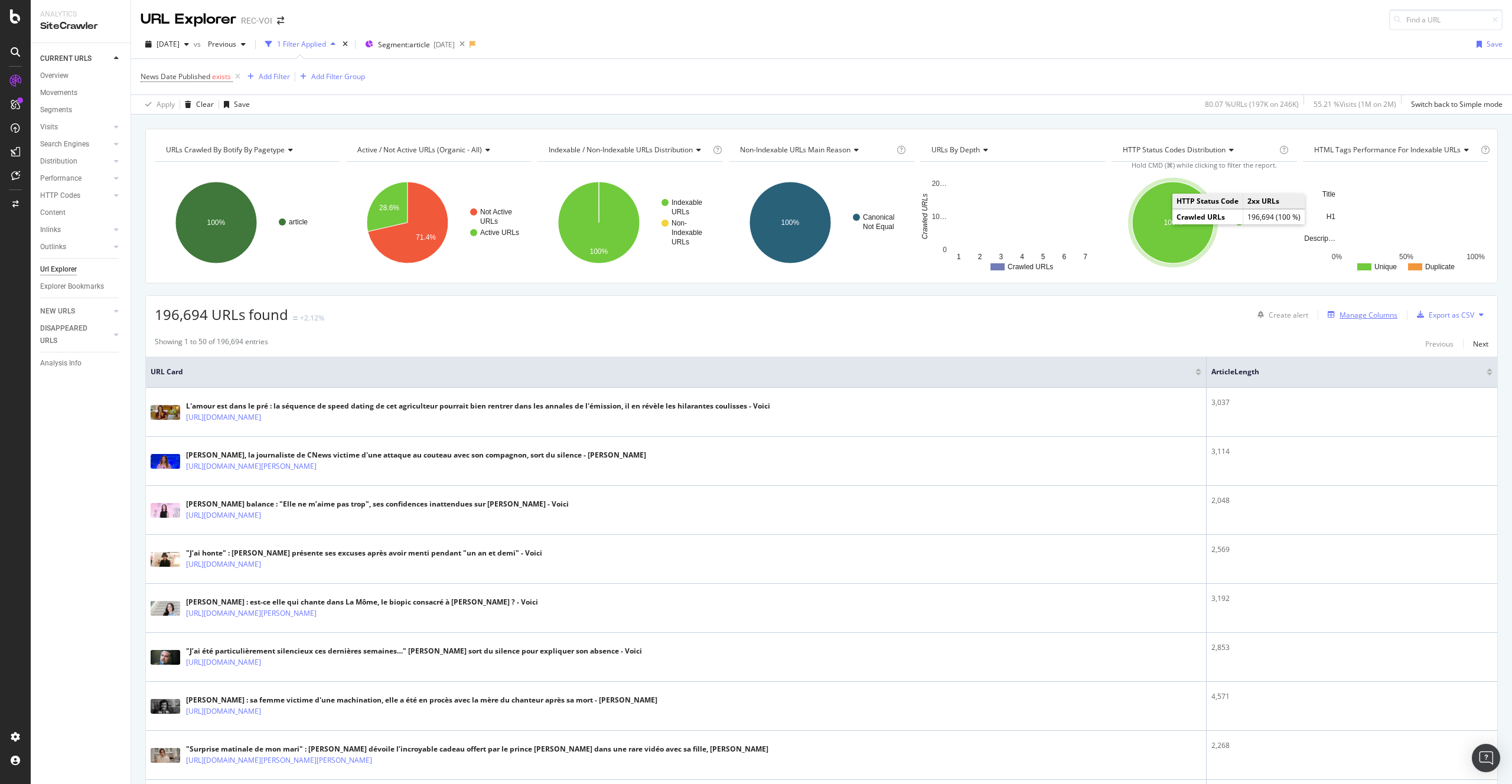
click at [1371, 316] on div "Manage Columns" at bounding box center [1368, 315] width 58 height 10
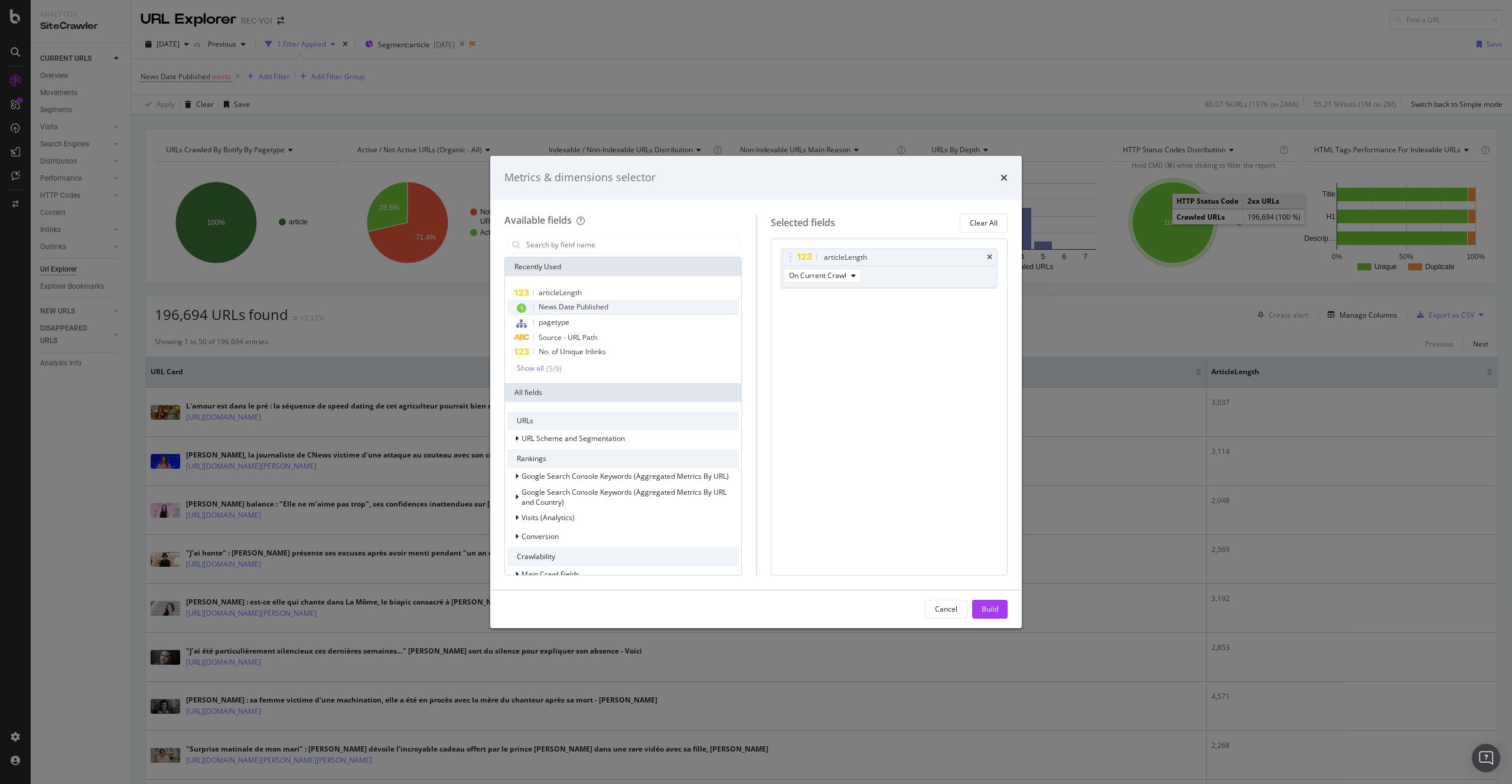
click at [589, 309] on span "News Date Published" at bounding box center [574, 307] width 70 height 10
click at [992, 610] on div "Build" at bounding box center [990, 609] width 16 height 10
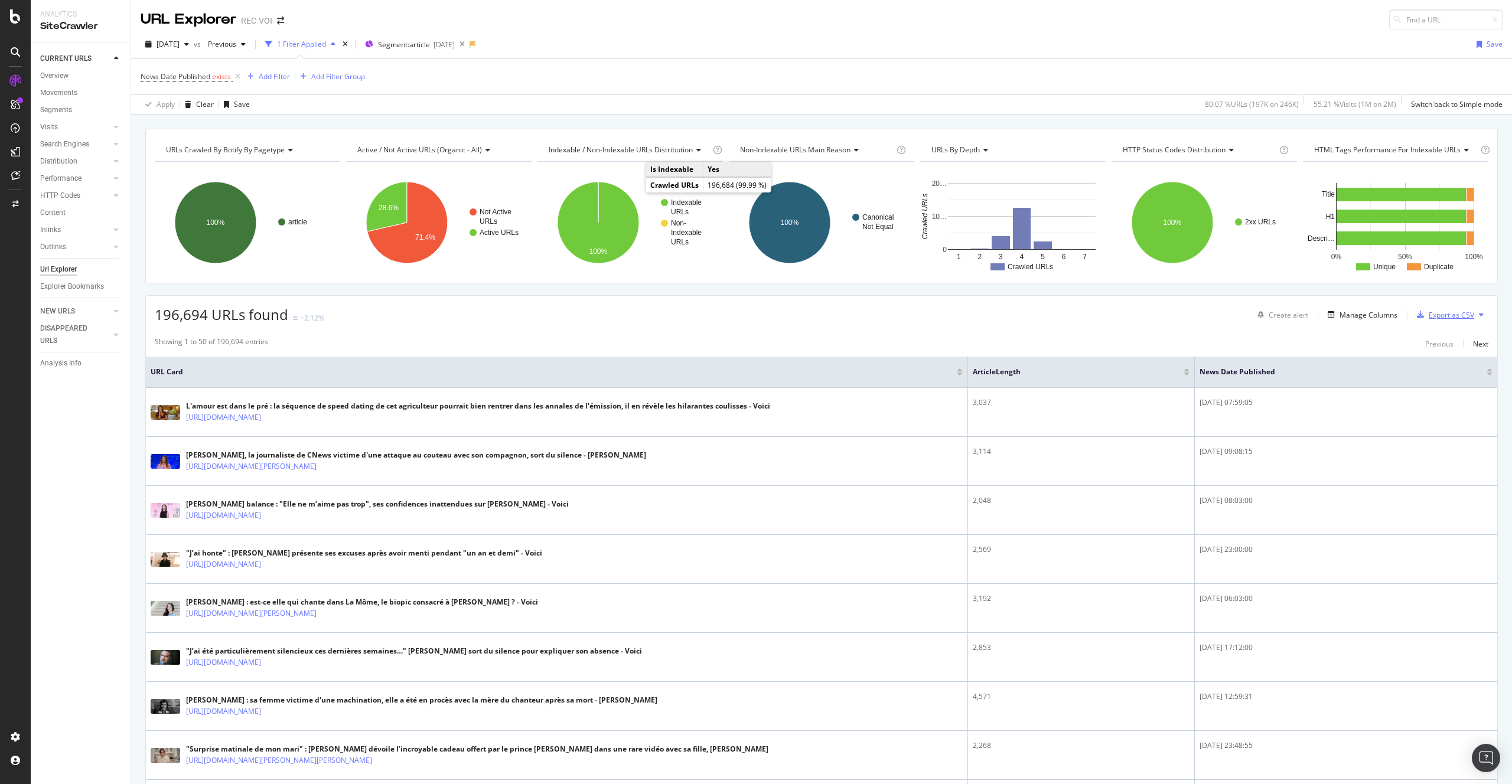
click at [1437, 316] on div "Export as CSV" at bounding box center [1452, 315] width 45 height 10
click at [358, 80] on div "Add Filter Group" at bounding box center [338, 77] width 54 height 10
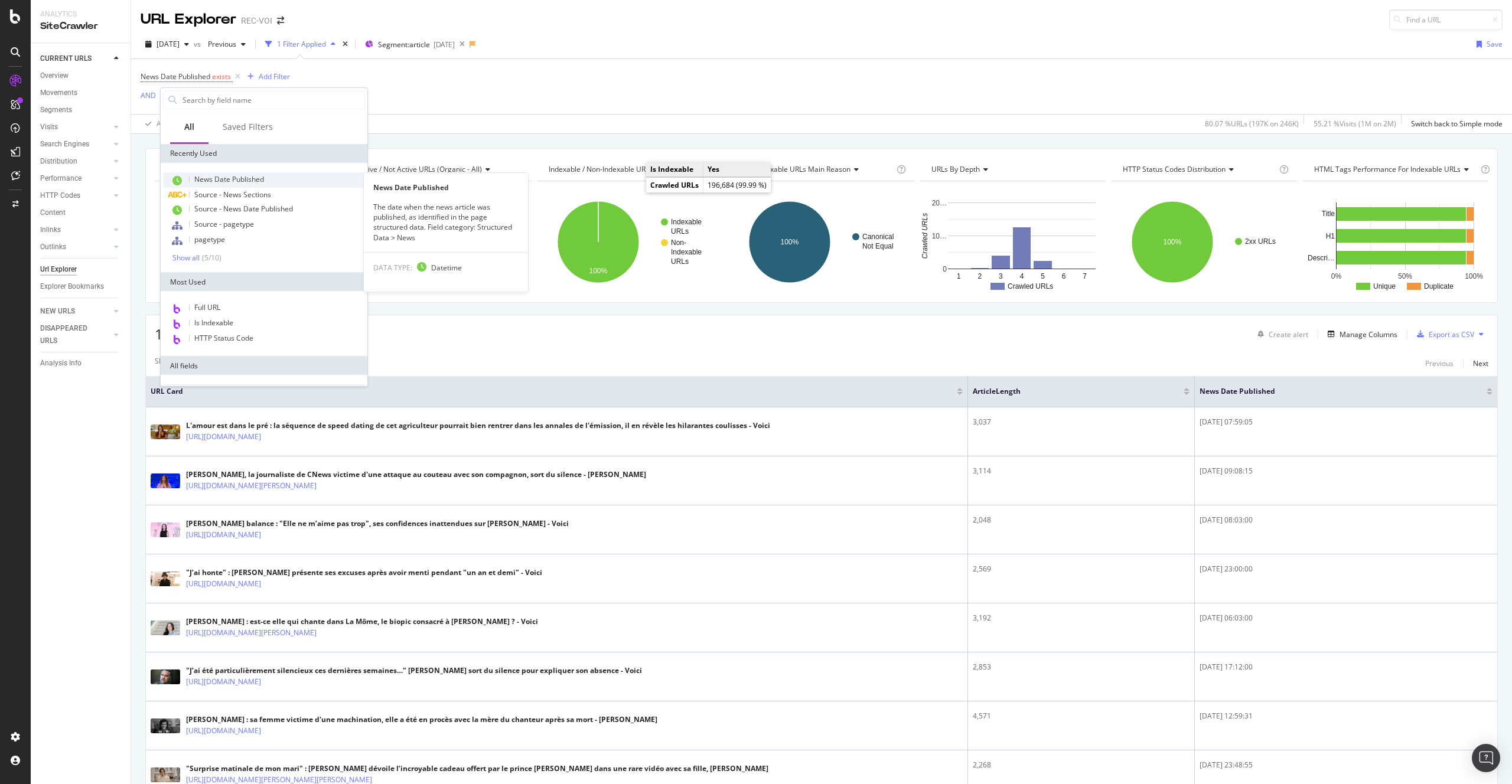
click at [249, 177] on span "News Date Published" at bounding box center [229, 179] width 70 height 10
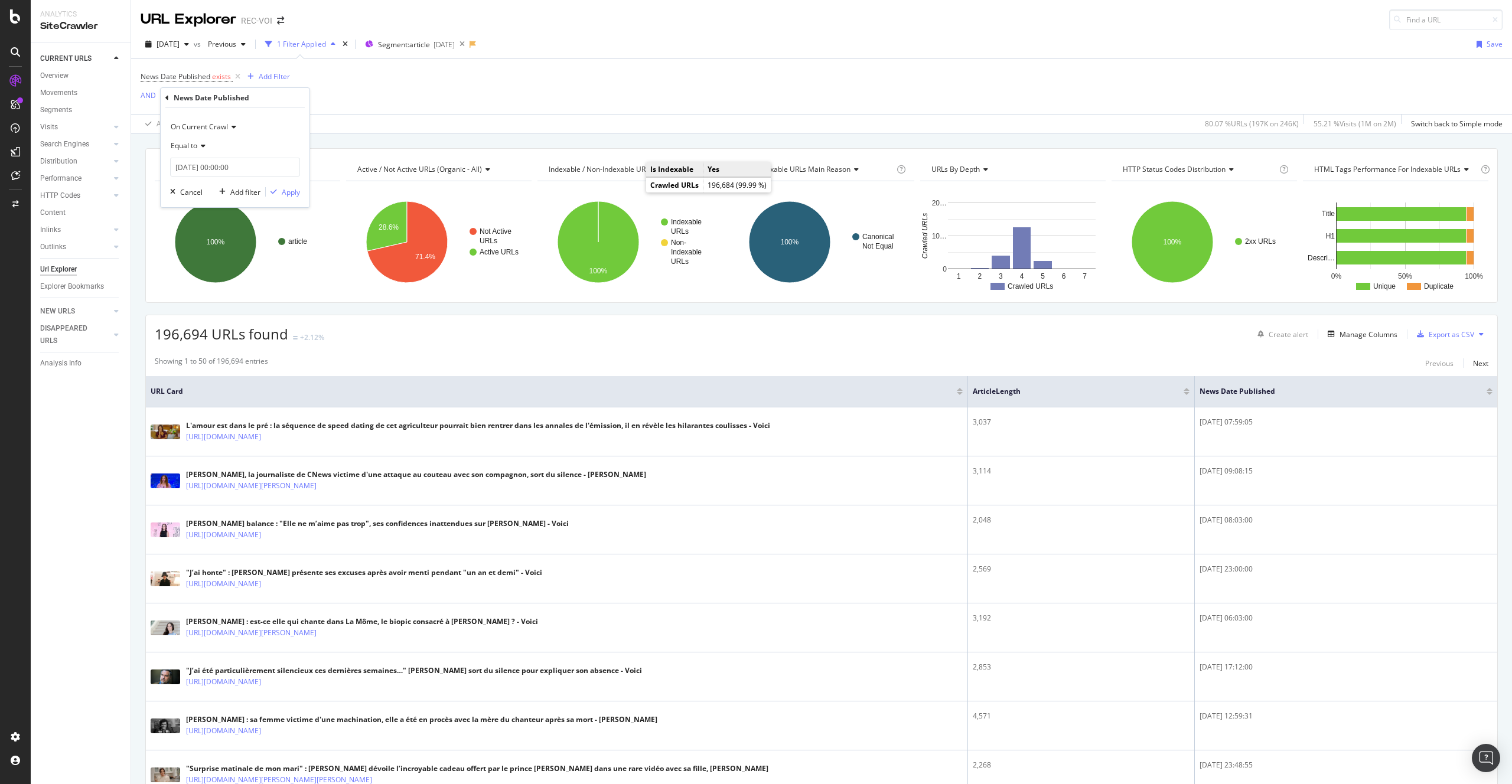
click at [191, 142] on span "Equal to" at bounding box center [183, 146] width 26 height 10
click at [202, 187] on div "After" at bounding box center [236, 186] width 127 height 16
click at [193, 167] on input "2025-09-01 00:00:00" at bounding box center [235, 167] width 130 height 19
click at [198, 187] on link at bounding box center [195, 187] width 9 height 20
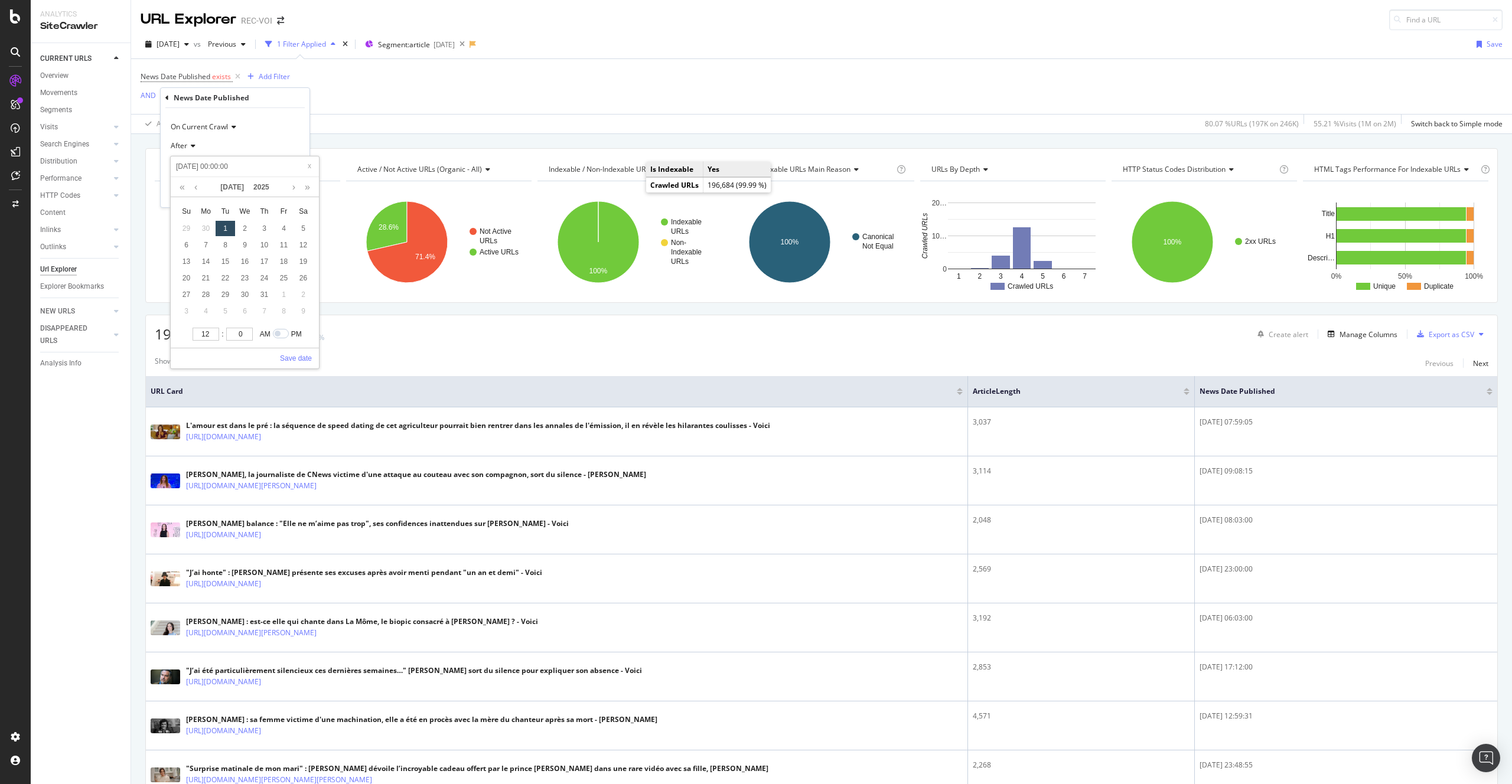
click at [222, 229] on div "1" at bounding box center [225, 229] width 19 height 16
type input "2025-07-01 00:00:00"
click at [302, 359] on link "Save date" at bounding box center [296, 358] width 32 height 11
click at [288, 194] on div "Apply" at bounding box center [291, 192] width 18 height 10
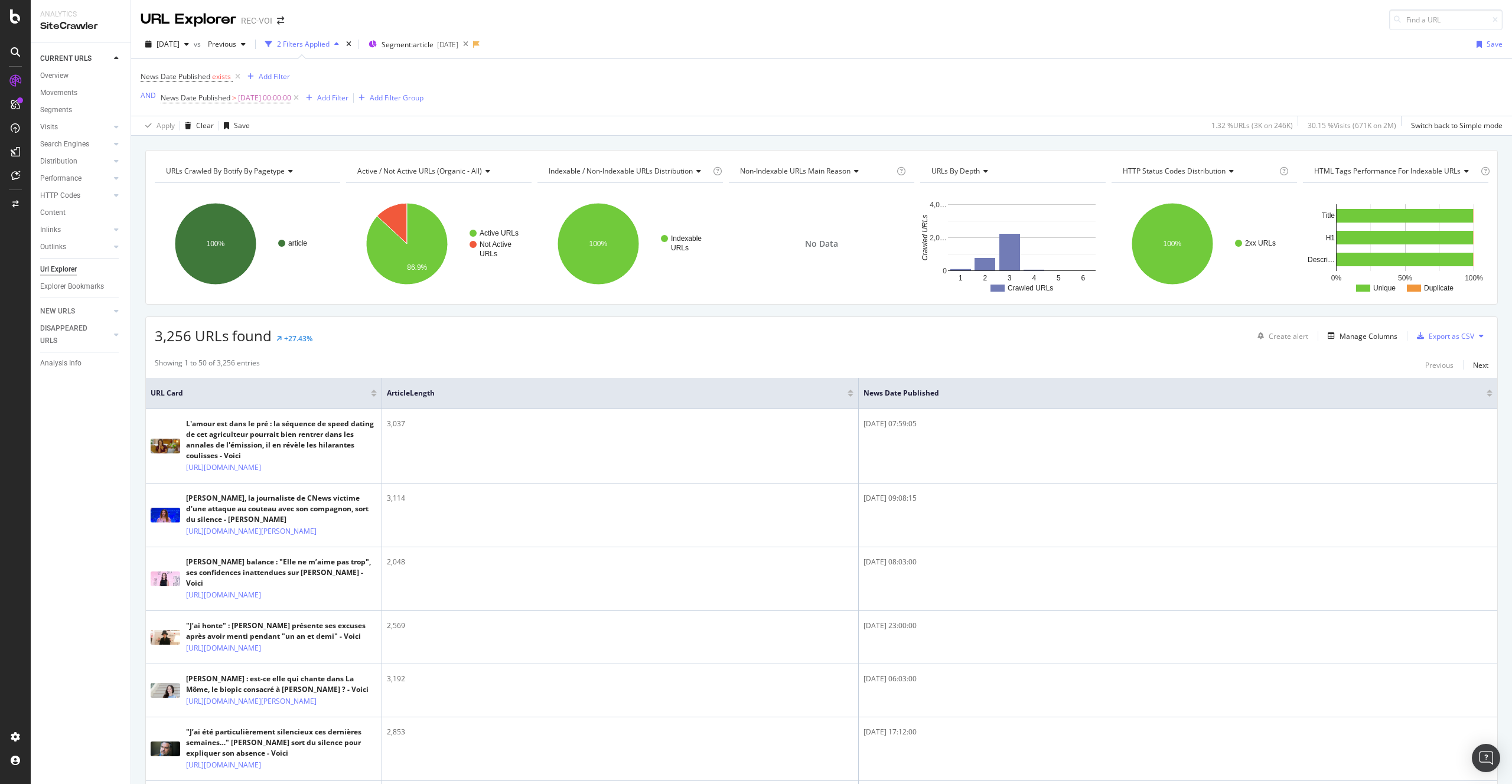
click at [571, 335] on div "3,256 URLs found +27.43% Create alert Manage Columns Export as CSV" at bounding box center [821, 331] width 1351 height 29
click at [286, 104] on span "2025-07-01 00:00:00" at bounding box center [264, 97] width 53 height 16
click at [200, 171] on input "2025-07-01 00:00:00" at bounding box center [235, 166] width 130 height 19
click at [198, 186] on link at bounding box center [195, 186] width 9 height 20
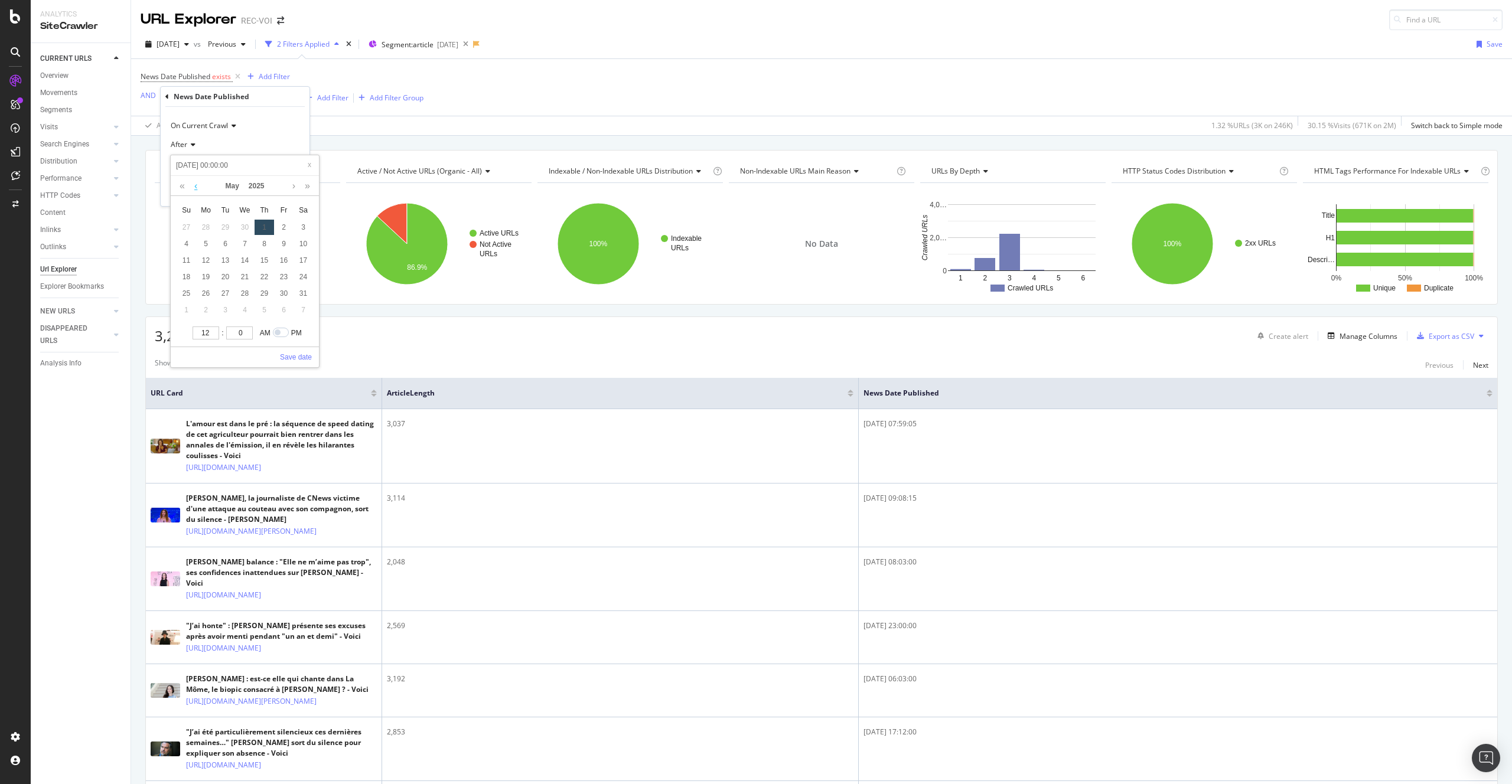
click at [198, 186] on link at bounding box center [195, 186] width 9 height 20
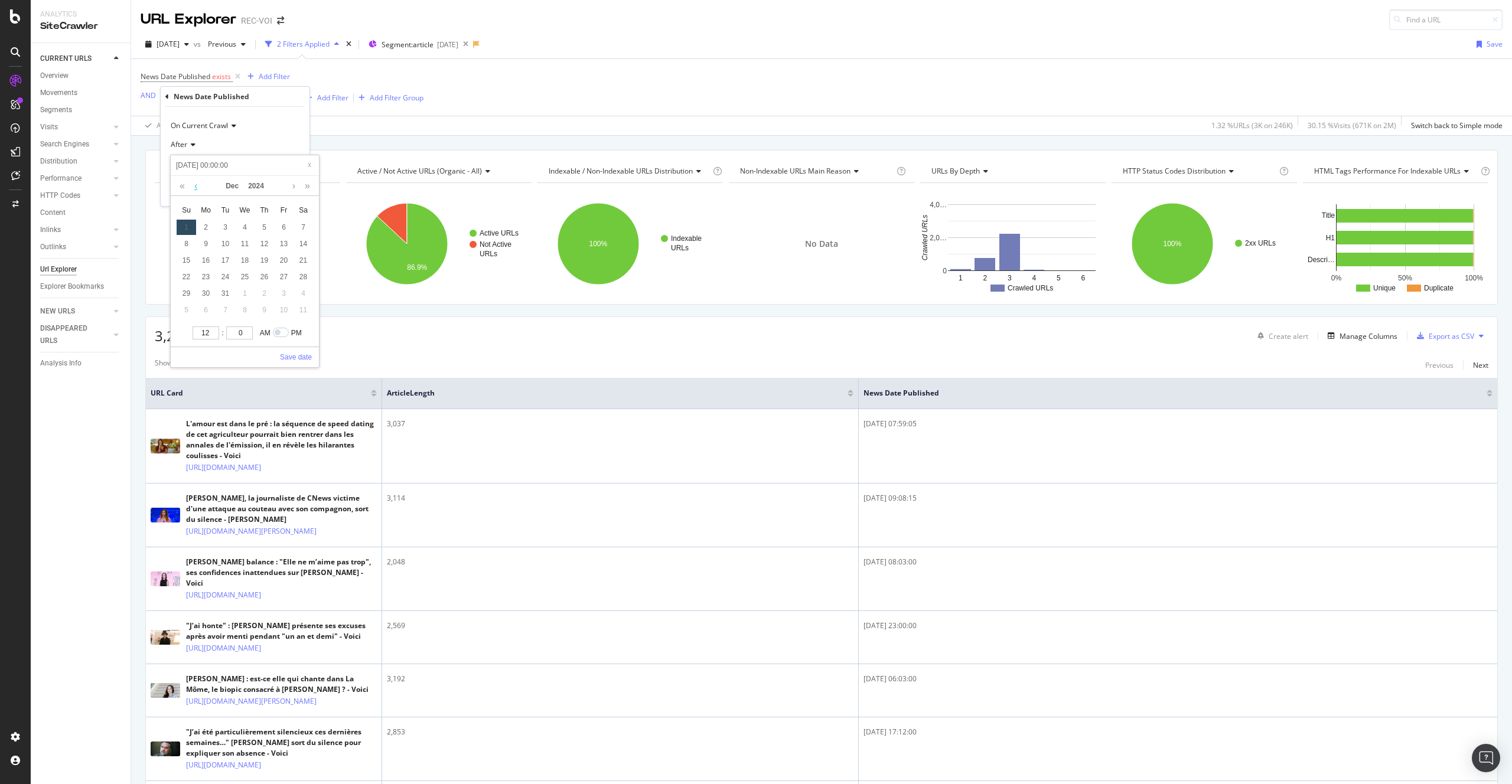
click at [198, 186] on link at bounding box center [195, 186] width 9 height 20
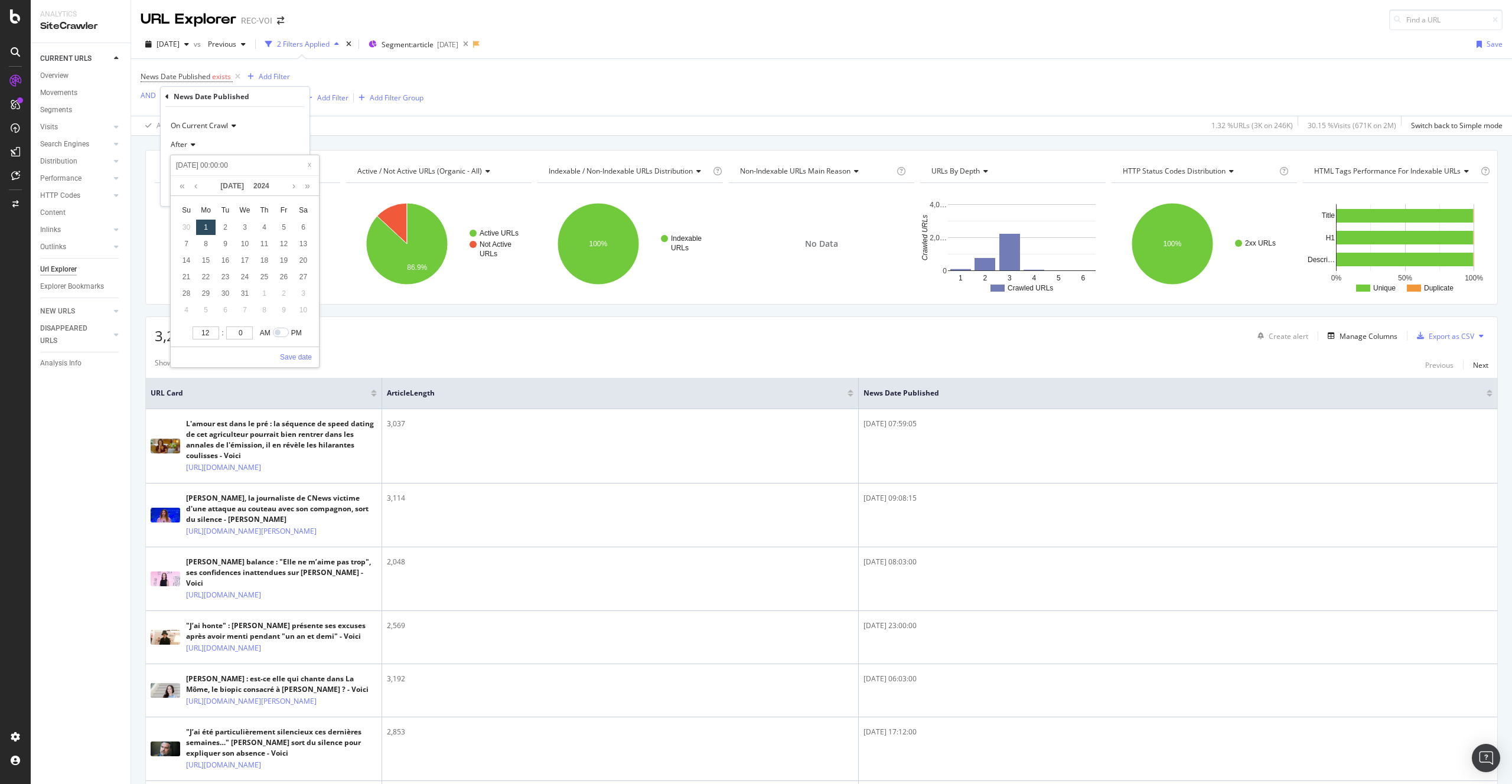
click at [205, 220] on div "1" at bounding box center [205, 227] width 19 height 16
type input "2024-07-02 00:00:00"
click at [205, 230] on div "1" at bounding box center [205, 227] width 19 height 16
type input "2024-07-01 00:00:00"
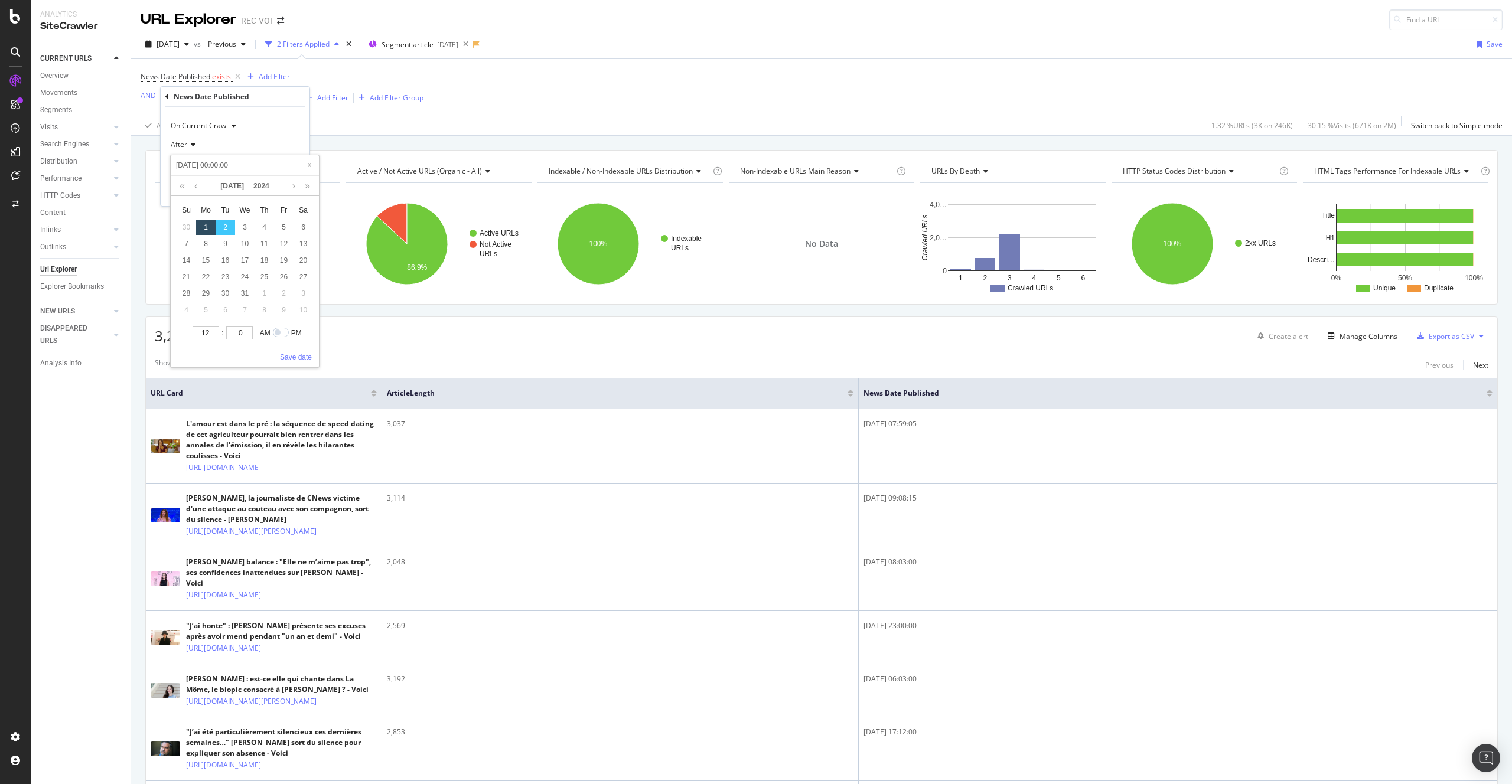
type input "2024-07-01 00:00:00"
click at [290, 355] on link "Save date" at bounding box center [296, 357] width 32 height 11
click at [289, 194] on div "Apply" at bounding box center [291, 191] width 18 height 10
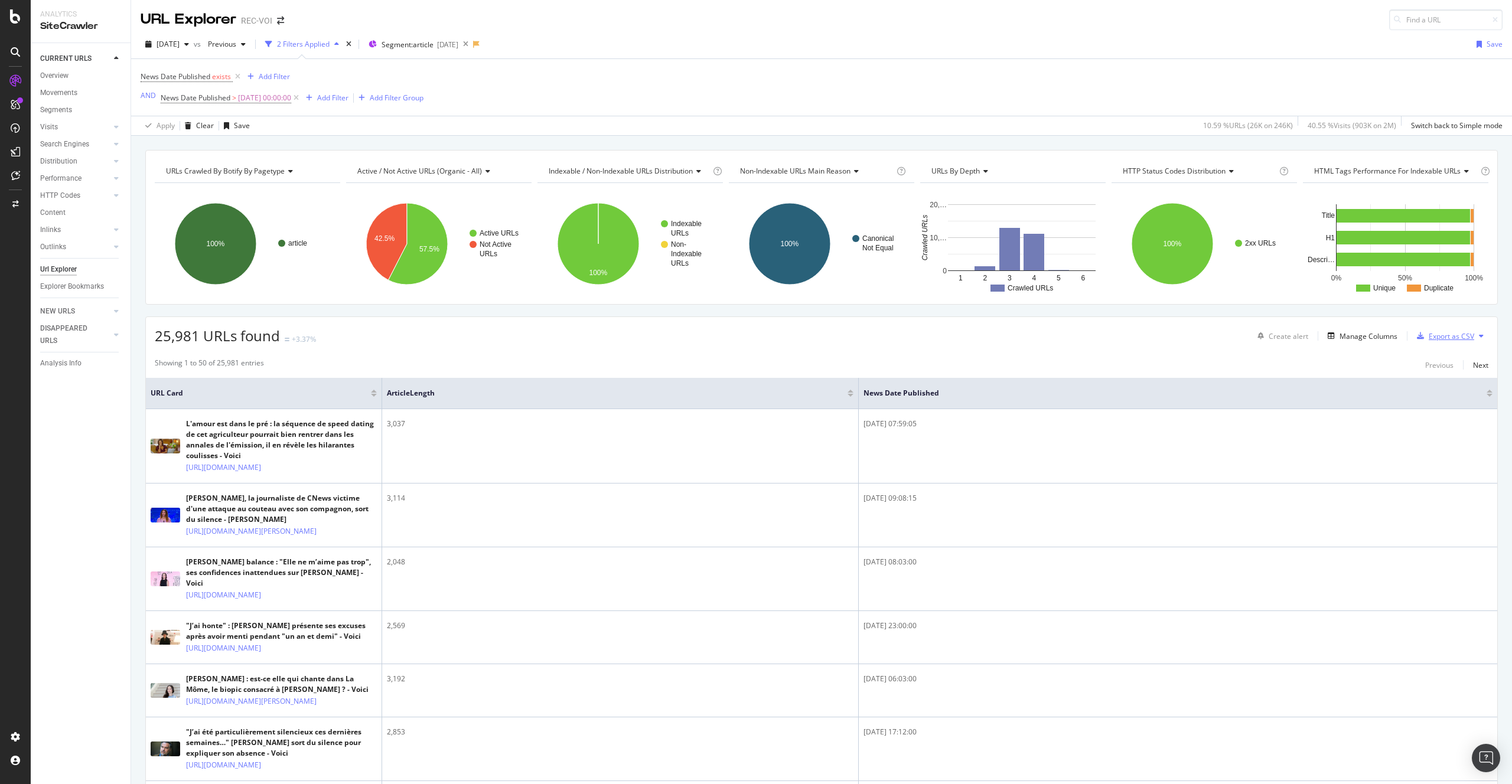
click at [1429, 339] on div "Export as CSV" at bounding box center [1452, 336] width 45 height 10
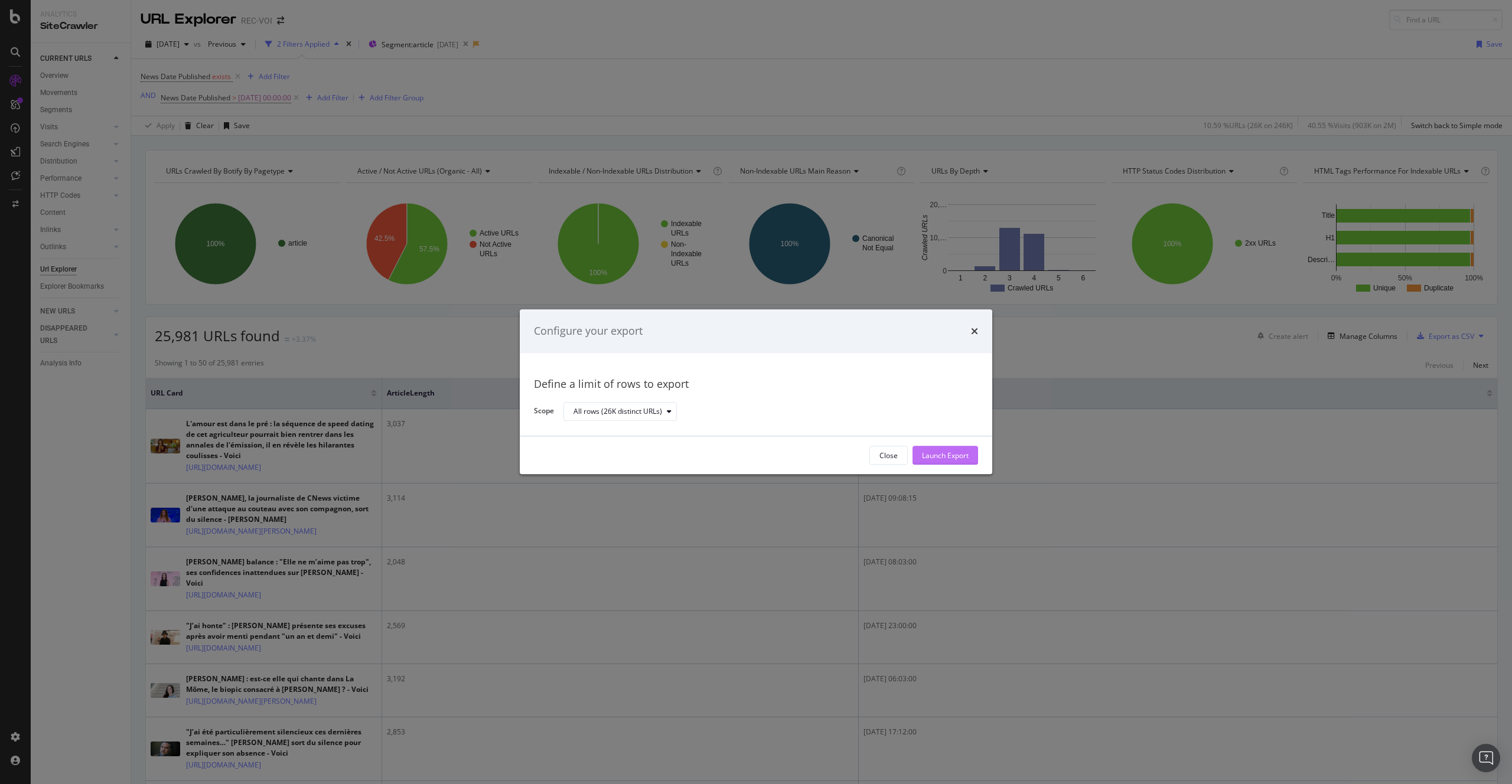
click at [963, 452] on div "Launch Export" at bounding box center [945, 456] width 47 height 10
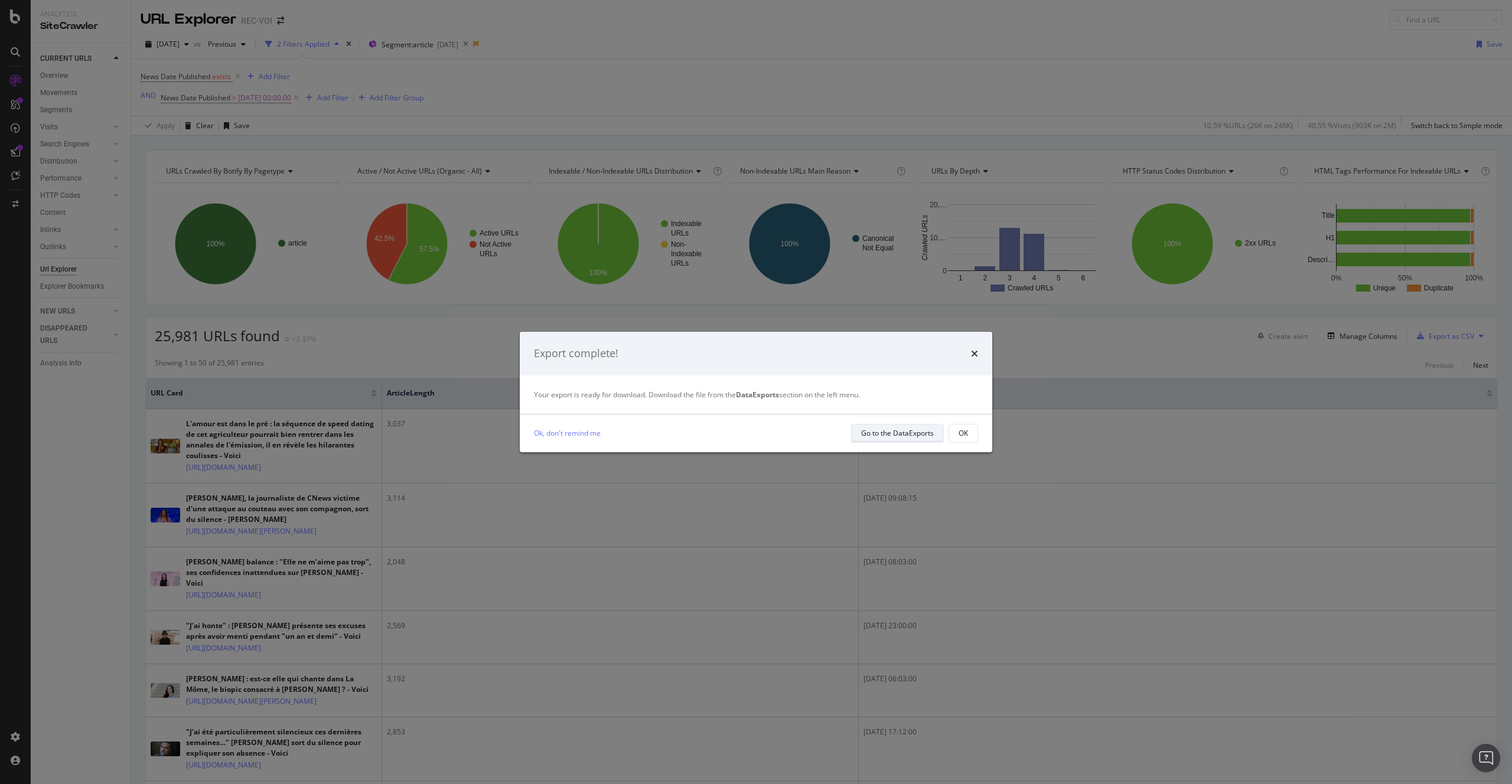
click at [906, 435] on div "Go to the DataExports" at bounding box center [897, 433] width 73 height 10
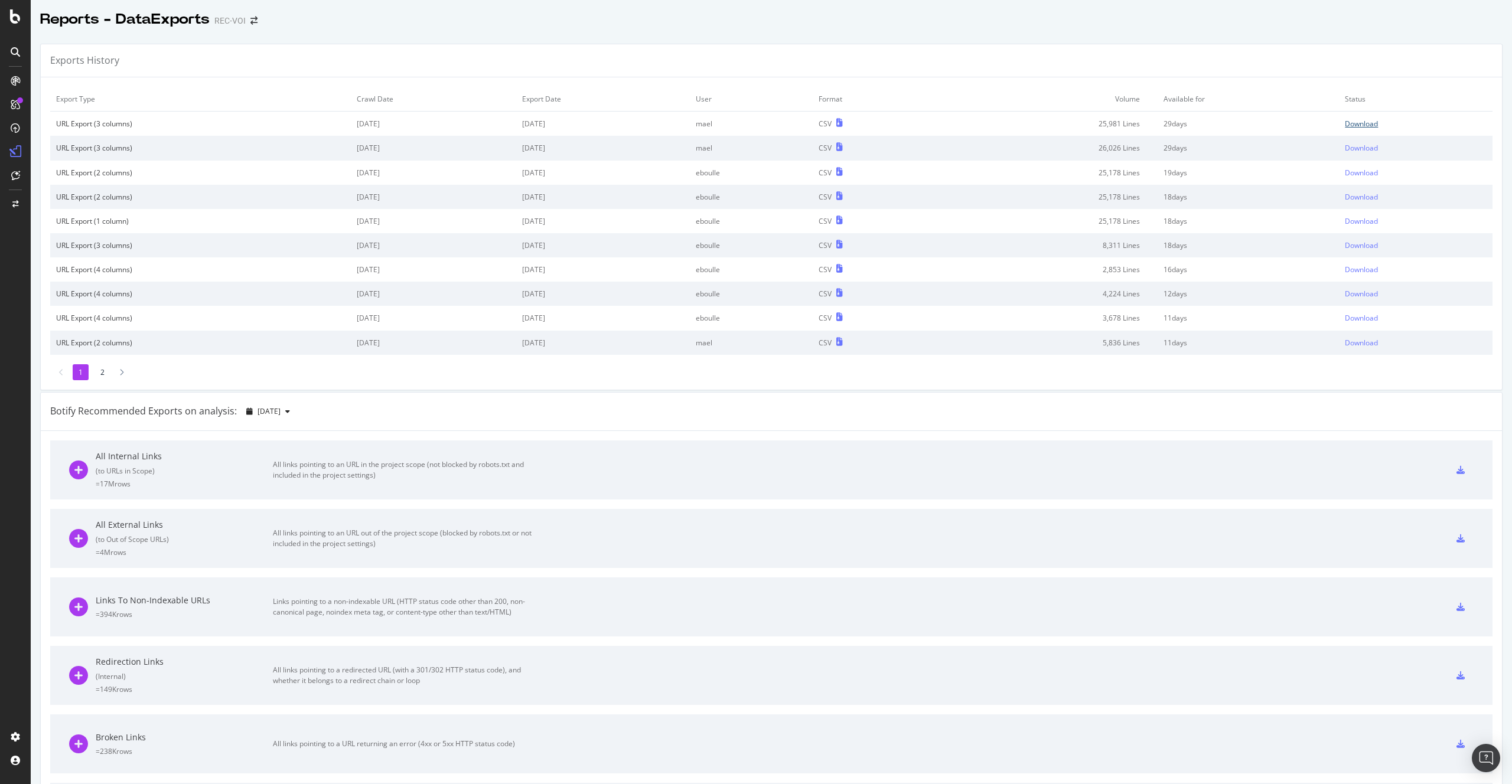
click at [1356, 124] on div "Download" at bounding box center [1361, 124] width 33 height 10
